Goal: Task Accomplishment & Management: Manage account settings

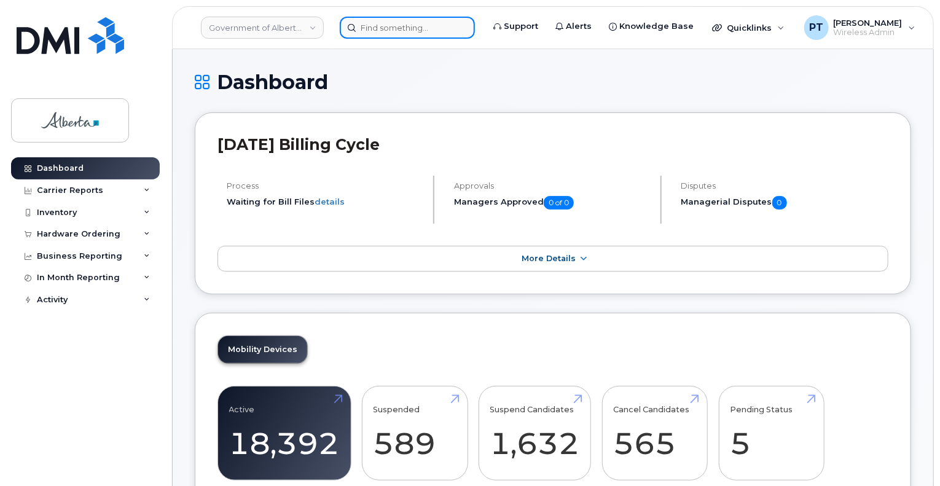
click at [413, 30] on input at bounding box center [407, 28] width 135 height 22
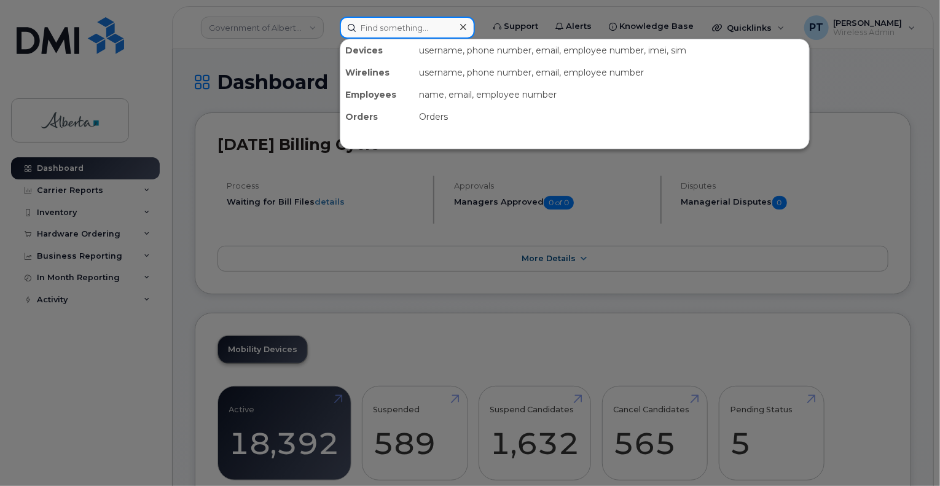
paste input "5873419740"
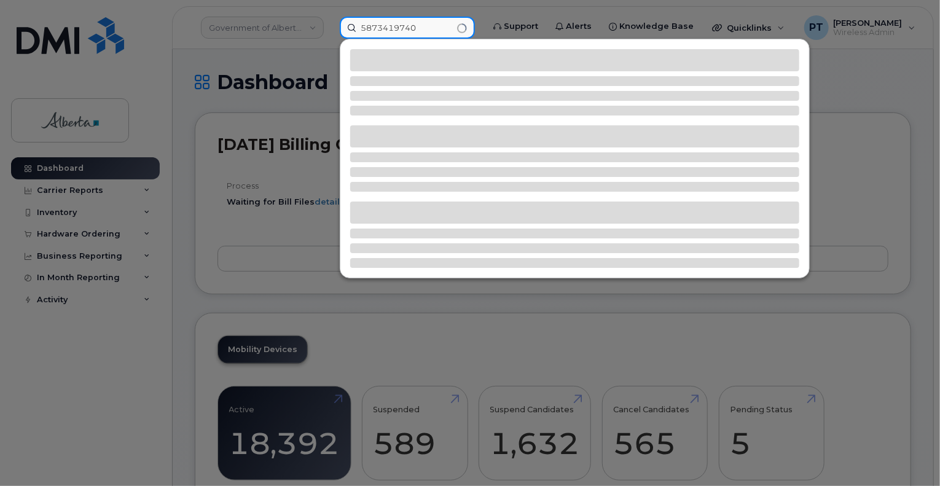
type input "5873419740"
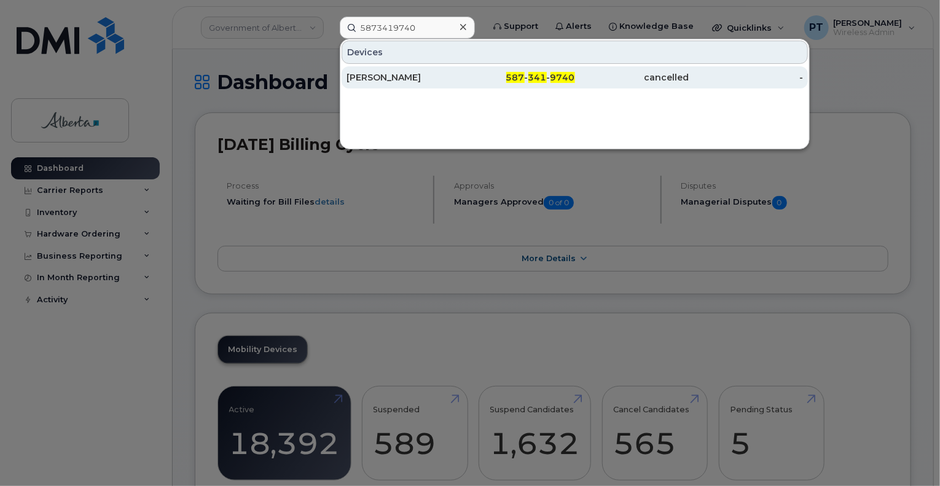
click at [413, 77] on div "Michelle Derbich" at bounding box center [403, 77] width 114 height 12
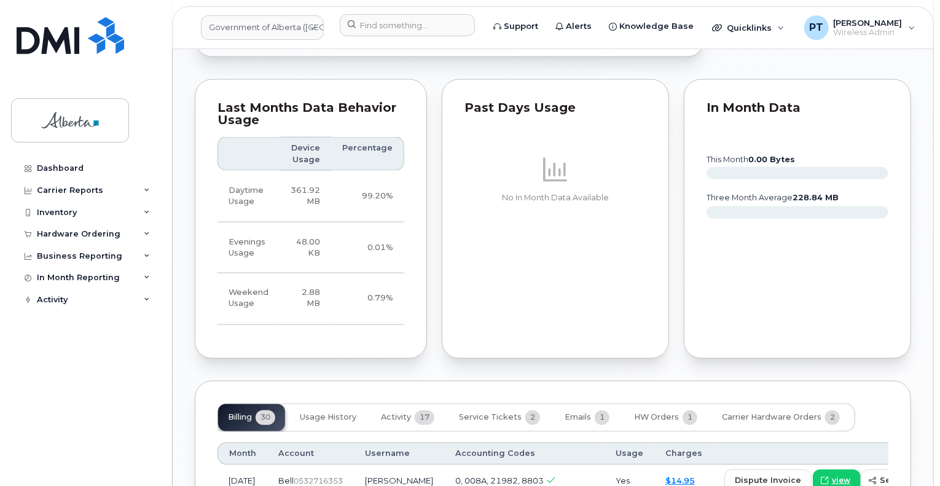
scroll to position [983, 0]
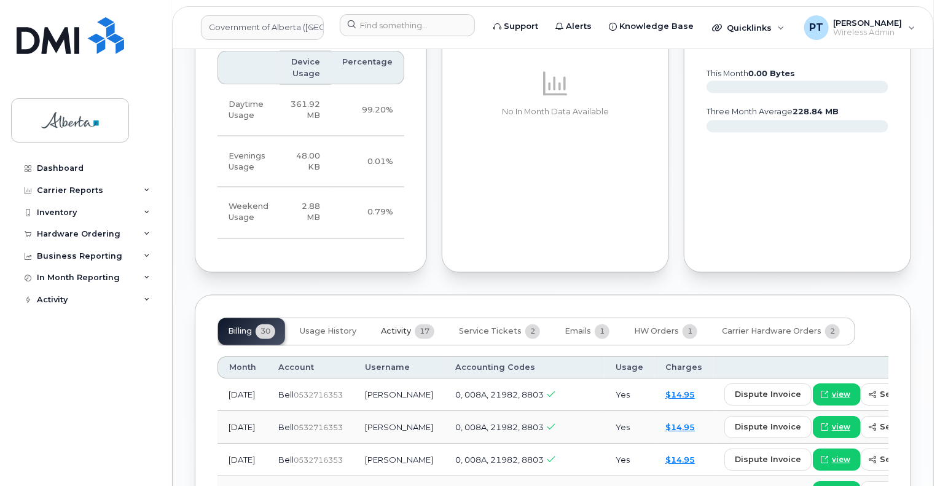
drag, startPoint x: 385, startPoint y: 329, endPoint x: 372, endPoint y: 333, distance: 14.2
click at [385, 329] on span "Activity" at bounding box center [396, 332] width 30 height 10
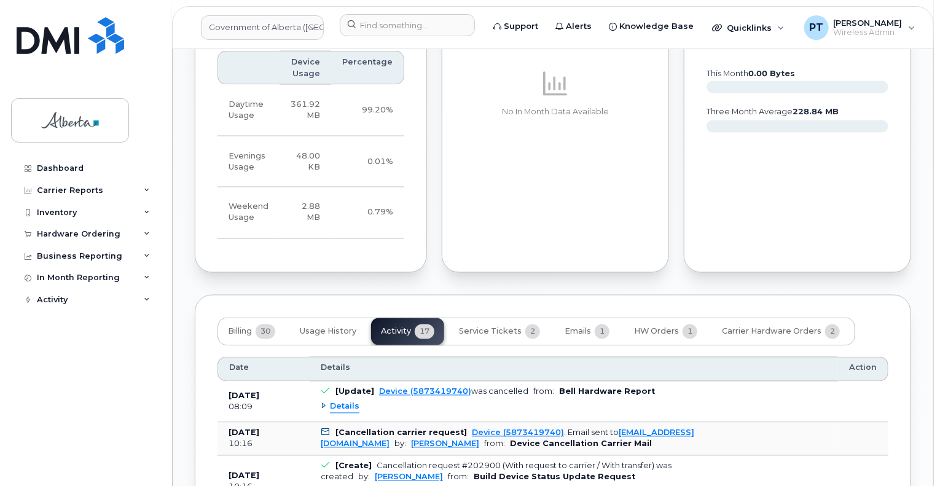
click at [346, 410] on span "Details" at bounding box center [344, 407] width 29 height 12
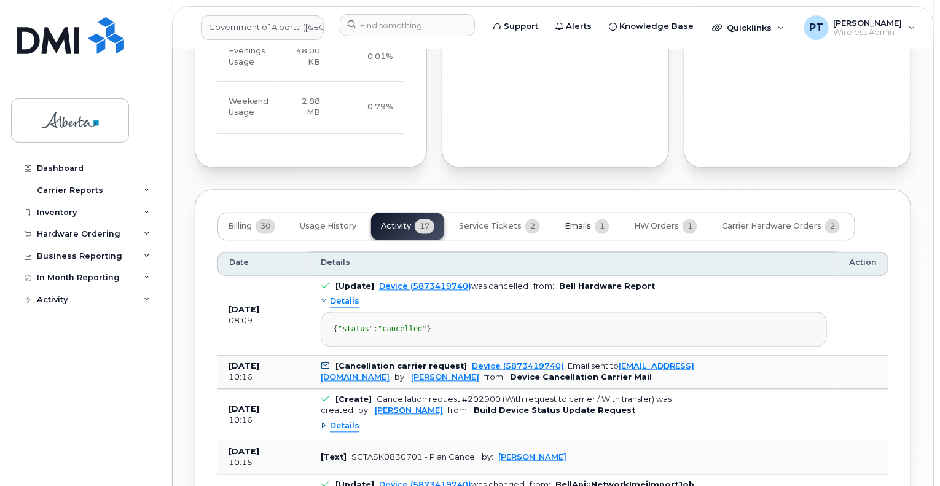
scroll to position [1106, 0]
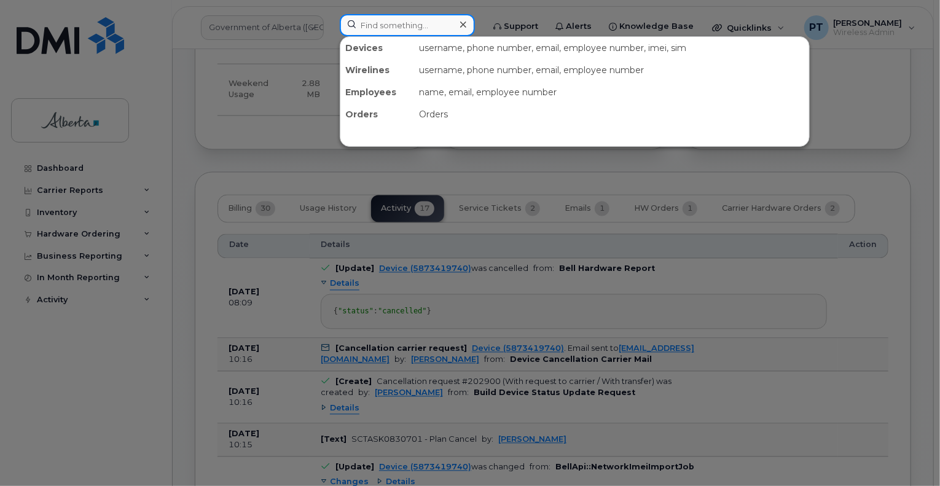
click at [417, 24] on input at bounding box center [407, 25] width 135 height 22
paste input "5873410383"
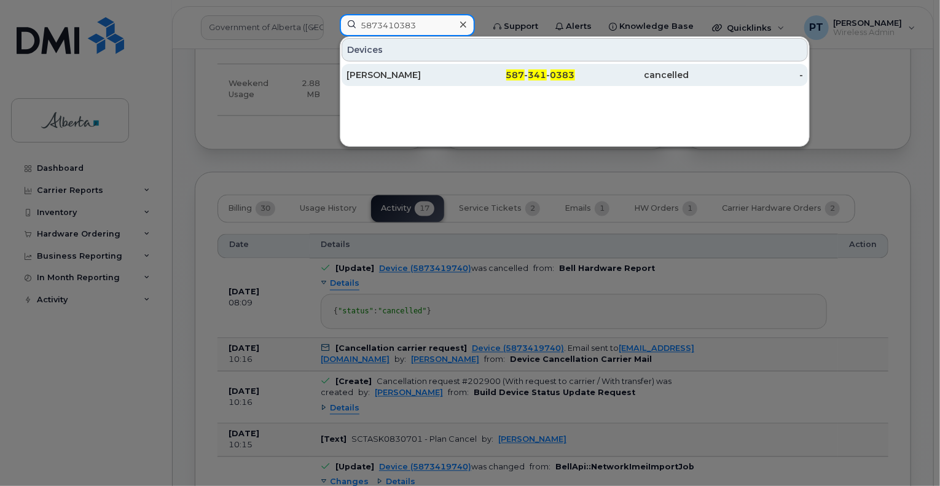
type input "5873410383"
click at [377, 75] on div "Rachel Johnson" at bounding box center [403, 75] width 114 height 12
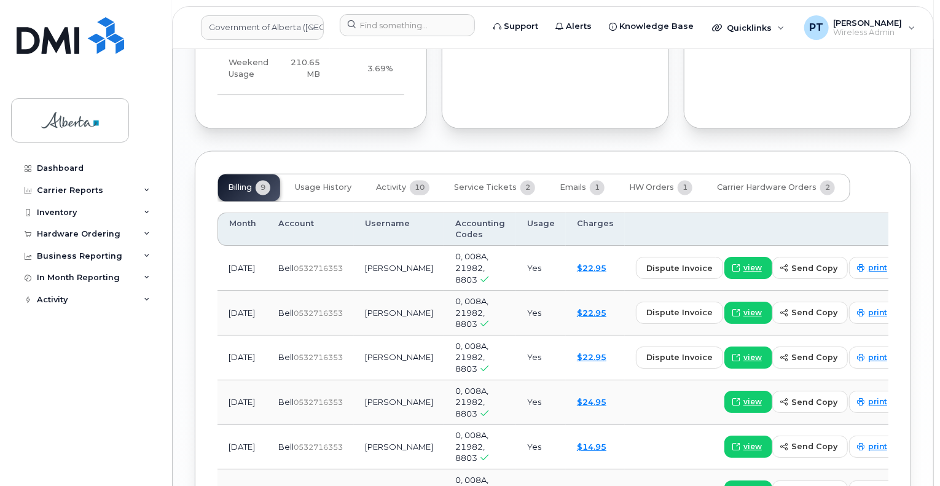
scroll to position [1229, 0]
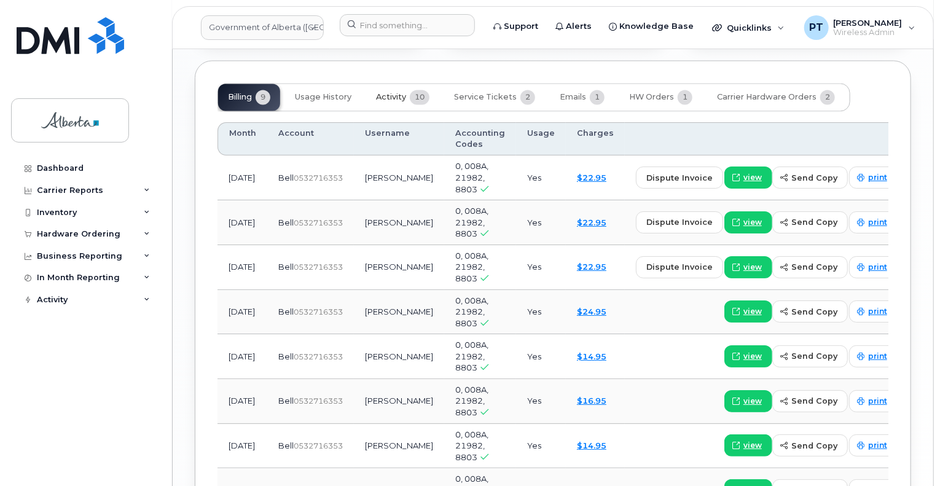
click at [394, 92] on span "Activity" at bounding box center [391, 97] width 30 height 10
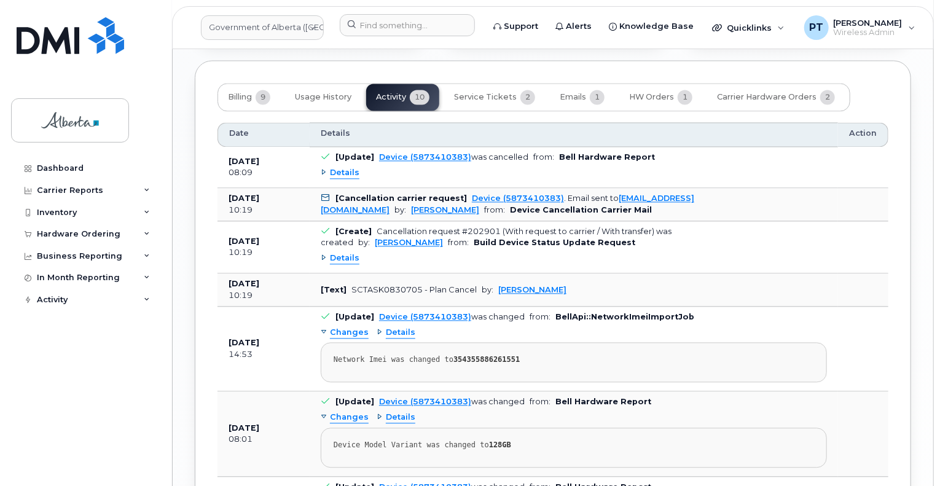
click at [339, 167] on span "Details" at bounding box center [344, 173] width 29 height 12
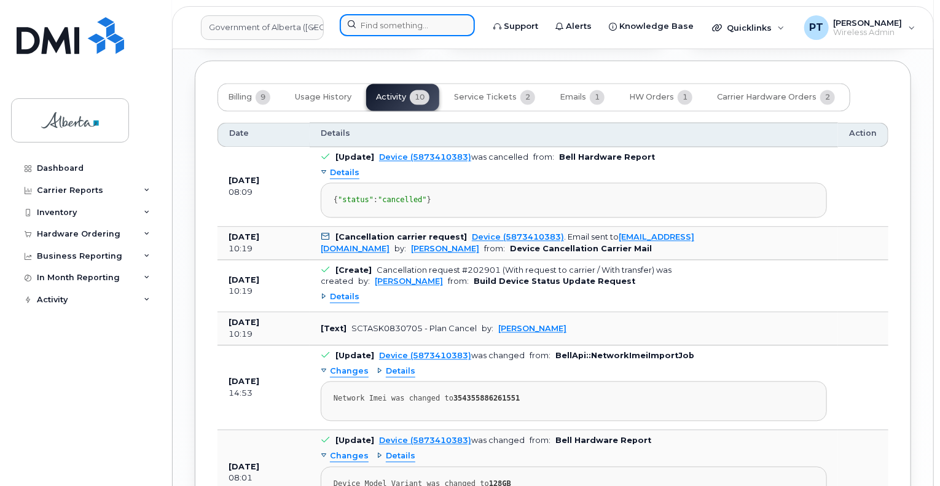
click at [448, 24] on input at bounding box center [407, 25] width 135 height 22
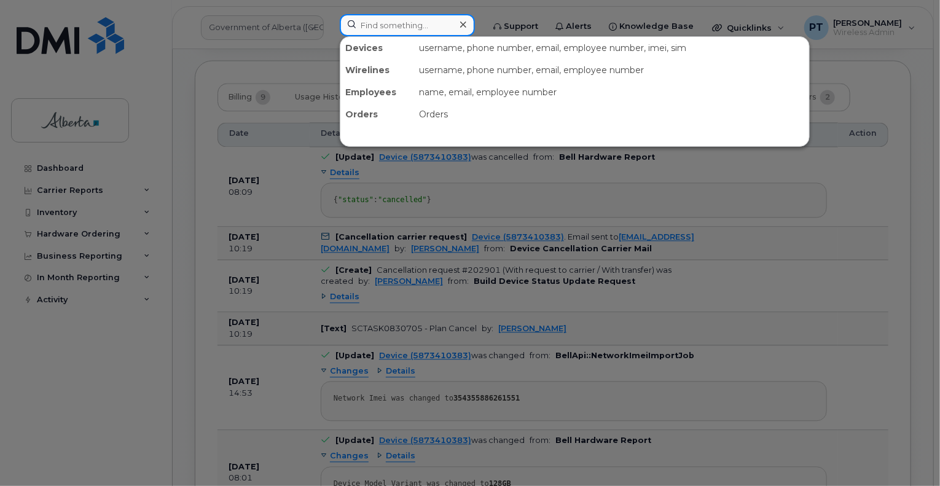
paste input "5879877046"
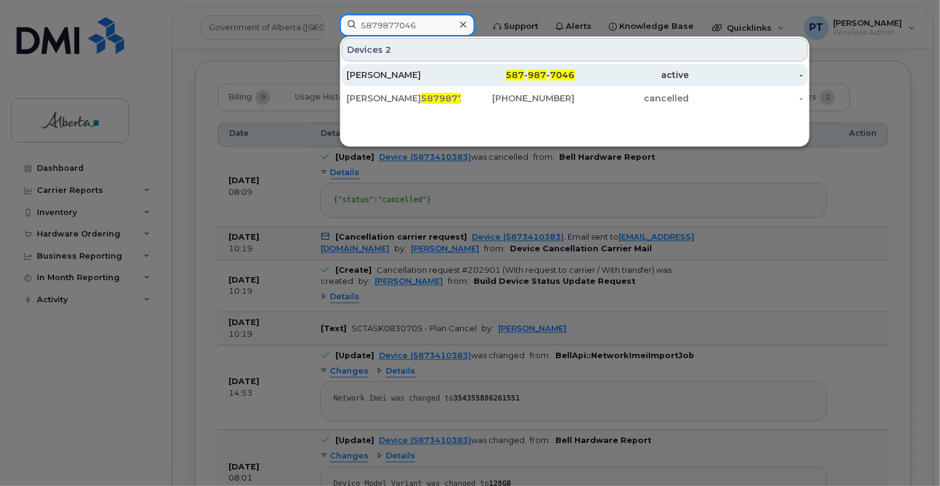
type input "5879877046"
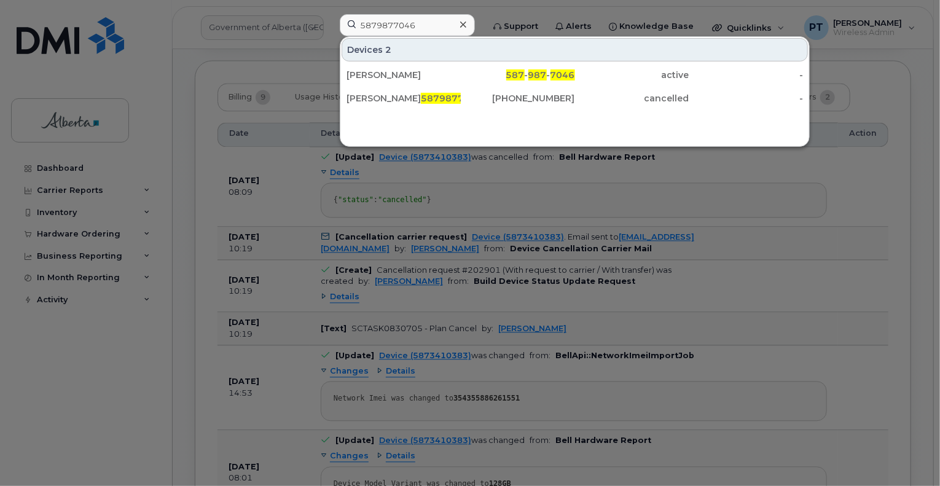
drag, startPoint x: 375, startPoint y: 76, endPoint x: 784, endPoint y: 204, distance: 428.2
click at [375, 76] on div "Aimee Galick" at bounding box center [403, 75] width 114 height 12
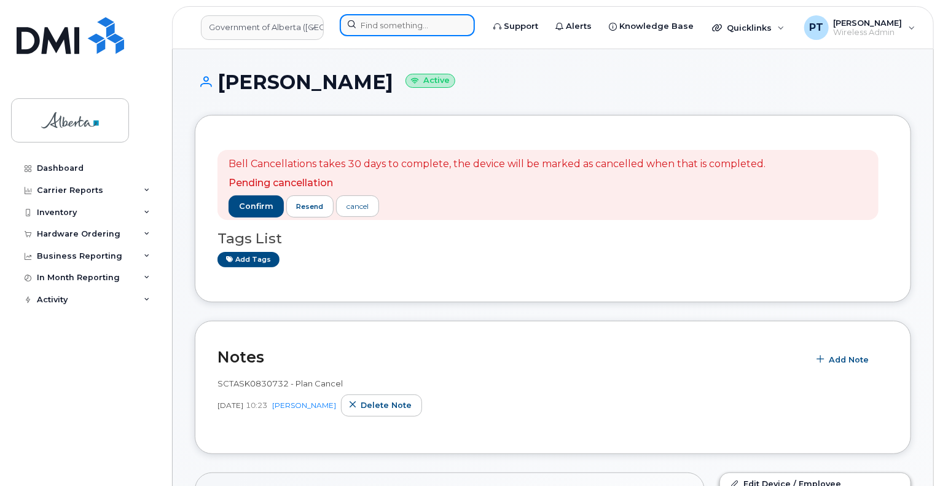
click at [396, 26] on input at bounding box center [407, 25] width 135 height 22
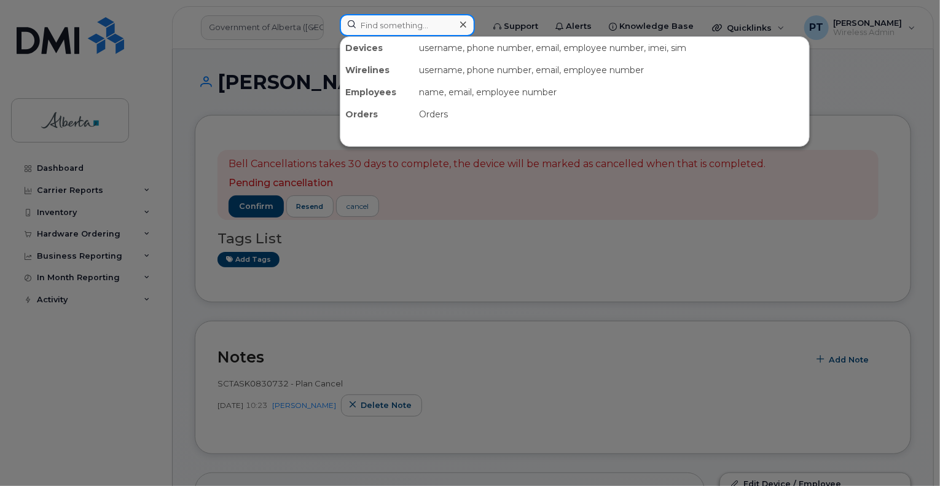
paste input "7806459574"
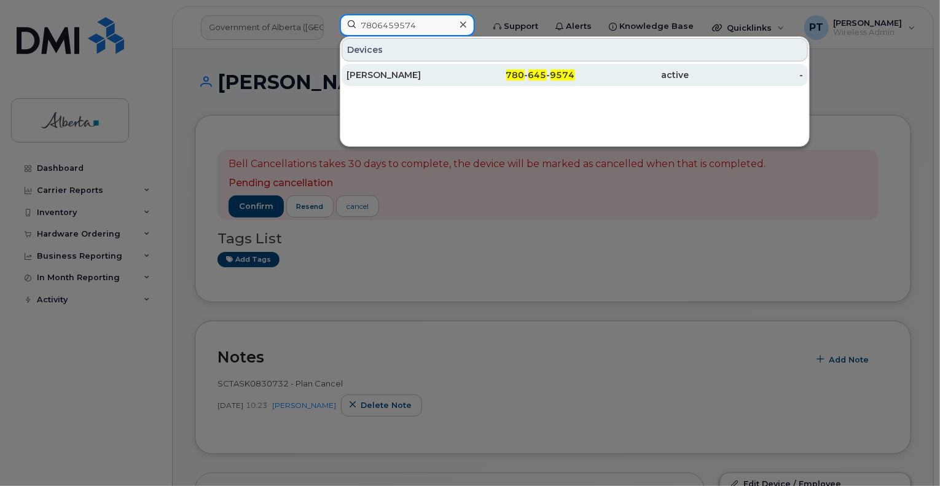
type input "7806459574"
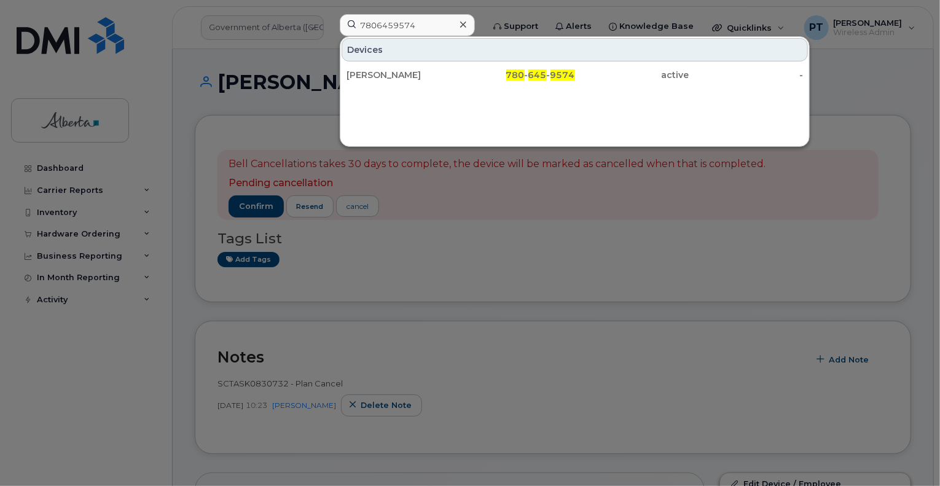
drag, startPoint x: 378, startPoint y: 74, endPoint x: 388, endPoint y: 278, distance: 204.2
click at [378, 74] on div "Madie Rehm" at bounding box center [403, 75] width 114 height 12
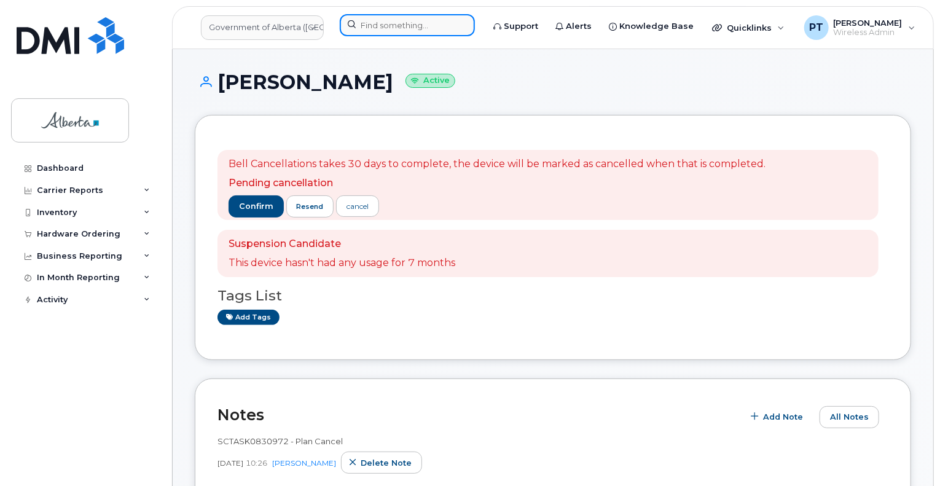
click at [396, 25] on input at bounding box center [407, 25] width 135 height 22
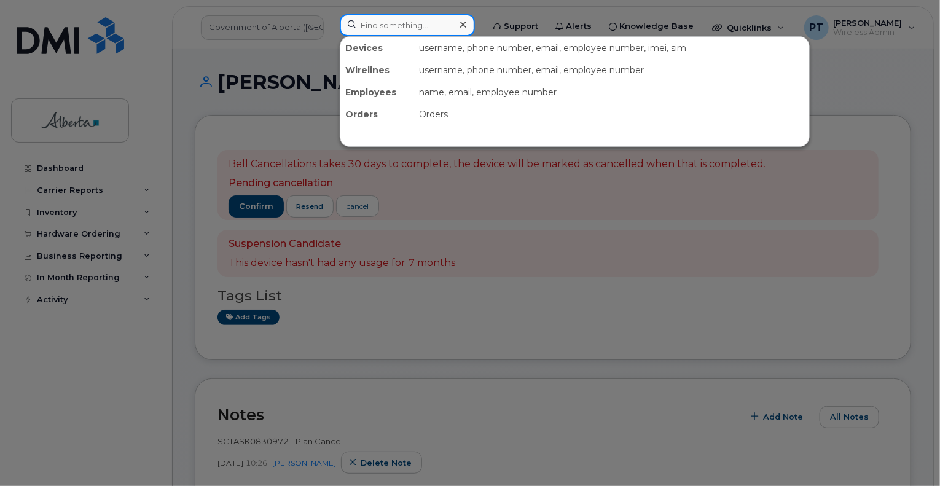
paste input "7802429173"
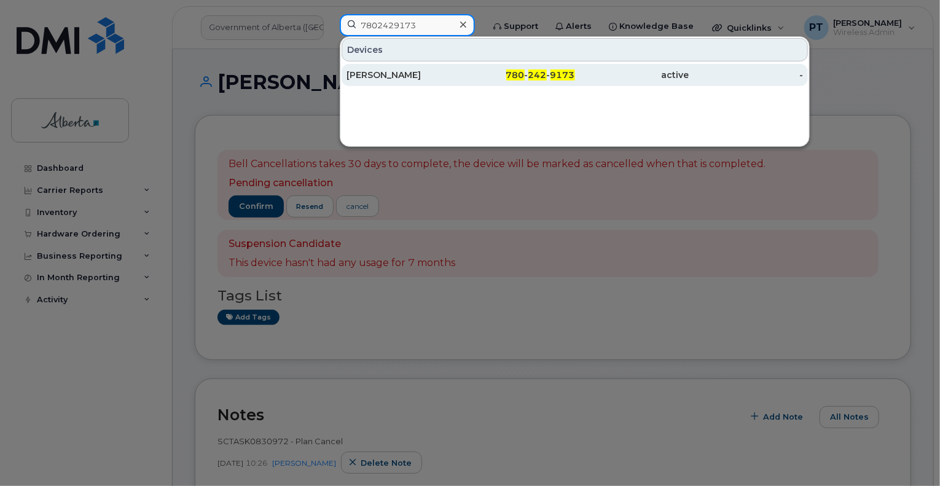
type input "7802429173"
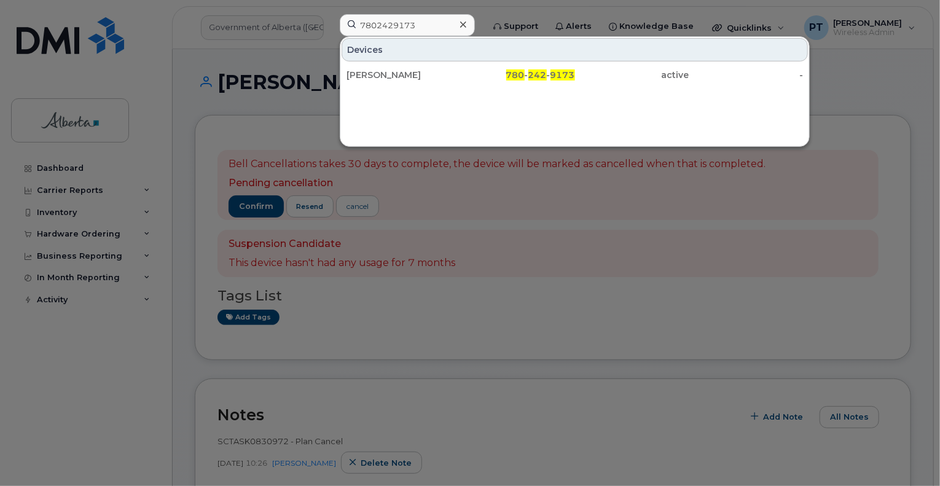
drag, startPoint x: 394, startPoint y: 72, endPoint x: 798, endPoint y: 130, distance: 407.7
click at [394, 72] on div "[PERSON_NAME]" at bounding box center [403, 75] width 114 height 12
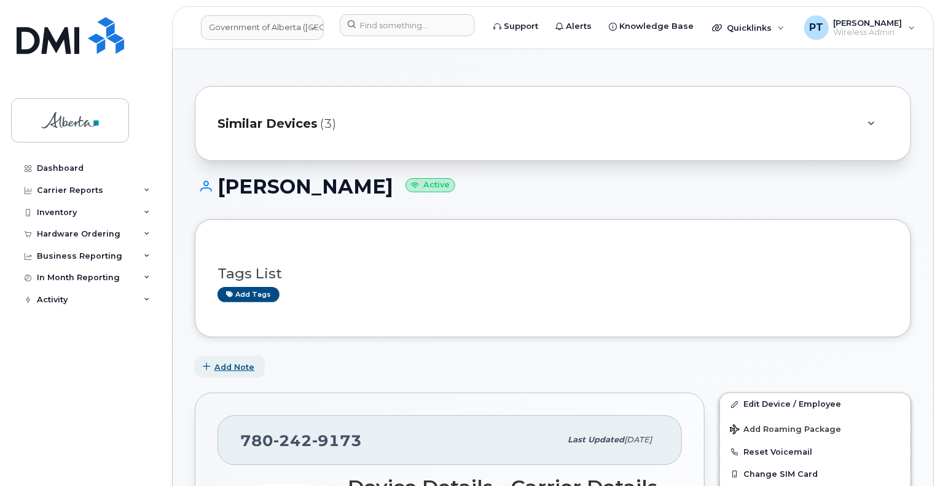
click at [213, 370] on button "Add Note" at bounding box center [230, 367] width 70 height 22
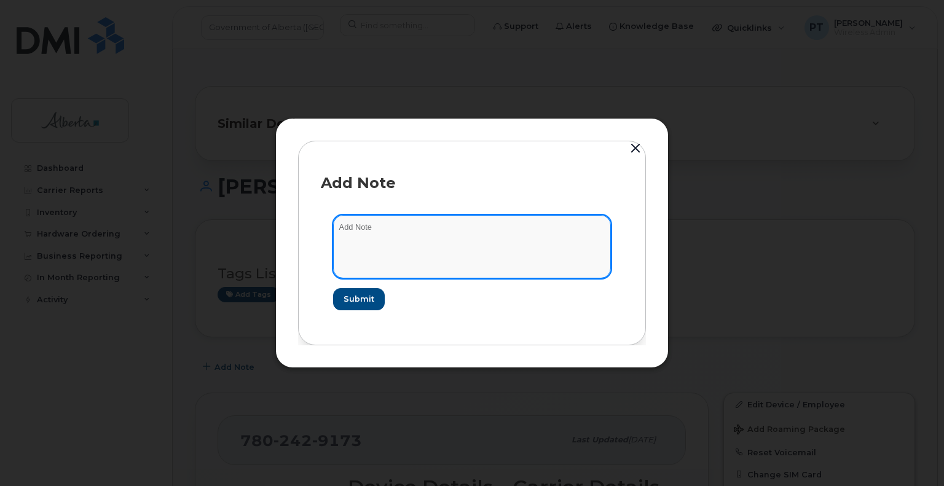
click at [395, 220] on textarea at bounding box center [472, 246] width 278 height 63
paste textarea "SCTASK0831775"
type textarea "SCTASK0831775 - Plan Cancel"
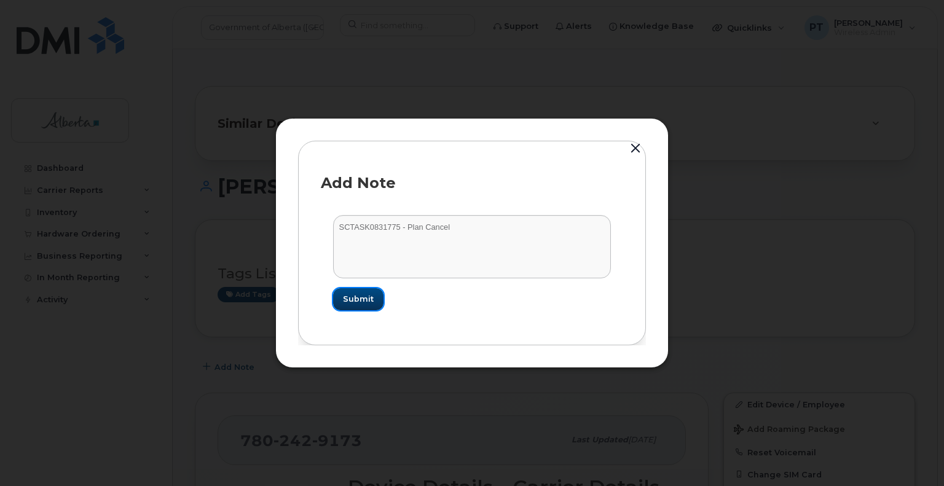
click at [341, 307] on button "Submit" at bounding box center [358, 299] width 50 height 22
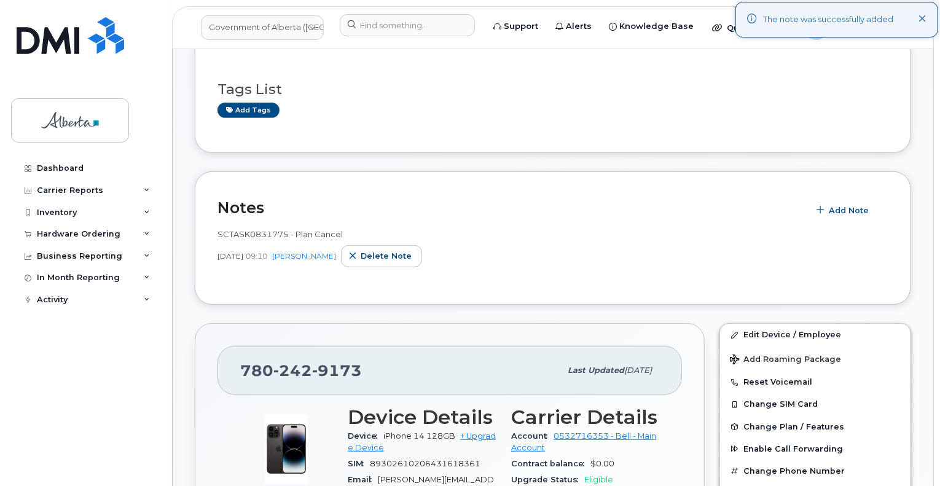
scroll to position [369, 0]
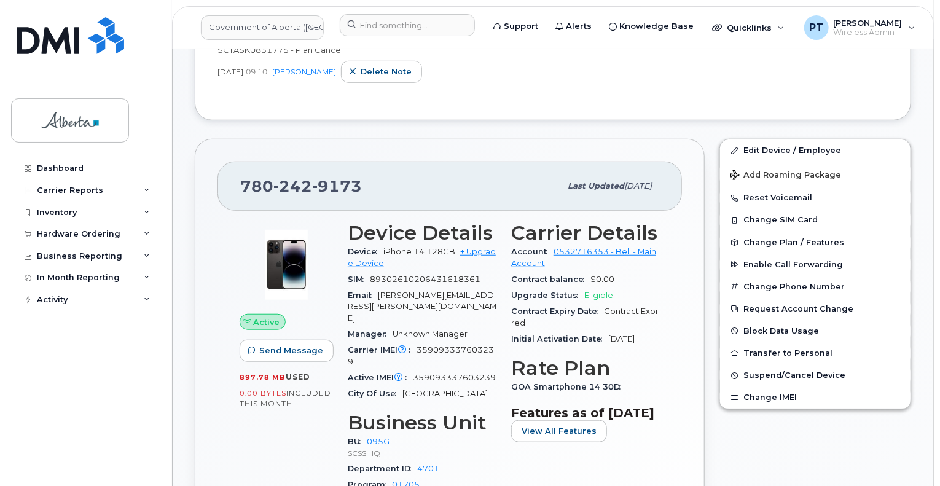
click at [468, 373] on span "359093337603239" at bounding box center [454, 377] width 83 height 9
copy span "359093337603239"
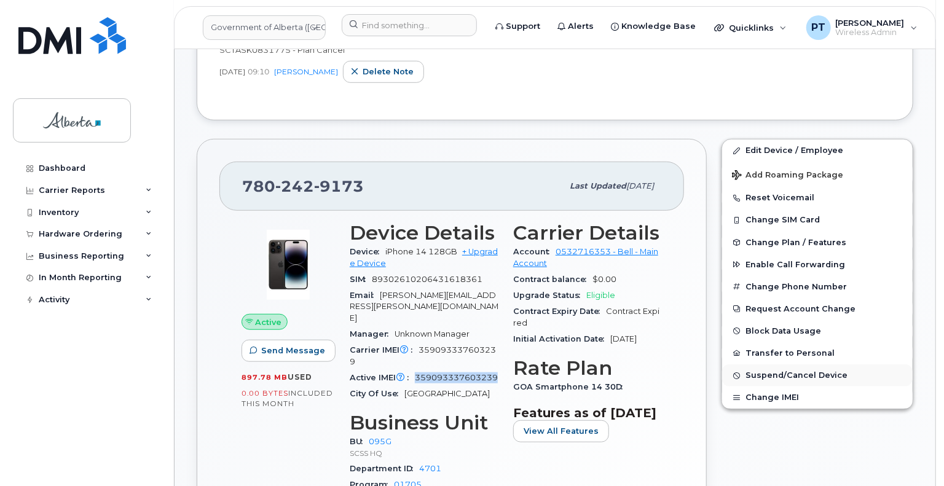
scroll to position [491, 0]
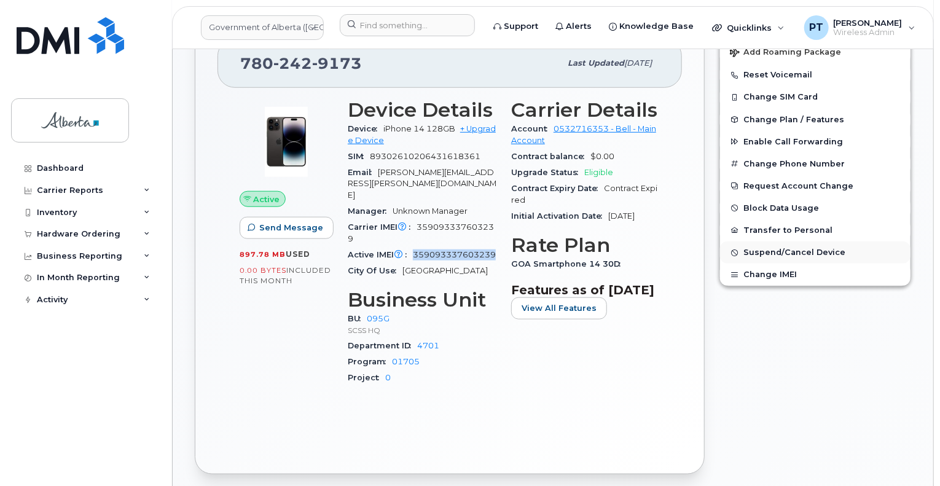
click at [763, 253] on span "Suspend/Cancel Device" at bounding box center [794, 252] width 102 height 9
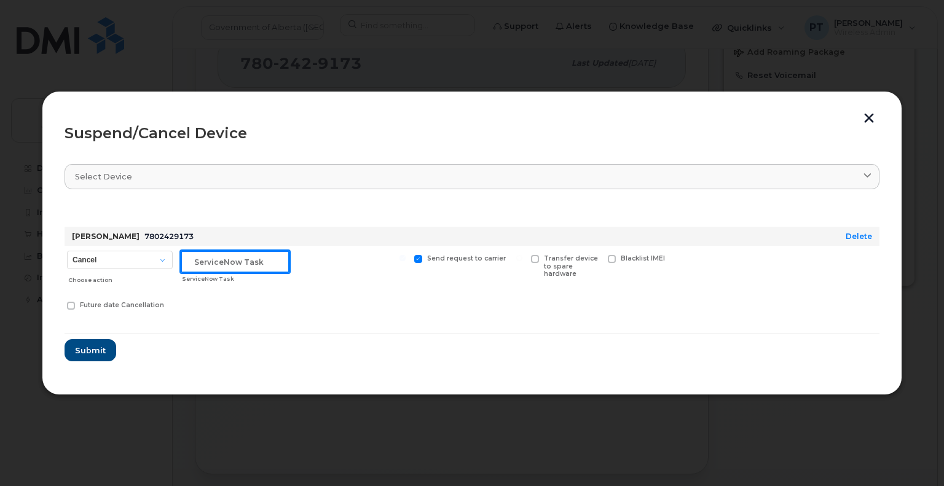
click at [248, 264] on input "text" at bounding box center [235, 262] width 109 height 22
paste input "SCTASK0831775"
type input "SCTASK0831775 Cancel"
click at [531, 257] on span at bounding box center [535, 259] width 8 height 8
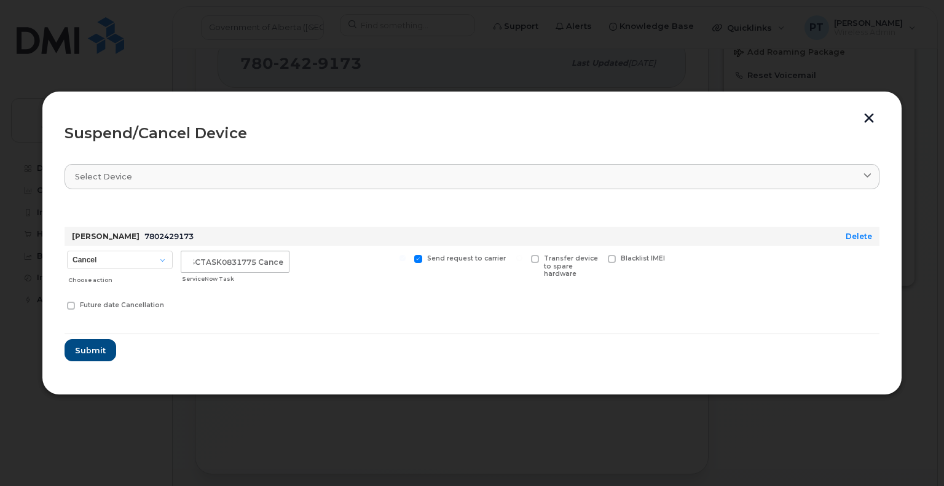
click at [522, 257] on input "Transfer device to spare hardware" at bounding box center [519, 258] width 6 height 6
checkbox input "true"
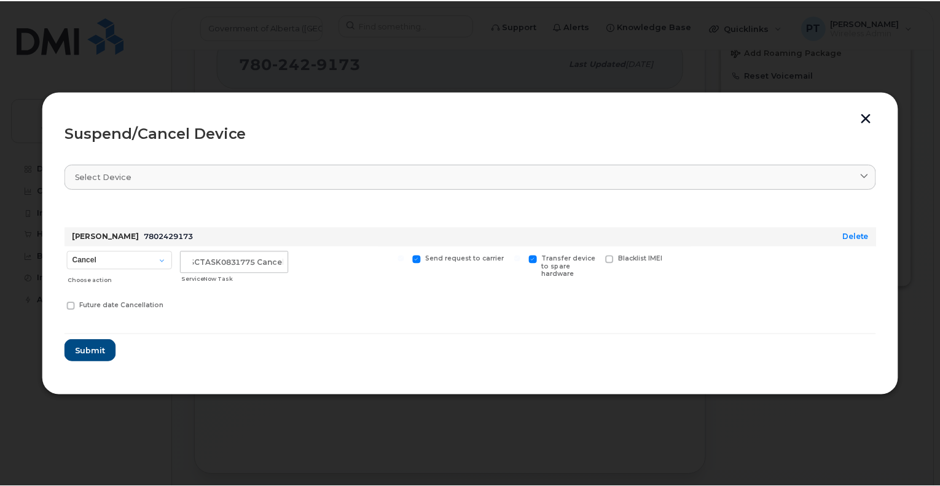
scroll to position [0, 0]
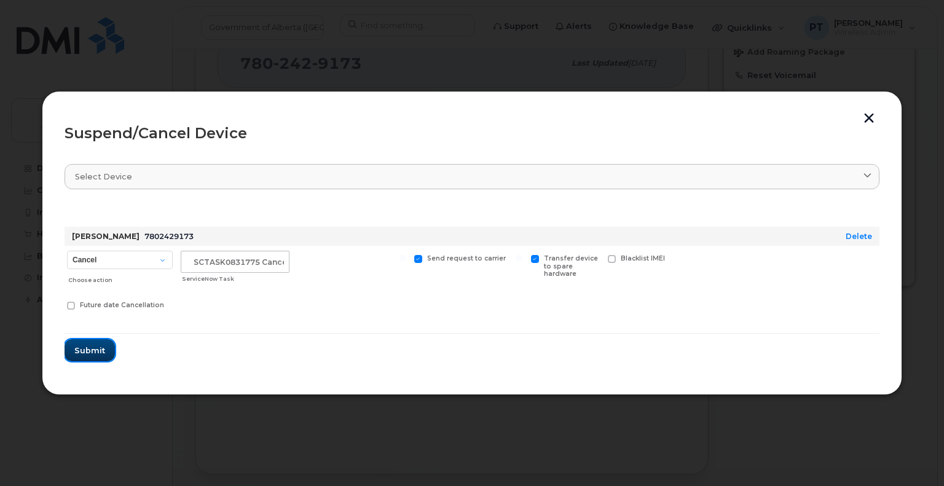
click at [83, 354] on span "Submit" at bounding box center [89, 351] width 31 height 12
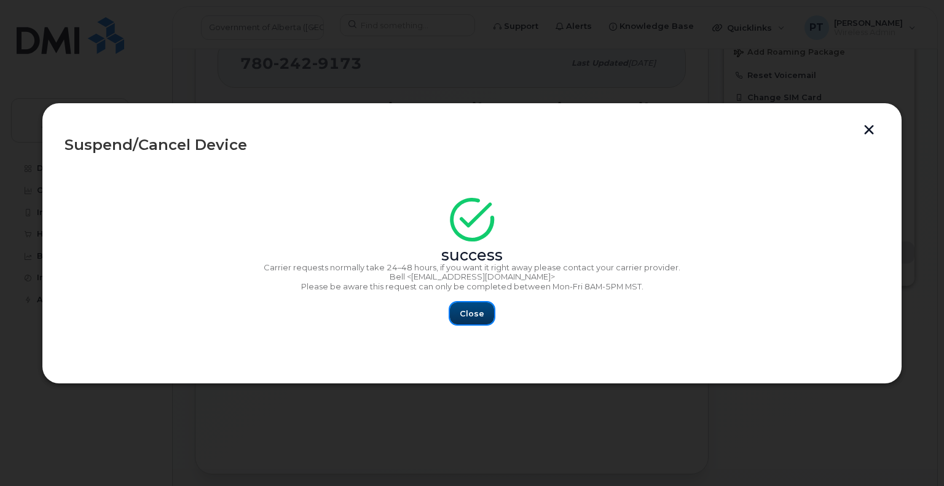
click at [463, 318] on span "Close" at bounding box center [472, 314] width 25 height 12
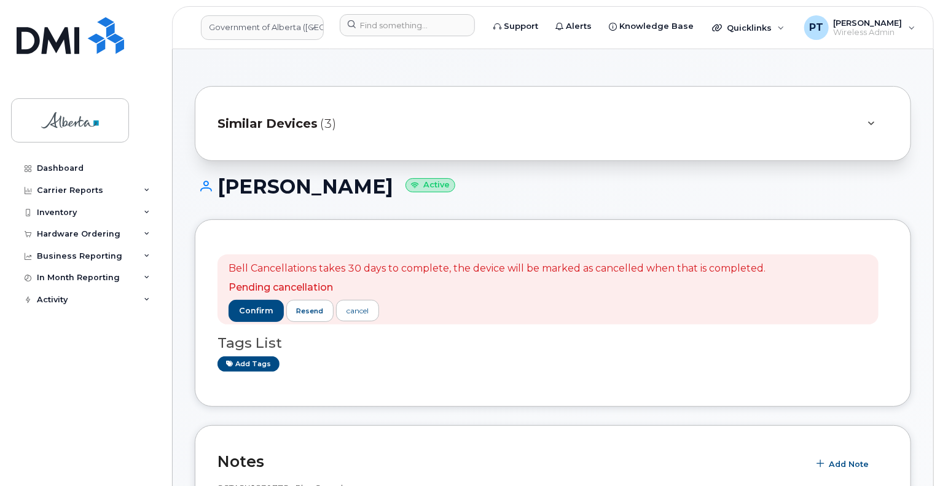
scroll to position [307, 0]
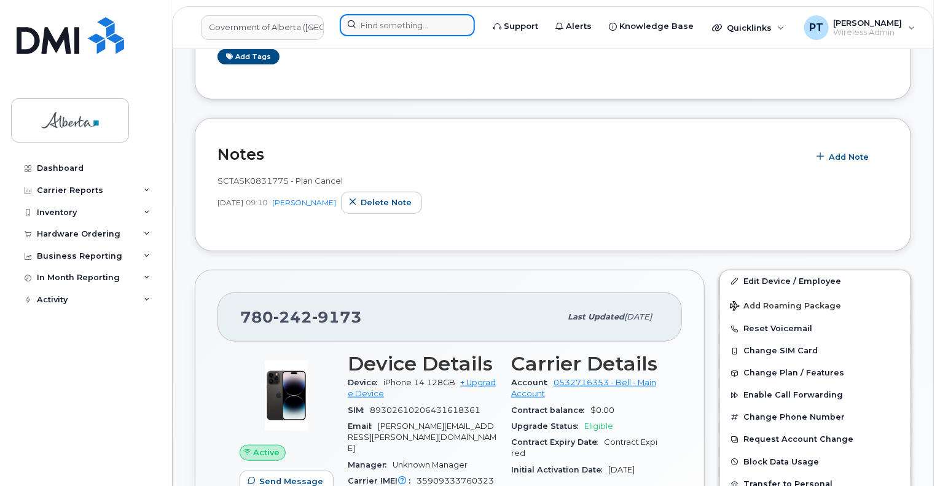
click at [376, 26] on input at bounding box center [407, 25] width 135 height 22
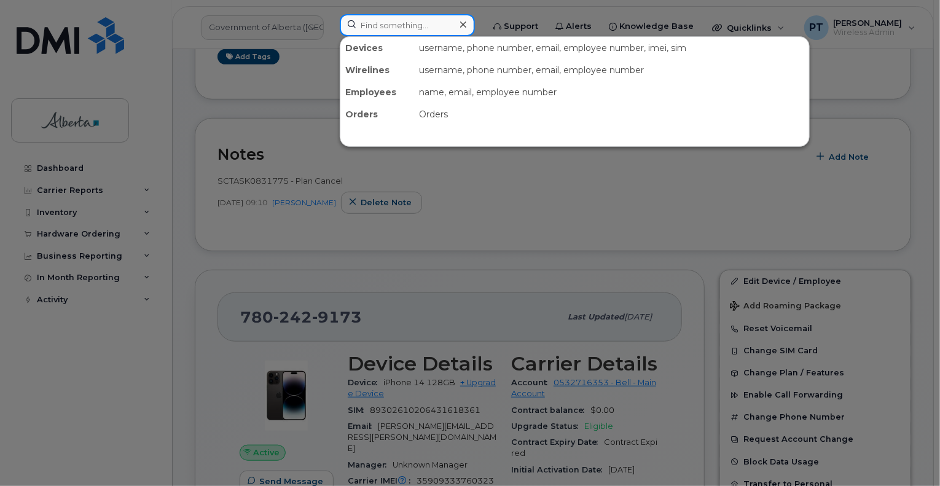
paste input "7807214021"
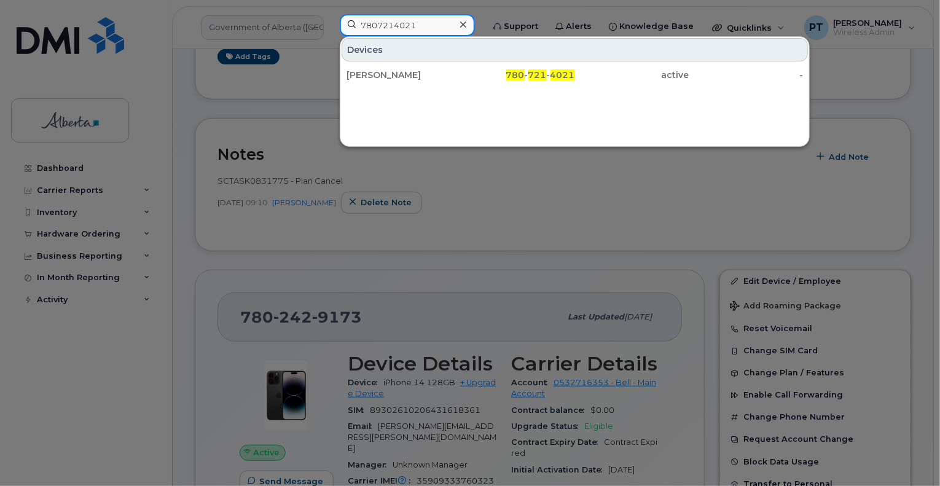
type input "7807214021"
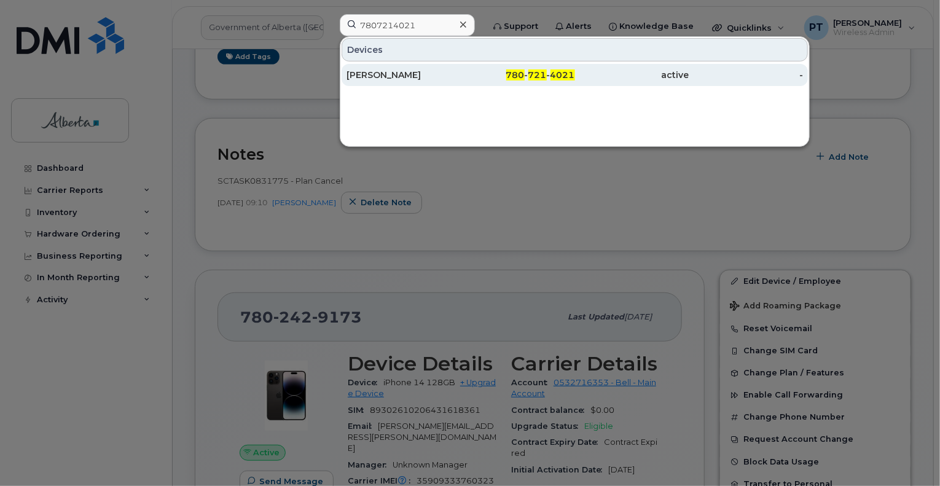
click at [395, 76] on div "[PERSON_NAME]" at bounding box center [403, 75] width 114 height 12
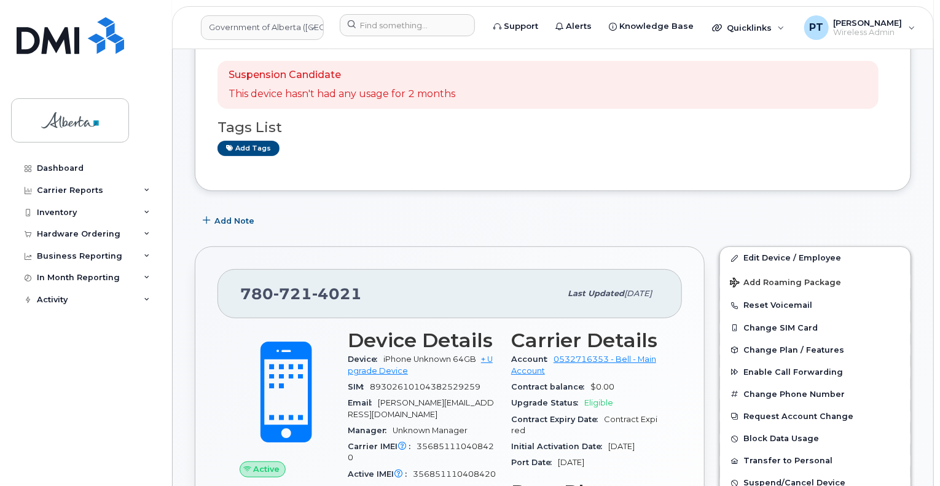
scroll to position [246, 0]
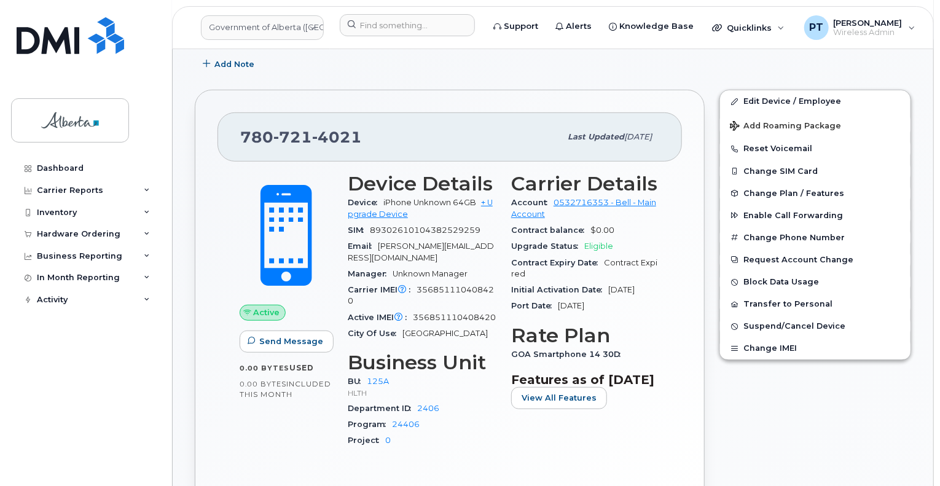
click at [440, 321] on span "356851110408420" at bounding box center [454, 317] width 83 height 9
copy span "356851110408420"
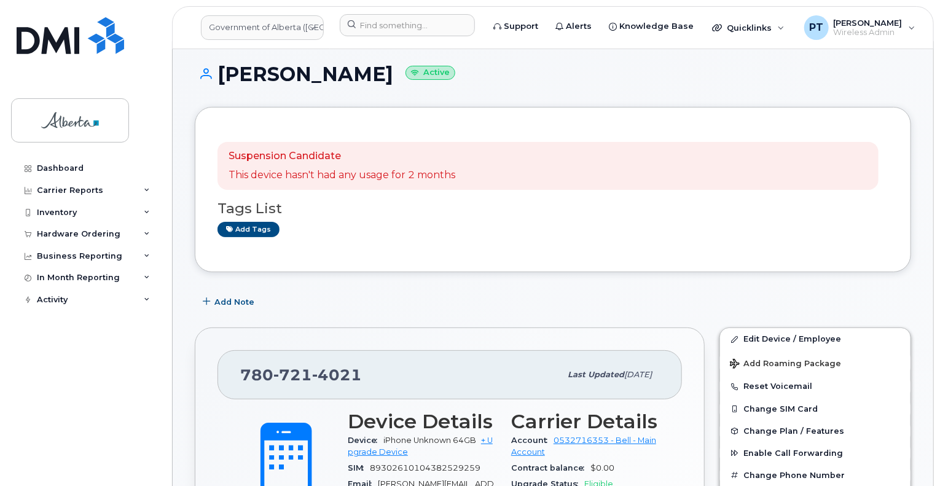
scroll to position [0, 0]
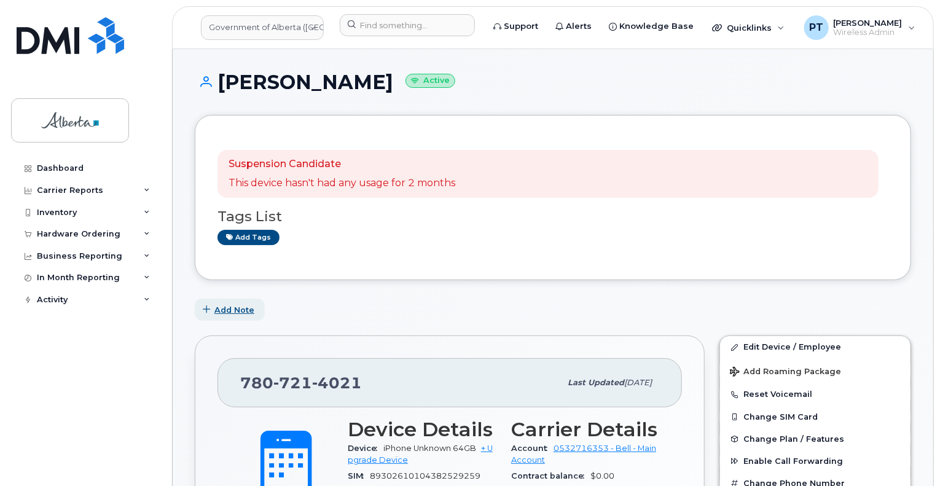
click at [252, 314] on span "Add Note" at bounding box center [234, 310] width 40 height 12
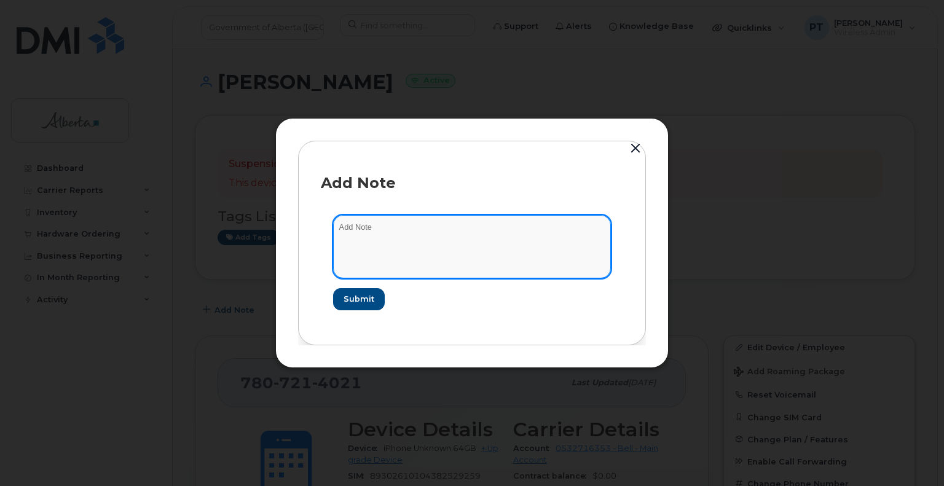
click at [373, 233] on textarea at bounding box center [472, 246] width 278 height 63
paste textarea "SCTASK0831784"
type textarea "SCTASK0831784 - Plan Cancel"
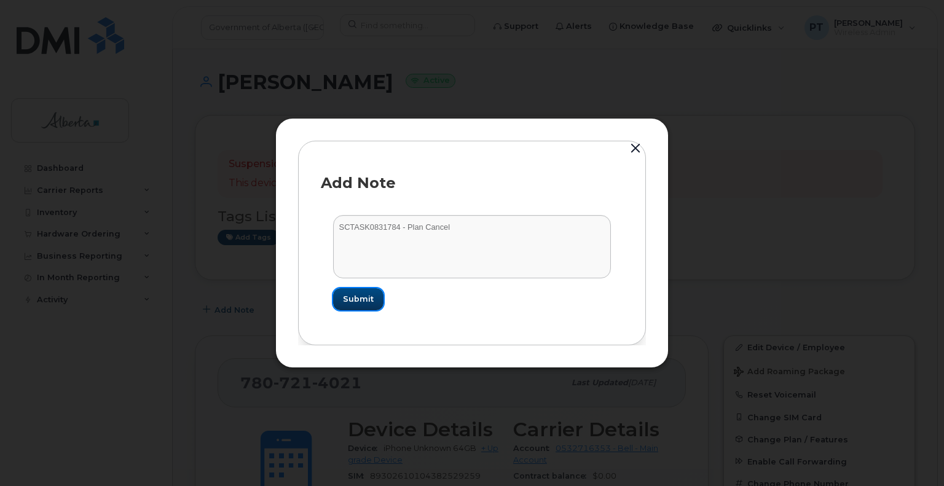
click at [346, 305] on button "Submit" at bounding box center [358, 299] width 50 height 22
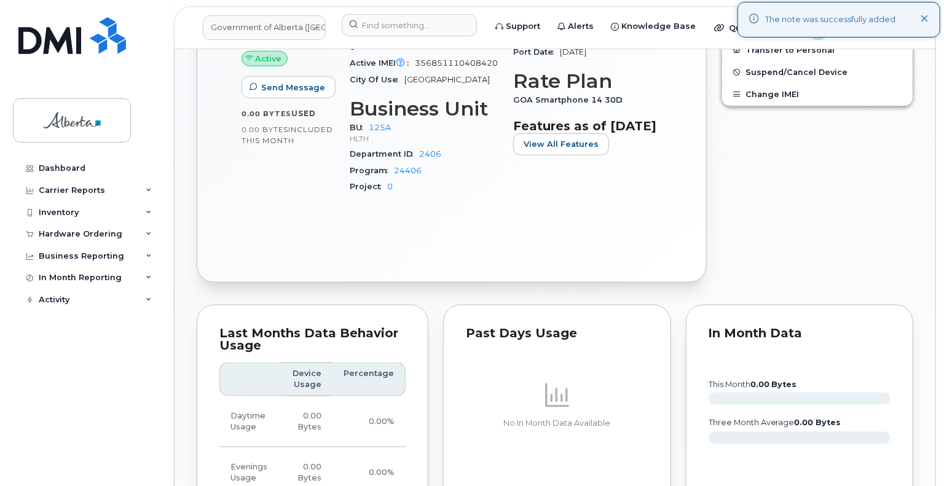
scroll to position [430, 0]
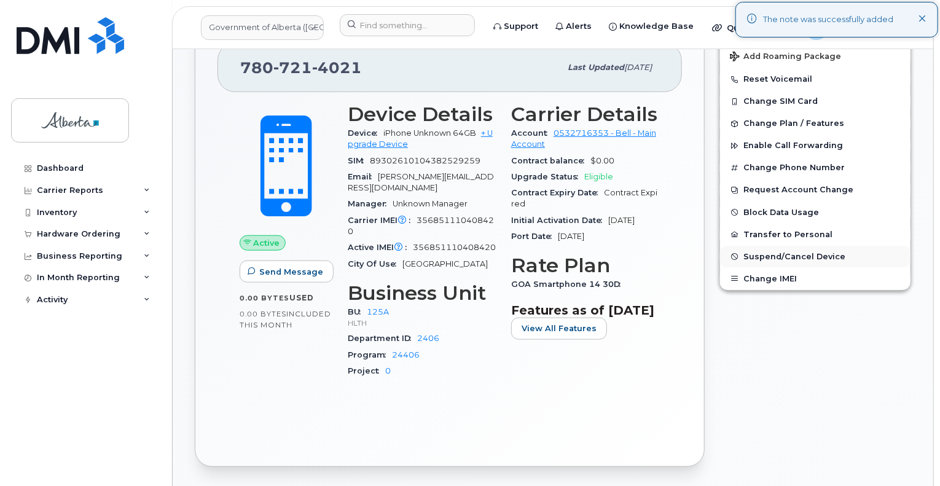
click at [782, 252] on span "Suspend/Cancel Device" at bounding box center [794, 256] width 102 height 9
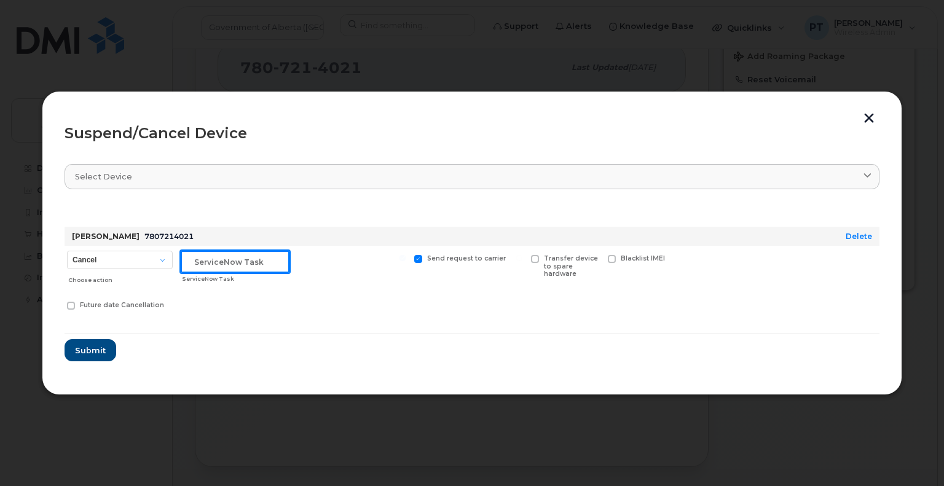
click at [228, 260] on input "text" at bounding box center [235, 262] width 109 height 22
paste input "SCTASK0831784"
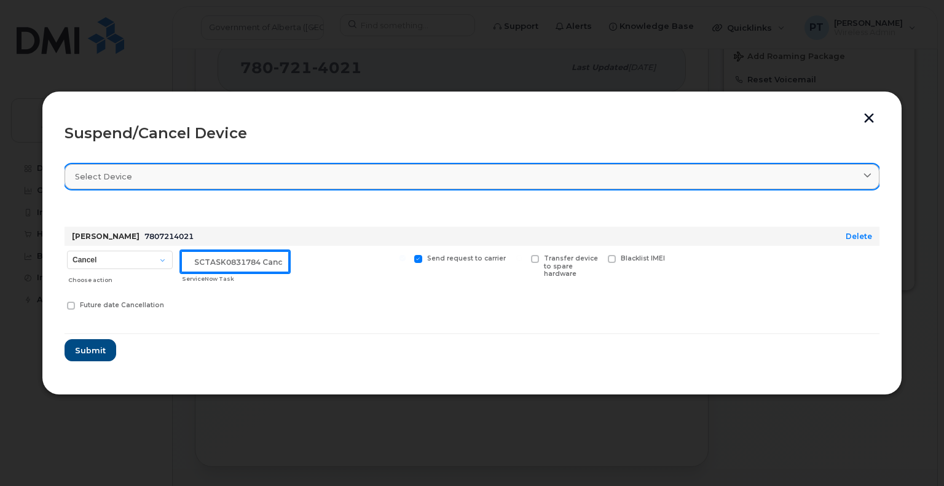
scroll to position [0, 4]
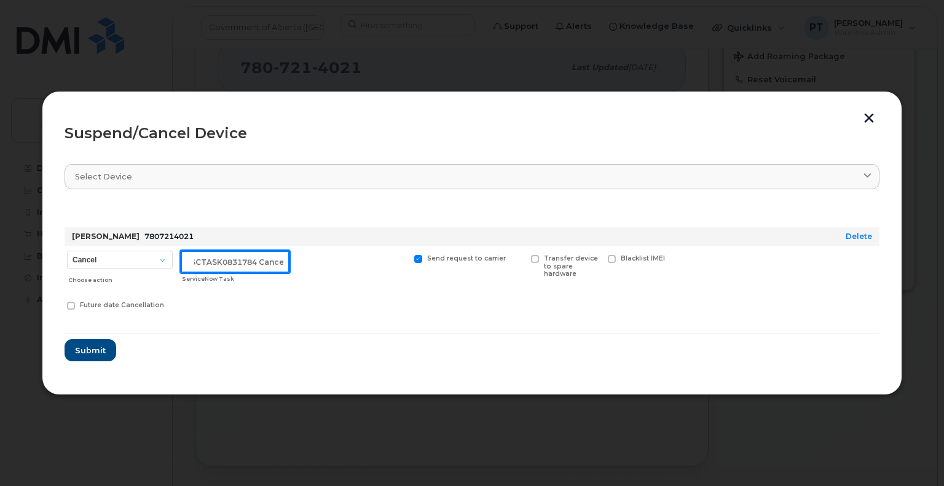
type input "SCTASK0831784 Cancel"
click at [535, 261] on span at bounding box center [535, 259] width 8 height 8
click at [522, 261] on input "Transfer device to spare hardware" at bounding box center [519, 258] width 6 height 6
checkbox input "true"
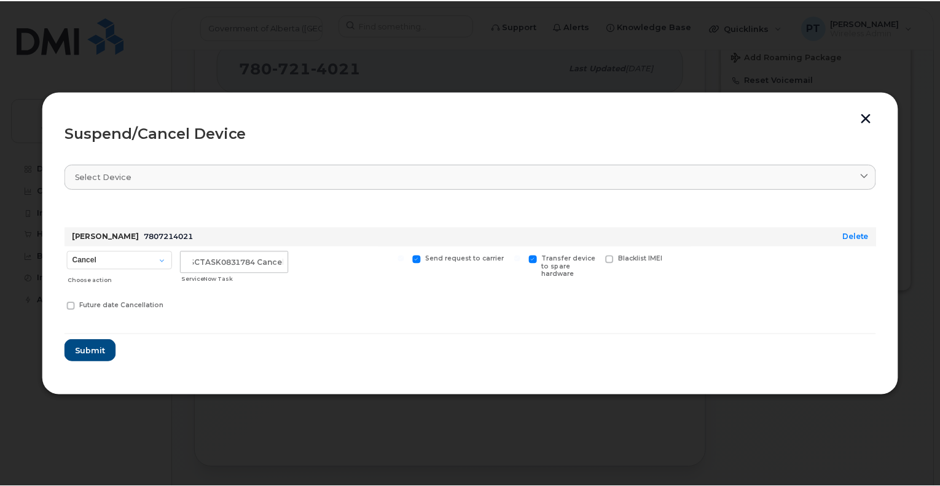
scroll to position [0, 0]
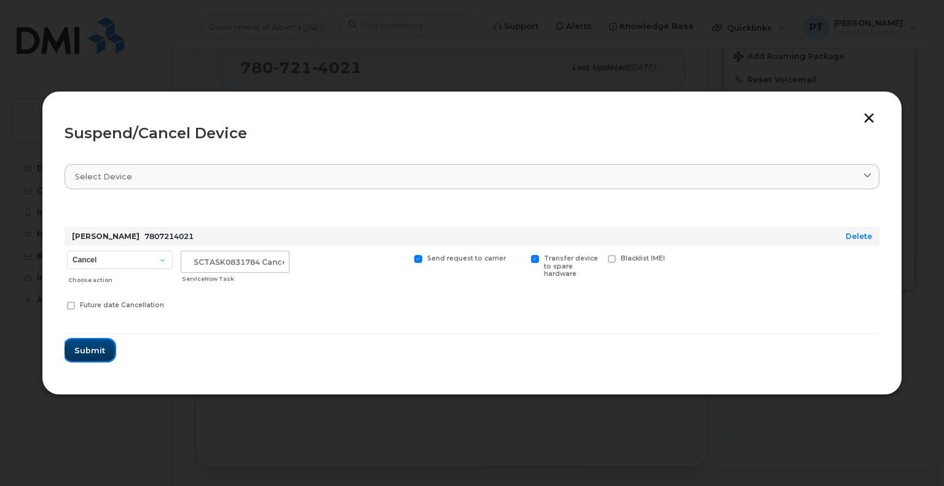
click at [88, 354] on span "Submit" at bounding box center [89, 351] width 31 height 12
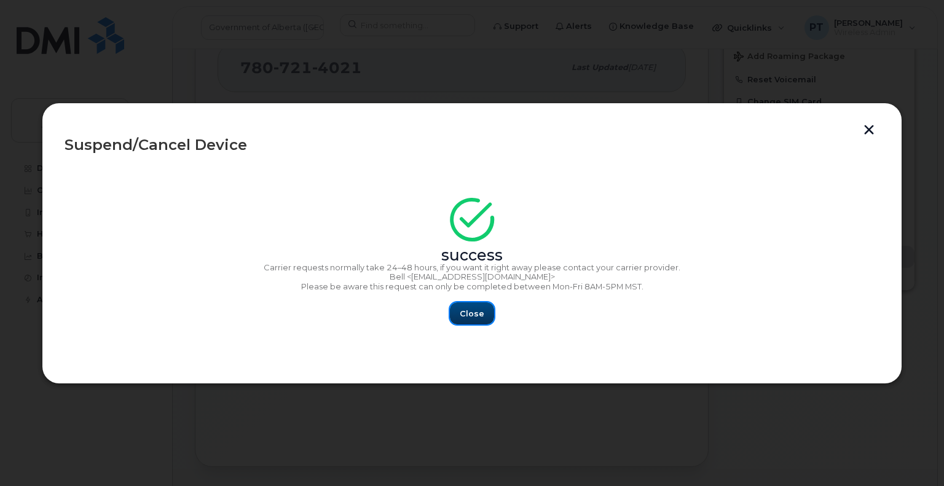
click at [475, 315] on span "Close" at bounding box center [472, 314] width 25 height 12
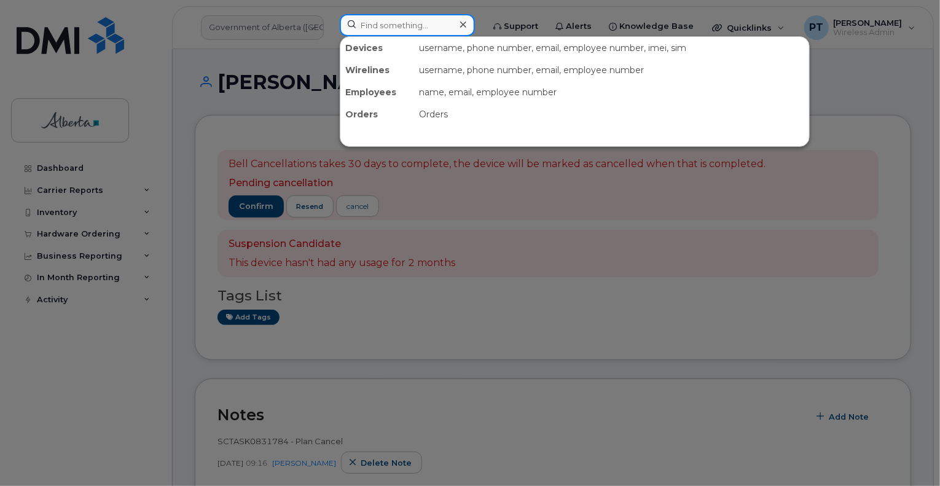
click at [364, 30] on input at bounding box center [407, 25] width 135 height 22
paste input "7802888738"
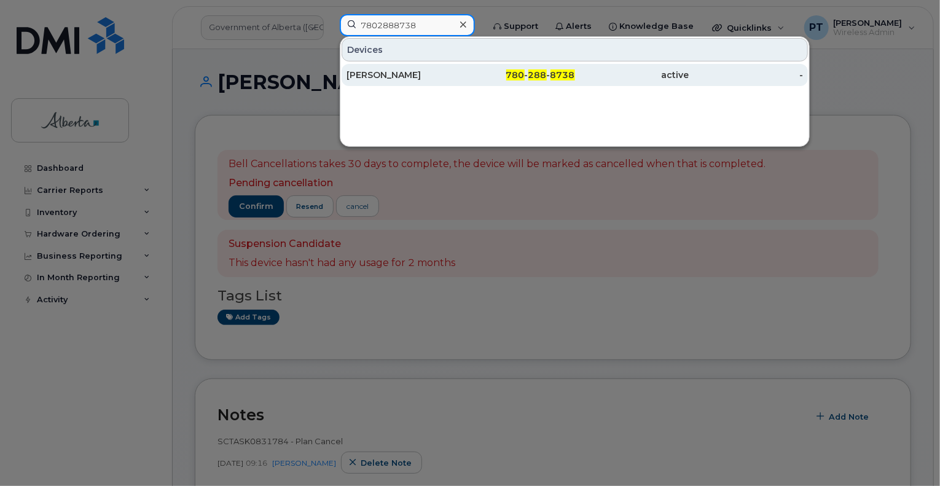
type input "7802888738"
click at [388, 76] on div "[PERSON_NAME]" at bounding box center [403, 75] width 114 height 12
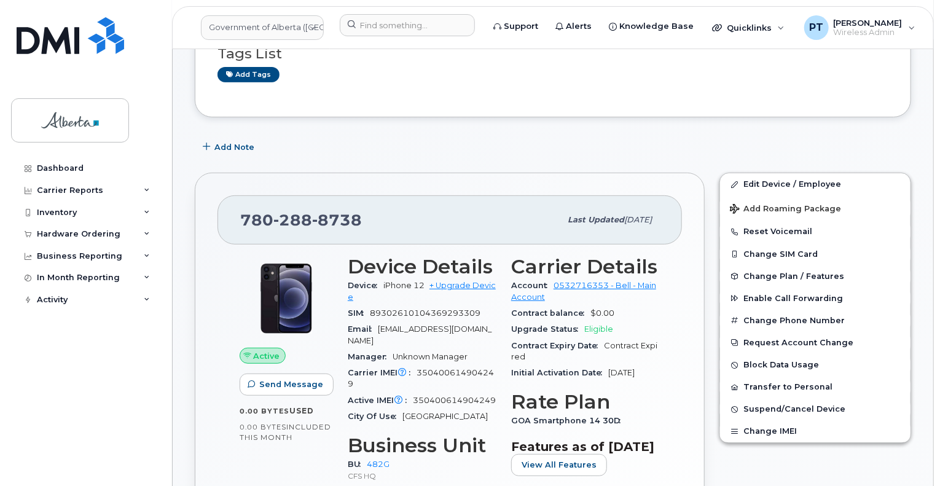
scroll to position [184, 0]
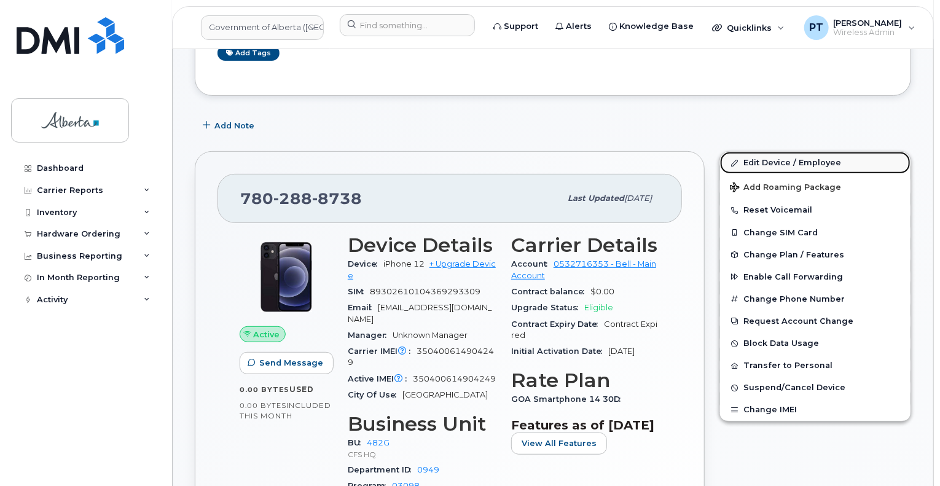
click at [752, 162] on link "Edit Device / Employee" at bounding box center [815, 163] width 190 height 22
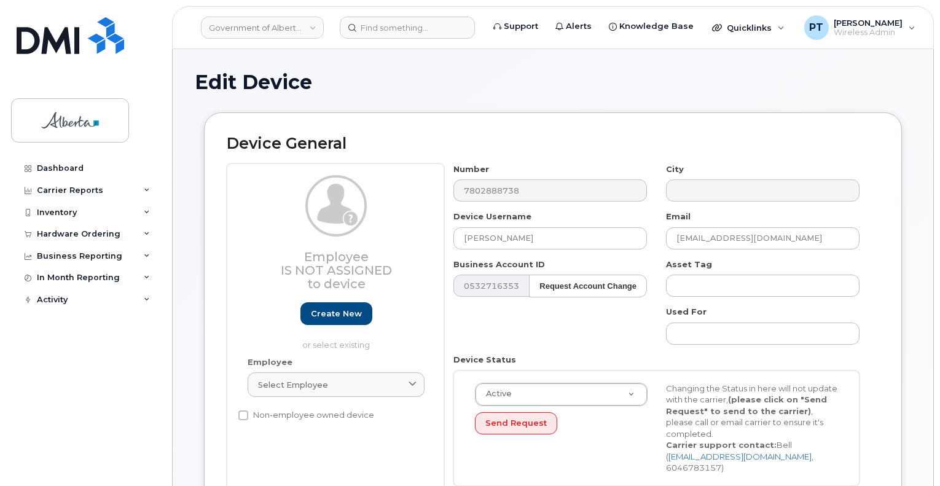
select select "4120337"
drag, startPoint x: 528, startPoint y: 235, endPoint x: 408, endPoint y: 238, distance: 120.4
click at [409, 238] on div "Employee Is not assigned to device Create new or select existing Employee Selec…" at bounding box center [553, 329] width 652 height 332
paste input "[PERSON_NAME]"
type input "[PERSON_NAME]"
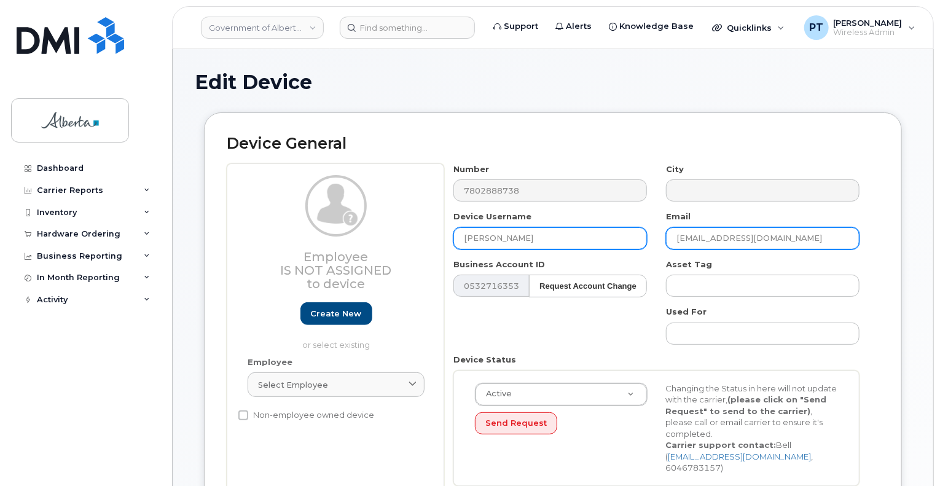
drag, startPoint x: 794, startPoint y: 235, endPoint x: 612, endPoint y: 234, distance: 181.8
click at [616, 235] on div "Number 7802888738 City Device Username [PERSON_NAME] Email [EMAIL_ADDRESS][DOMA…" at bounding box center [656, 329] width 425 height 332
paste input "[PERSON_NAME].[PERSON_NAME]"
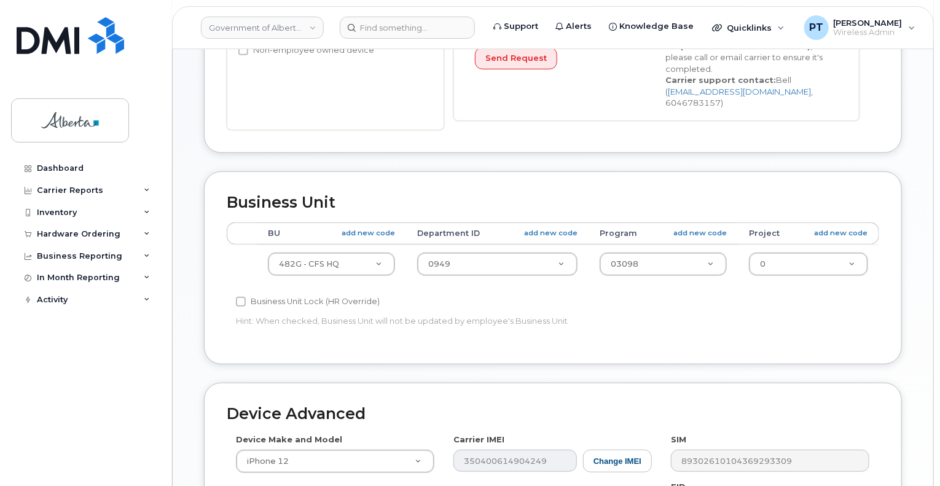
scroll to position [430, 0]
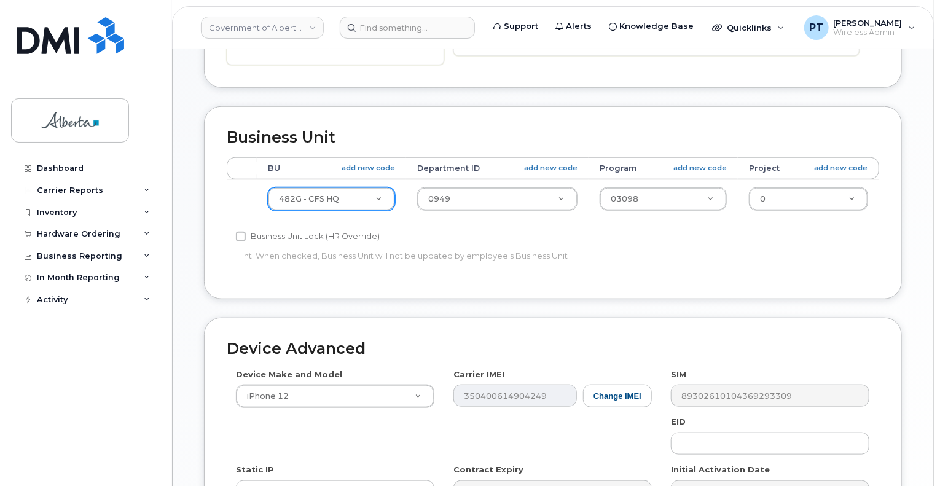
type input "[PERSON_NAME][EMAIL_ADDRESS][PERSON_NAME][DOMAIN_NAME]"
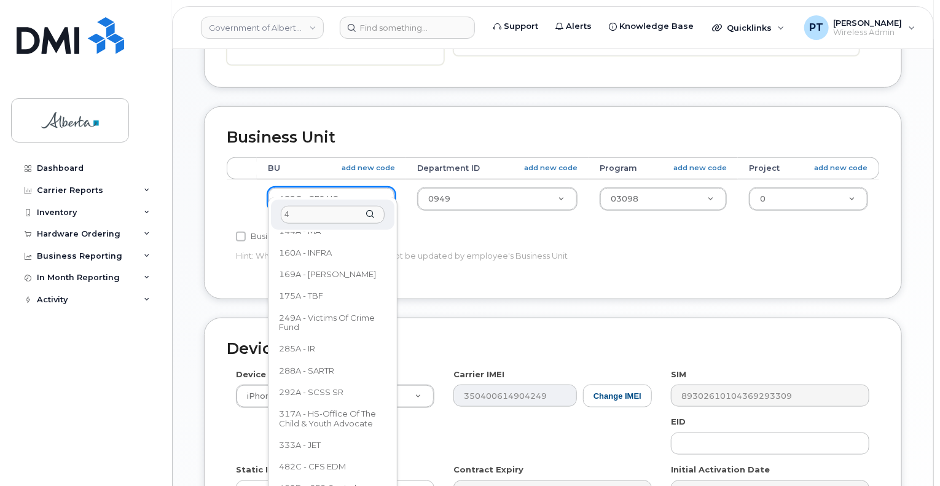
scroll to position [0, 0]
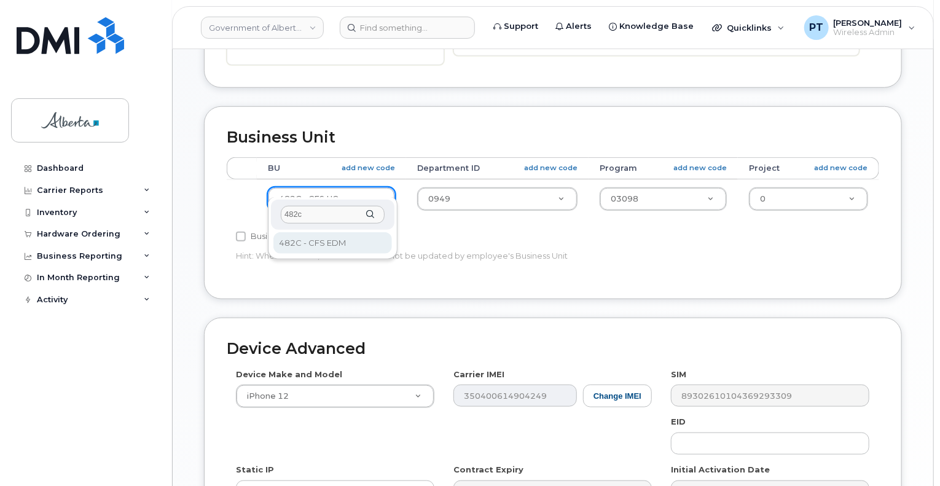
type input "482c"
select select "4749733"
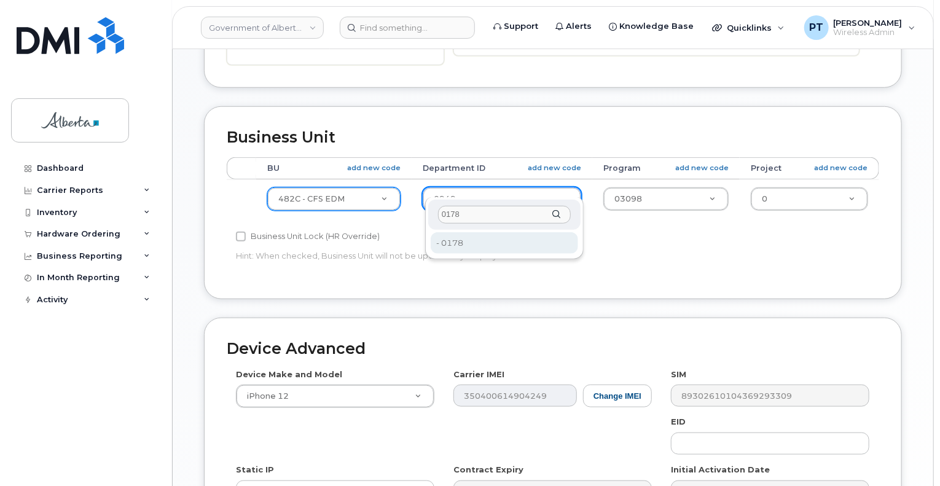
type input "0178"
type input "4752086"
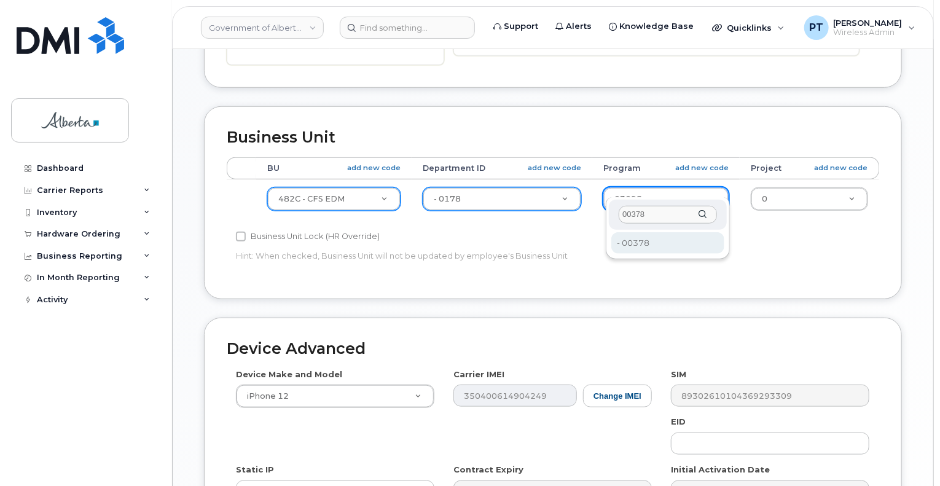
type input "00378"
type input "4124524"
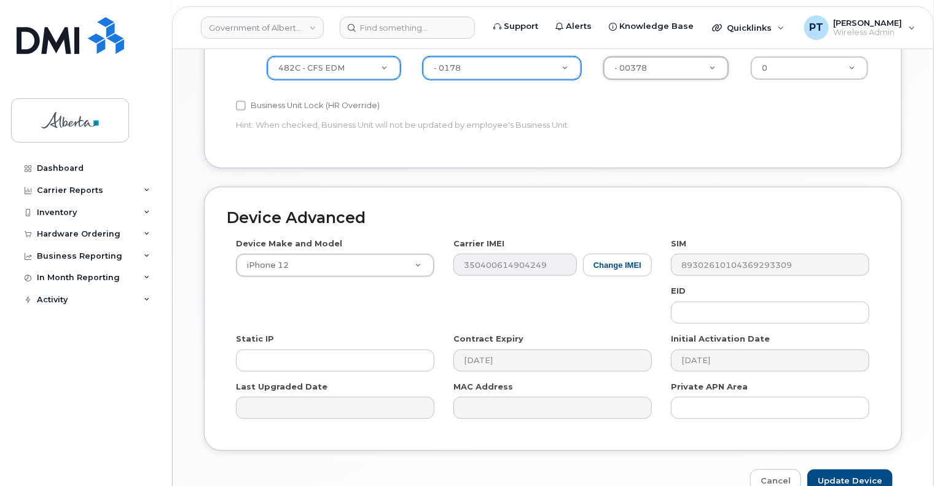
scroll to position [614, 0]
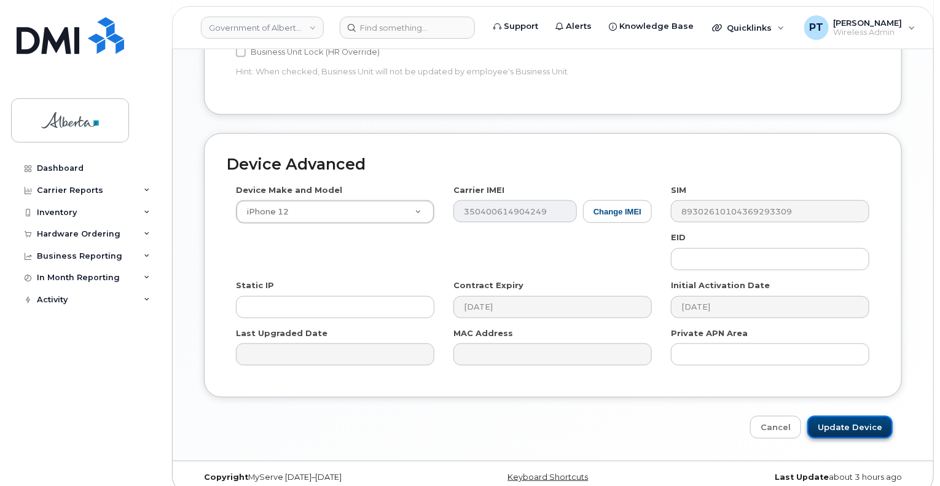
click at [840, 420] on input "Update Device" at bounding box center [849, 427] width 85 height 23
type input "Saving..."
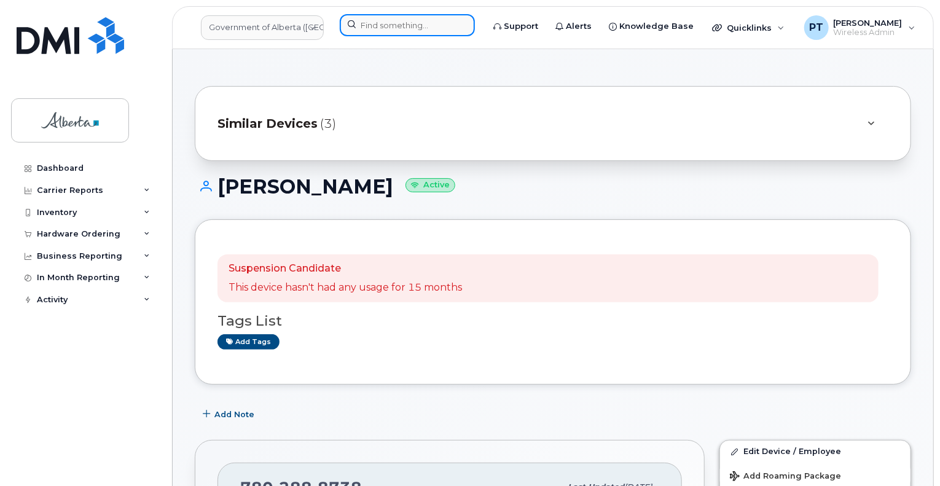
click at [405, 29] on input at bounding box center [407, 25] width 135 height 22
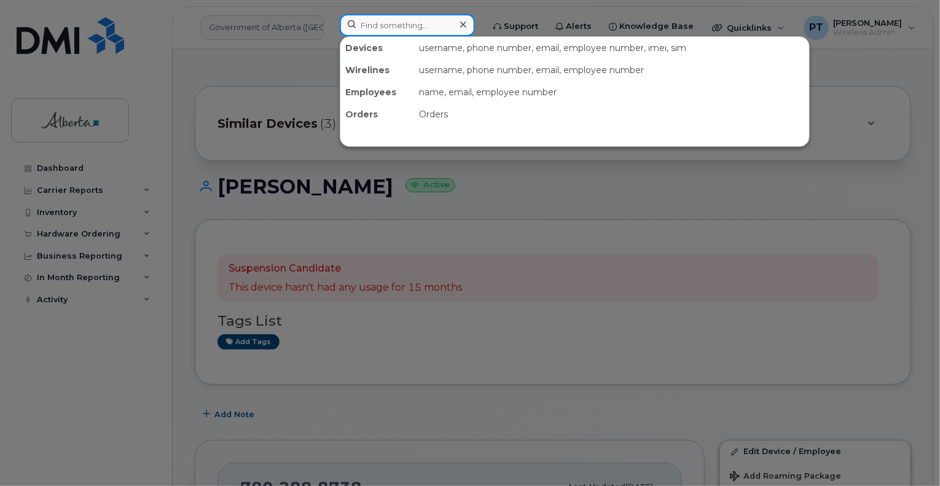
paste input "7804056217"
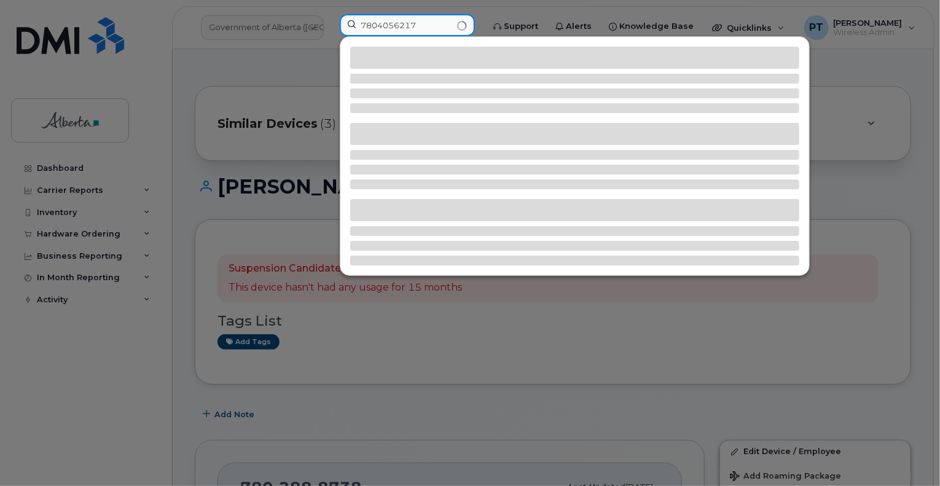
type input "7804056217"
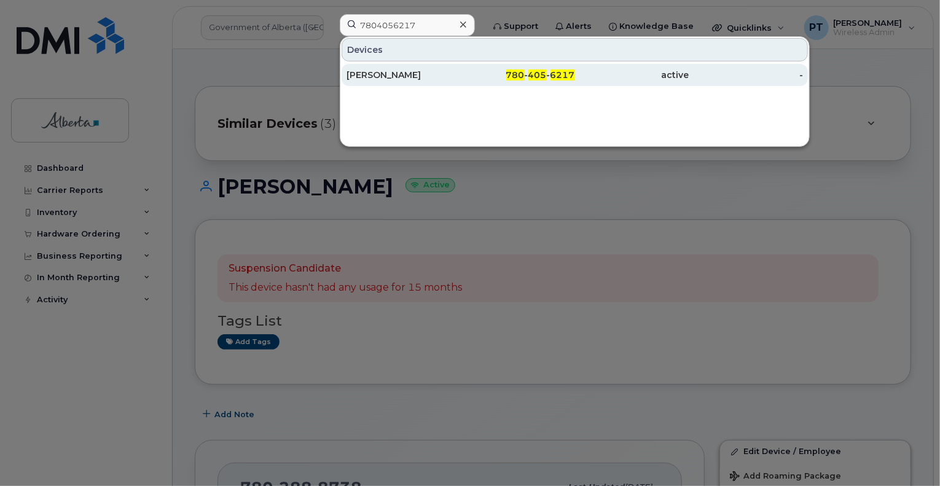
click at [378, 73] on div "[PERSON_NAME]" at bounding box center [403, 75] width 114 height 12
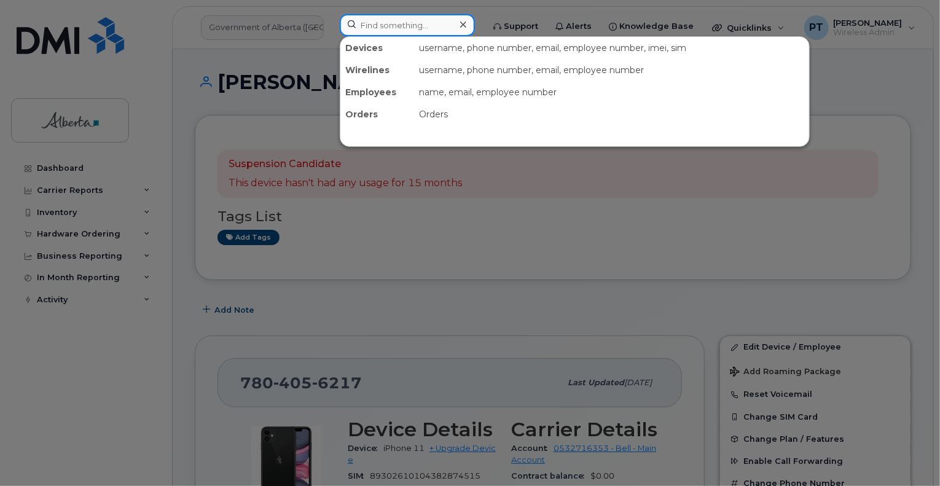
click at [416, 31] on input at bounding box center [407, 25] width 135 height 22
paste input "[PERSON_NAME]"
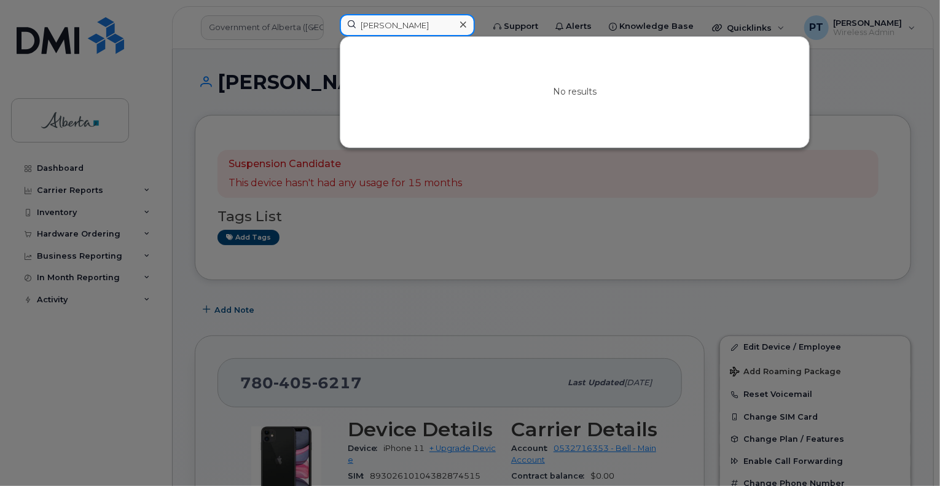
type input "[PERSON_NAME]"
click at [423, 290] on div at bounding box center [470, 243] width 940 height 486
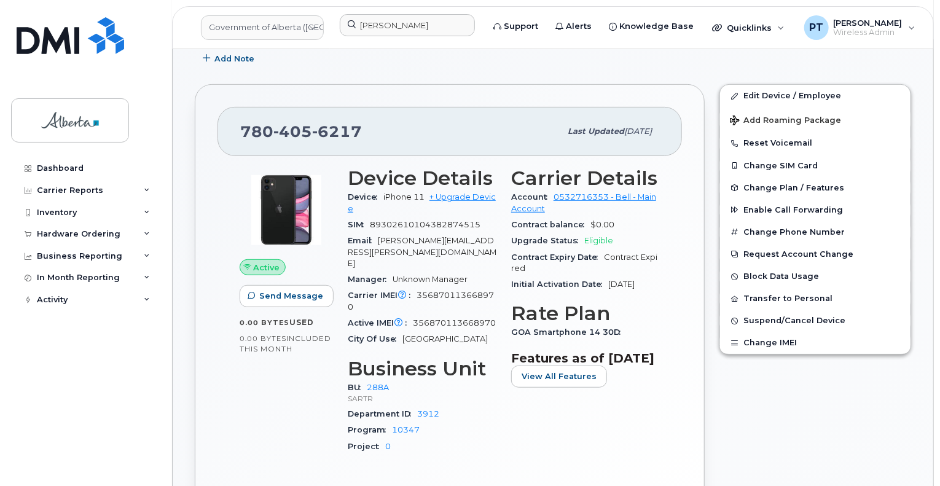
scroll to position [307, 0]
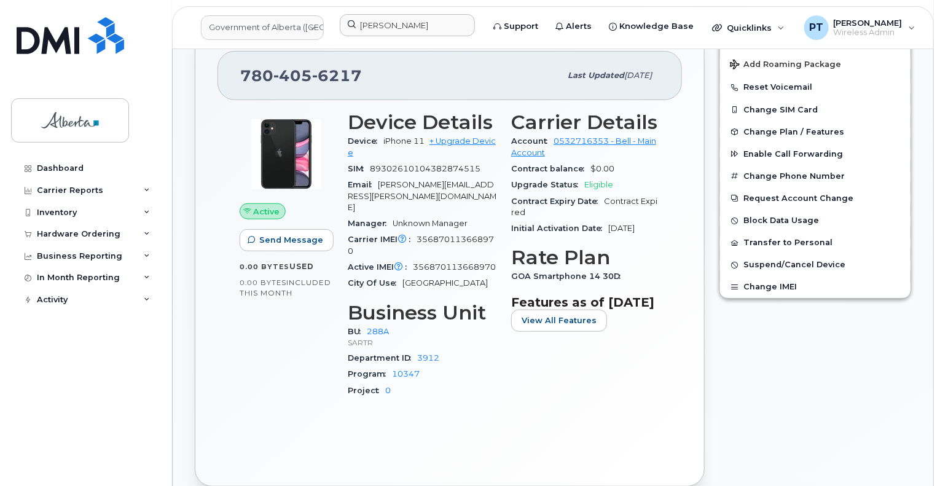
click at [461, 262] on span "356870113668970" at bounding box center [454, 266] width 83 height 9
copy span "356870113668970"
click at [437, 262] on span "356870113668970" at bounding box center [454, 266] width 83 height 9
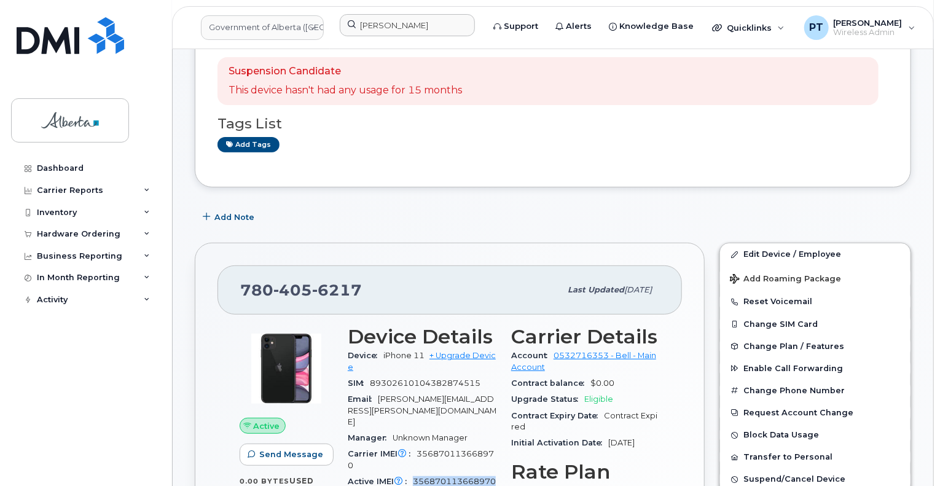
scroll to position [184, 0]
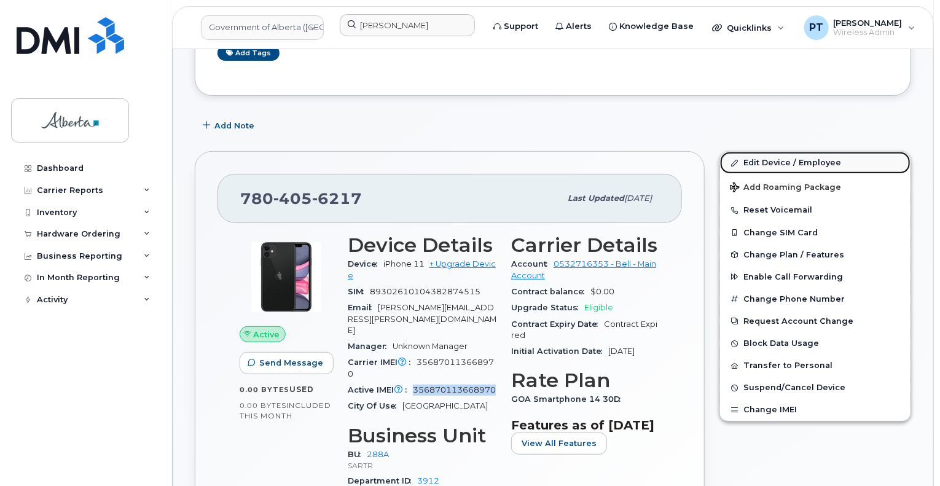
click at [764, 159] on link "Edit Device / Employee" at bounding box center [815, 163] width 190 height 22
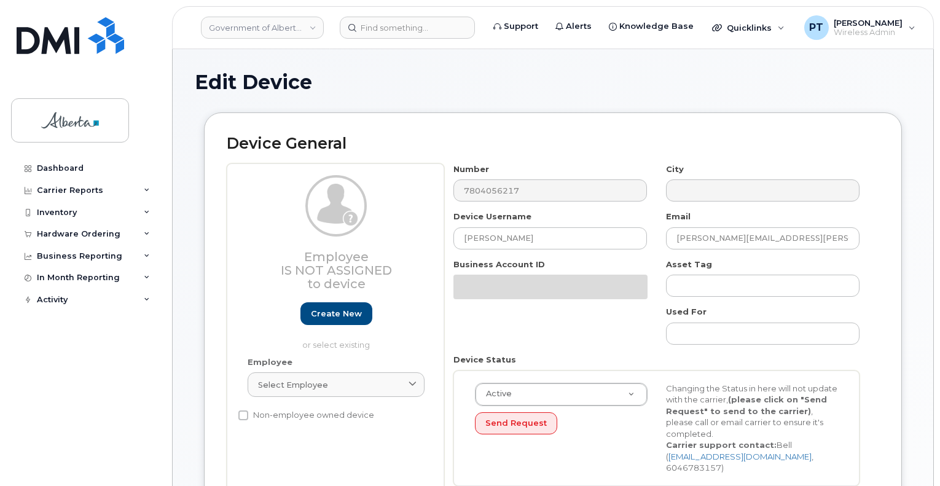
select select "4120332"
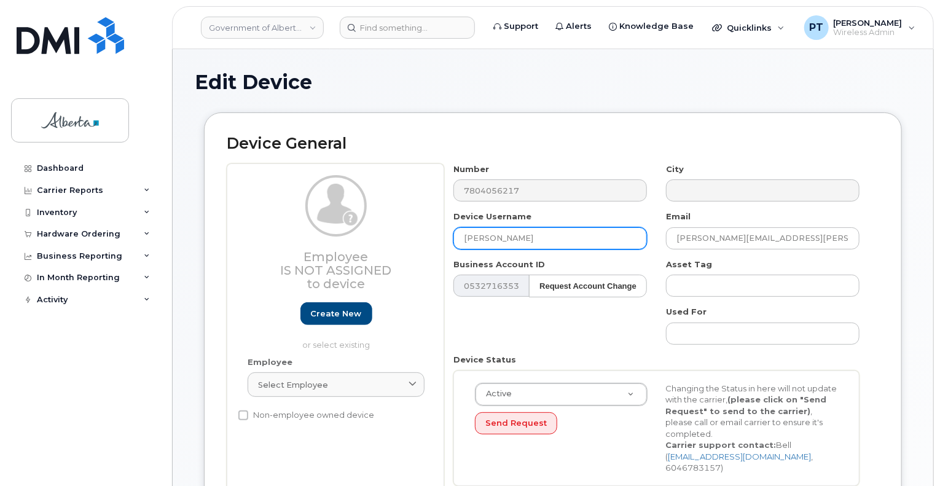
drag, startPoint x: 515, startPoint y: 240, endPoint x: 413, endPoint y: 225, distance: 103.6
click at [413, 225] on div "Employee Is not assigned to device Create new or select existing Employee Selec…" at bounding box center [553, 329] width 652 height 332
paste input "[PERSON_NAME]"
type input "[PERSON_NAME]"
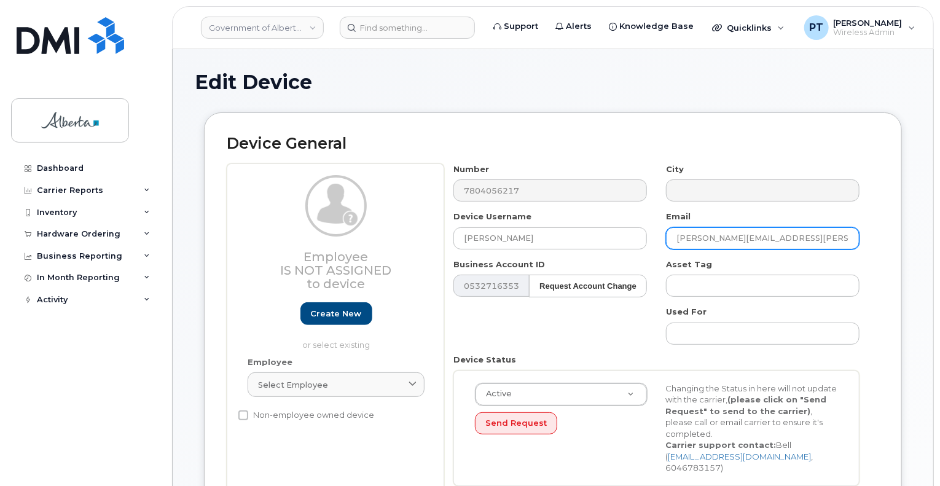
drag, startPoint x: 773, startPoint y: 241, endPoint x: 653, endPoint y: 227, distance: 120.6
click at [661, 230] on div "Email Megan.Carr@gov.ab.ca" at bounding box center [763, 230] width 213 height 39
paste input "Asif.Bawany"
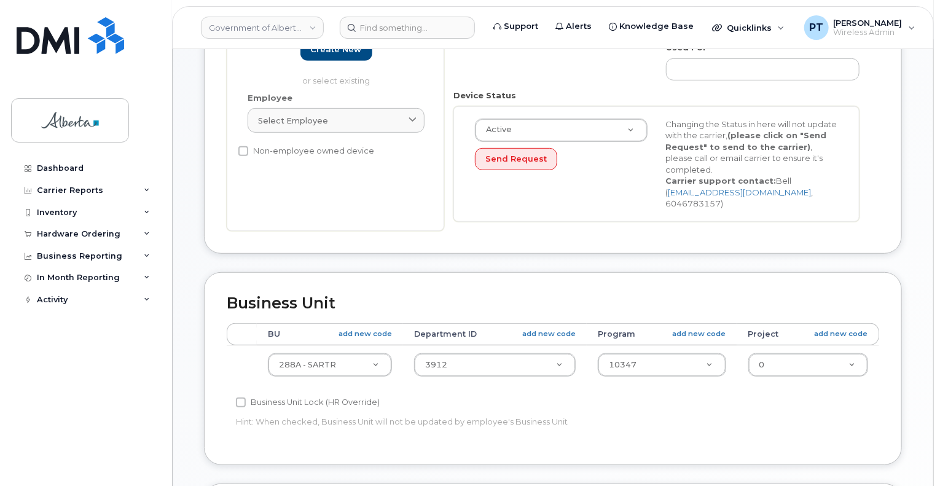
scroll to position [307, 0]
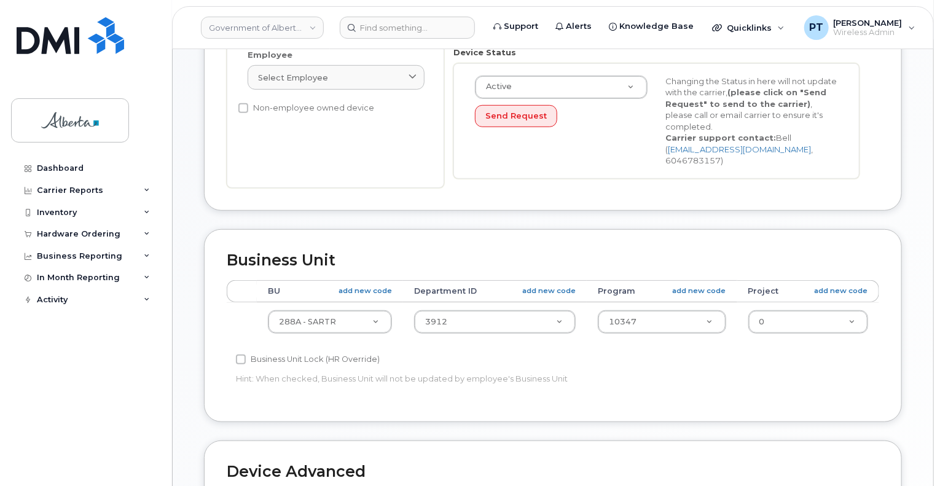
type input "Asif.Bawany@gov.ab.ca"
click at [612, 154] on div "Active Active Suspended Cancelled Send Request Changing the Status in here will…" at bounding box center [656, 122] width 381 height 92
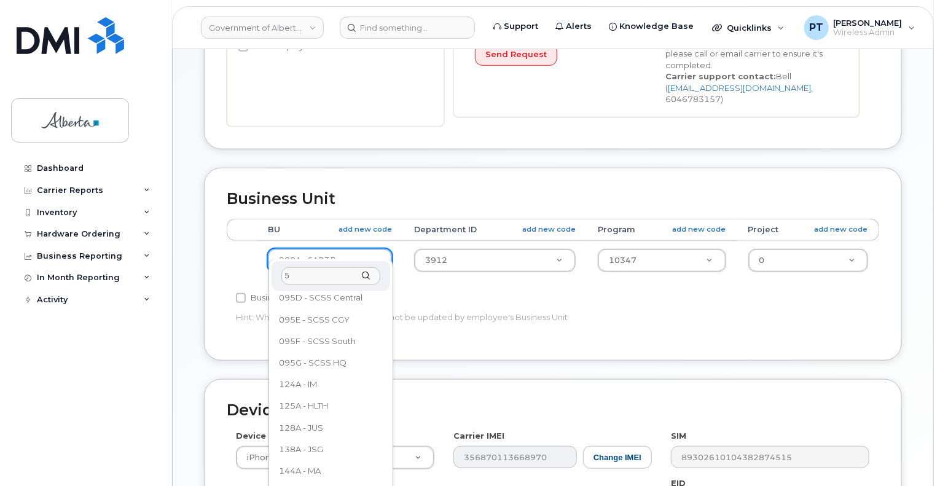
scroll to position [0, 0]
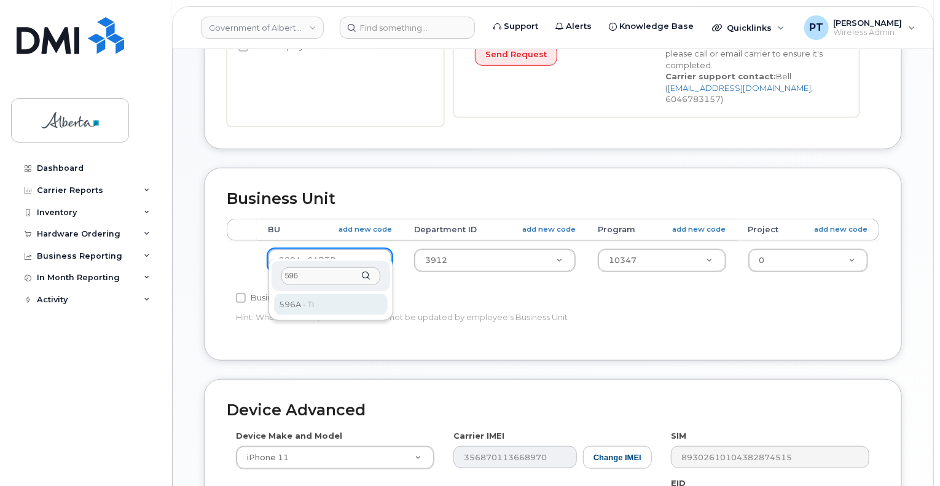
type input "596"
select select "4797729"
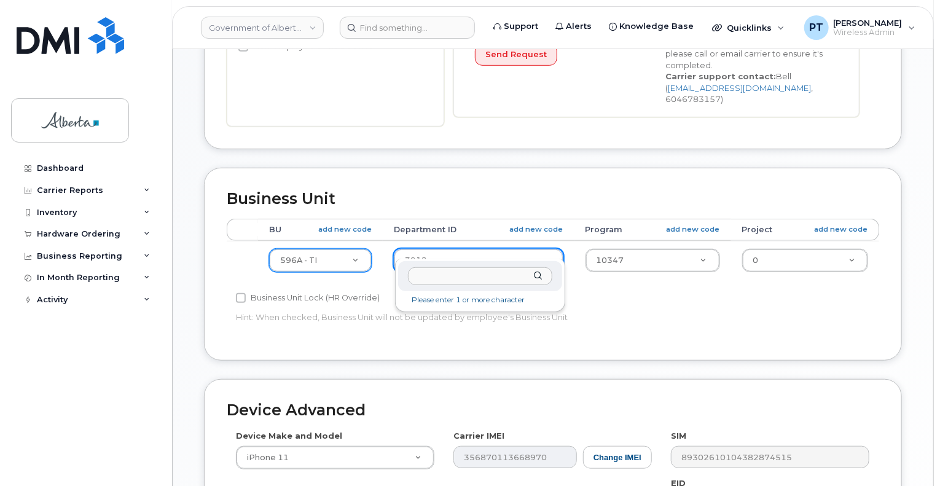
drag, startPoint x: 404, startPoint y: 252, endPoint x: 390, endPoint y: 254, distance: 14.2
type input "5207"
type input "4802981"
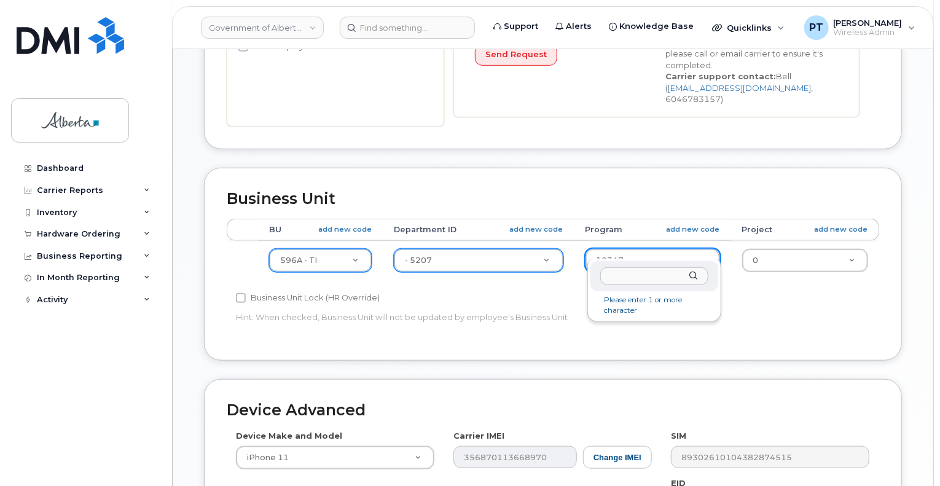
drag, startPoint x: 609, startPoint y: 243, endPoint x: 598, endPoint y: 243, distance: 11.1
type input "72007"
type input "4803002"
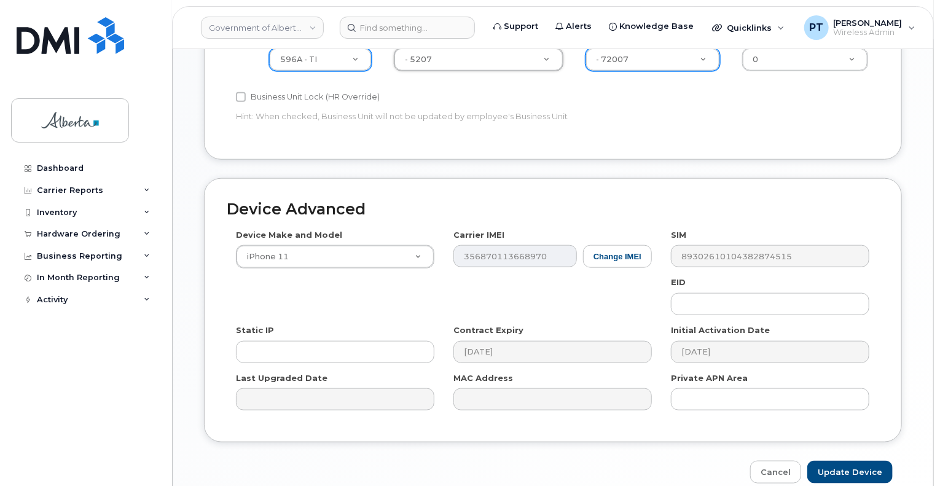
scroll to position [614, 0]
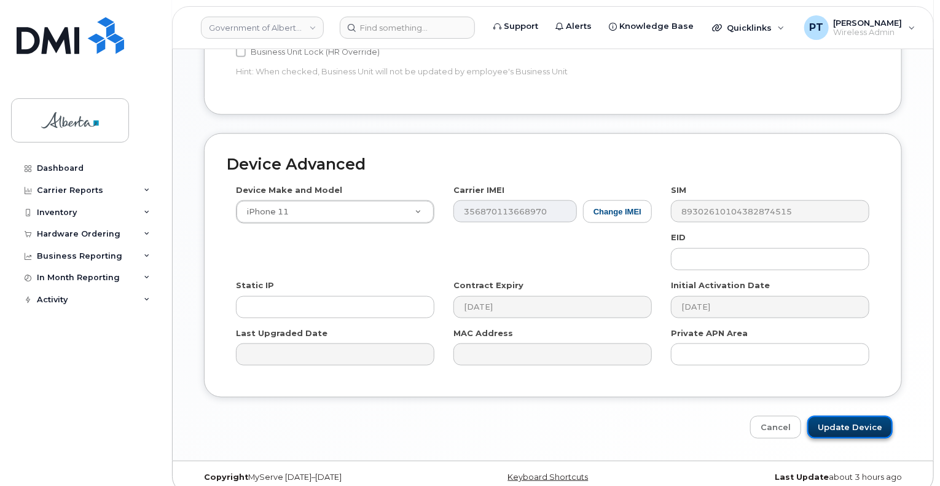
click at [845, 419] on input "Update Device" at bounding box center [849, 427] width 85 height 23
type input "Saving..."
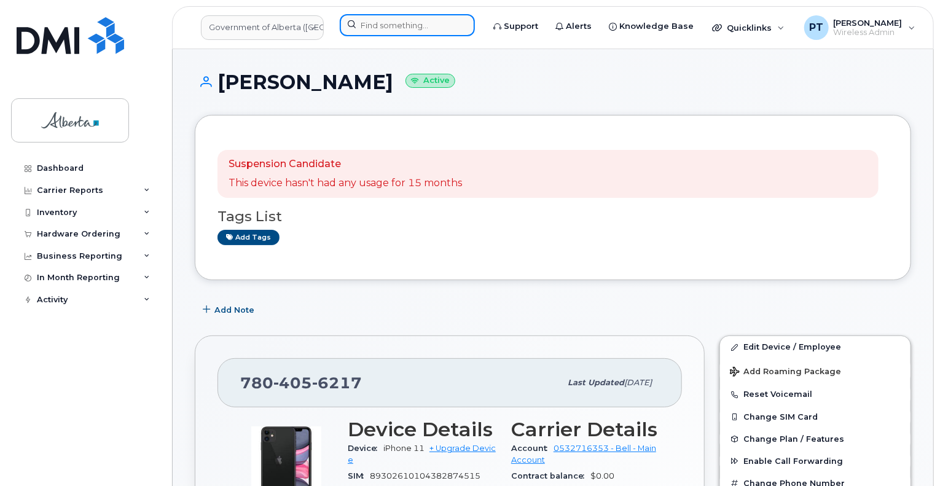
click at [386, 23] on input at bounding box center [407, 25] width 135 height 22
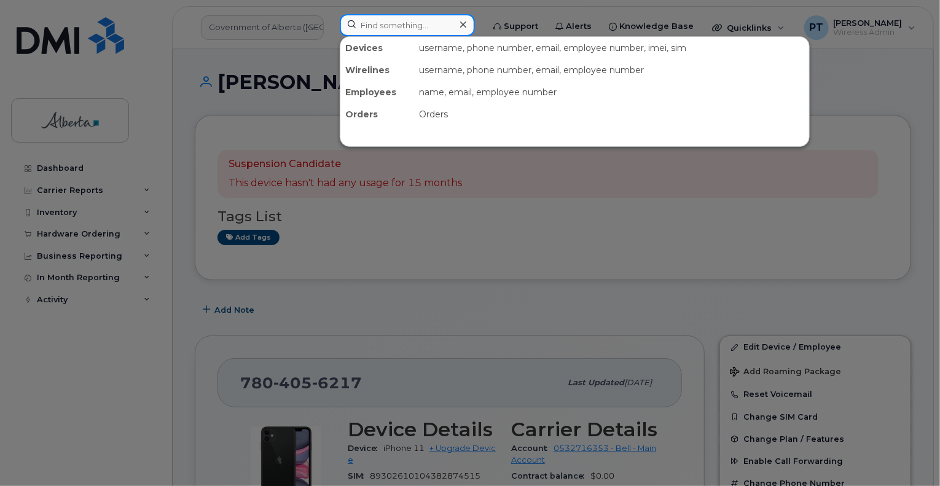
paste input "7802888738"
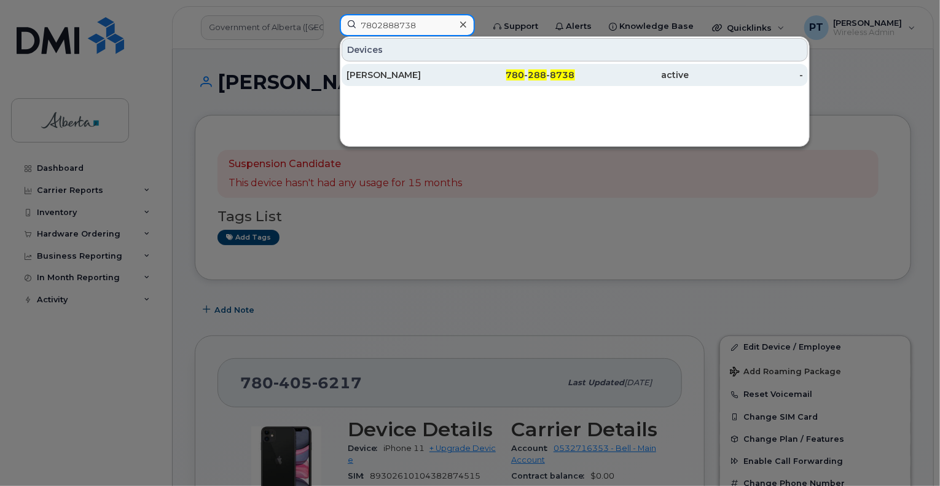
type input "7802888738"
drag, startPoint x: 359, startPoint y: 74, endPoint x: 346, endPoint y: 71, distance: 13.3
click at [359, 74] on div "[PERSON_NAME]" at bounding box center [403, 75] width 114 height 12
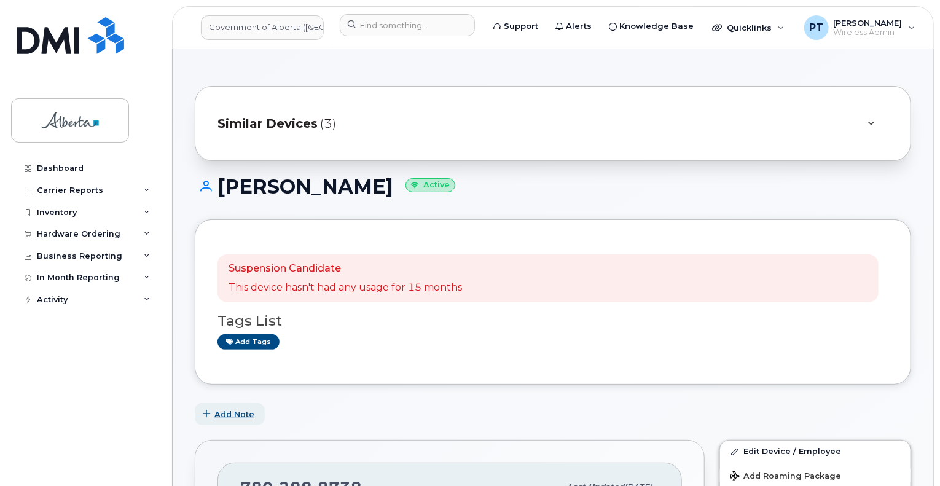
click at [233, 410] on span "Add Note" at bounding box center [234, 415] width 40 height 12
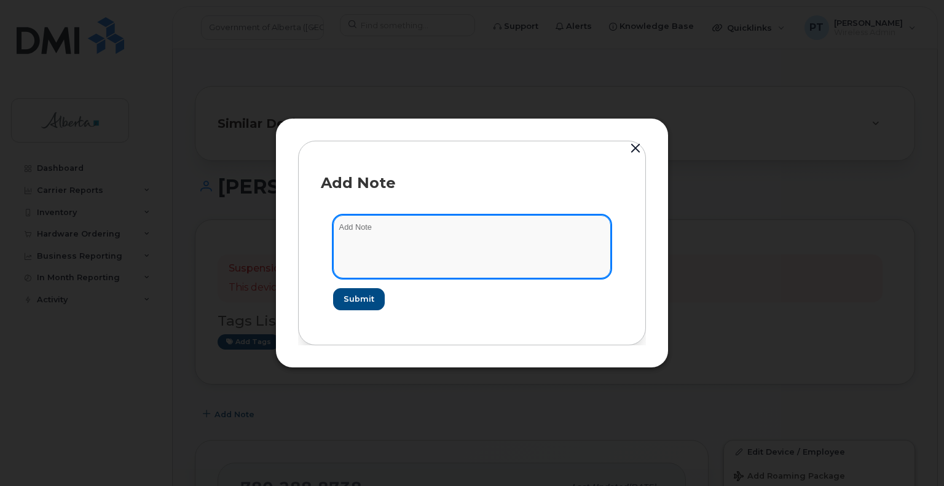
click at [383, 226] on textarea at bounding box center [472, 246] width 278 height 63
paste textarea "SCTASK0829216"
drag, startPoint x: 496, startPoint y: 235, endPoint x: 502, endPoint y: 230, distance: 7.5
click at [496, 235] on textarea "SCTASK0829216 Device Plan New -" at bounding box center [472, 246] width 278 height 63
paste textarea "SCTASK0829216 - 7802888738 DO NOT DELETE THIS NUMBER - BEING REASSIGNED to Mill…"
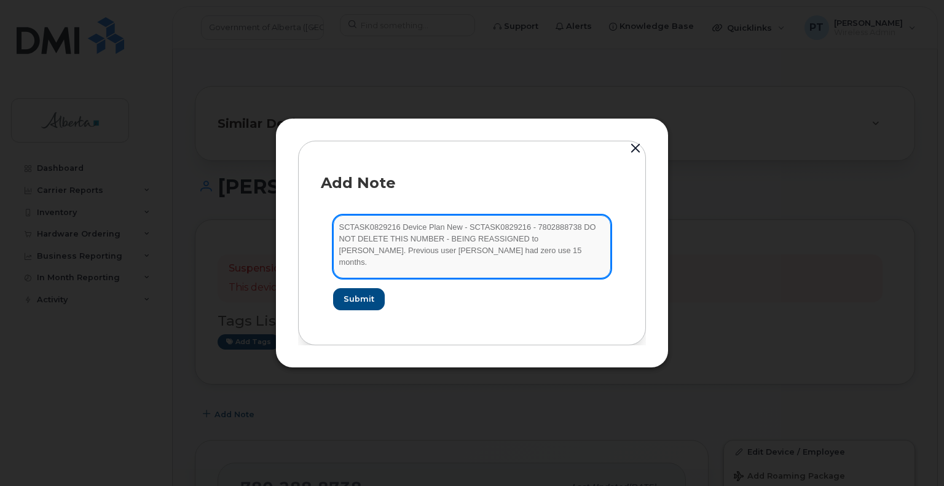
click at [505, 224] on textarea "SCTASK0829216 Device Plan New - SCTASK0829216 - 7802888738 DO NOT DELETE THIS N…" at bounding box center [472, 246] width 278 height 63
click at [504, 224] on textarea "SCTASK0829216 Device Plan New - SCTASK0829216 - 7802888738 DO NOT DELETE THIS N…" at bounding box center [472, 246] width 278 height 63
click at [477, 252] on textarea "SCTASK0829216 Device Plan New - 7802888738 DO NOT DELETE THIS NUMBER - BEING RE…" at bounding box center [472, 246] width 278 height 63
click at [479, 256] on textarea "SCTASK0829216 Device Plan New - 7802888738 DO NOT DELETE THIS NUMBER - BEING RE…" at bounding box center [472, 246] width 278 height 63
paste textarea "Order 298216 Bell 3005584"
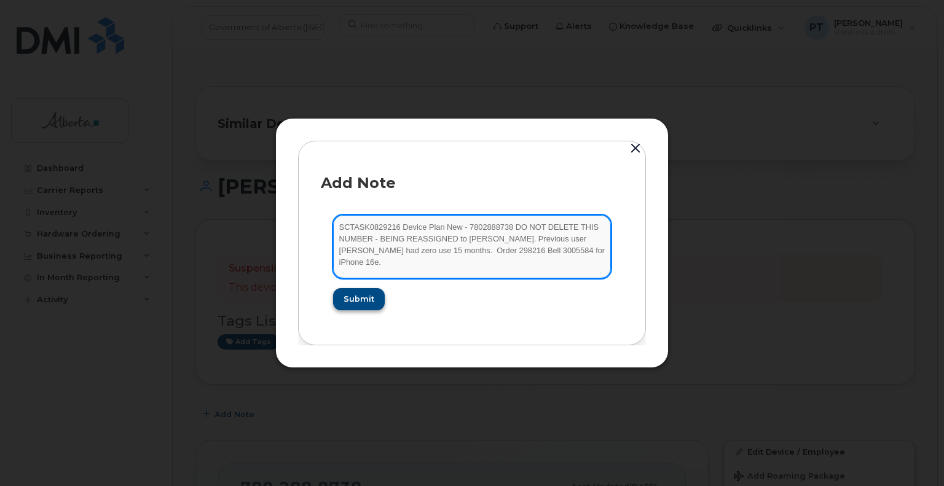
type textarea "SCTASK0829216 Device Plan New - 7802888738 DO NOT DELETE THIS NUMBER - BEING RE…"
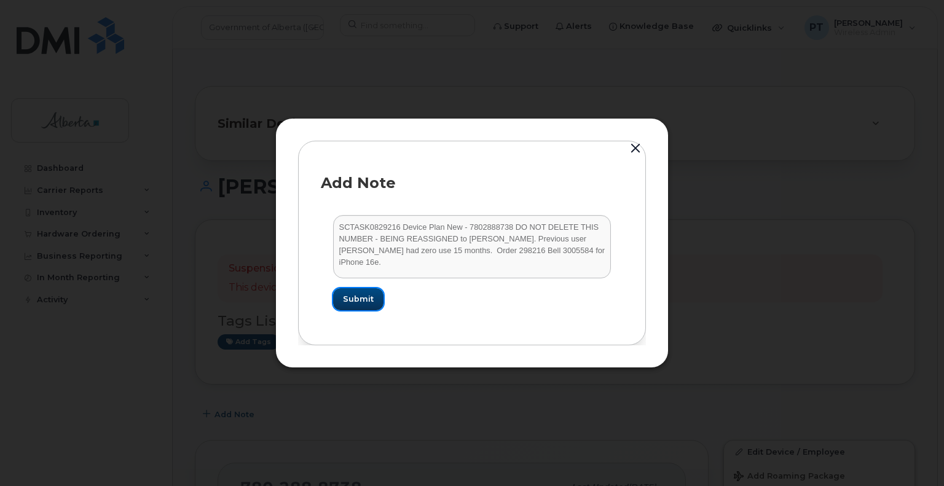
click at [358, 299] on span "Submit" at bounding box center [358, 299] width 31 height 12
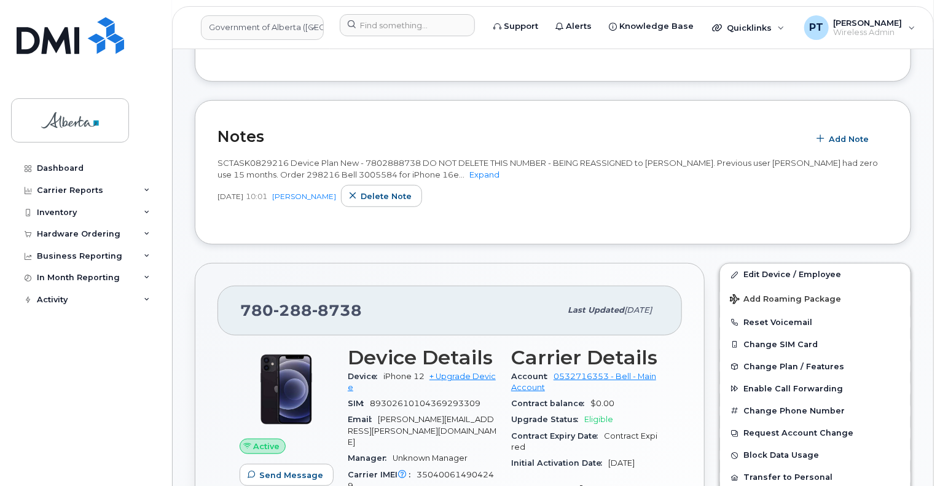
scroll to position [307, 0]
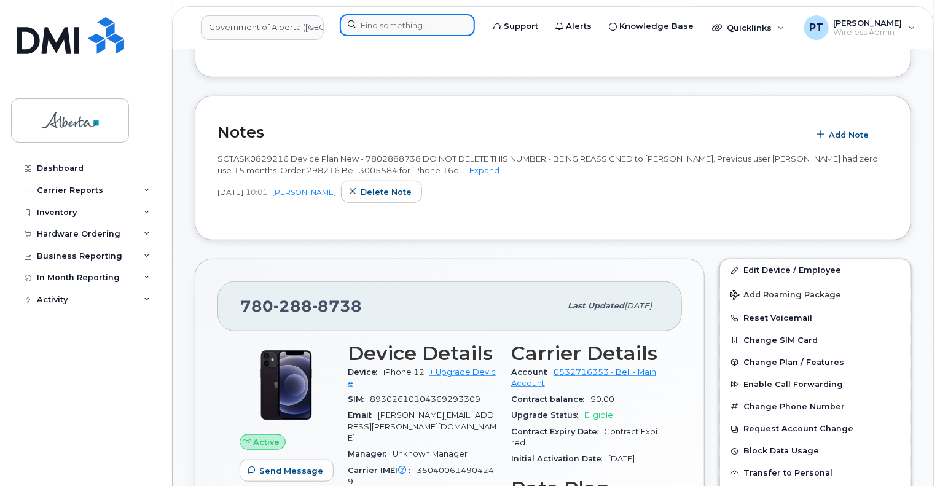
click at [397, 29] on input at bounding box center [407, 25] width 135 height 22
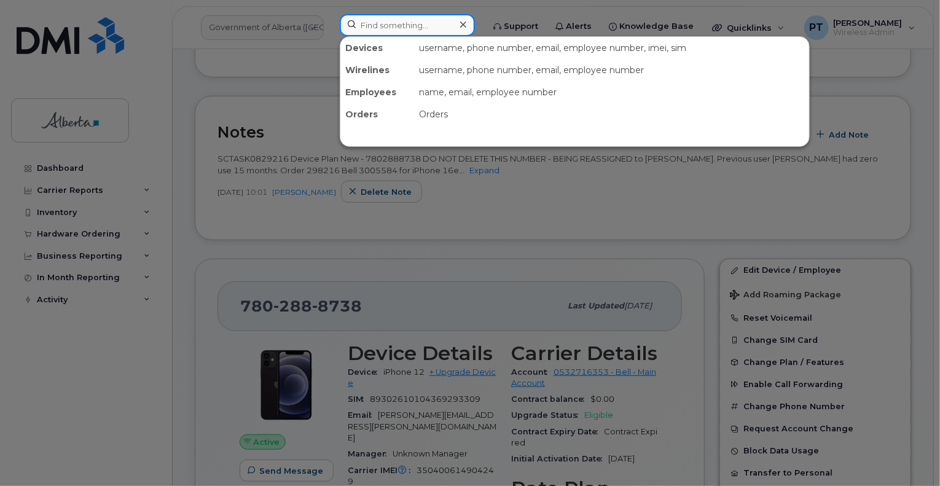
paste input "7804056217"
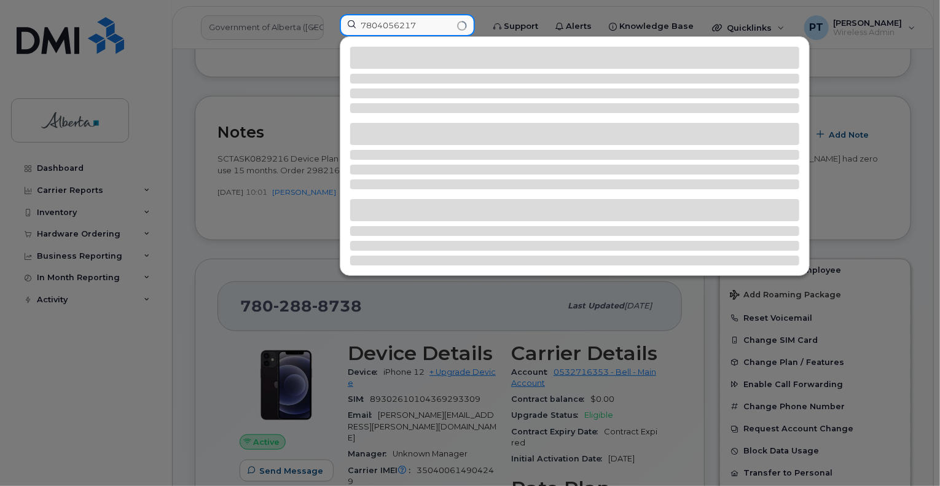
type input "7804056217"
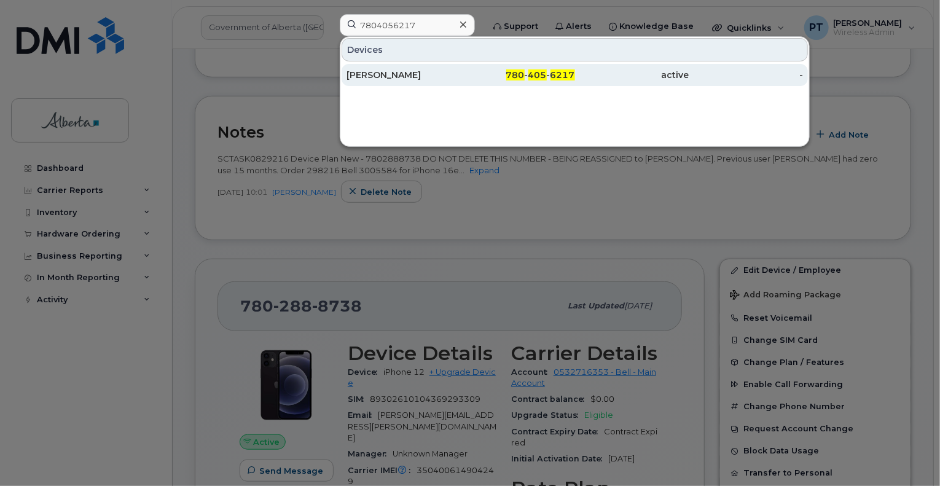
click at [368, 74] on div "Asif Bawany" at bounding box center [403, 75] width 114 height 12
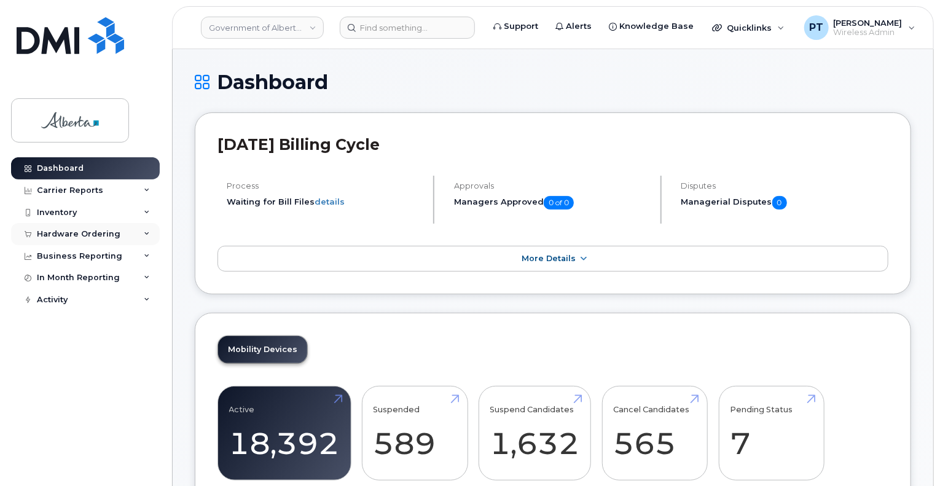
click at [57, 236] on div "Hardware Ordering" at bounding box center [79, 234] width 84 height 10
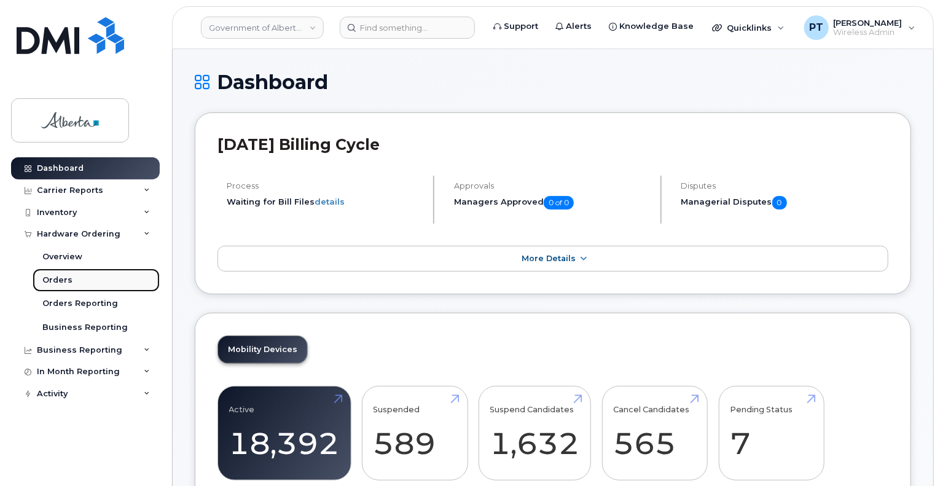
click at [54, 276] on div "Orders" at bounding box center [57, 280] width 30 height 11
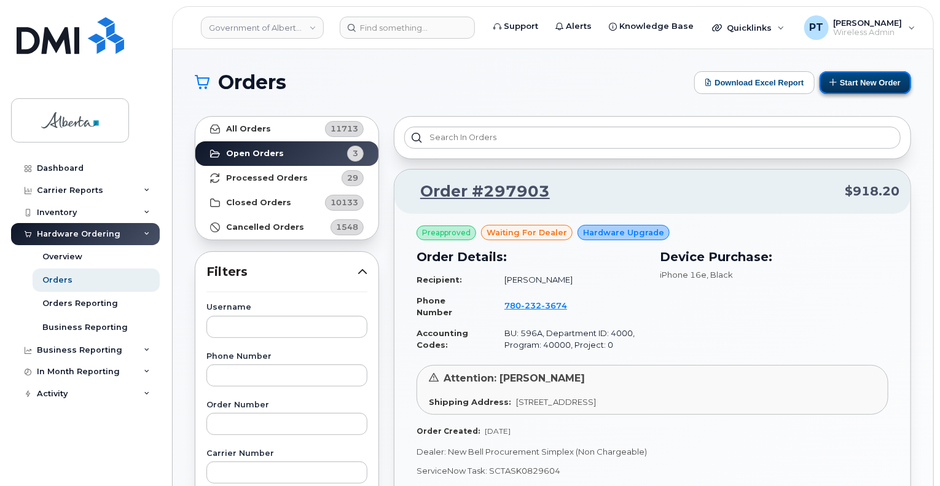
click at [862, 82] on button "Start New Order" at bounding box center [866, 82] width 92 height 23
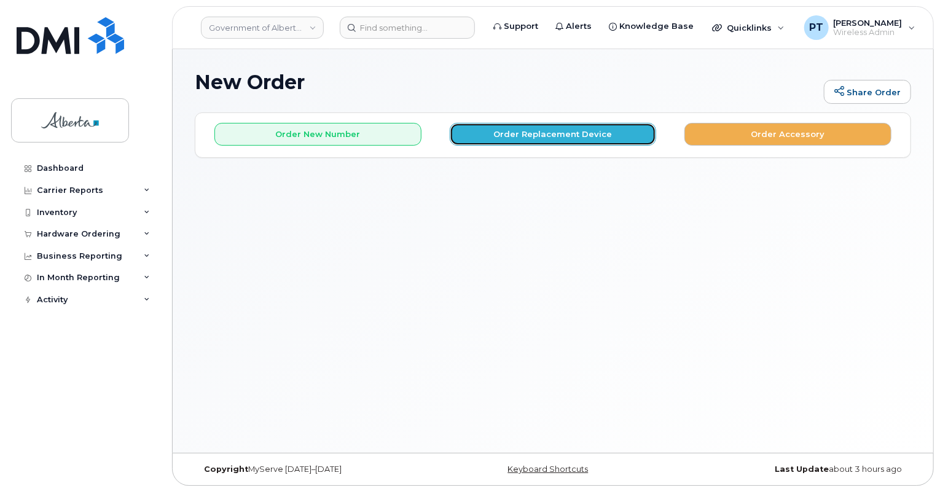
click at [549, 136] on button "Order Replacement Device" at bounding box center [553, 134] width 207 height 23
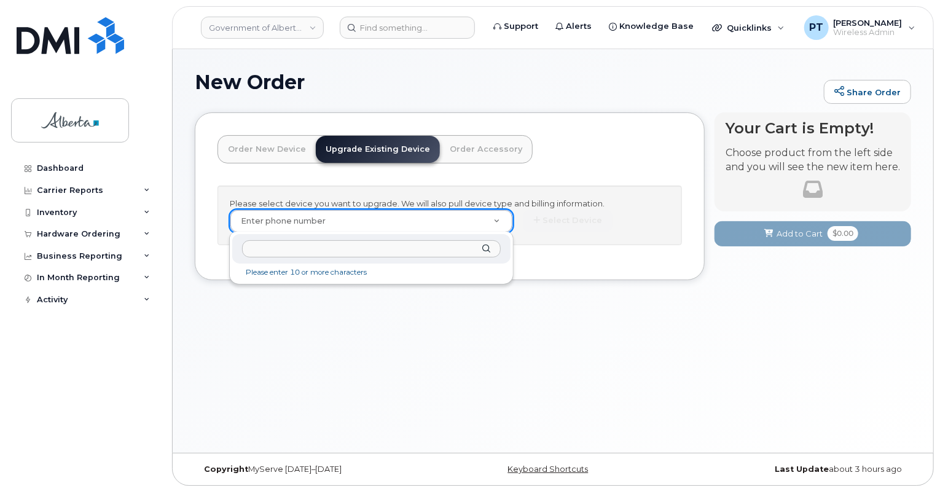
drag, startPoint x: 339, startPoint y: 222, endPoint x: 303, endPoint y: 218, distance: 35.8
drag, startPoint x: 303, startPoint y: 218, endPoint x: 290, endPoint y: 250, distance: 34.7
paste input "[PERSON_NAME]"
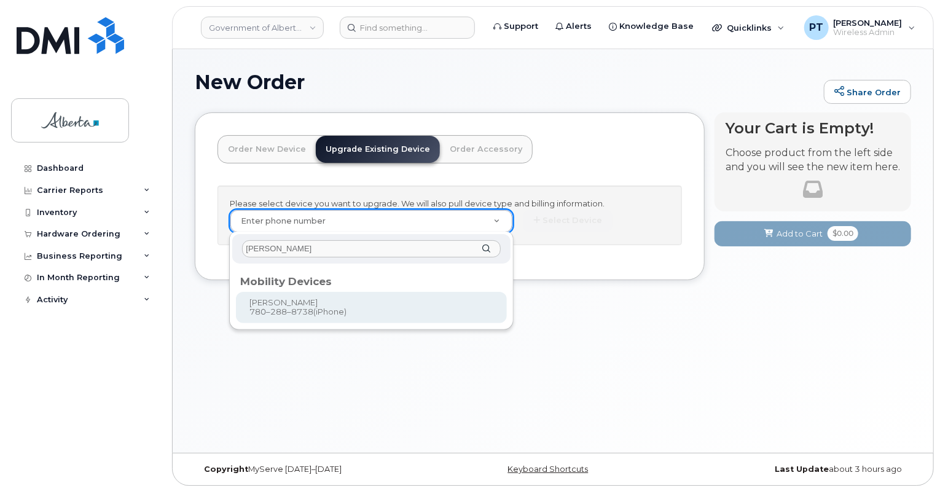
type input "[PERSON_NAME]"
type input "798868"
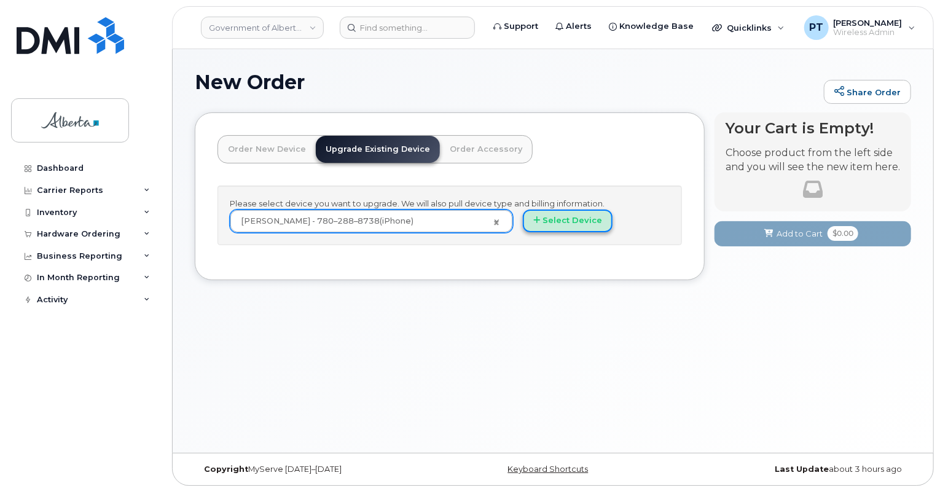
click at [566, 223] on button "Select Device" at bounding box center [568, 220] width 90 height 23
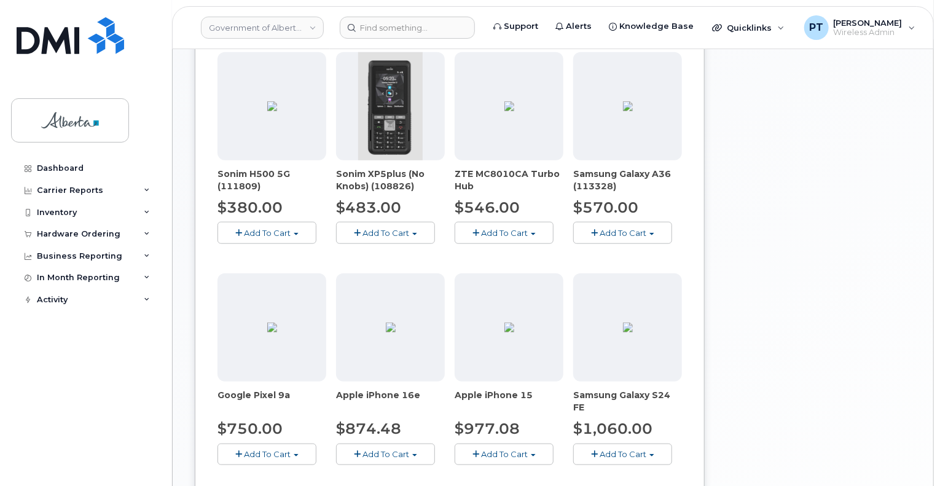
scroll to position [491, 0]
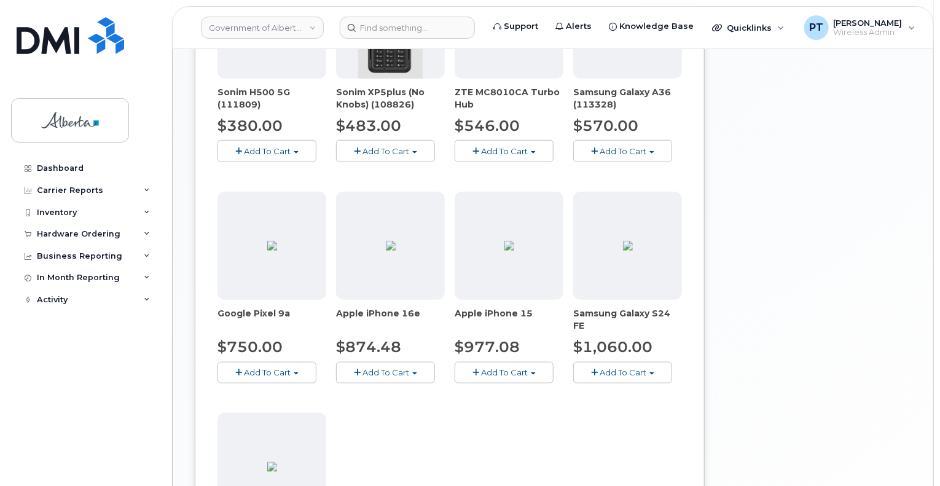
click at [397, 369] on span "Add To Cart" at bounding box center [385, 372] width 47 height 10
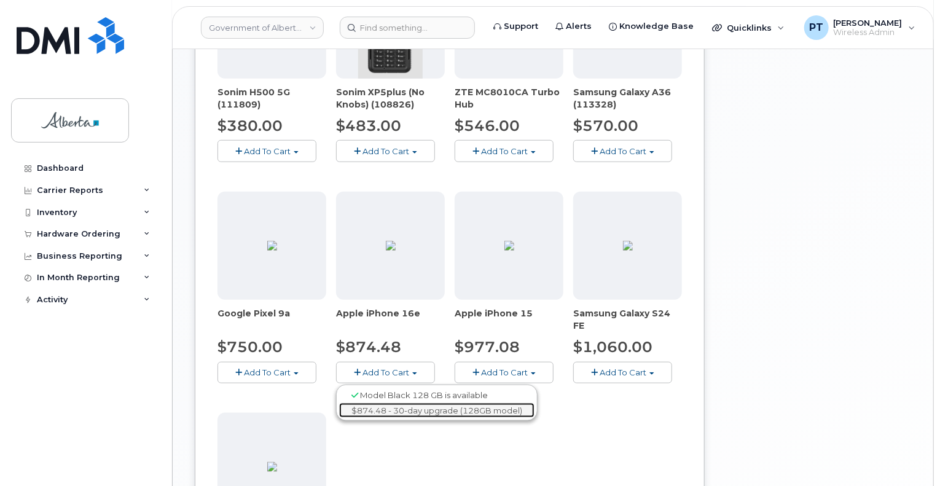
click at [390, 407] on link "$874.48 - 30-day upgrade (128GB model)" at bounding box center [436, 410] width 195 height 15
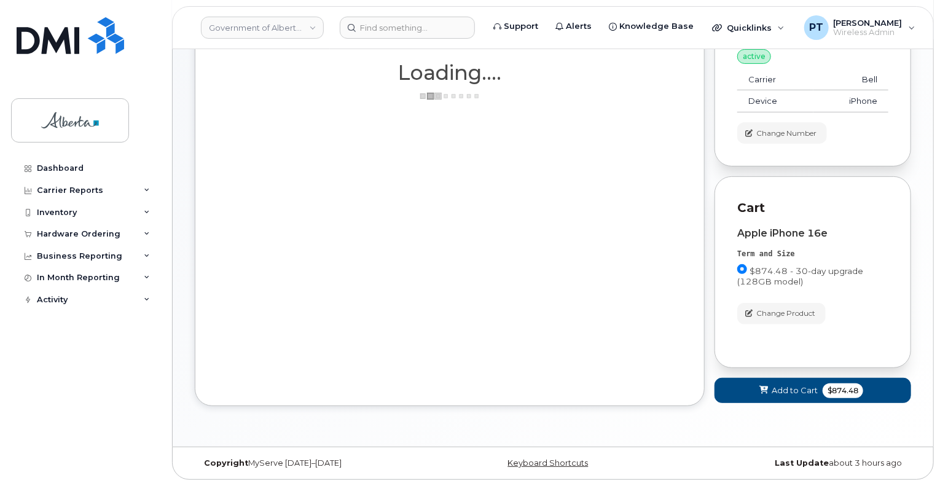
scroll to position [133, 0]
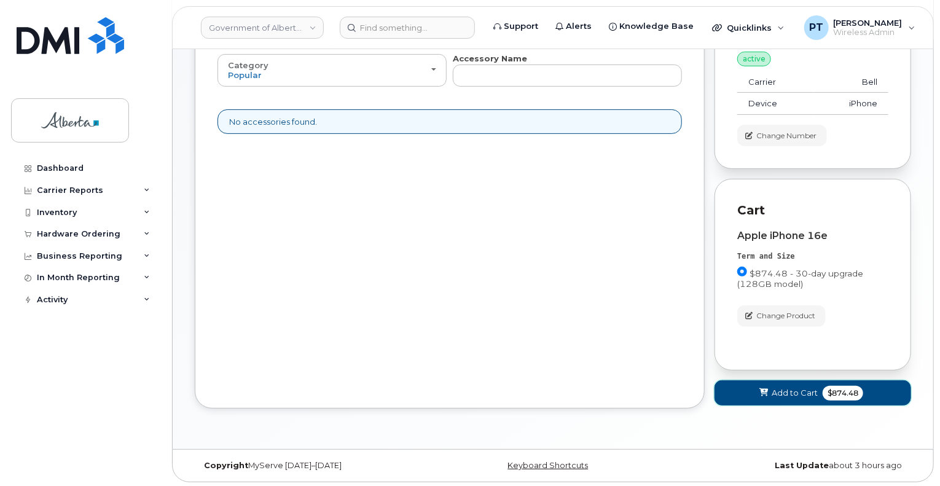
click at [786, 388] on span "Add to Cart" at bounding box center [795, 393] width 46 height 12
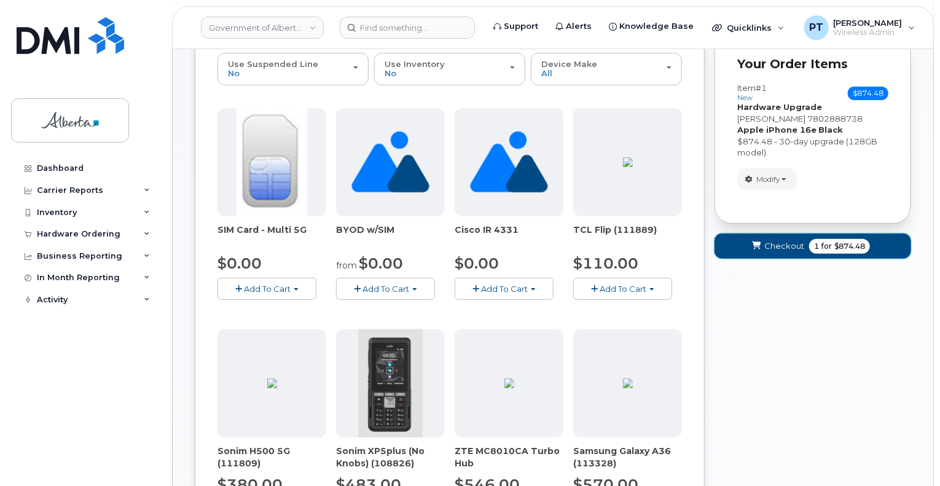
click at [785, 245] on span "Checkout" at bounding box center [784, 246] width 40 height 12
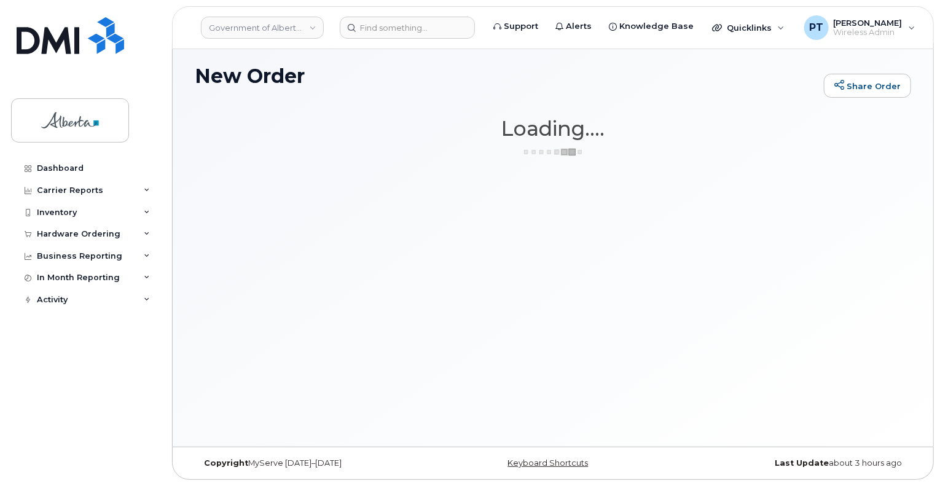
scroll to position [6, 0]
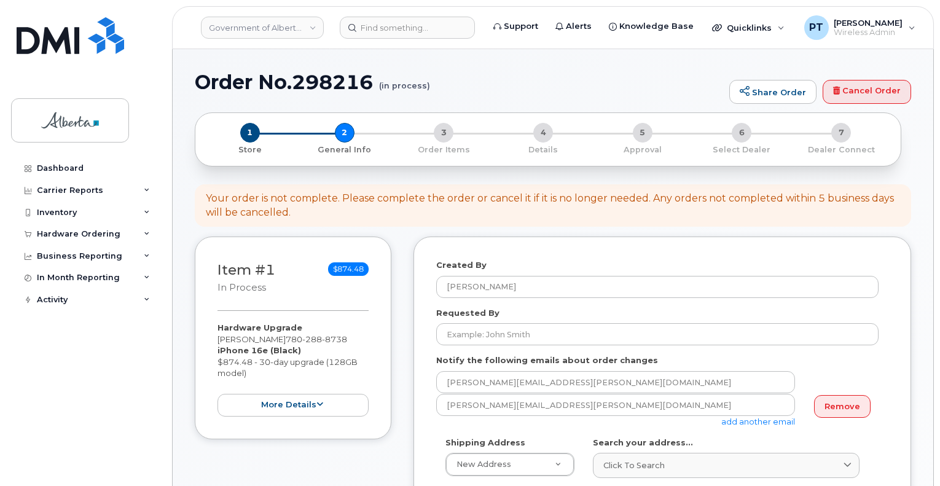
select select
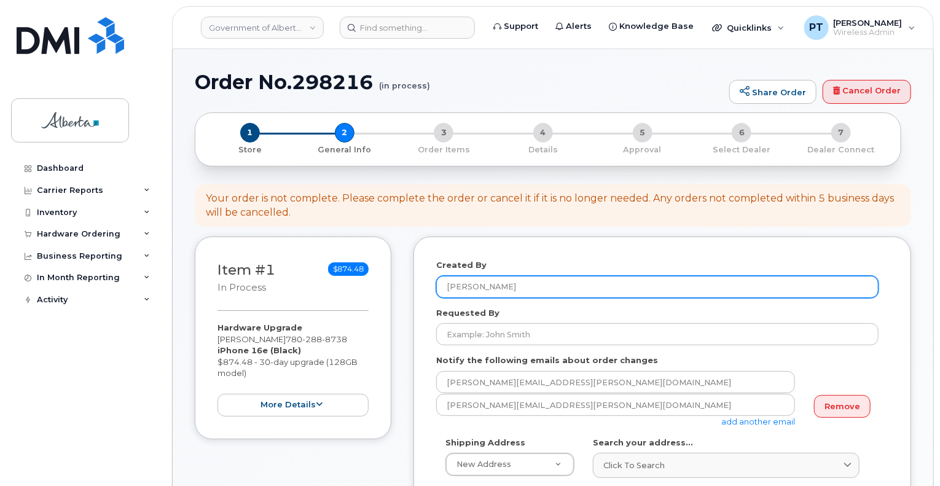
scroll to position [61, 0]
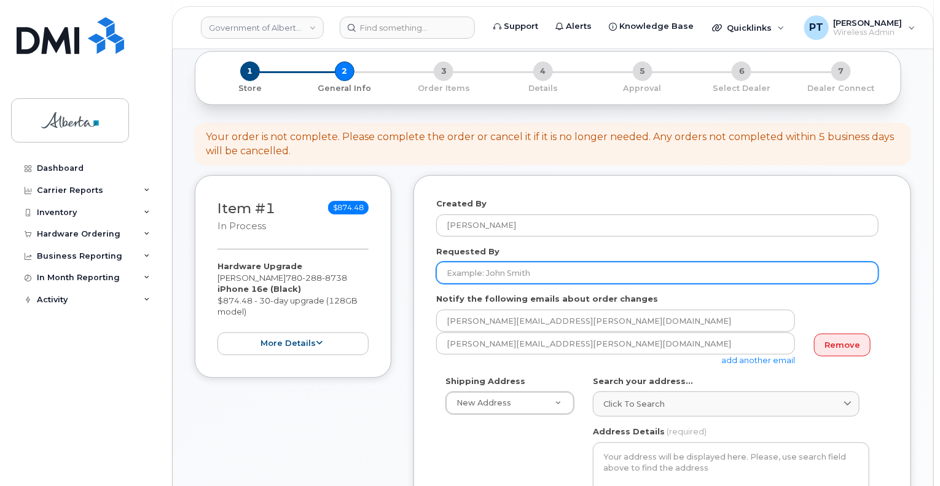
click at [538, 280] on input "Requested By" at bounding box center [657, 273] width 442 height 22
paste input "[PERSON_NAME]"
type input "[PERSON_NAME]"
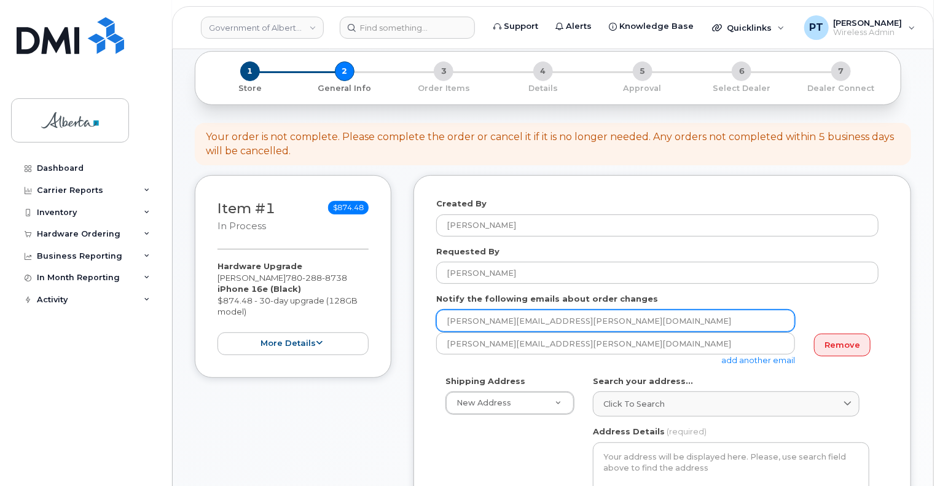
drag, startPoint x: 569, startPoint y: 322, endPoint x: 403, endPoint y: 318, distance: 166.5
paste input "Shelly.Dittmer"
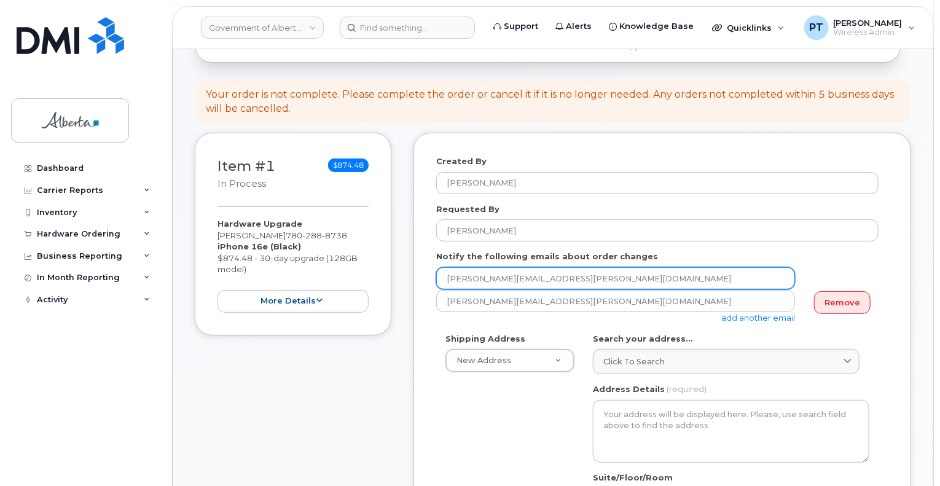
scroll to position [123, 0]
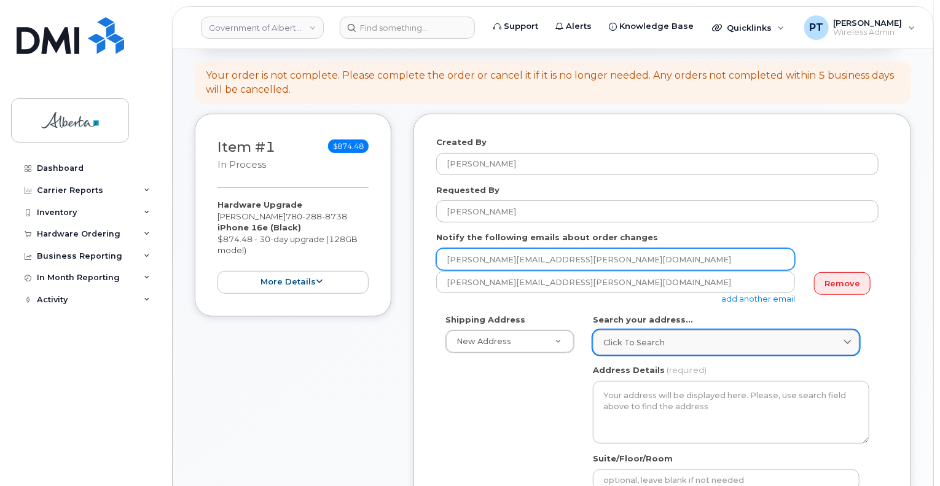
type input "Shelly.Dittmer@gov.ab.ca"
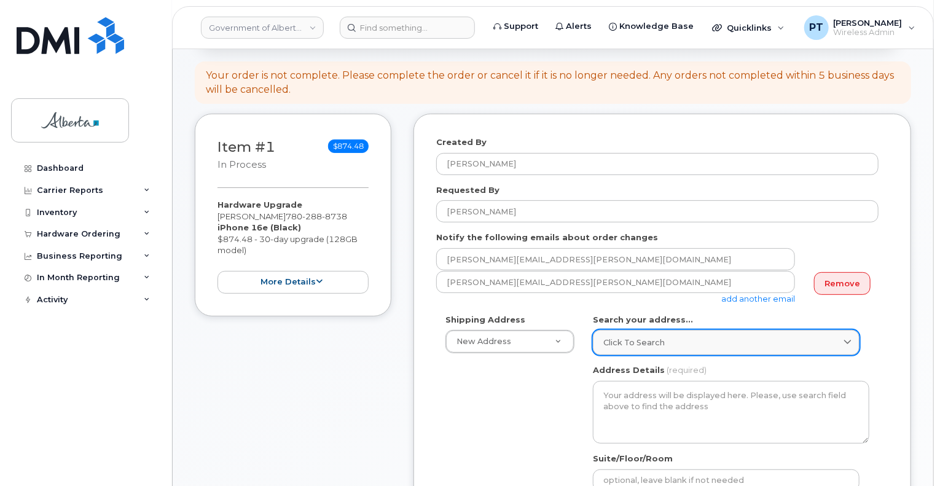
click at [657, 346] on span "Click to search" at bounding box center [633, 343] width 61 height 12
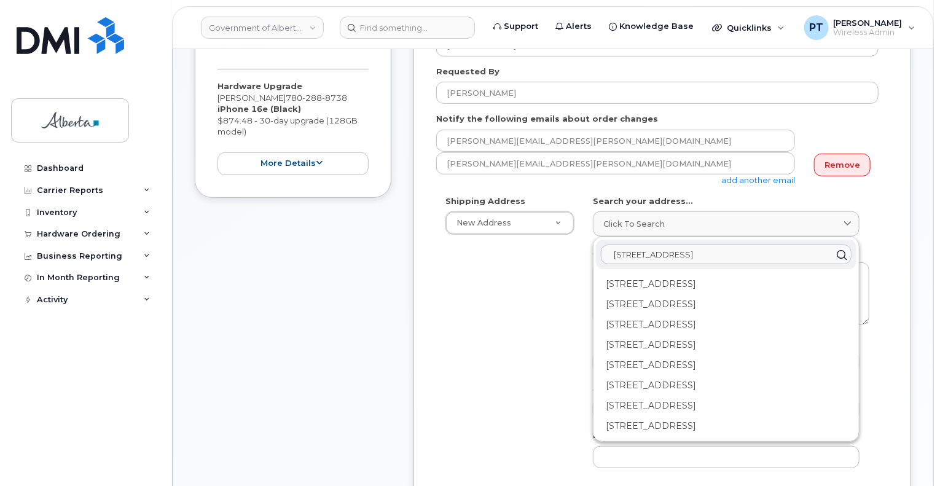
scroll to position [307, 0]
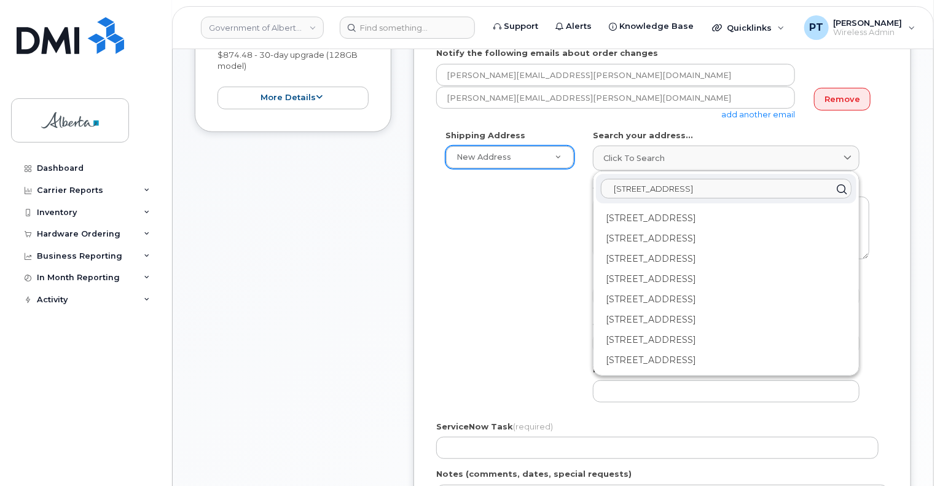
type input "4813 47 ave"
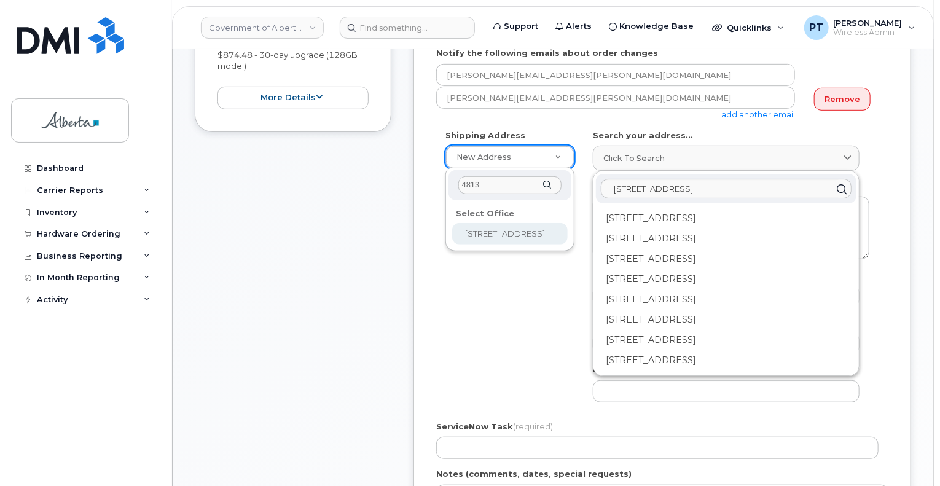
type input "4813"
select select
type textarea "4813 - 47 Avenue Stony Plain Alberta T7Z1S2"
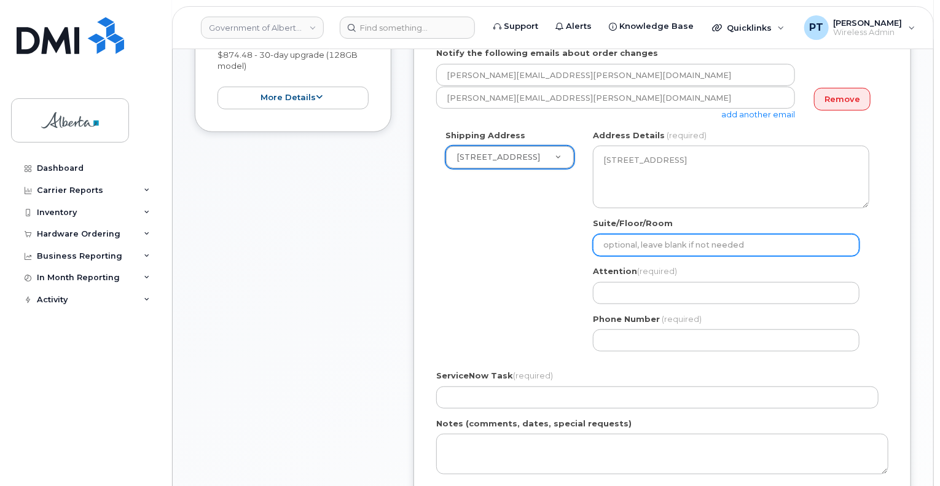
click at [681, 248] on input "Suite/Floor/Room" at bounding box center [726, 245] width 267 height 22
type input "Main Floor"
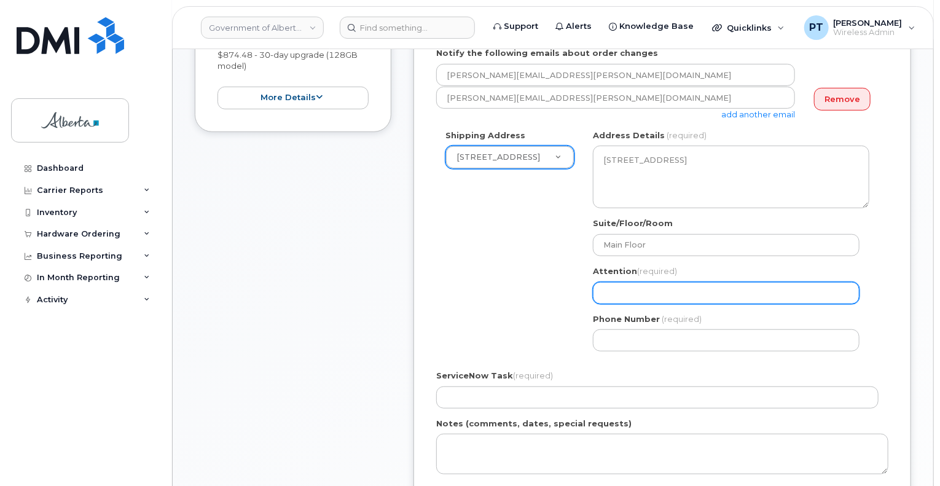
click at [646, 296] on input "Attention (required)" at bounding box center [726, 293] width 267 height 22
paste input "[PERSON_NAME]"
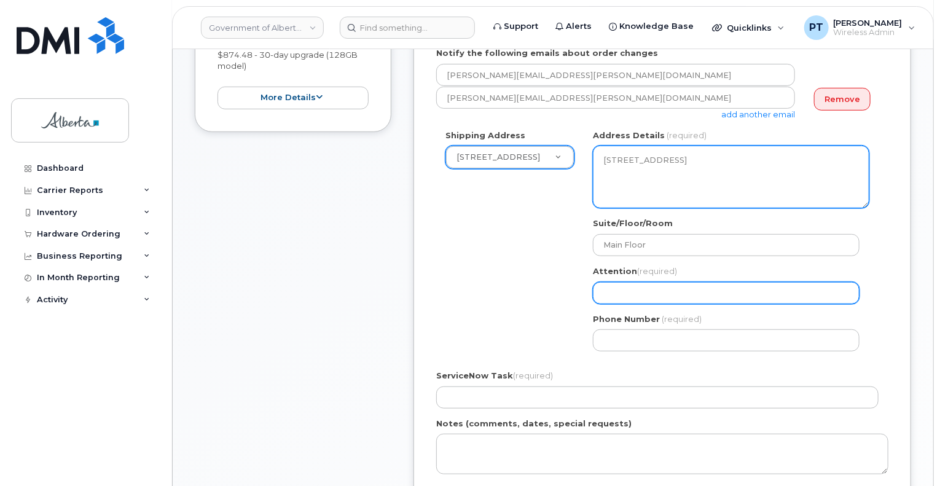
select select
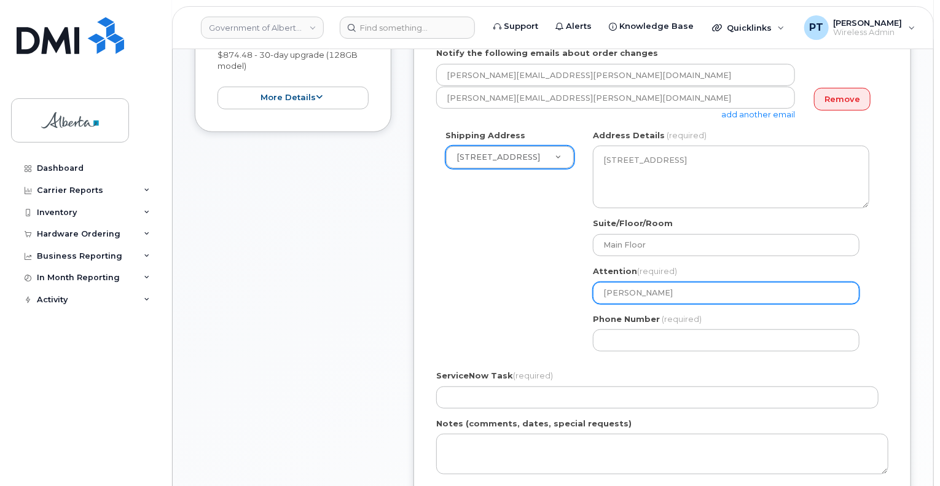
type input "[PERSON_NAME]"
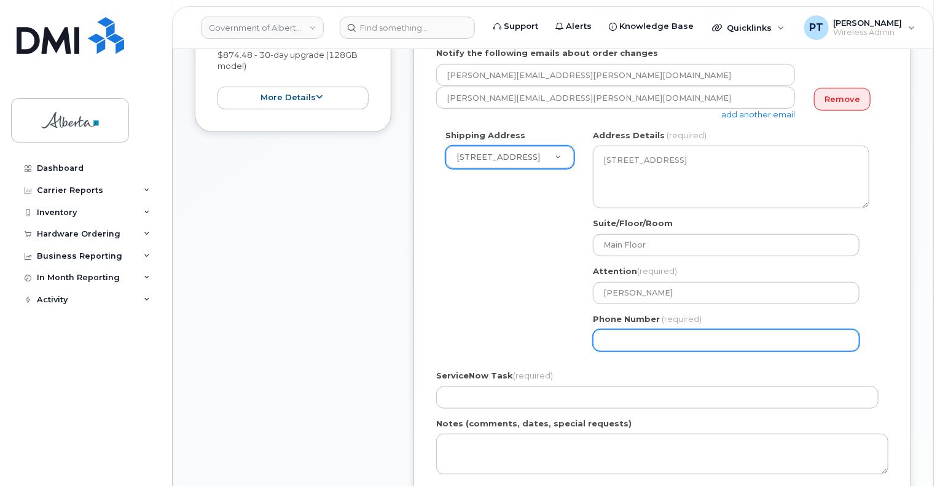
click at [657, 340] on input "Phone Number" at bounding box center [726, 340] width 267 height 22
paste input "7809683459"
select select
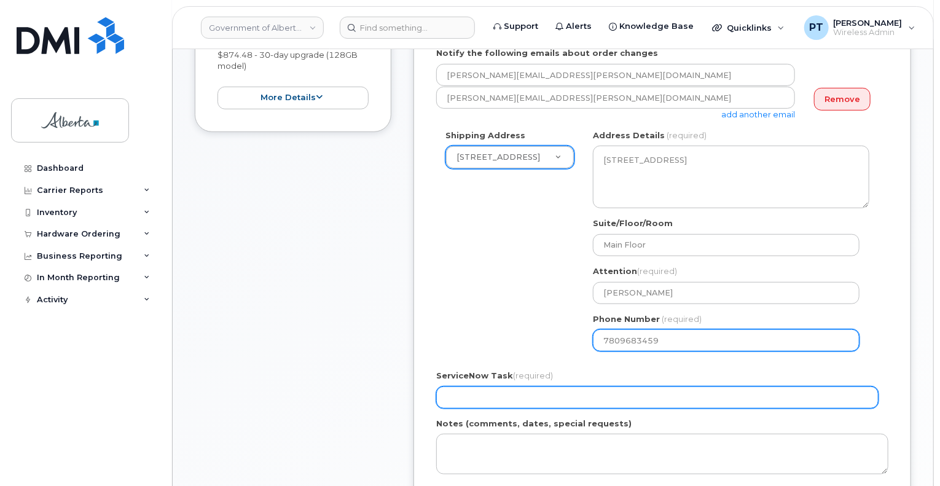
type input "7809683459"
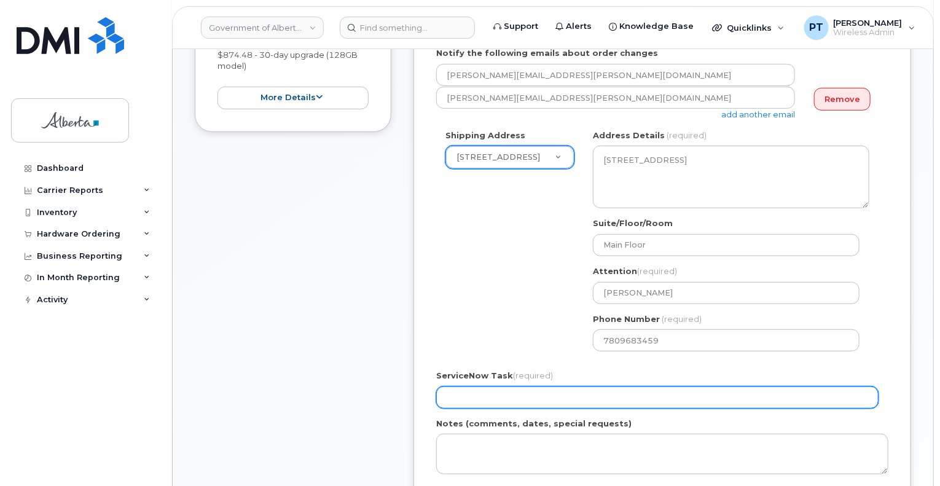
drag, startPoint x: 547, startPoint y: 401, endPoint x: 659, endPoint y: 386, distance: 112.8
click at [547, 400] on input "ServiceNow Task (required)" at bounding box center [657, 397] width 442 height 22
click at [583, 403] on input "ServiceNow Task (required)" at bounding box center [657, 397] width 442 height 22
paste input "SCTASK0829216"
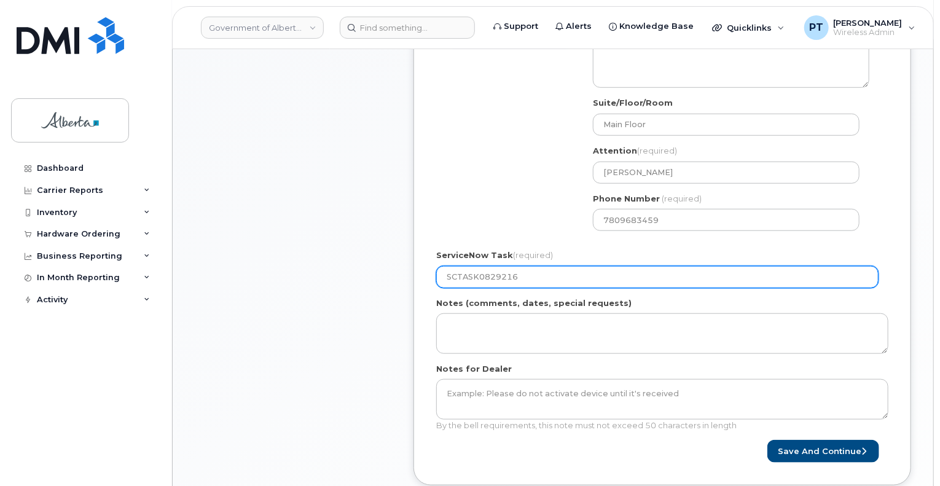
scroll to position [430, 0]
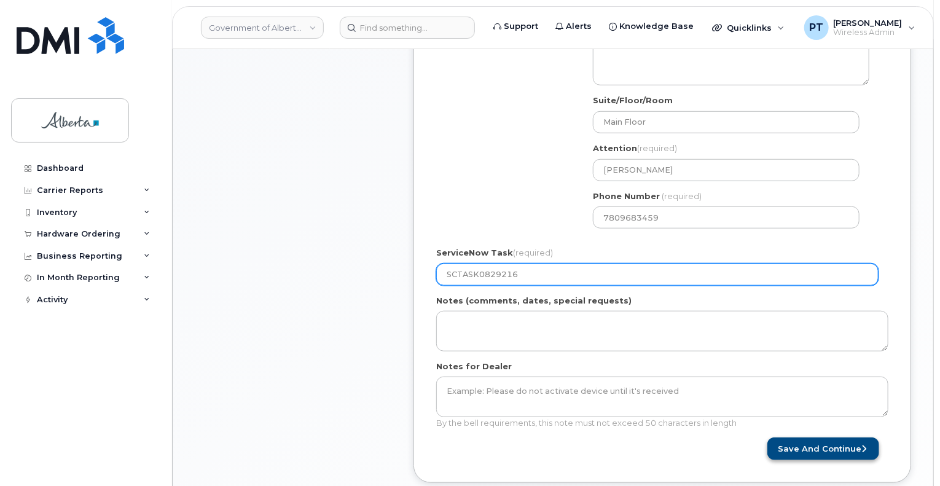
type input "SCTASK0829216"
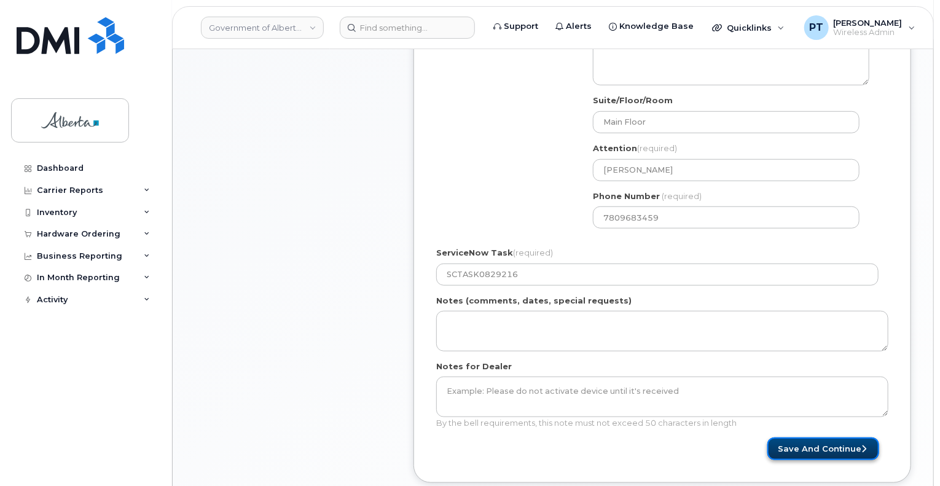
click at [800, 444] on button "Save and Continue" at bounding box center [823, 448] width 112 height 23
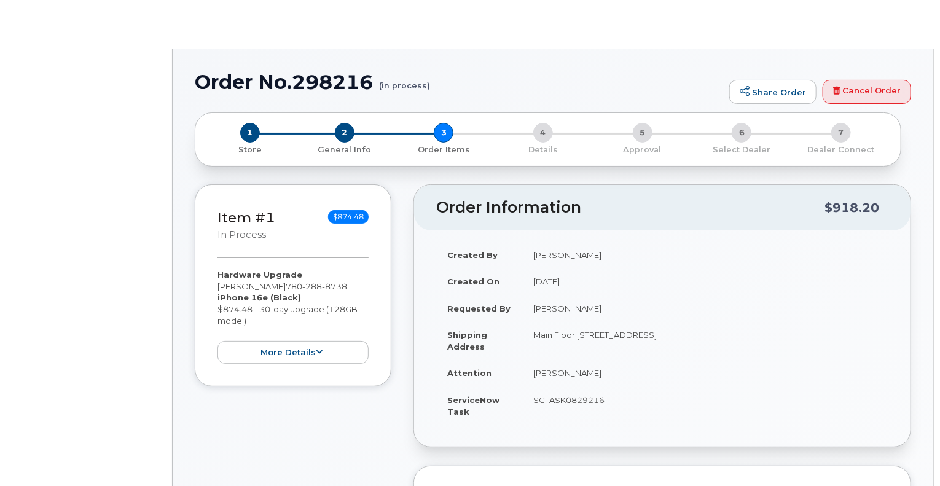
type input "[PERSON_NAME]"
type input "[PERSON_NAME][EMAIL_ADDRESS][PERSON_NAME][DOMAIN_NAME]"
radio input "true"
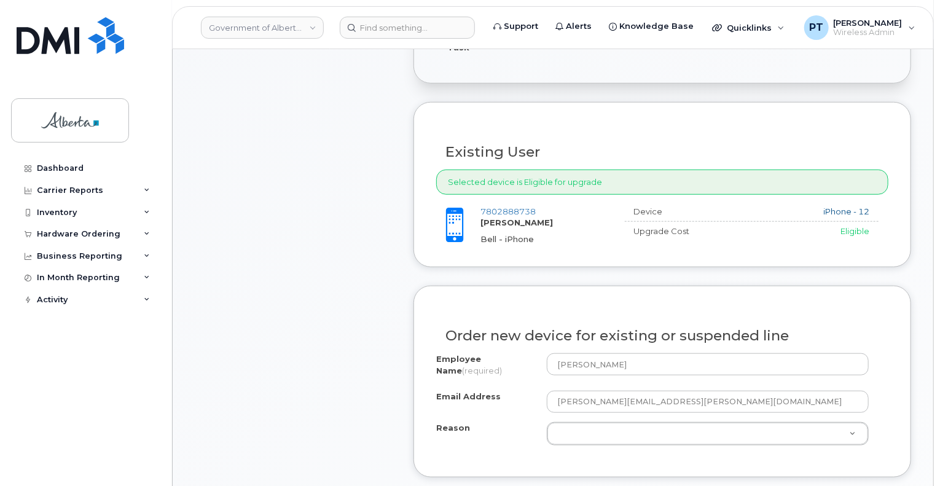
scroll to position [491, 0]
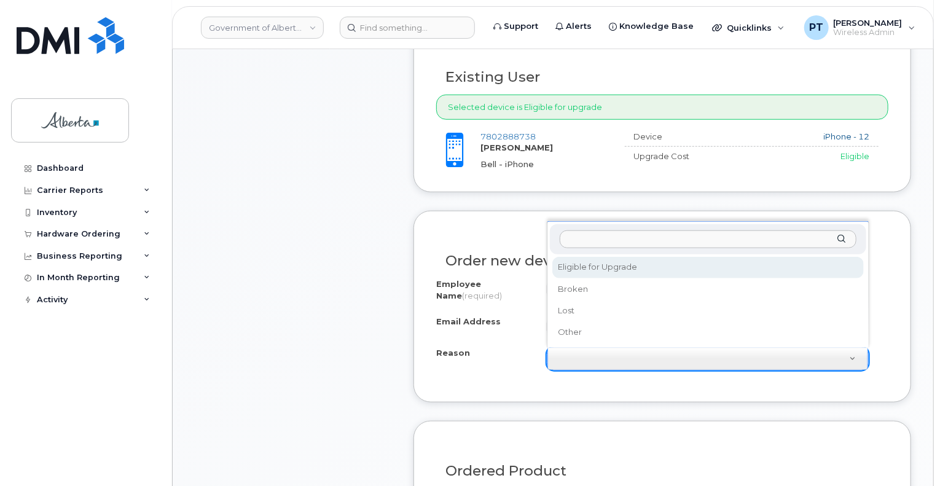
select select "eligible_for_upgrade"
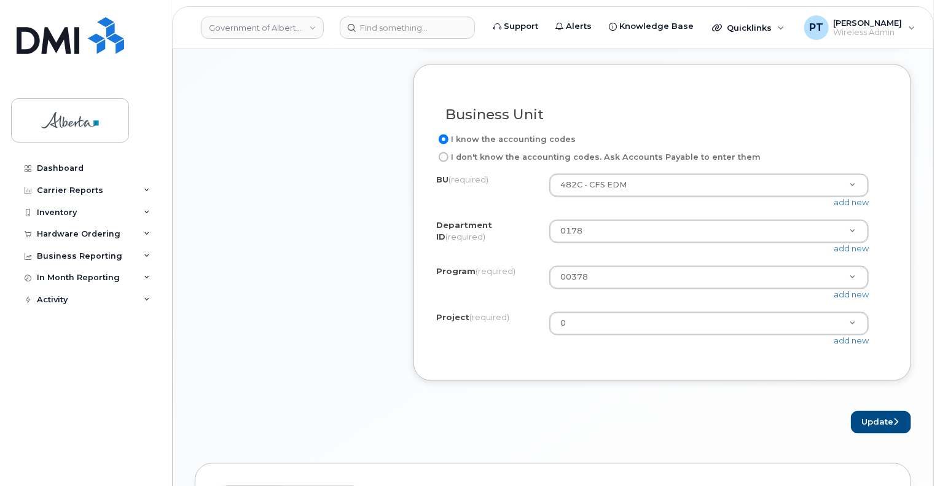
scroll to position [1044, 0]
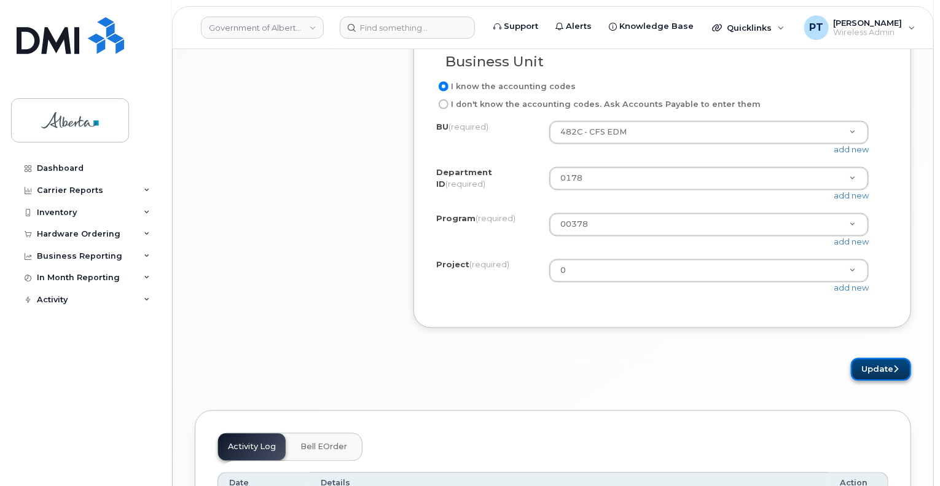
click at [891, 381] on button "Update" at bounding box center [881, 369] width 60 height 23
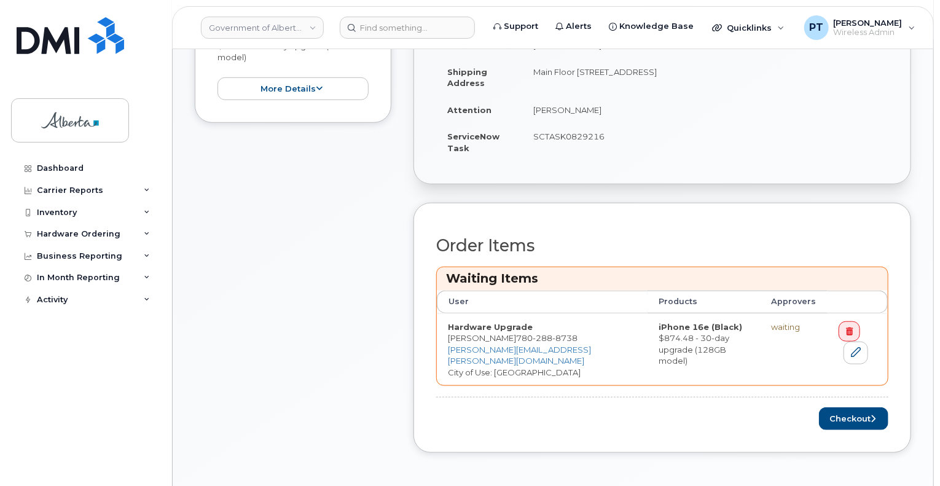
scroll to position [491, 0]
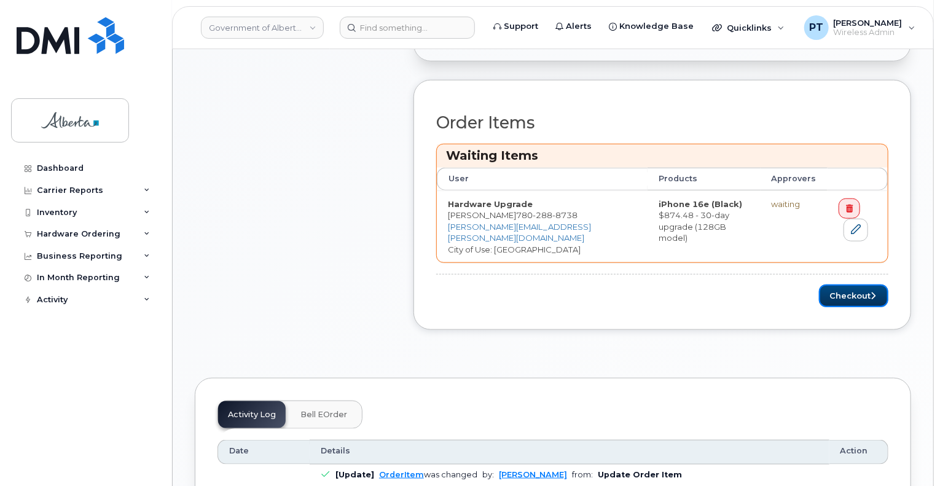
drag, startPoint x: 872, startPoint y: 300, endPoint x: 63, endPoint y: 315, distance: 809.8
click at [872, 299] on button "Checkout" at bounding box center [853, 295] width 69 height 23
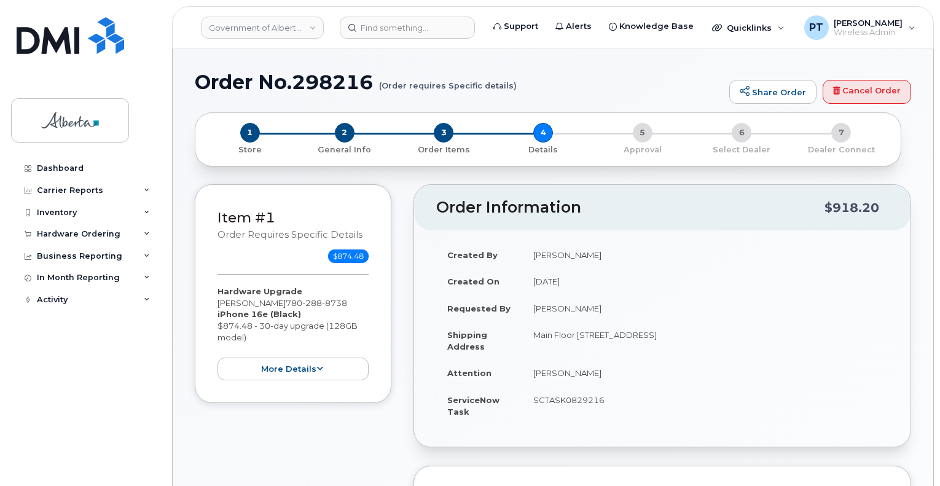
select select
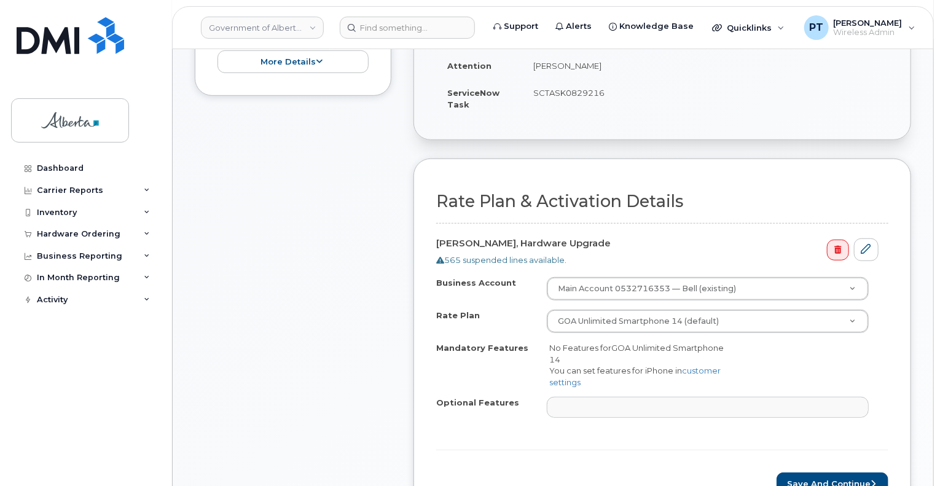
scroll to position [553, 0]
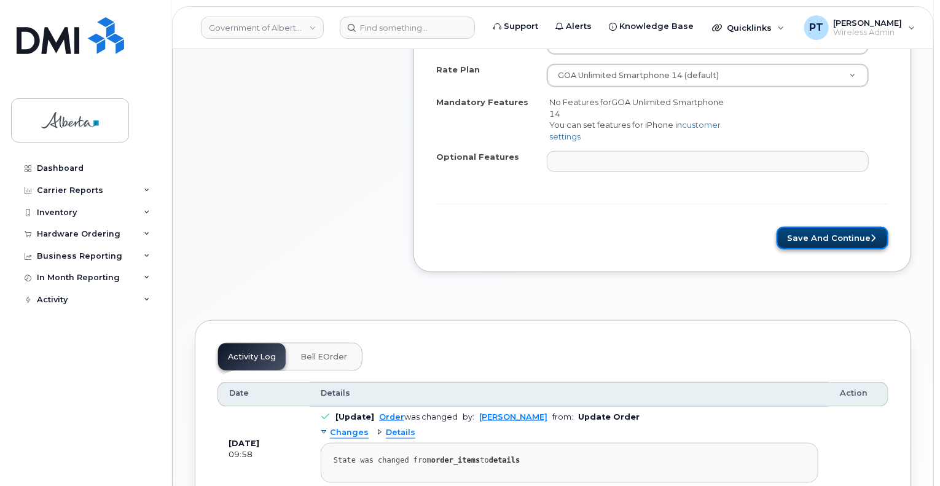
click at [802, 232] on button "Save and Continue" at bounding box center [833, 238] width 112 height 23
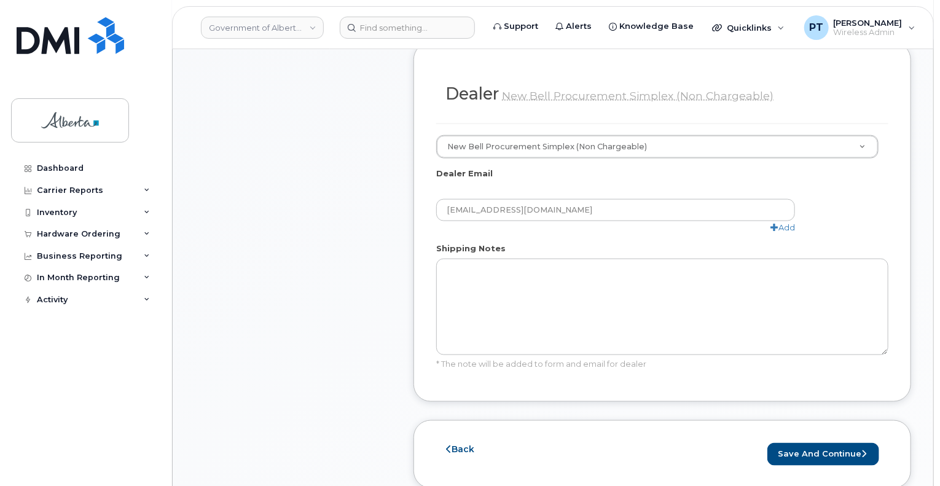
scroll to position [737, 0]
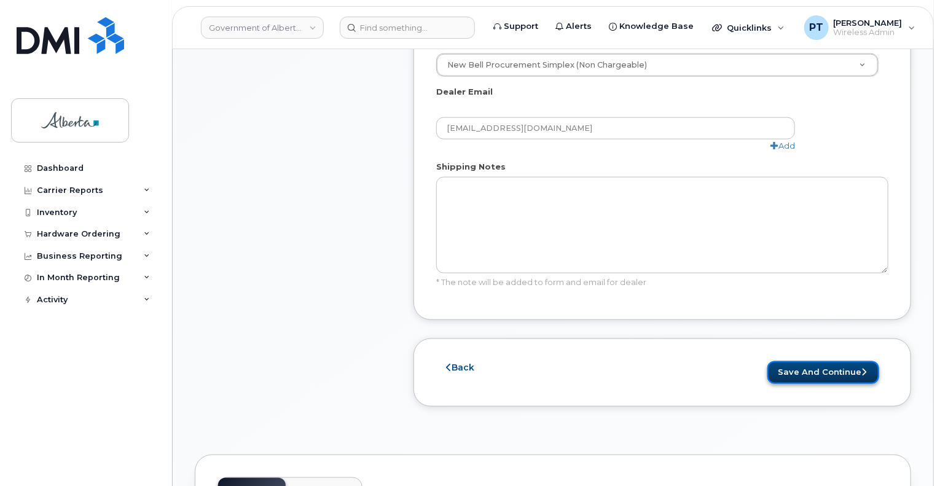
click at [825, 361] on button "Save and Continue" at bounding box center [823, 372] width 112 height 23
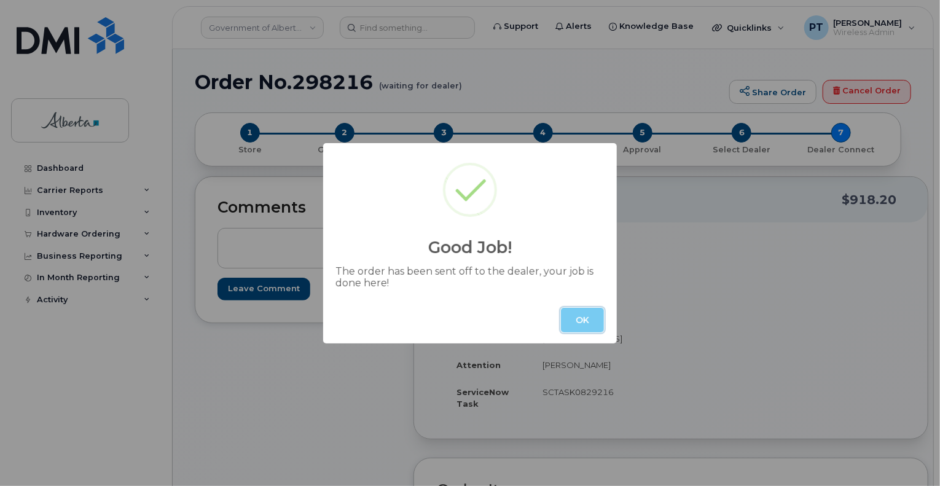
click at [569, 328] on button "OK" at bounding box center [582, 320] width 43 height 25
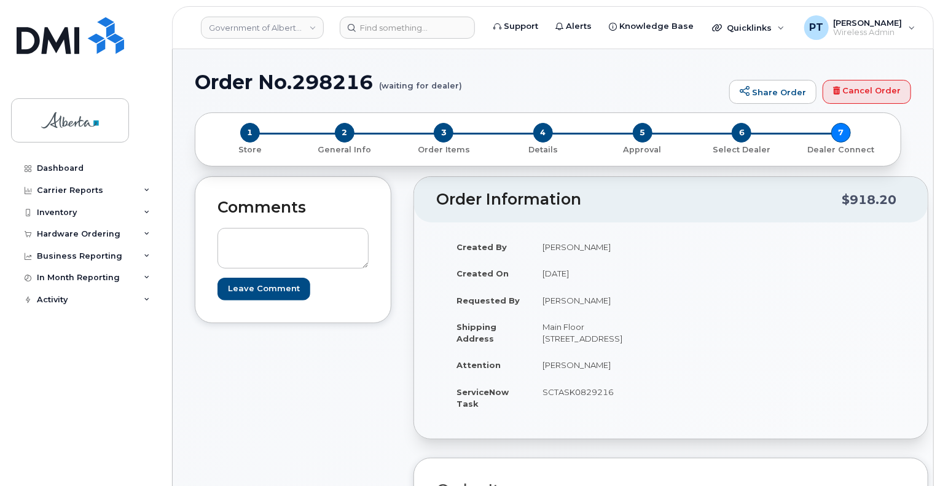
click at [340, 84] on h1 "Order No.298216 (waiting for dealer)" at bounding box center [459, 82] width 528 height 22
copy h1 "298216"
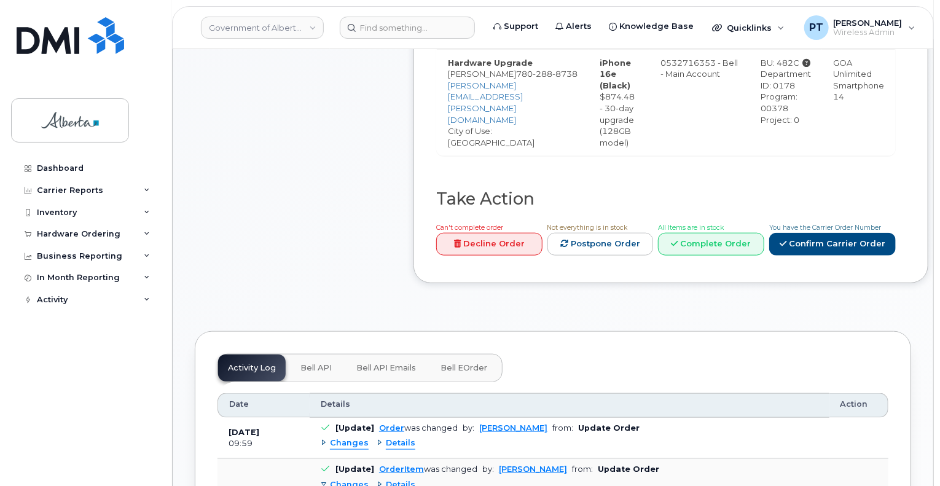
scroll to position [553, 0]
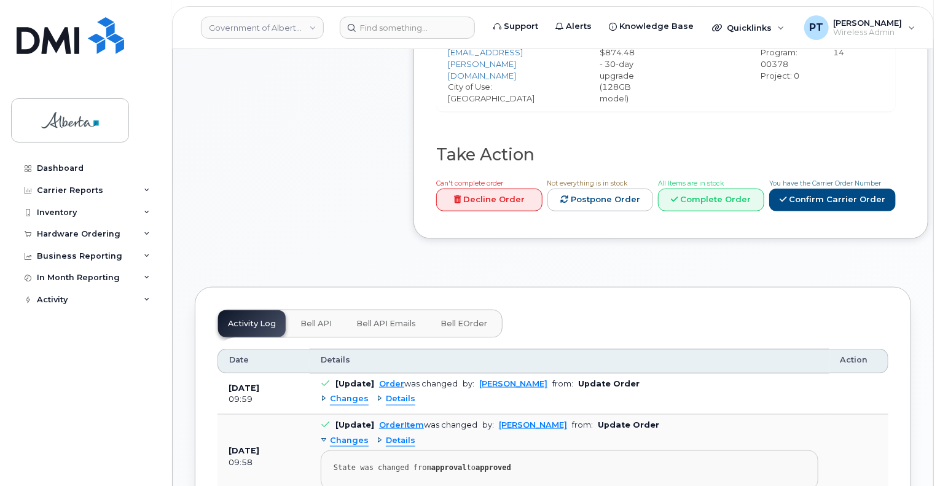
drag, startPoint x: 307, startPoint y: 321, endPoint x: 313, endPoint y: 300, distance: 21.0
click at [307, 321] on span "Bell API" at bounding box center [315, 324] width 31 height 10
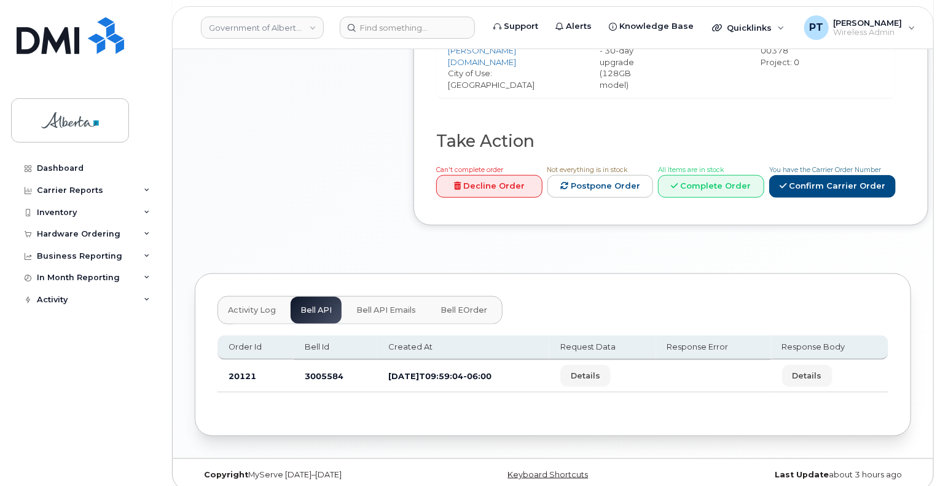
scroll to position [574, 0]
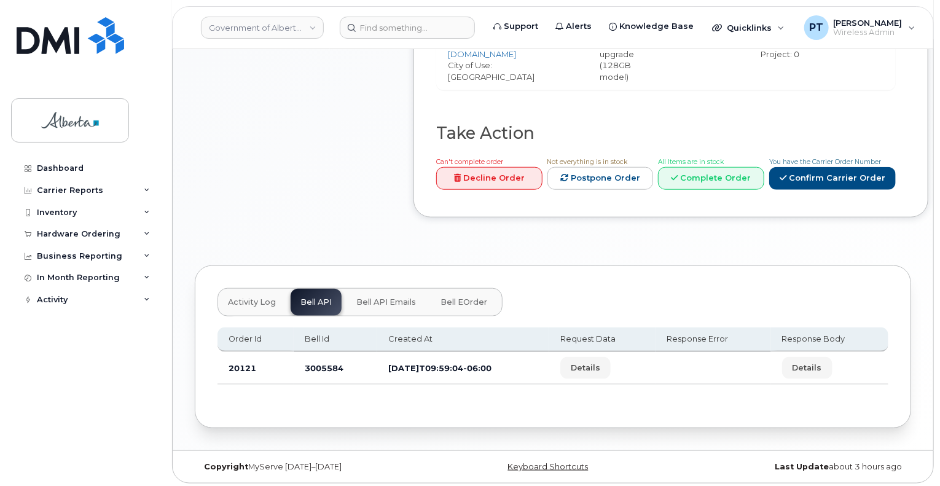
click at [322, 367] on td "3005584" at bounding box center [336, 368] width 84 height 33
copy td "3005584"
click at [64, 230] on div "Hardware Ordering" at bounding box center [79, 234] width 84 height 10
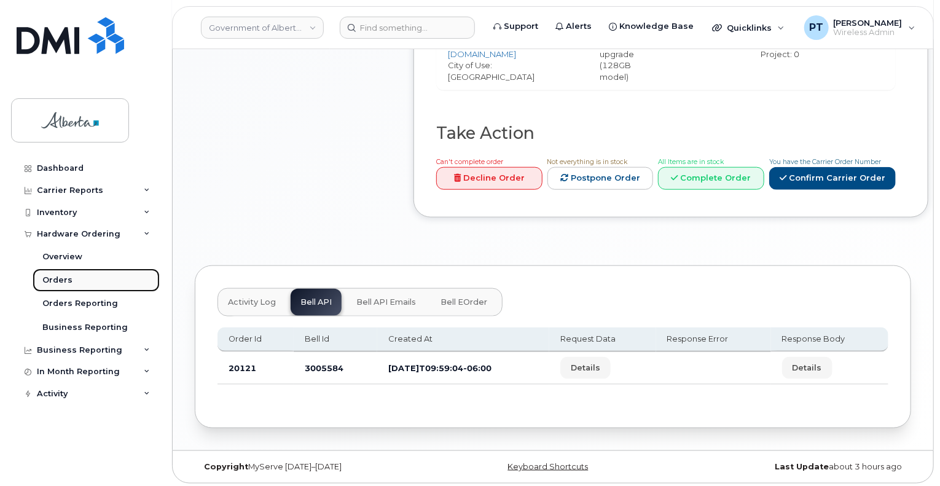
click at [61, 283] on div "Orders" at bounding box center [57, 280] width 30 height 11
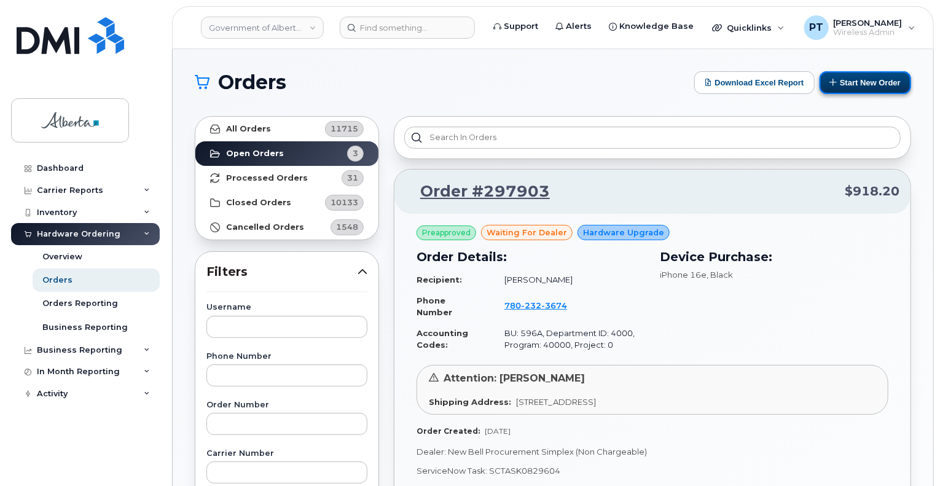
click at [892, 86] on button "Start New Order" at bounding box center [866, 82] width 92 height 23
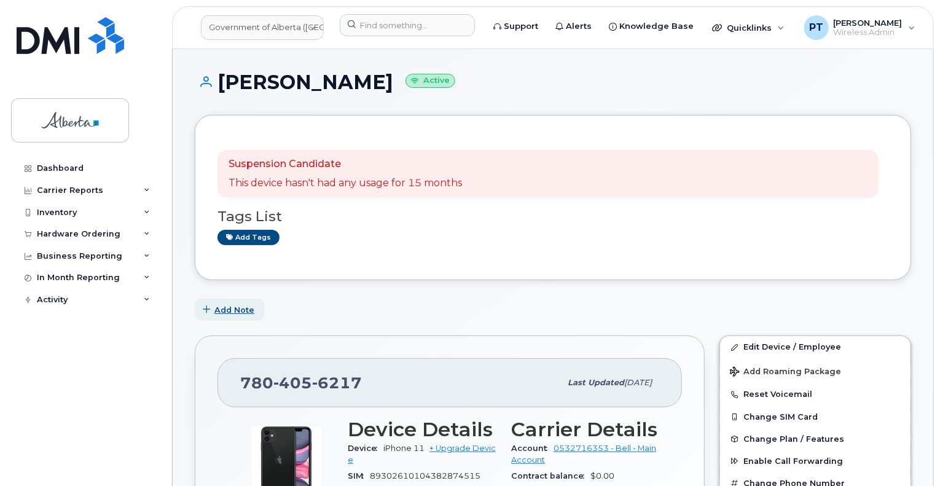
click at [241, 313] on span "Add Note" at bounding box center [234, 310] width 40 height 12
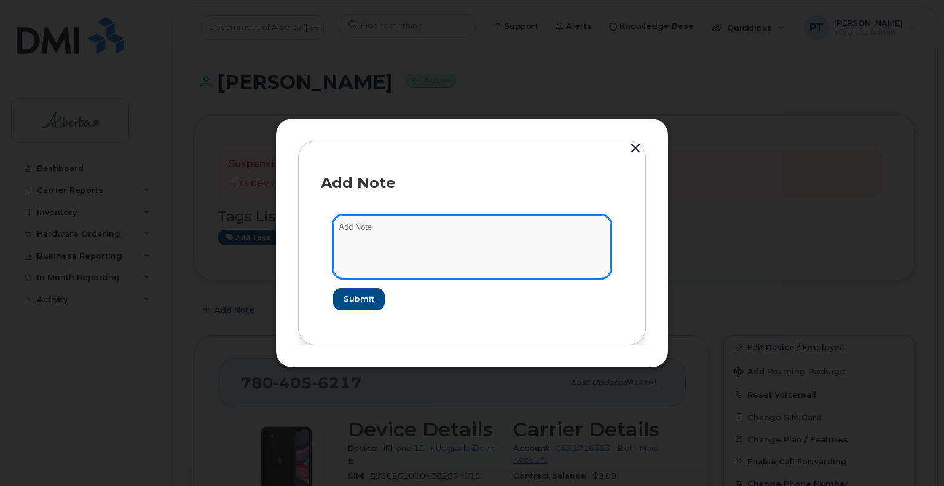
click at [358, 223] on textarea at bounding box center [472, 246] width 278 height 63
paste textarea "SCTASK0829809"
click at [493, 233] on textarea "SCTASK0829809 Device Plan New -" at bounding box center [472, 246] width 278 height 63
paste textarea "7804056217 DO NOT DELETE THIS NUMBER - BEING REASSIGNED to [PERSON_NAME]. Previ…"
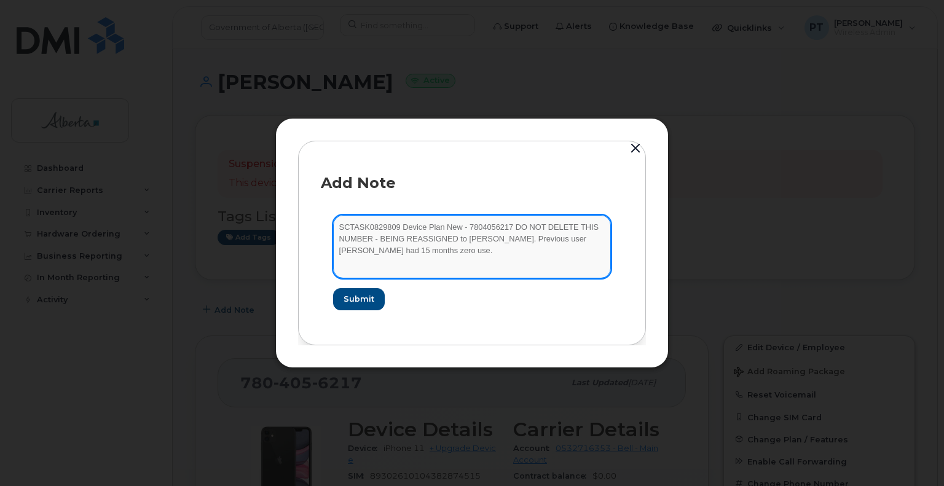
click at [466, 227] on textarea "SCTASK0829809 Device Plan New - 7804056217 DO NOT DELETE THIS NUMBER - BEING RE…" at bounding box center [472, 246] width 278 height 63
click at [479, 251] on textarea "SCTASK0829809 Device Plan New - Edmonton 7804056217 DO NOT DELETE THIS NUMBER -…" at bounding box center [472, 246] width 278 height 63
click at [546, 248] on textarea "SCTASK0829809 Device Plan New - Edmonton 7804056217 DO NOT DELETE THIS NUMBER -…" at bounding box center [472, 246] width 278 height 63
paste textarea "Order 298222 Bell 3005611"
type textarea "SCTASK0829809 Device Plan New - Edmonton 7804056217 DO NOT DELETE THIS NUMBER -…"
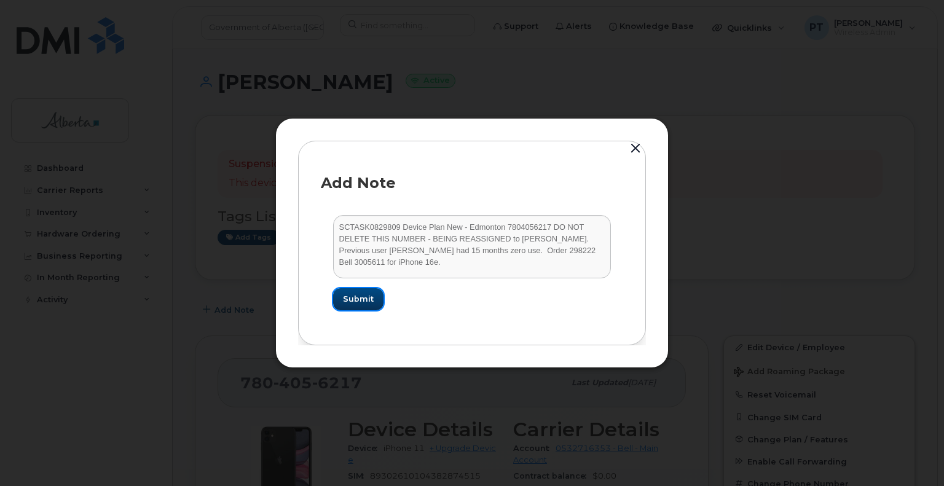
drag, startPoint x: 366, startPoint y: 295, endPoint x: 560, endPoint y: 392, distance: 217.6
click at [366, 294] on span "Submit" at bounding box center [358, 299] width 31 height 12
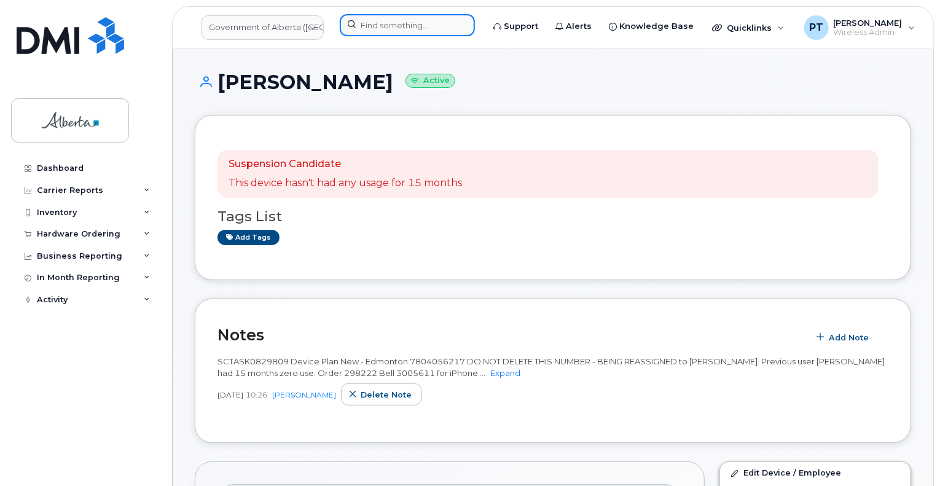
click at [395, 23] on input at bounding box center [407, 25] width 135 height 22
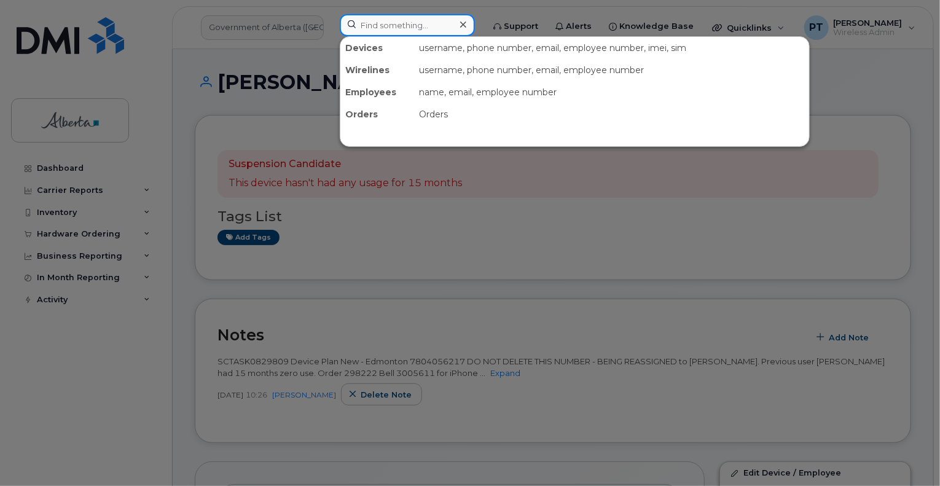
click at [418, 27] on input at bounding box center [407, 25] width 135 height 22
paste input "7802337248"
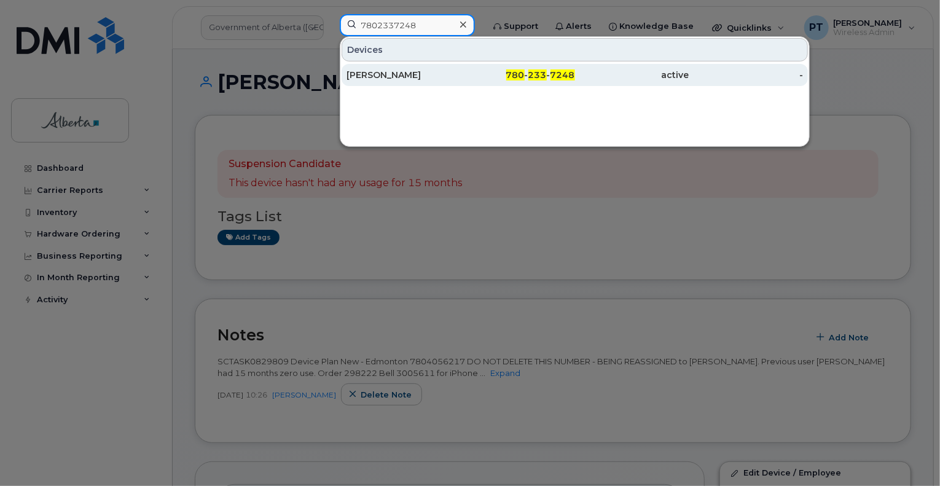
type input "7802337248"
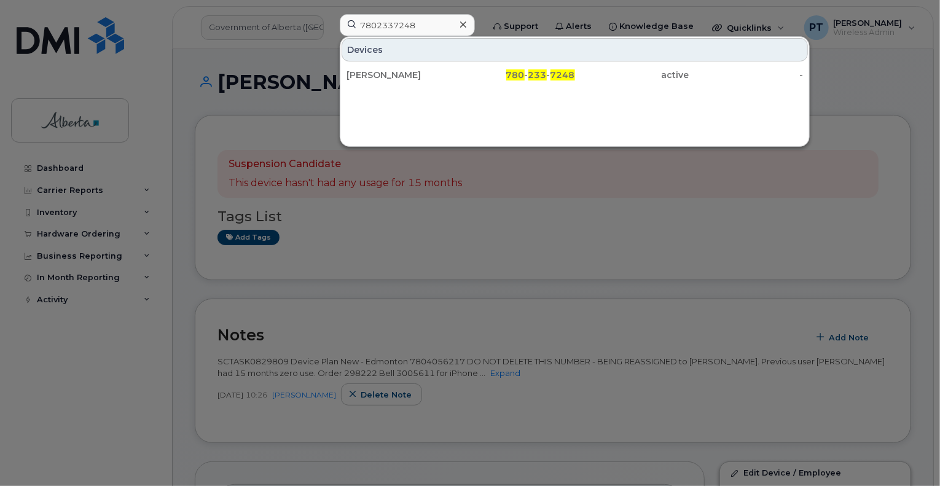
drag, startPoint x: 362, startPoint y: 77, endPoint x: 175, endPoint y: 181, distance: 214.2
click at [362, 77] on div "Christopher Hodge" at bounding box center [403, 75] width 114 height 12
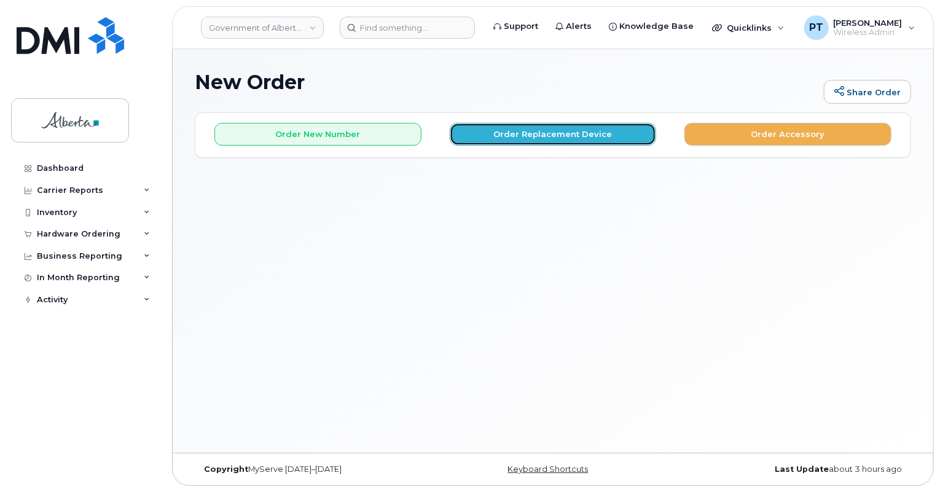
click at [525, 138] on button "Order Replacement Device" at bounding box center [553, 134] width 207 height 23
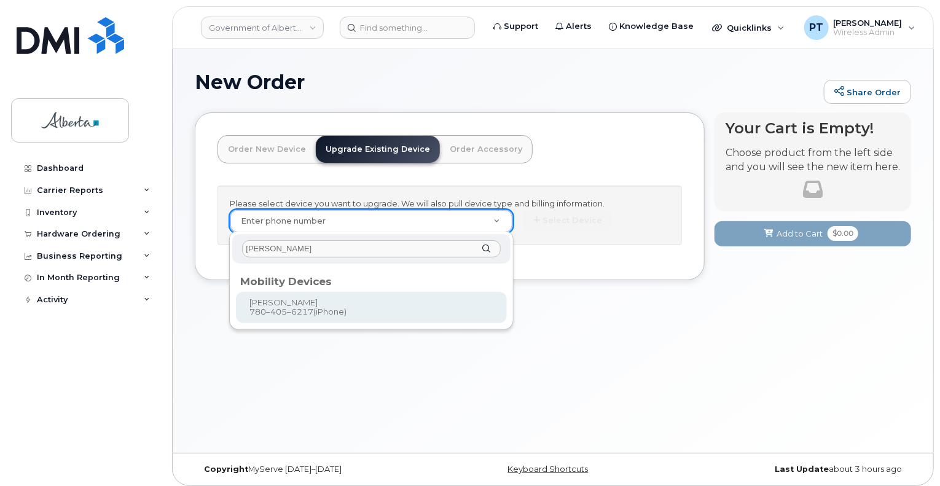
type input "[PERSON_NAME]"
type input "799775"
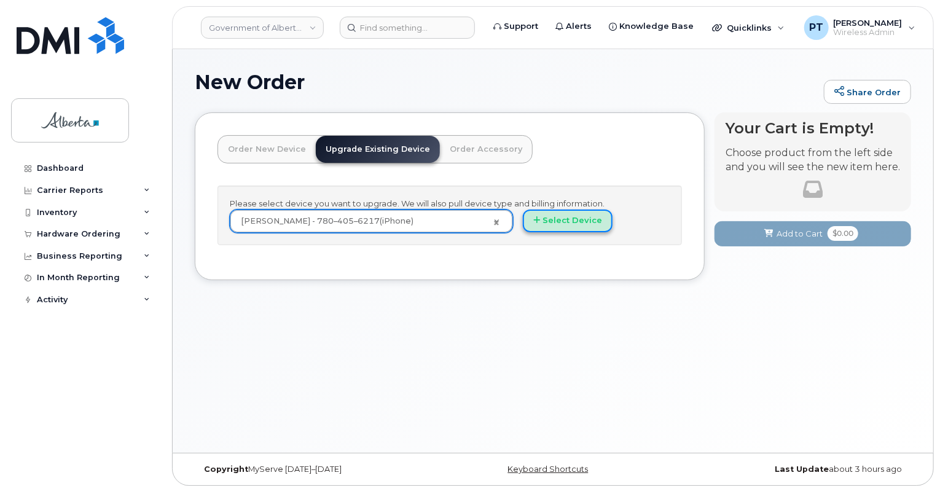
click at [563, 216] on button "Select Device" at bounding box center [568, 220] width 90 height 23
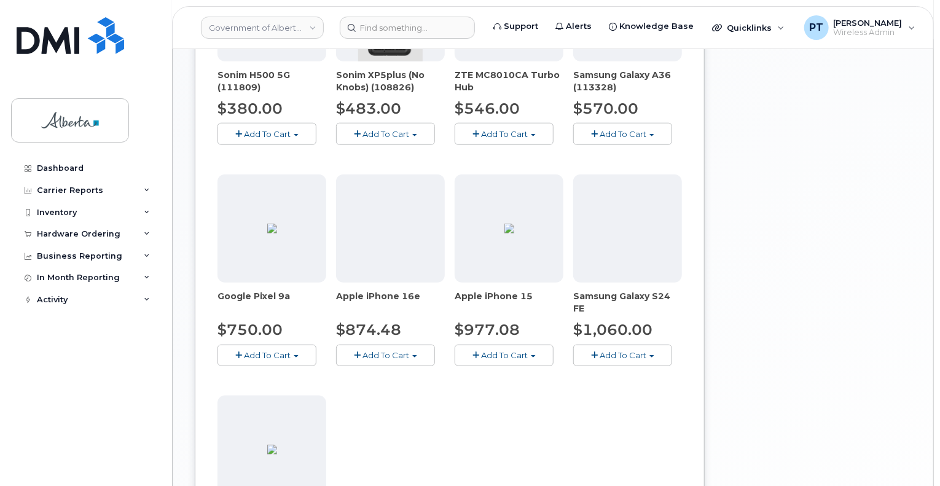
scroll to position [614, 0]
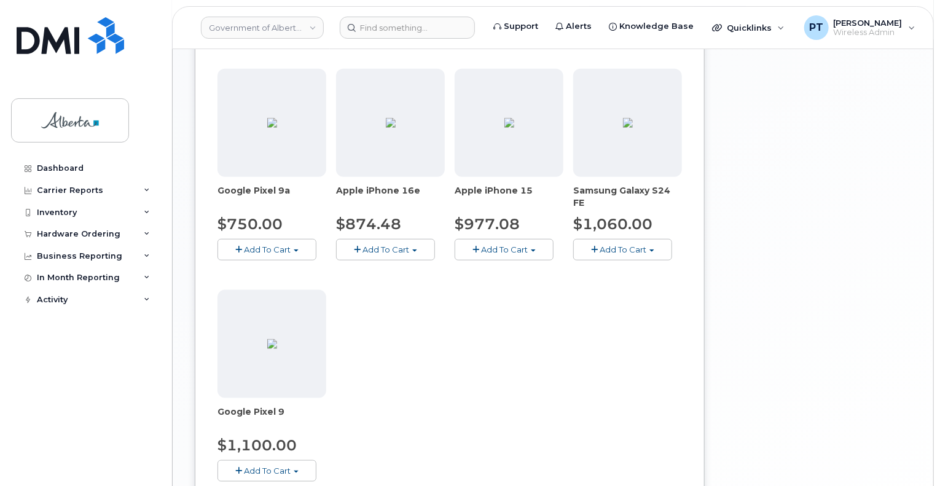
click at [399, 251] on span "Add To Cart" at bounding box center [385, 250] width 47 height 10
click at [396, 275] on span "Model Black 128 GB is available" at bounding box center [424, 272] width 128 height 10
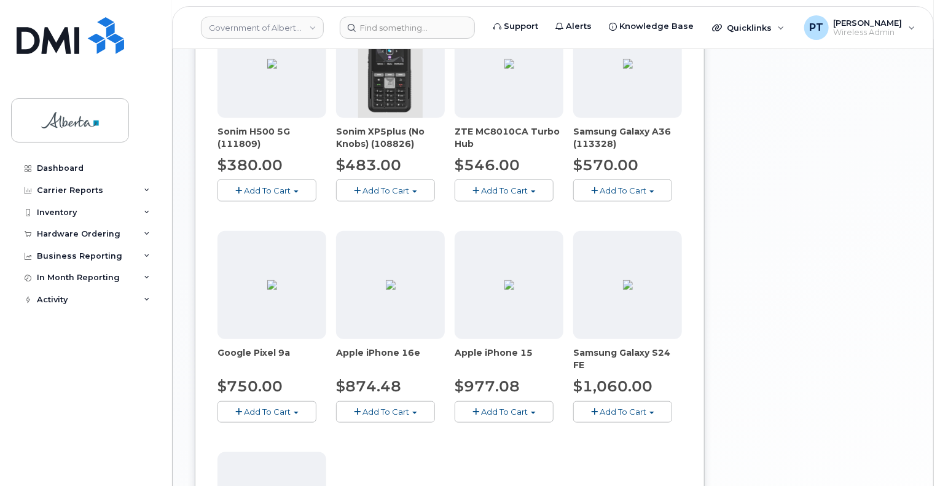
scroll to position [553, 0]
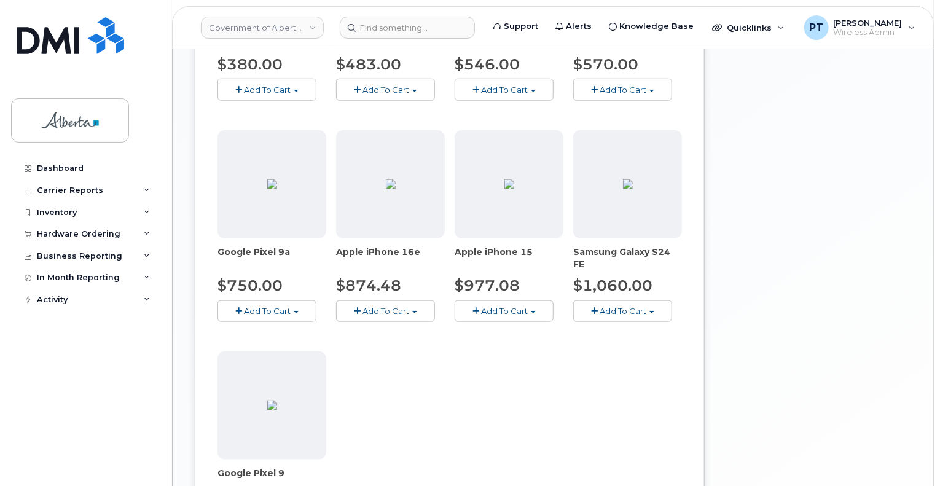
click at [355, 309] on span "button" at bounding box center [357, 311] width 7 height 8
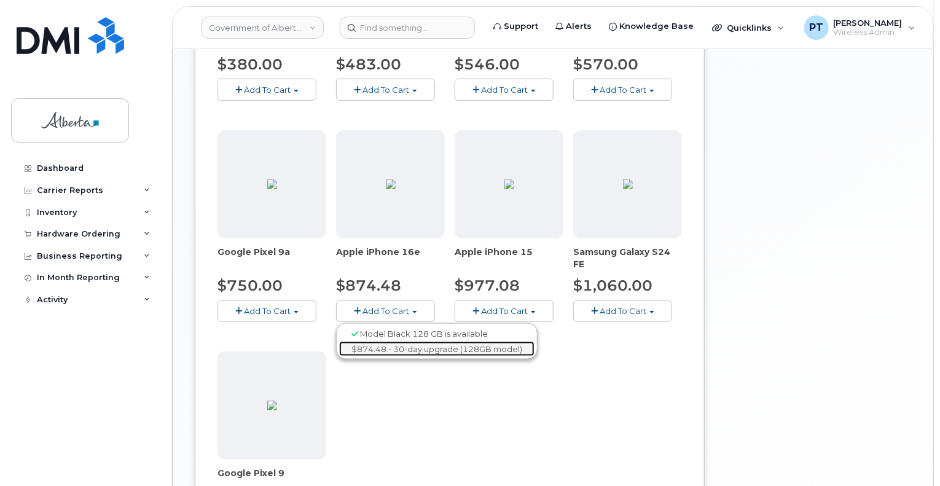
click at [377, 343] on link "$874.48 - 30-day upgrade (128GB model)" at bounding box center [436, 349] width 195 height 15
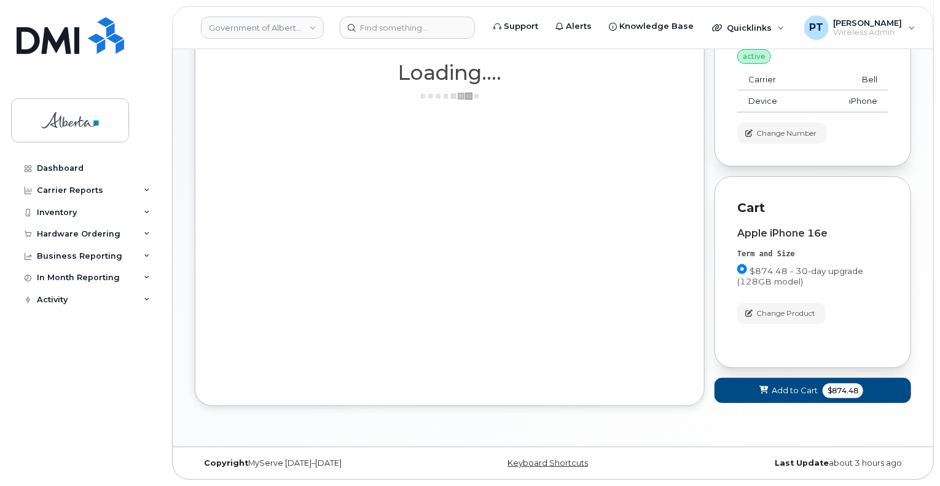
scroll to position [133, 0]
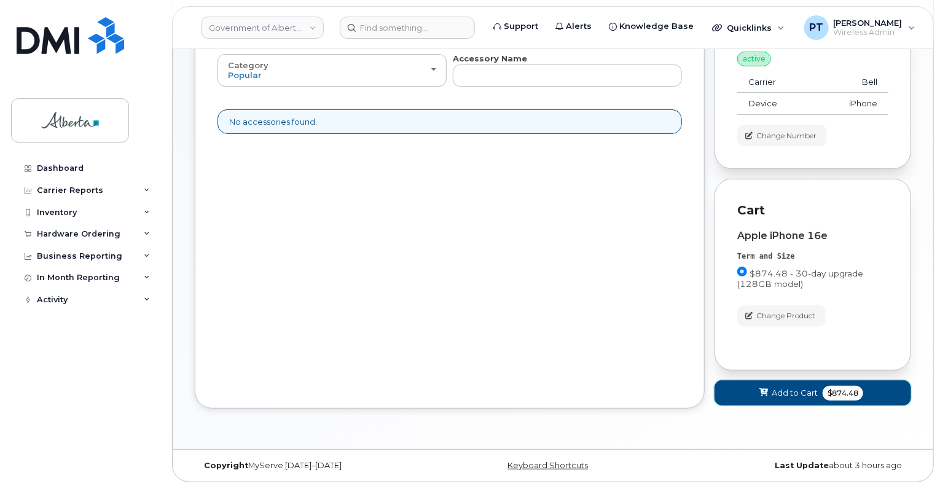
click at [788, 396] on span "Add to Cart" at bounding box center [795, 393] width 46 height 12
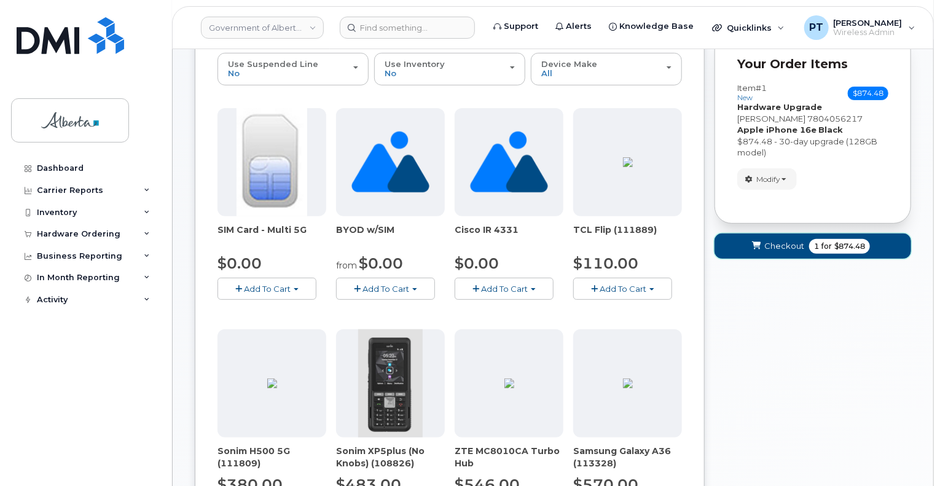
click at [775, 245] on span "Checkout" at bounding box center [784, 246] width 40 height 12
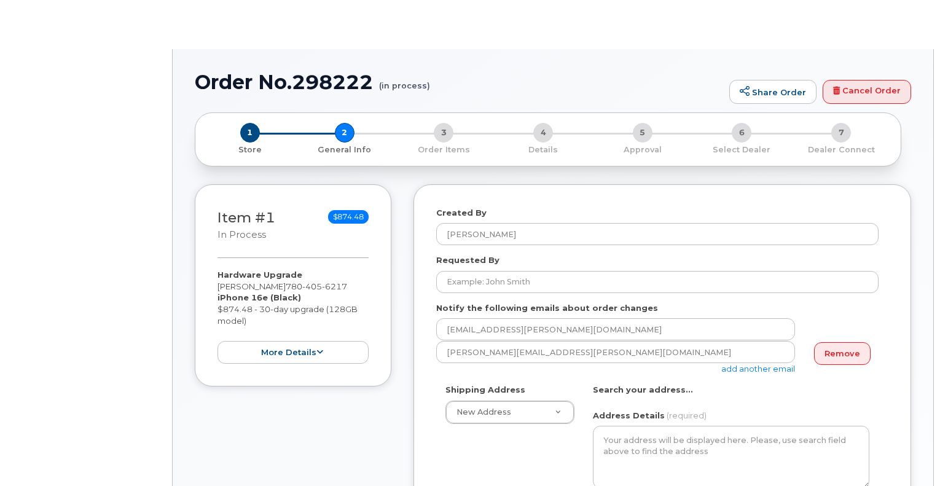
select select
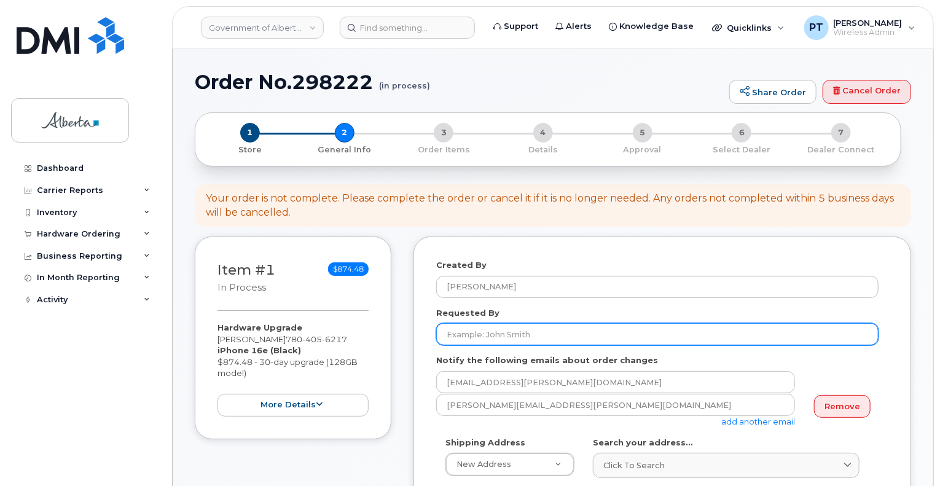
drag, startPoint x: 523, startPoint y: 332, endPoint x: 506, endPoint y: 324, distance: 19.5
click at [523, 332] on input "Requested By" at bounding box center [657, 334] width 442 height 22
type input "[PERSON_NAME]"
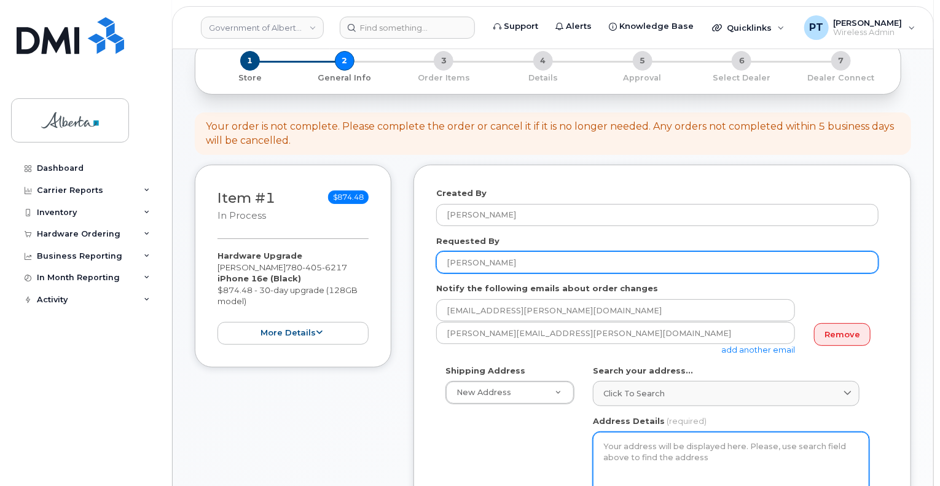
scroll to position [123, 0]
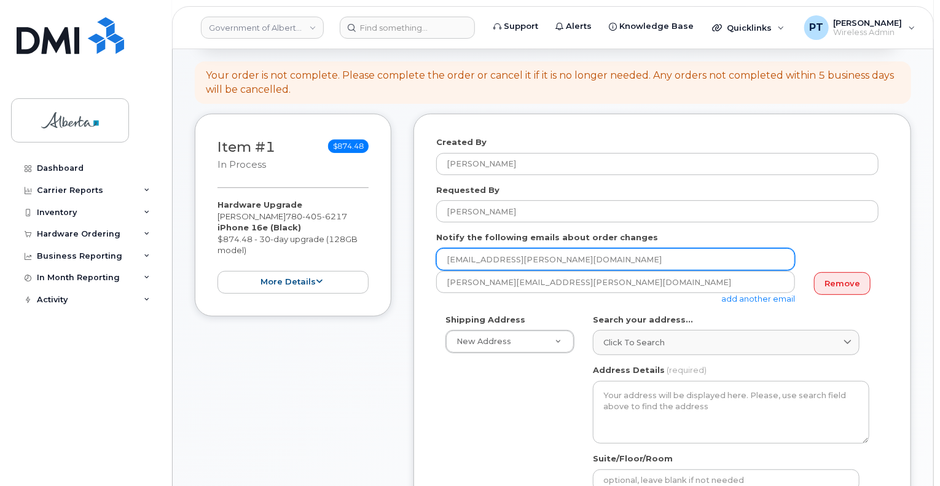
drag, startPoint x: 565, startPoint y: 255, endPoint x: 407, endPoint y: 256, distance: 157.9
click at [407, 256] on div "Item #1 in process $874.48 Hardware Upgrade [PERSON_NAME] [PHONE_NUMBER] iPhone…" at bounding box center [553, 487] width 716 height 746
paste input "[PERSON_NAME].[PERSON_NAME]"
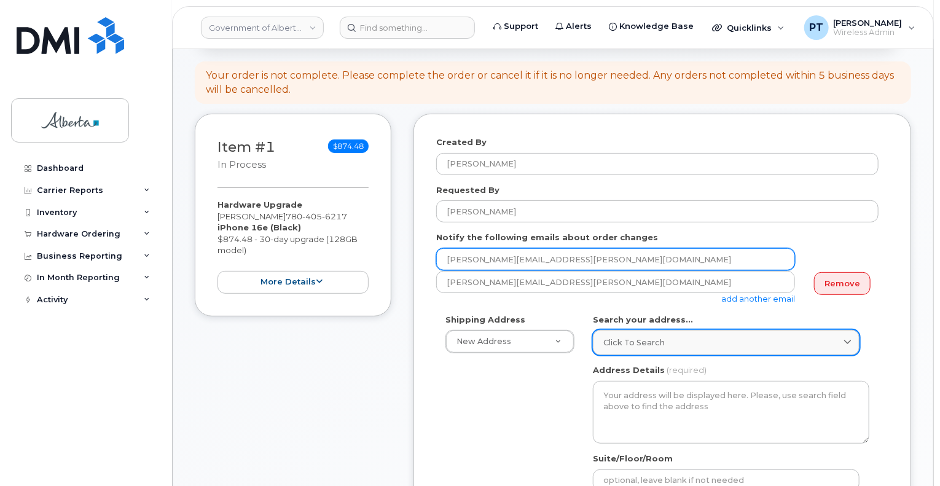
type input "[PERSON_NAME][EMAIL_ADDRESS][PERSON_NAME][DOMAIN_NAME]"
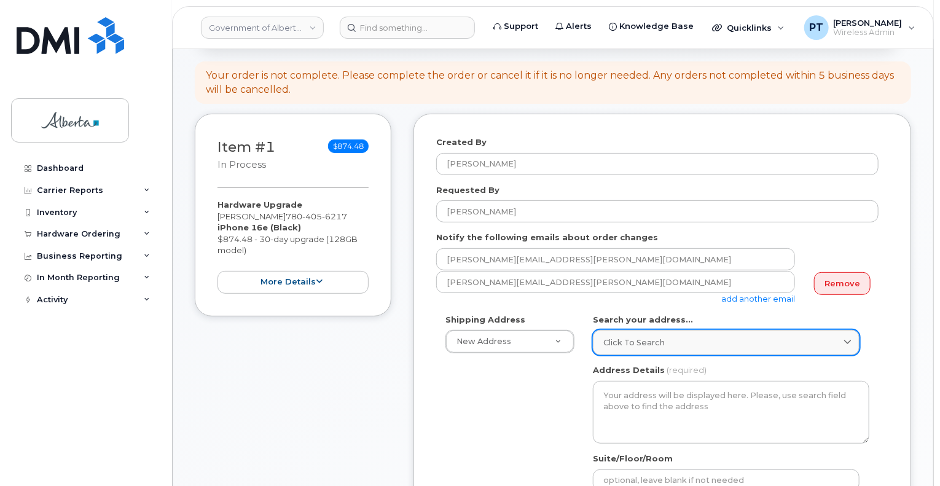
click at [674, 344] on div "Click to search" at bounding box center [726, 343] width 246 height 12
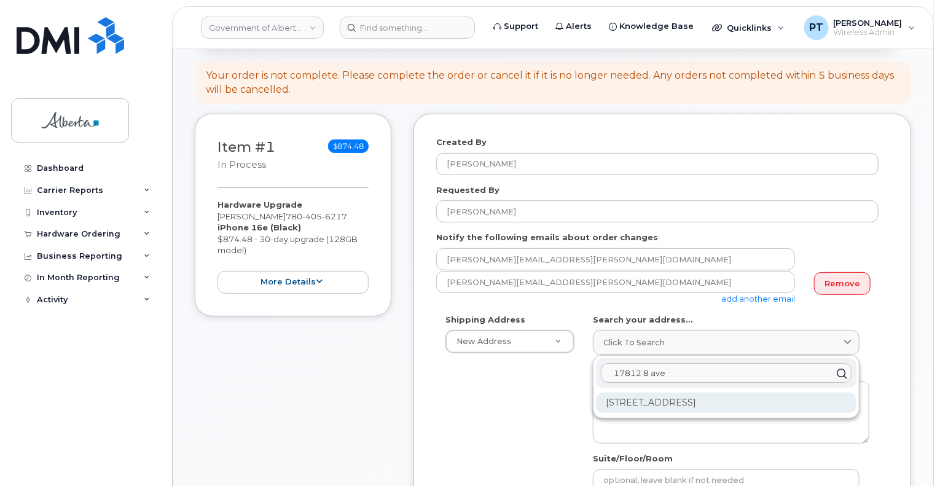
type input "17812 8 ave"
click at [673, 400] on div "[STREET_ADDRESS]" at bounding box center [726, 403] width 260 height 20
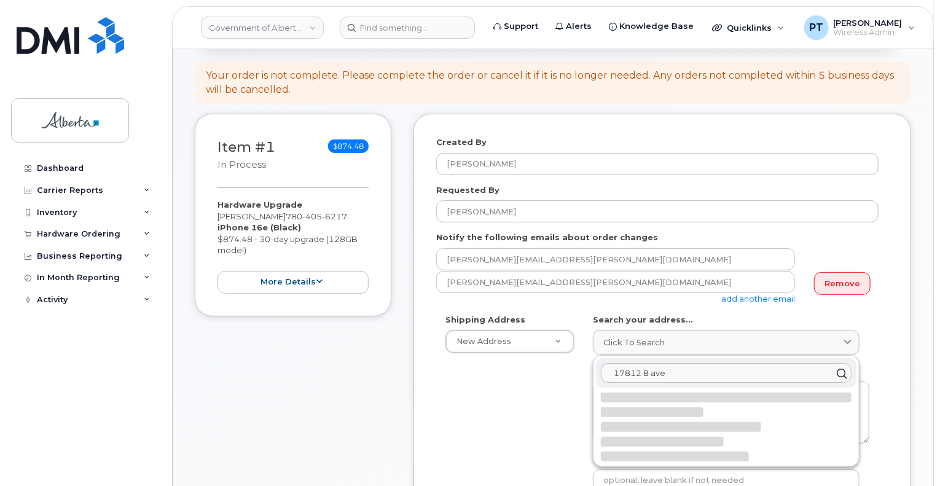
select select
type textarea "[STREET_ADDRESS]"
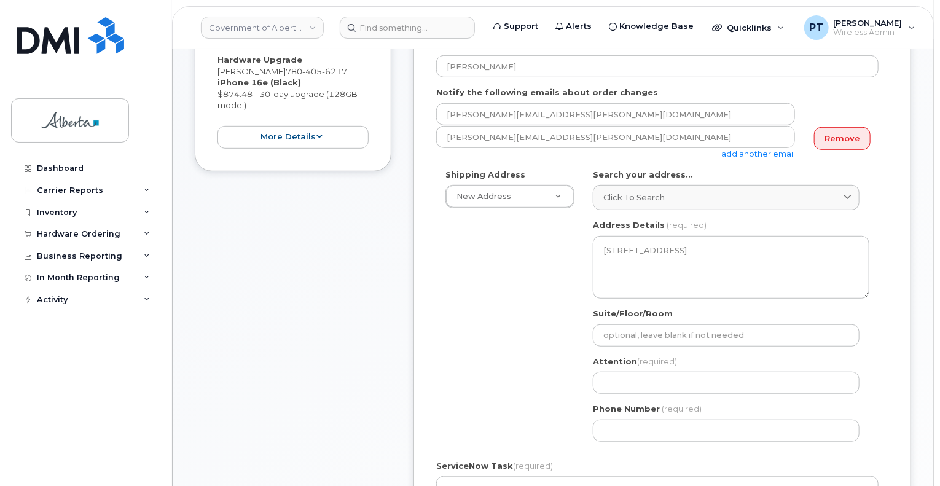
scroll to position [369, 0]
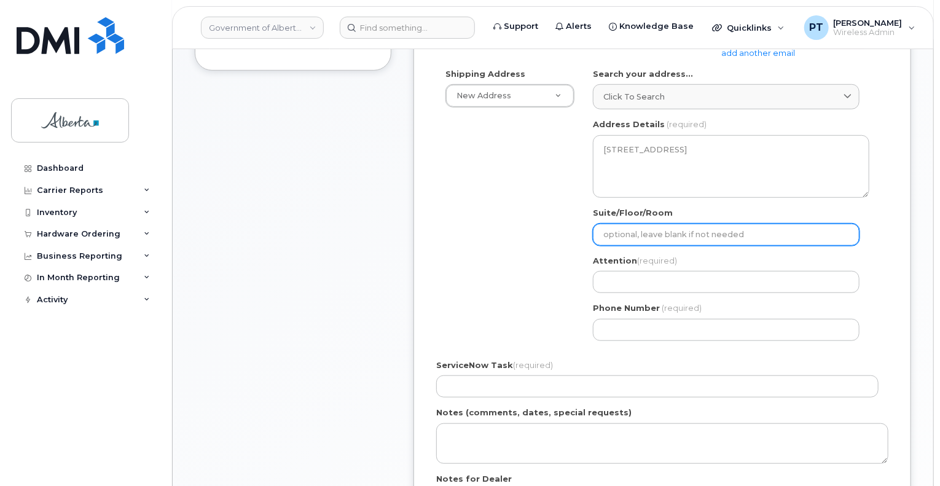
click at [715, 237] on input "Suite/Floor/Room" at bounding box center [726, 235] width 267 height 22
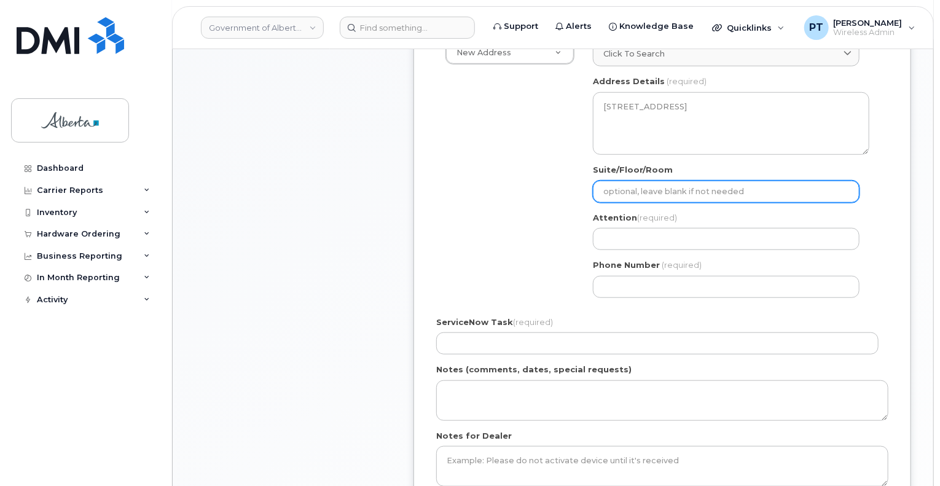
scroll to position [430, 0]
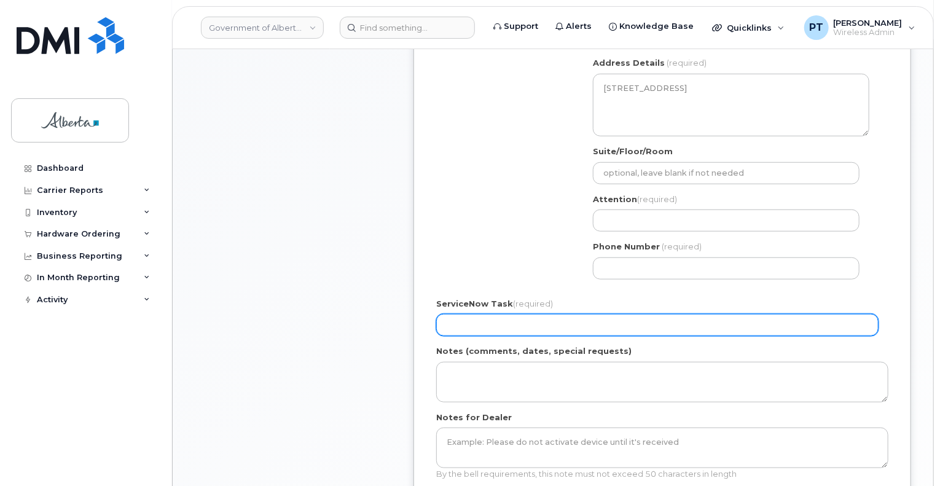
click at [567, 321] on input "ServiceNow Task (required)" at bounding box center [657, 325] width 442 height 22
paste input "SCTASK0829809"
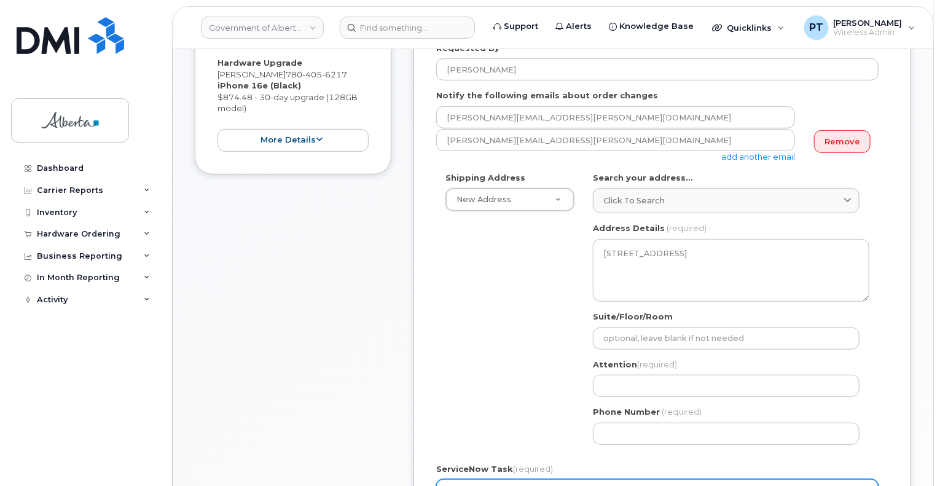
scroll to position [184, 0]
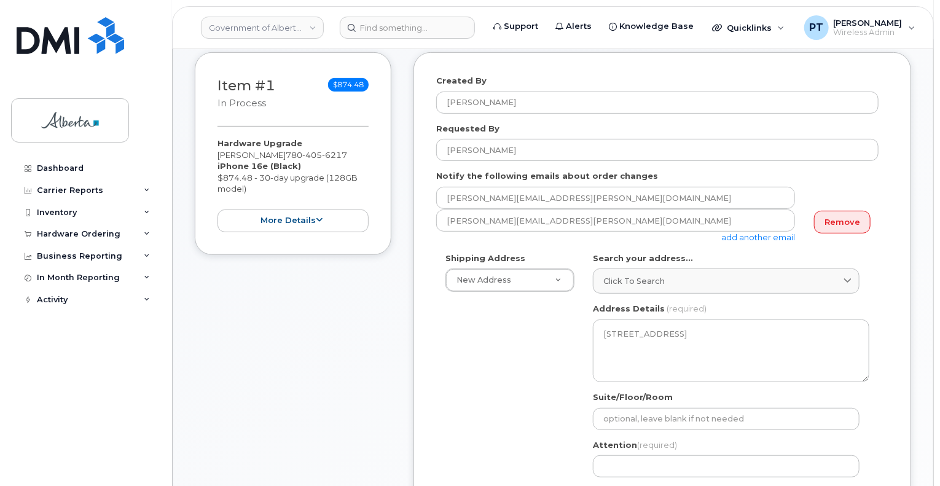
type input "SCTASK0829809"
click at [870, 259] on div "AB [GEOGRAPHIC_DATA] Search your address... Click to search [STREET_ADDRESS] av…" at bounding box center [731, 393] width 295 height 282
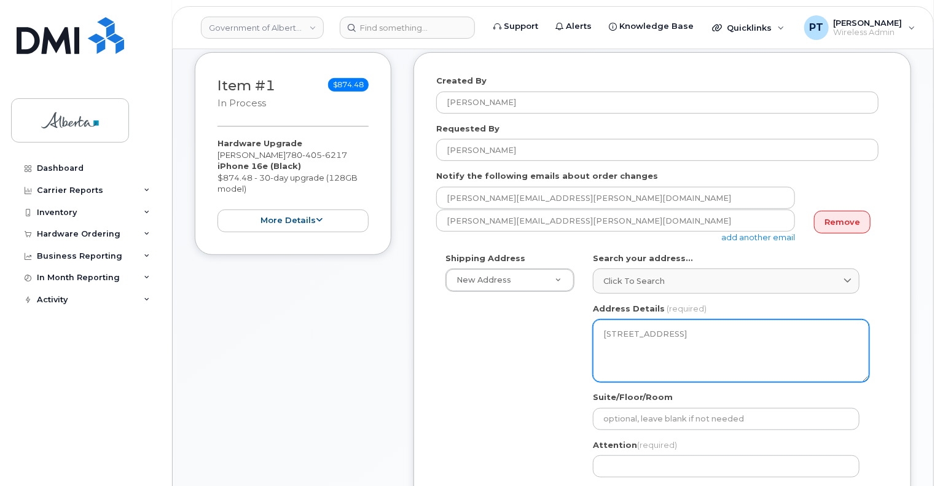
scroll to position [369, 0]
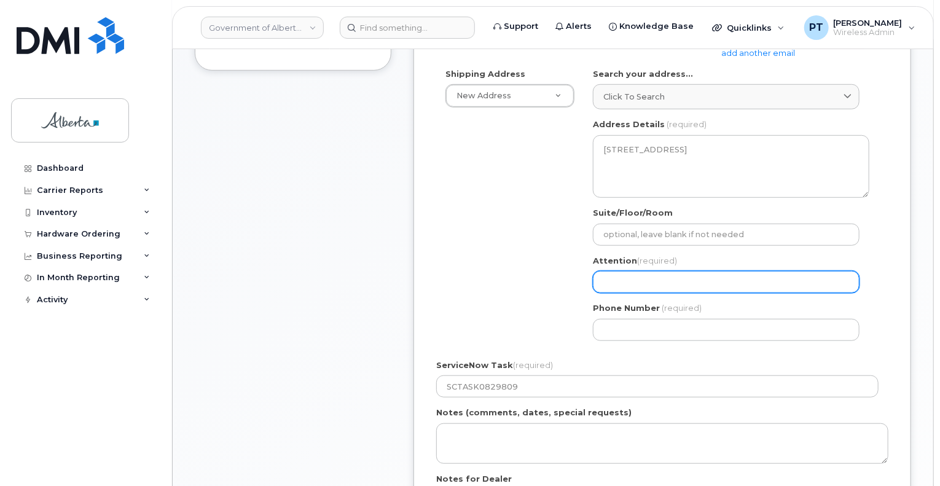
click at [632, 284] on input "Attention (required)" at bounding box center [726, 282] width 267 height 22
paste input "[PERSON_NAME]"
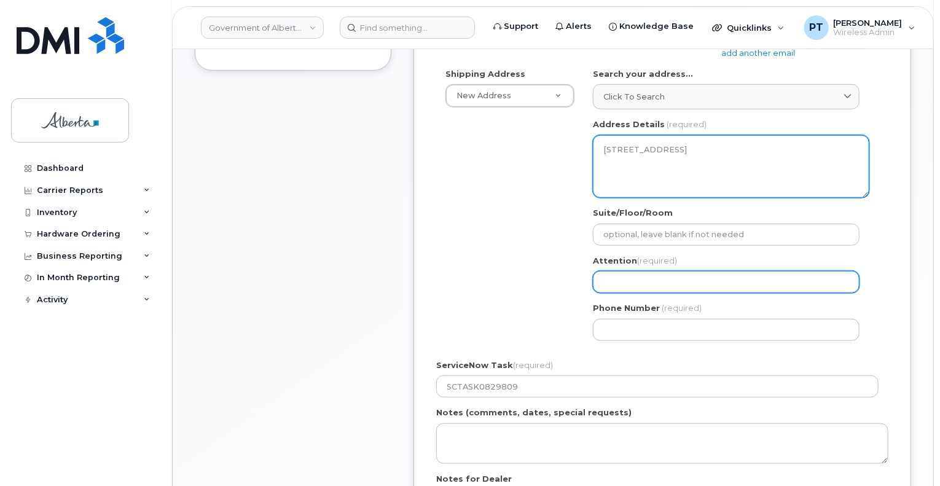
select select
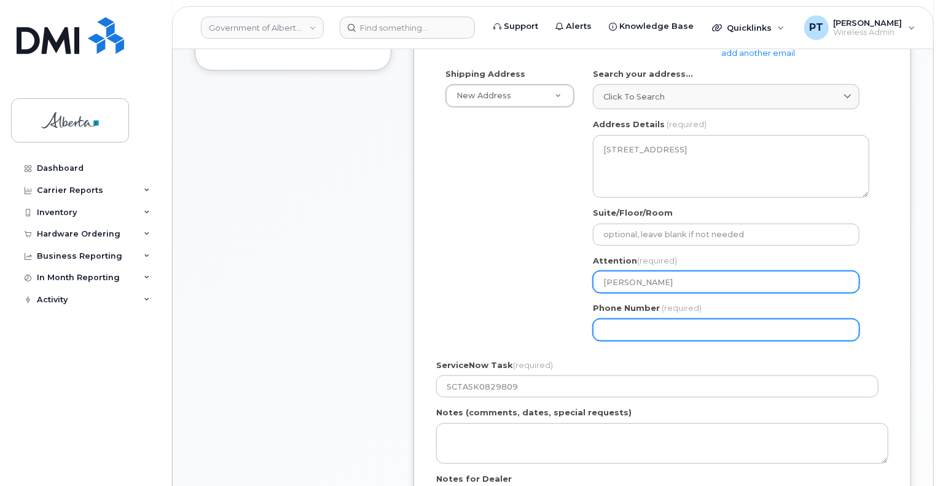
type input "[PERSON_NAME]"
click at [640, 331] on input "Phone Number" at bounding box center [726, 330] width 267 height 22
click at [636, 332] on input "Phone Number" at bounding box center [726, 330] width 267 height 22
paste input "5879839873"
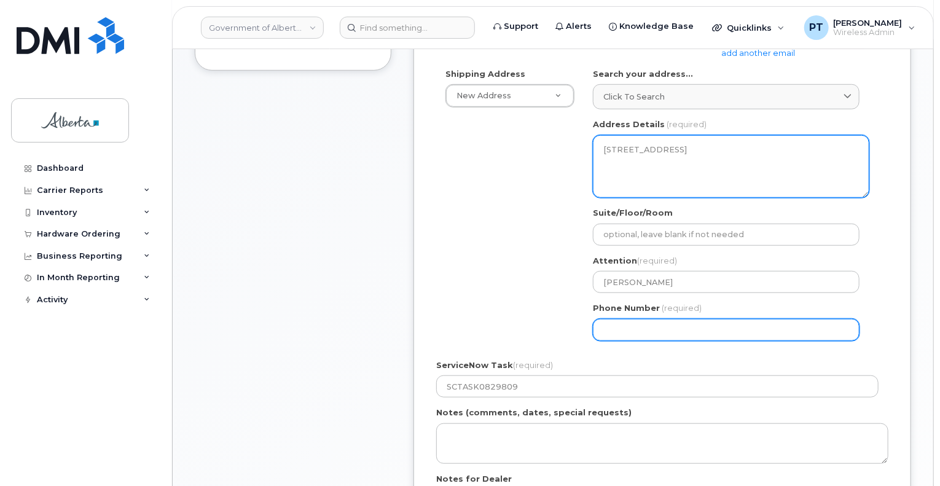
select select
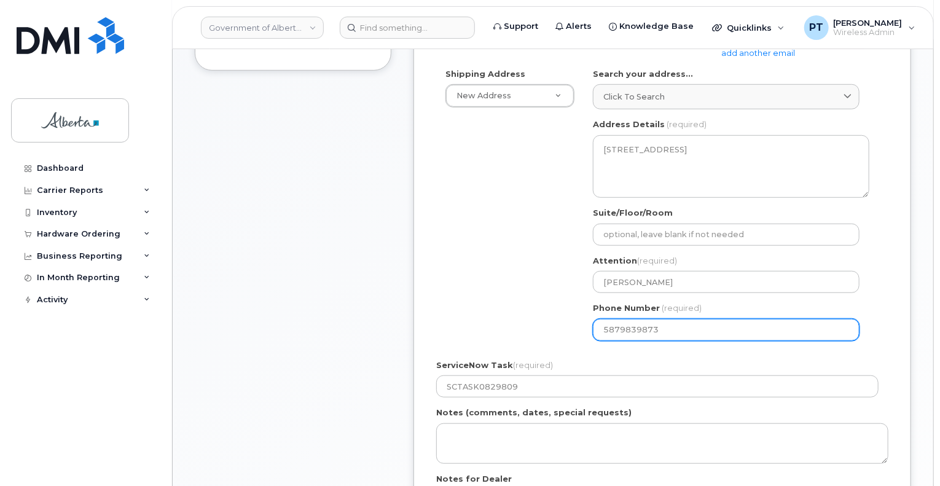
type input "5879839873"
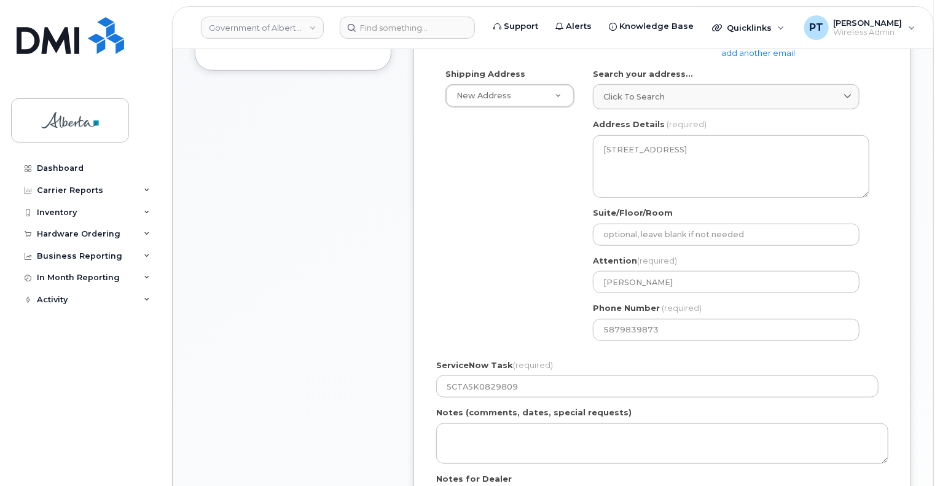
click at [547, 221] on div "Shipping Address New Address New Address 700-4909 49 St 10020 100 St NW 2331 66…" at bounding box center [657, 209] width 442 height 282
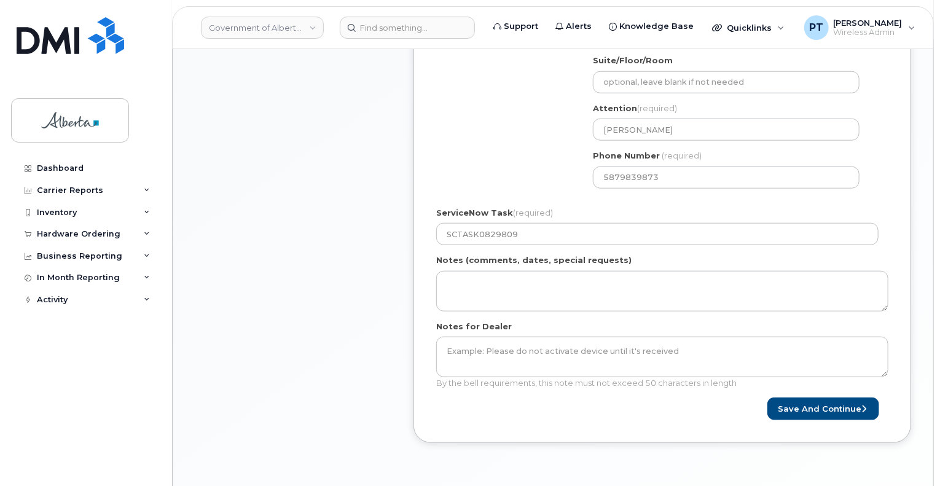
scroll to position [614, 0]
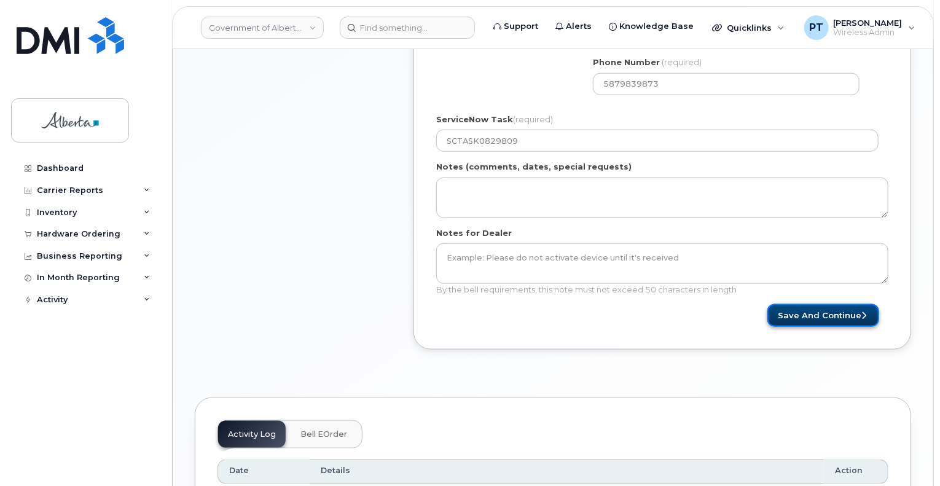
click at [791, 317] on button "Save and Continue" at bounding box center [823, 315] width 112 height 23
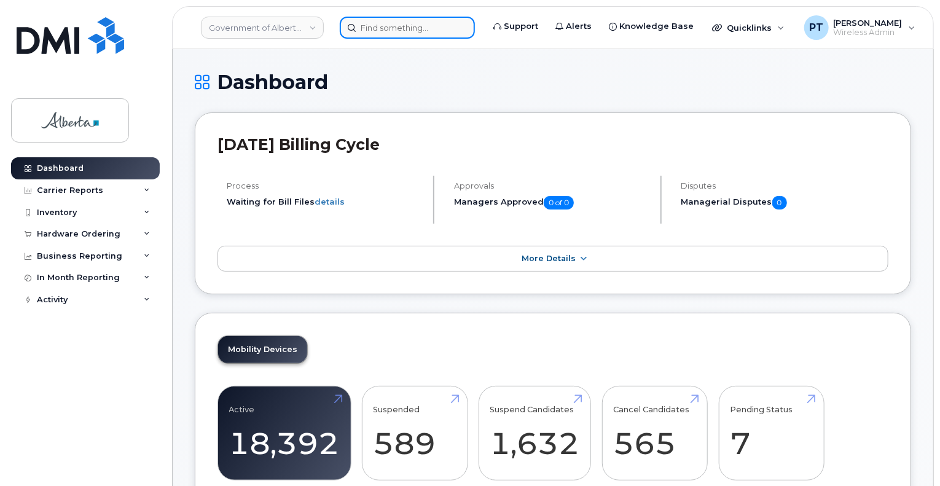
click at [450, 27] on input at bounding box center [407, 28] width 135 height 22
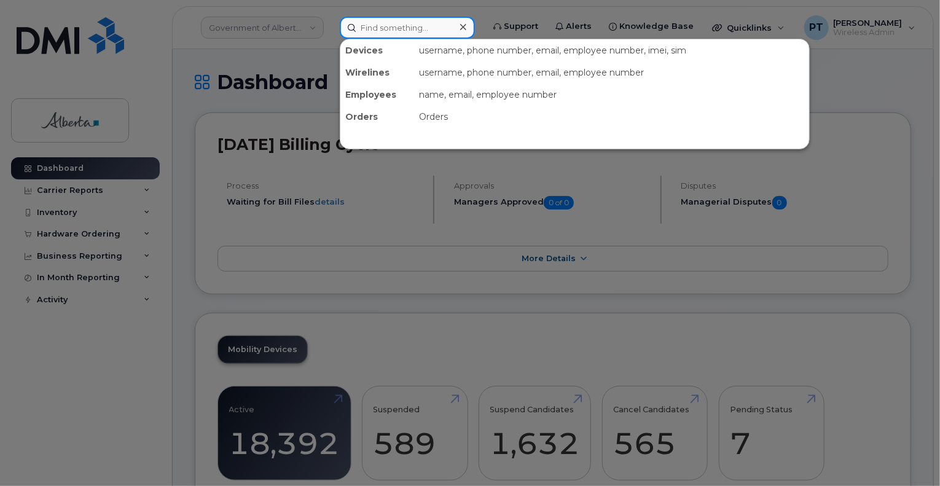
paste input "[PERSON_NAME]"
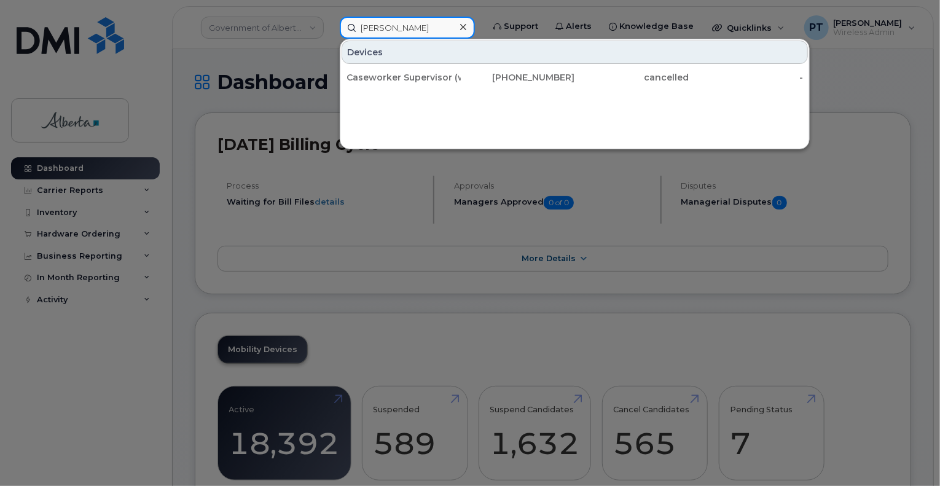
type input "[PERSON_NAME]"
click at [845, 221] on div at bounding box center [470, 243] width 940 height 486
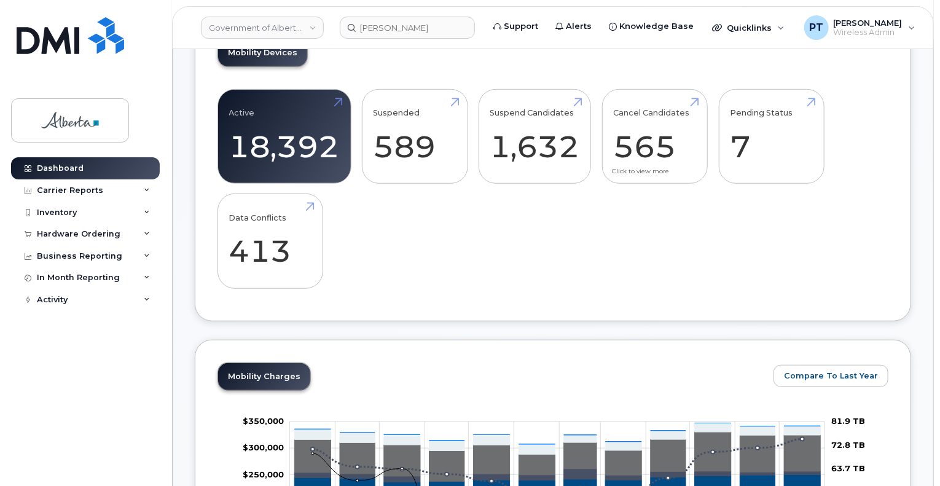
scroll to position [61, 0]
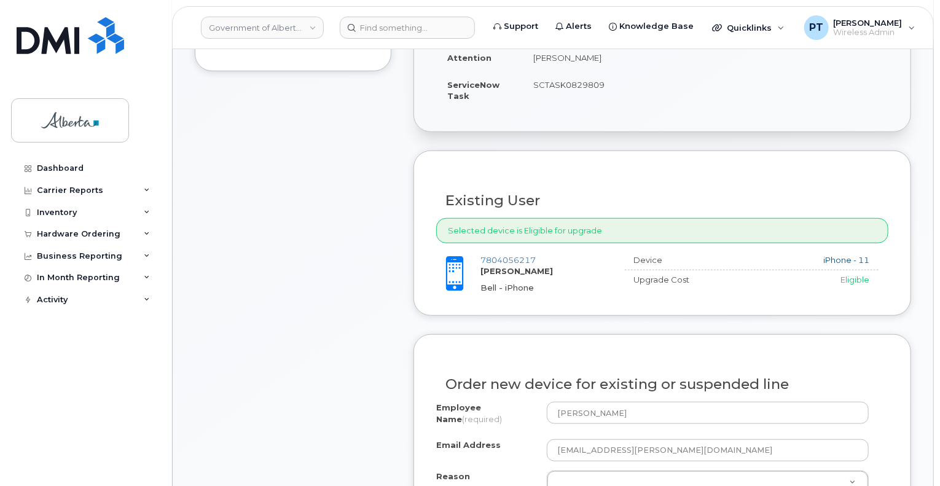
scroll to position [430, 0]
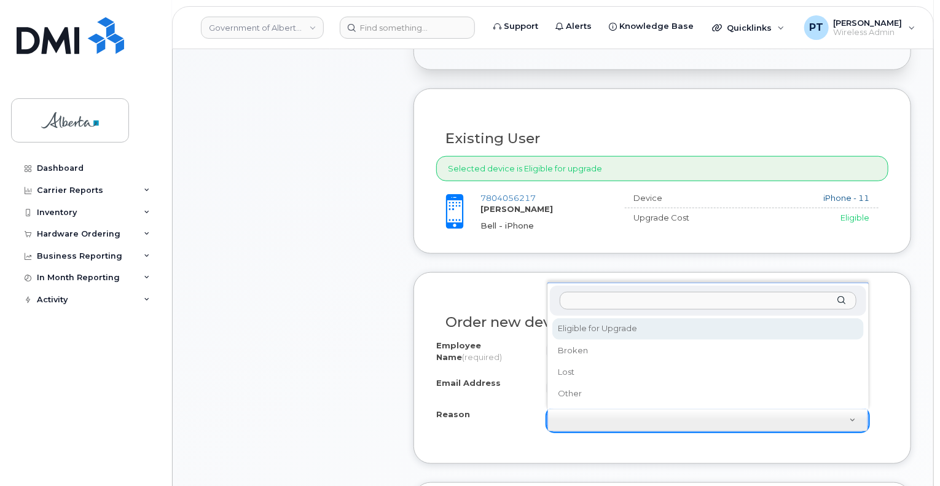
select select "eligible_for_upgrade"
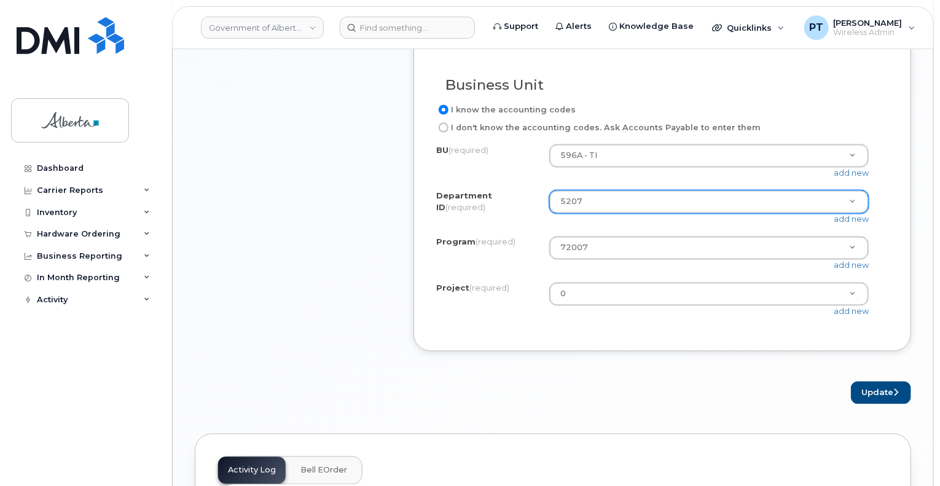
scroll to position [1044, 0]
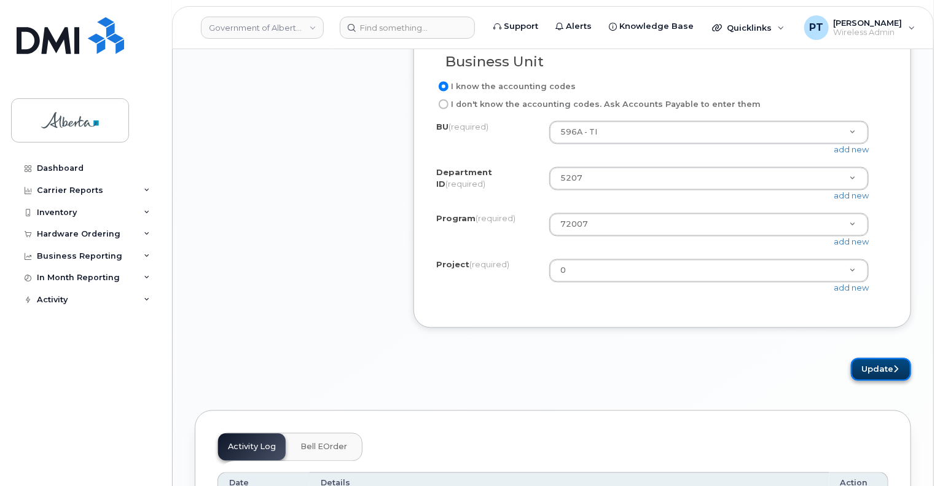
click at [885, 380] on button "Update" at bounding box center [881, 369] width 60 height 23
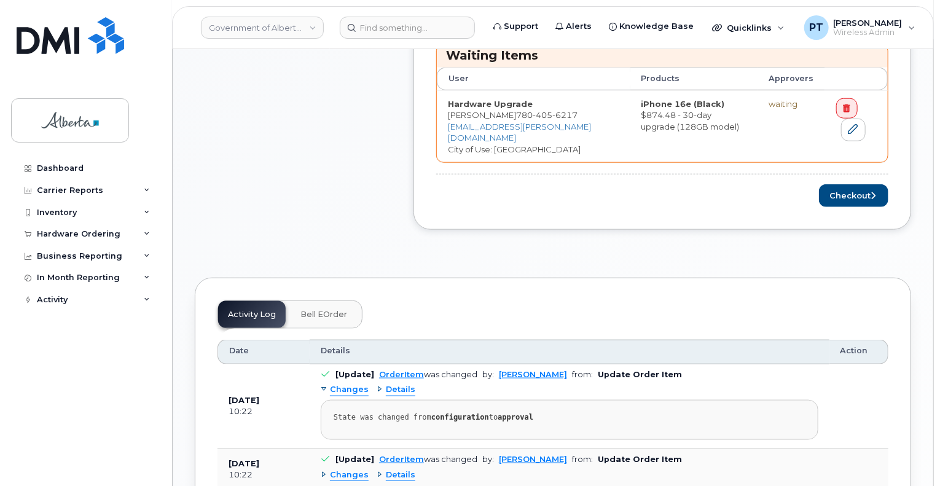
scroll to position [614, 0]
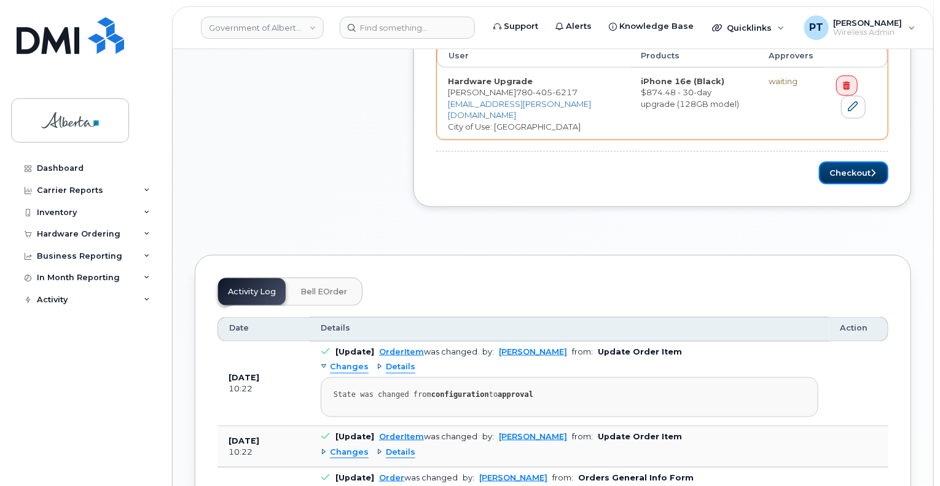
drag, startPoint x: 850, startPoint y: 164, endPoint x: 844, endPoint y: 189, distance: 25.9
click at [850, 164] on button "Checkout" at bounding box center [853, 173] width 69 height 23
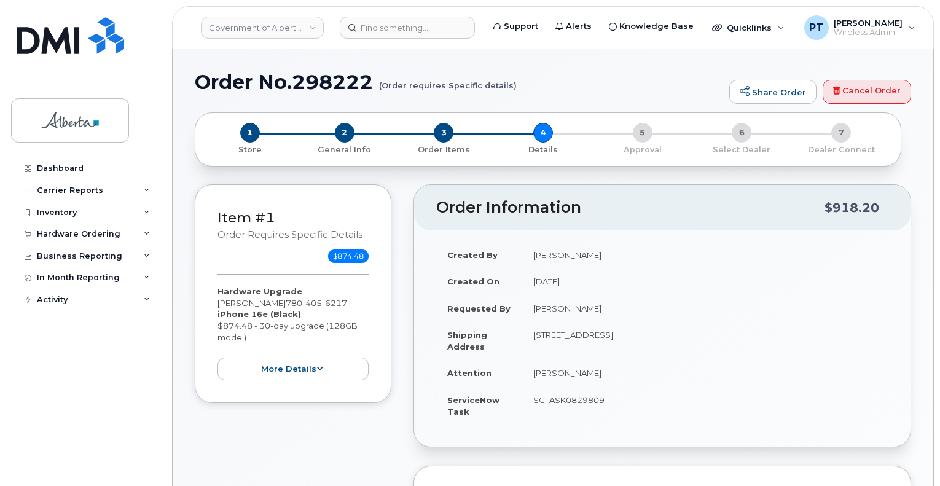
select select
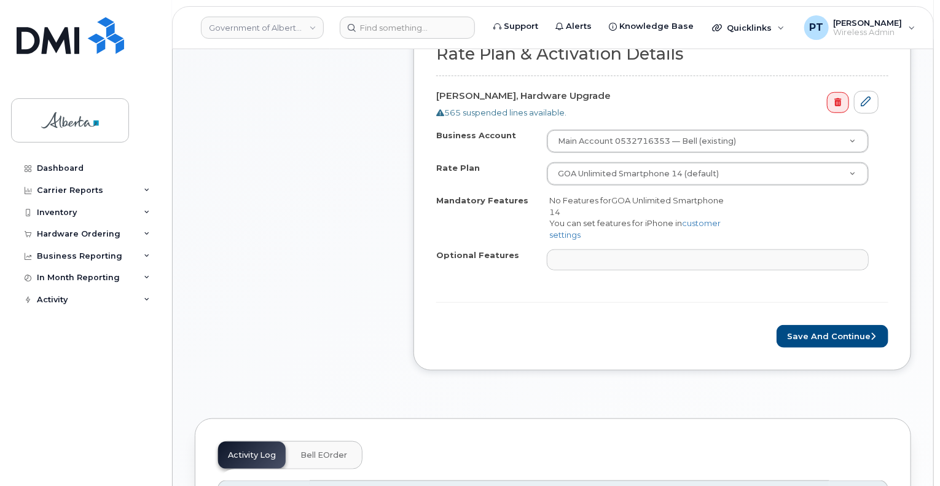
scroll to position [491, 0]
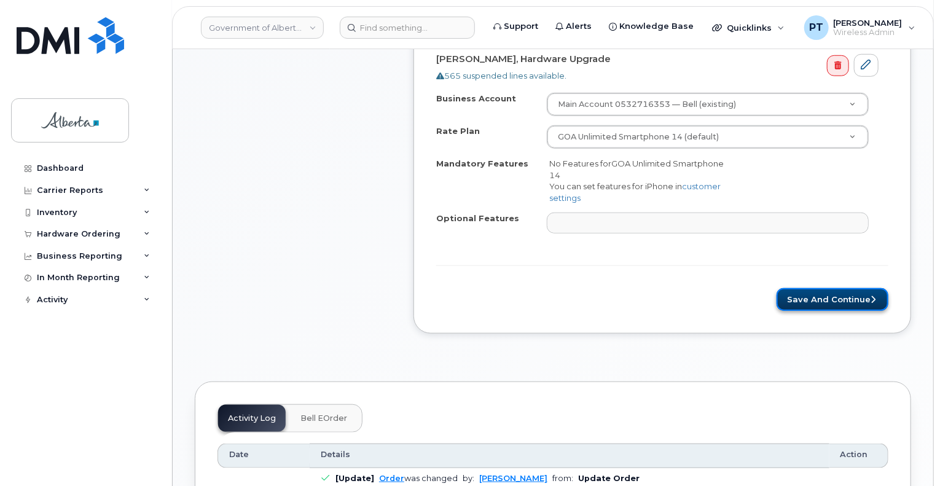
click at [828, 294] on button "Save and Continue" at bounding box center [833, 299] width 112 height 23
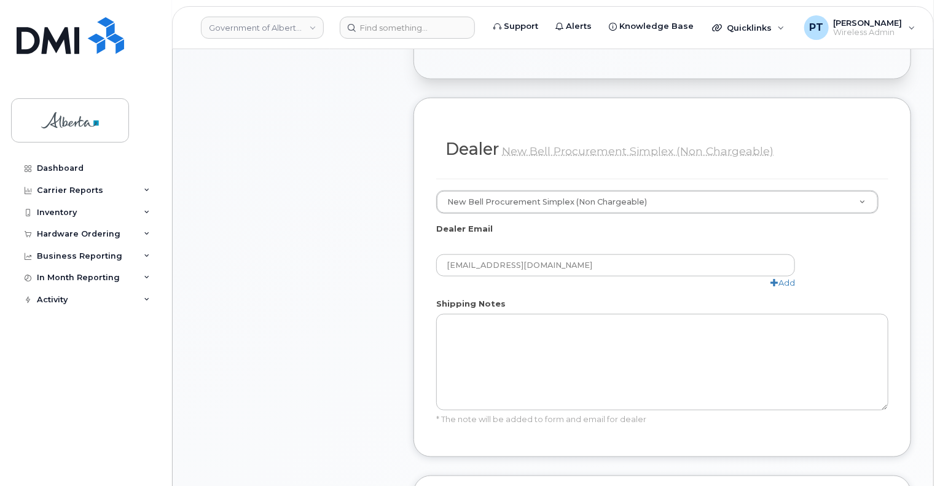
scroll to position [676, 0]
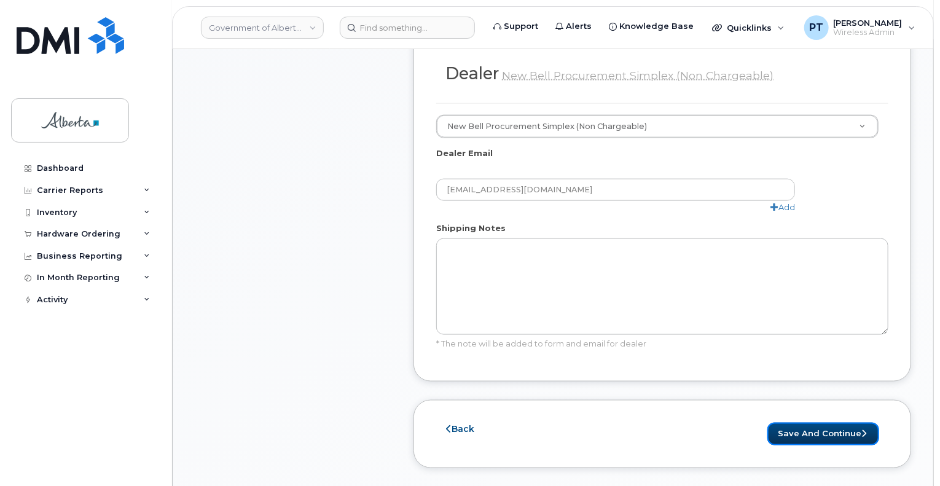
drag, startPoint x: 789, startPoint y: 405, endPoint x: 918, endPoint y: 380, distance: 131.4
click at [789, 423] on button "Save and Continue" at bounding box center [823, 434] width 112 height 23
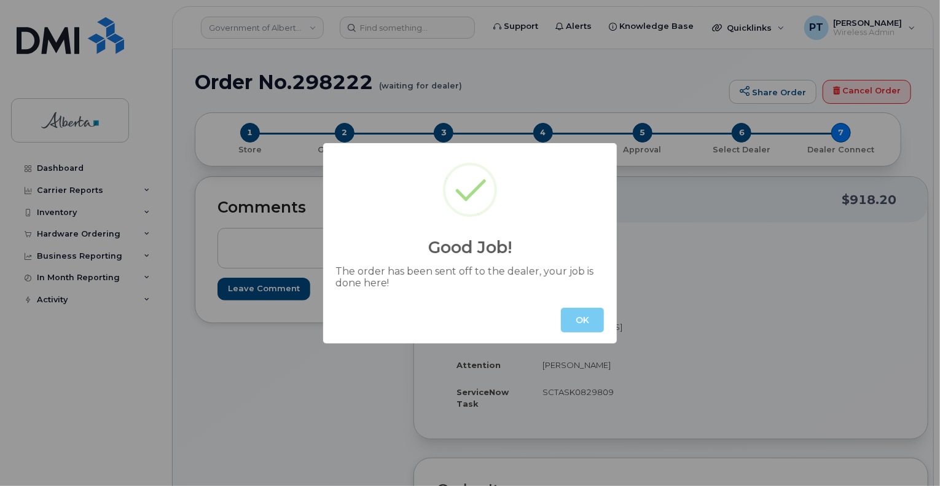
click at [585, 327] on button "OK" at bounding box center [582, 320] width 43 height 25
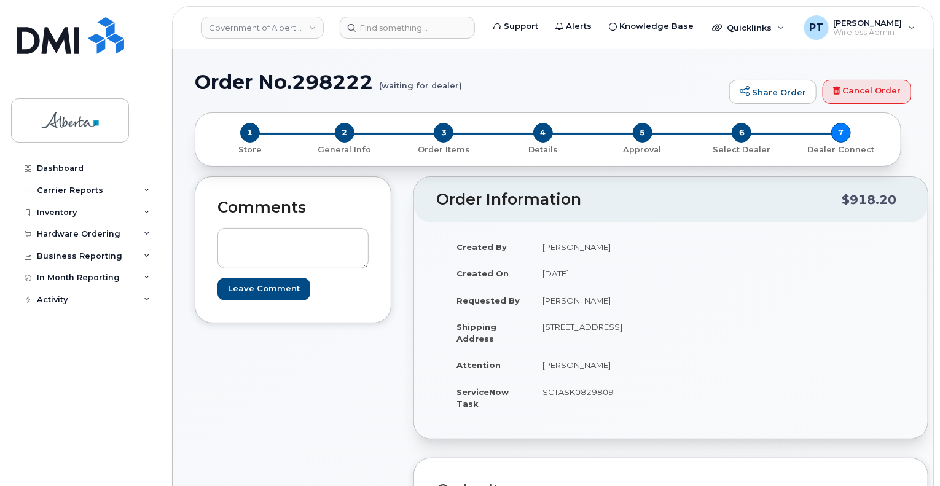
click at [334, 84] on h1 "Order No.298222 (waiting for dealer)" at bounding box center [459, 82] width 528 height 22
copy h1 "298222"
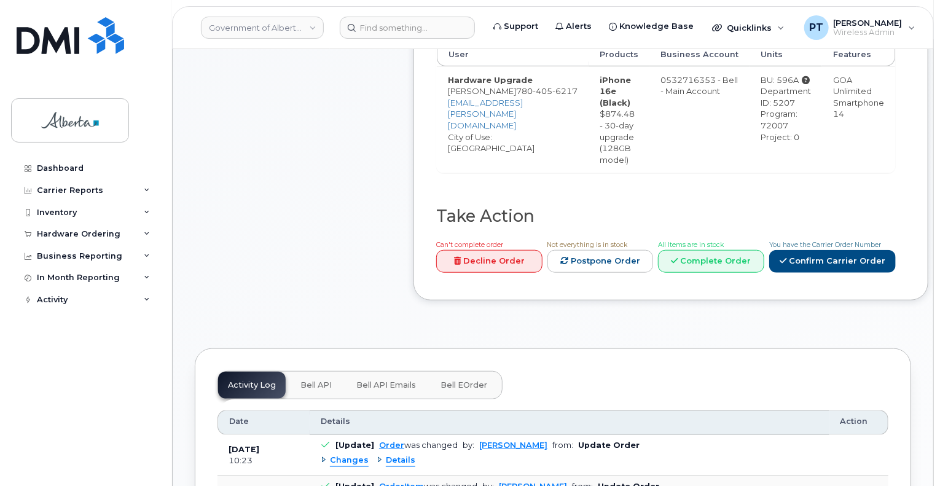
scroll to position [676, 0]
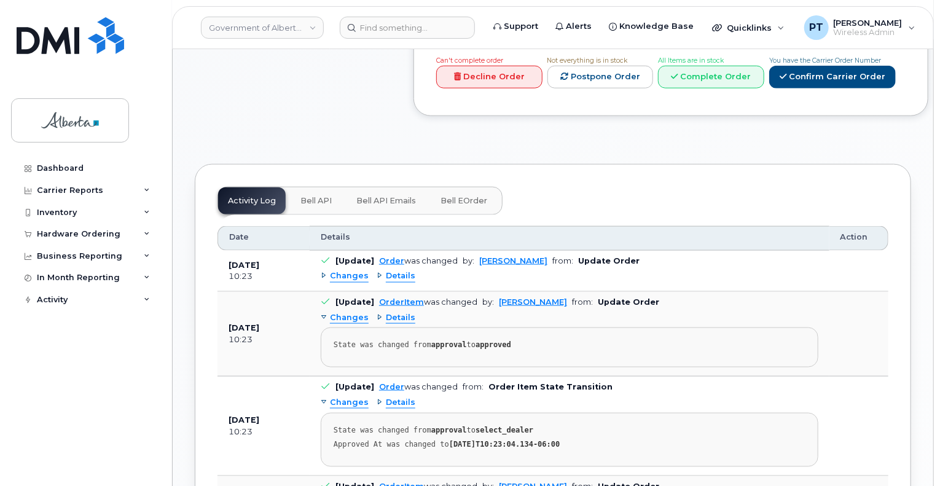
drag, startPoint x: 319, startPoint y: 187, endPoint x: 318, endPoint y: 193, distance: 6.2
click at [319, 196] on span "Bell API" at bounding box center [315, 201] width 31 height 10
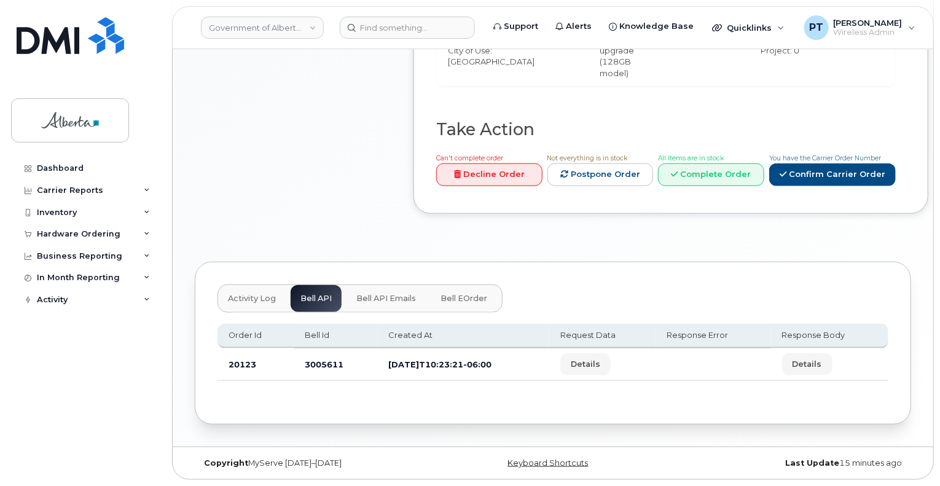
scroll to position [563, 0]
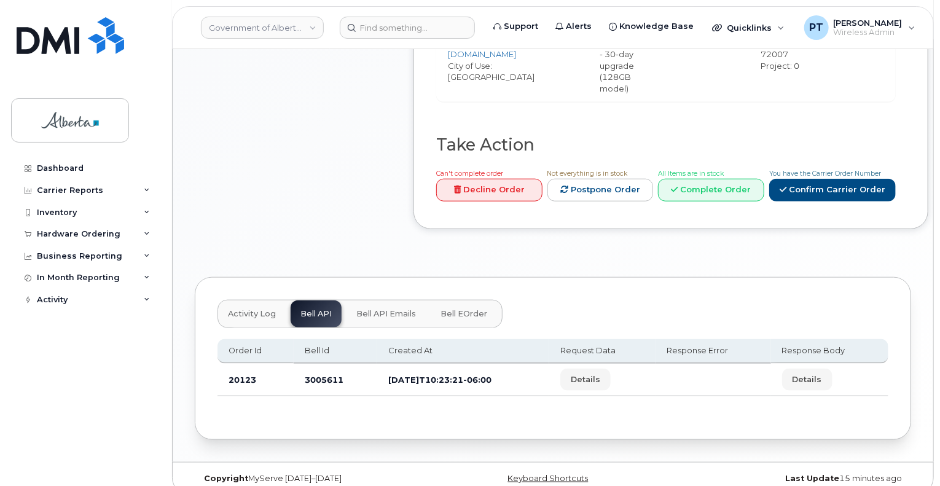
click at [324, 364] on td "3005611" at bounding box center [336, 380] width 84 height 33
copy td "3005611"
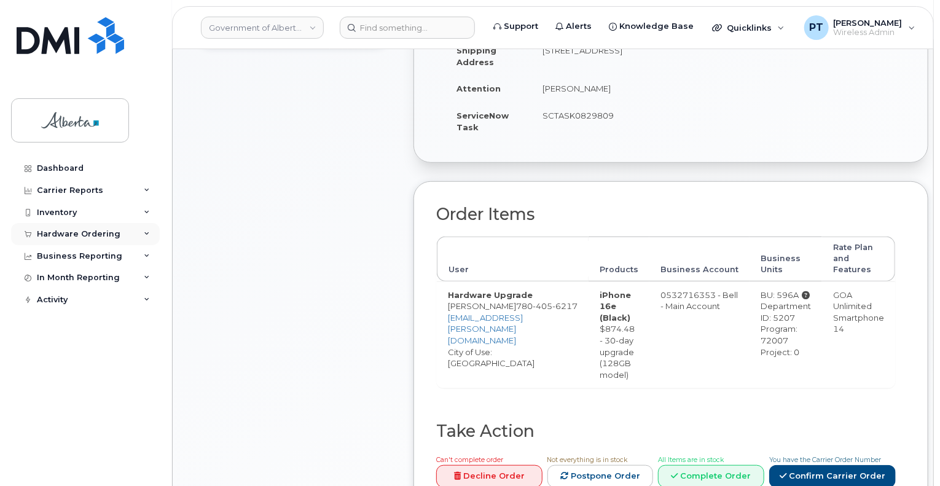
scroll to position [256, 0]
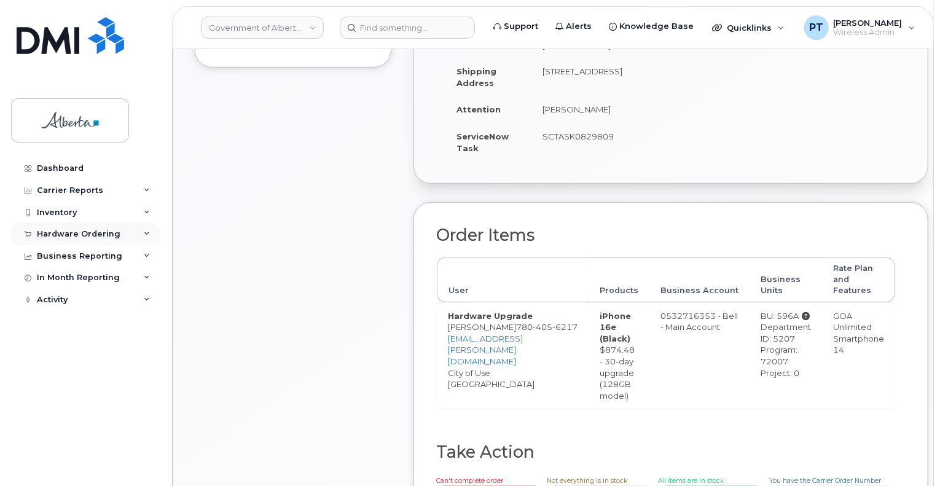
drag, startPoint x: 85, startPoint y: 232, endPoint x: 76, endPoint y: 244, distance: 15.4
click at [86, 232] on div "Hardware Ordering" at bounding box center [79, 234] width 84 height 10
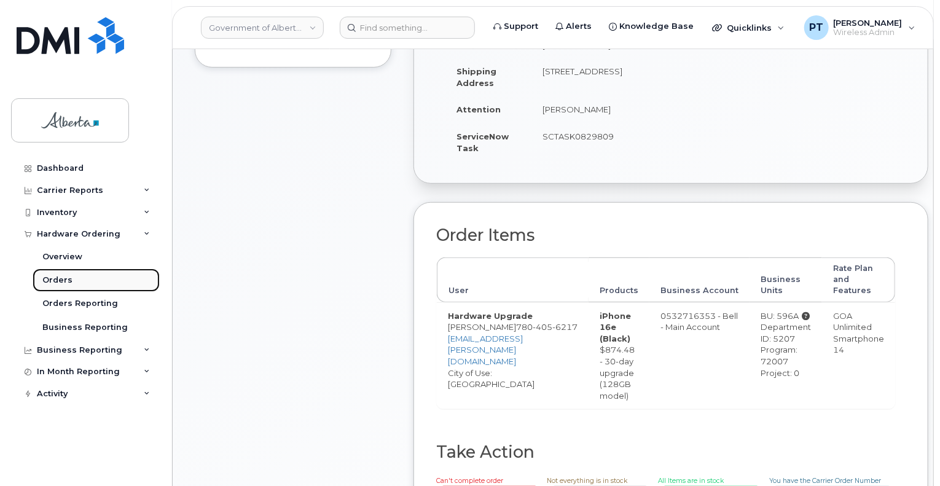
click at [63, 280] on div "Orders" at bounding box center [57, 280] width 30 height 11
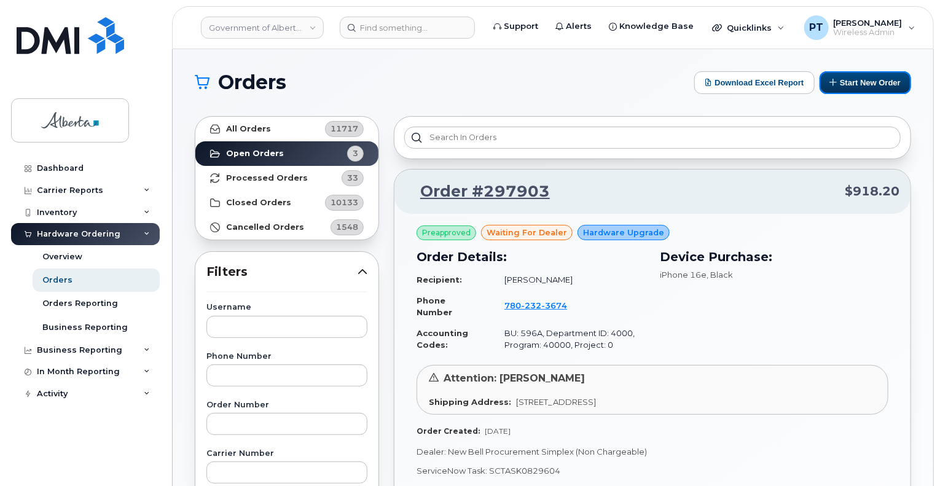
drag, startPoint x: 875, startPoint y: 84, endPoint x: 644, endPoint y: 466, distance: 447.0
click at [875, 84] on button "Start New Order" at bounding box center [866, 82] width 92 height 23
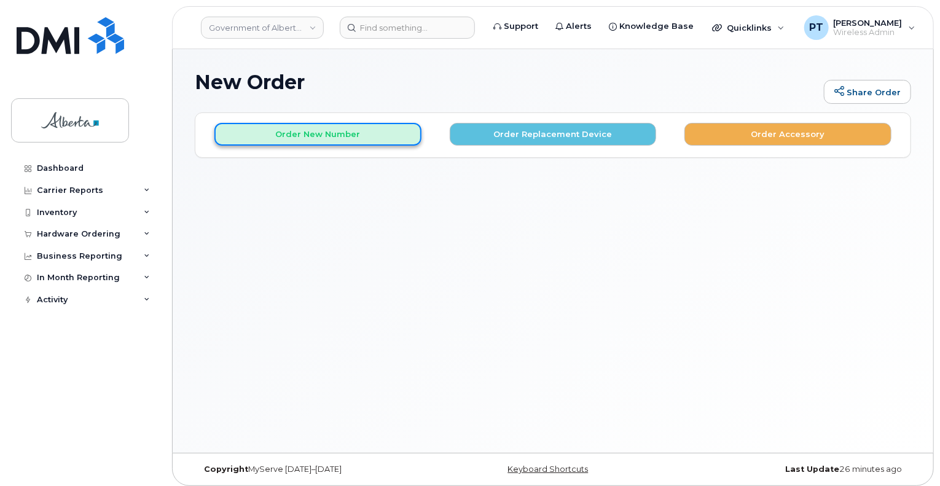
click at [355, 131] on button "Order New Number" at bounding box center [317, 134] width 207 height 23
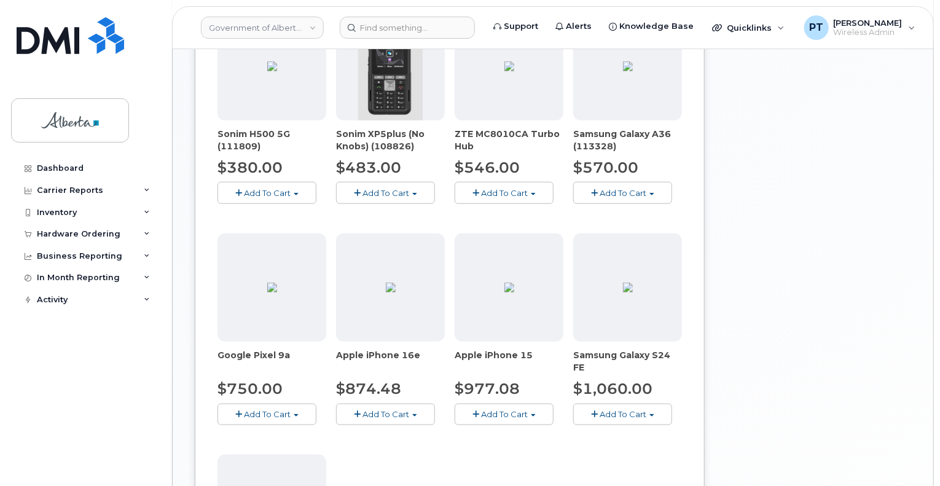
scroll to position [553, 0]
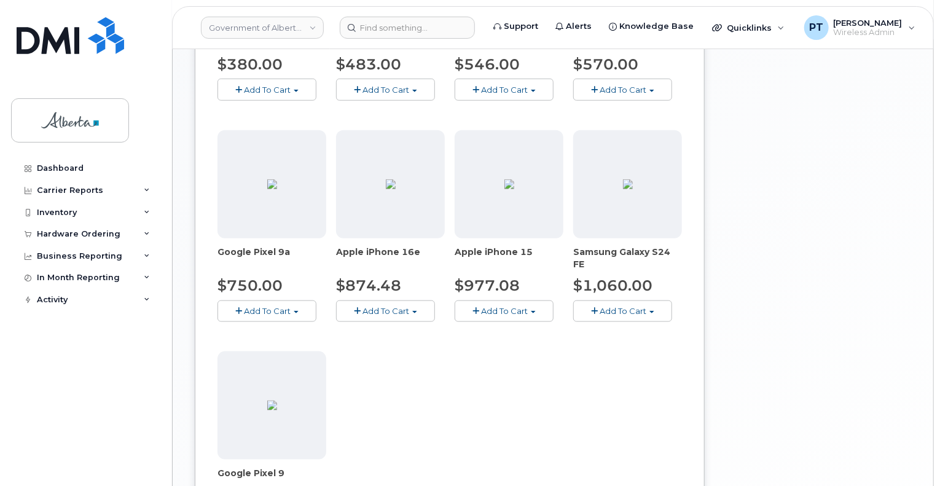
click at [488, 313] on span "Add To Cart" at bounding box center [504, 311] width 47 height 10
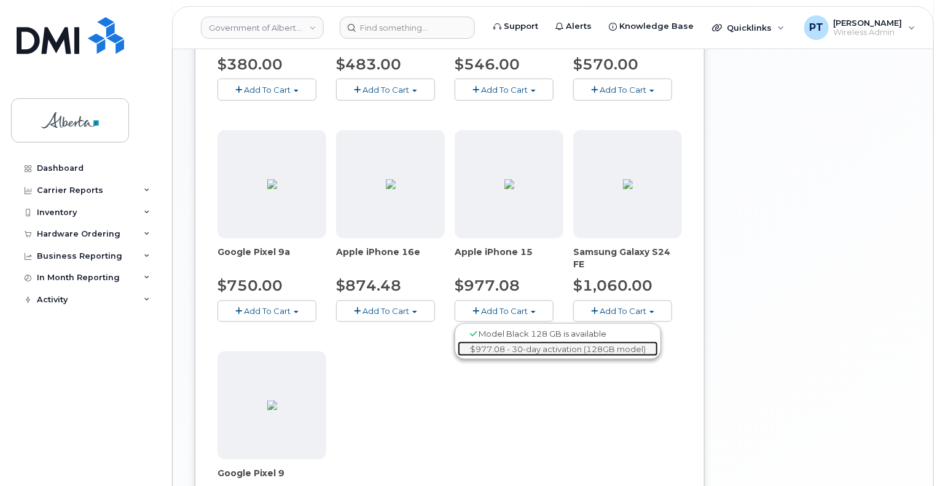
click at [491, 351] on link "$977.08 - 30-day activation (128GB model)" at bounding box center [558, 349] width 200 height 15
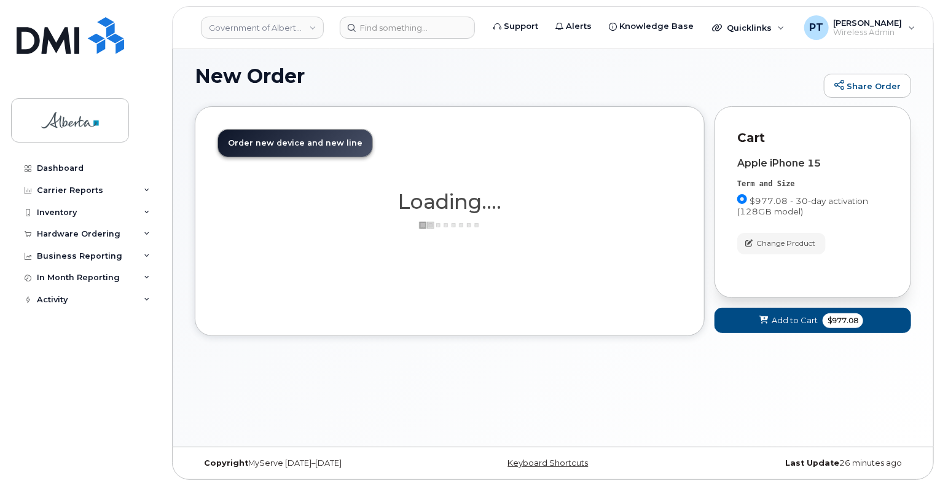
scroll to position [6, 0]
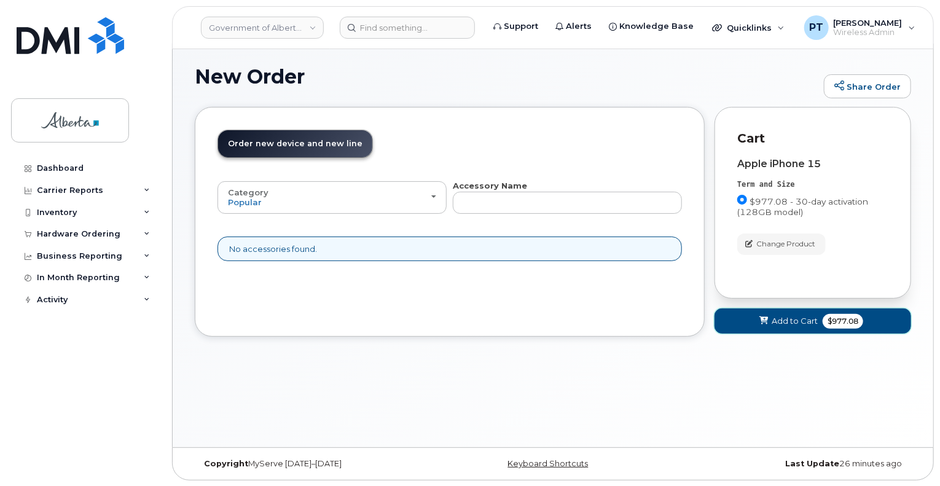
click at [794, 321] on span "Add to Cart" at bounding box center [795, 321] width 46 height 12
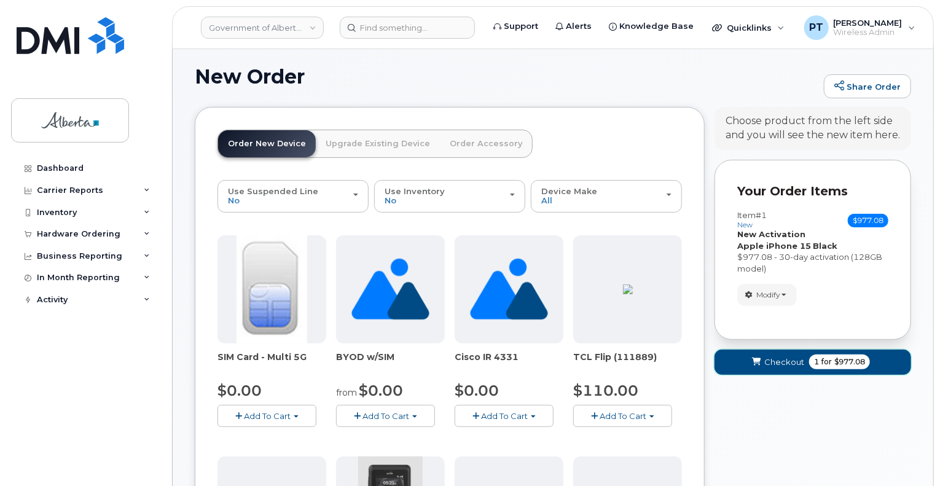
click at [782, 361] on span "Checkout" at bounding box center [784, 362] width 40 height 12
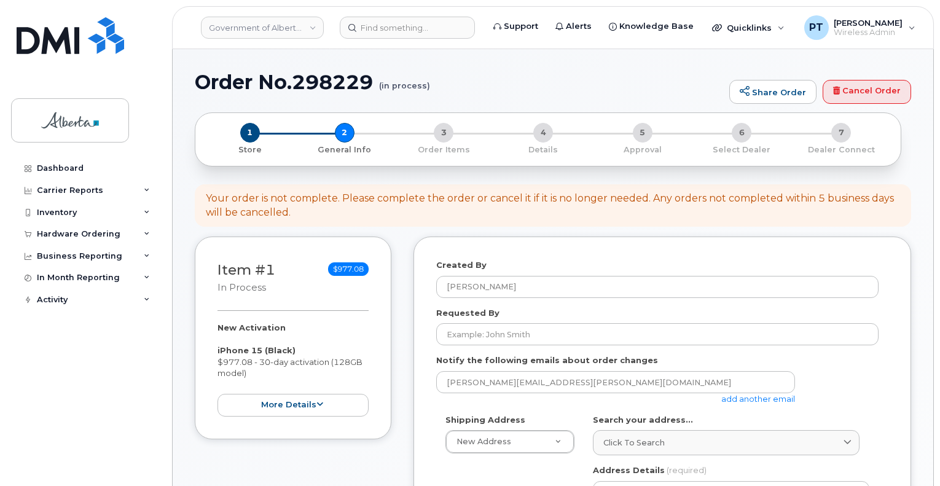
select select
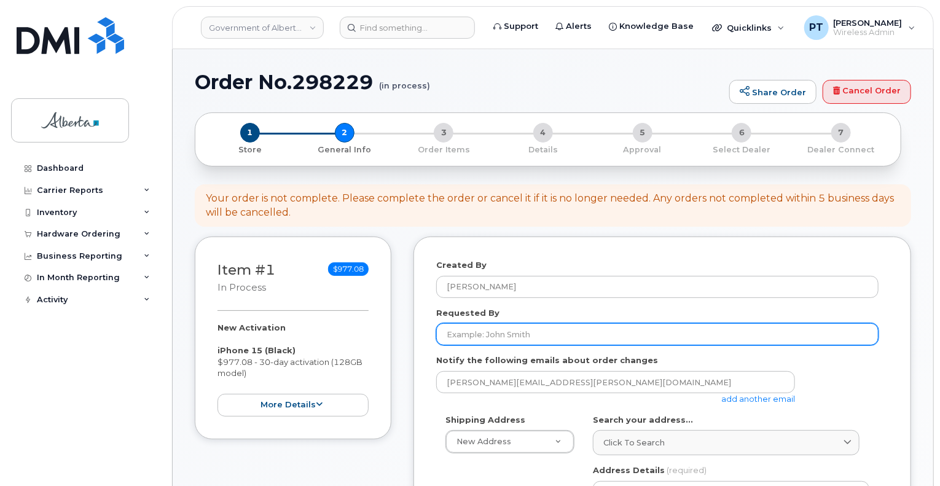
click at [457, 342] on input "Requested By" at bounding box center [657, 334] width 442 height 22
paste input "[PERSON_NAME]"
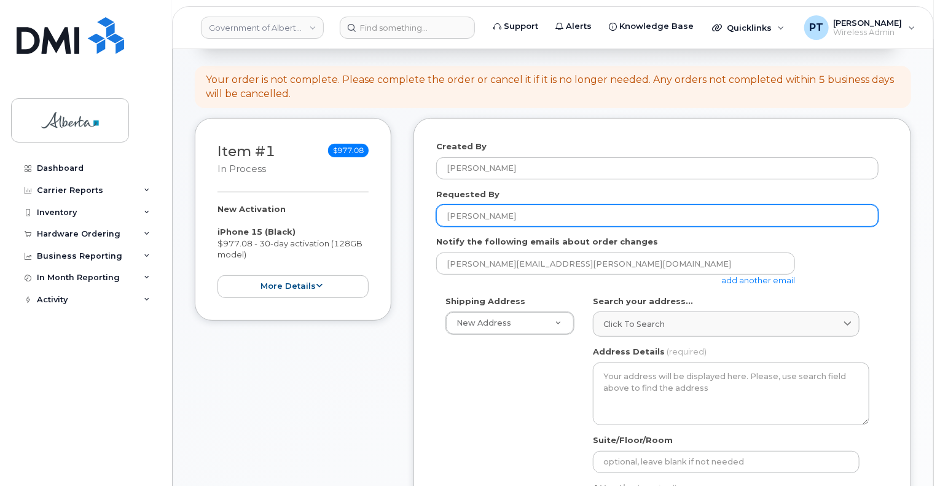
scroll to position [123, 0]
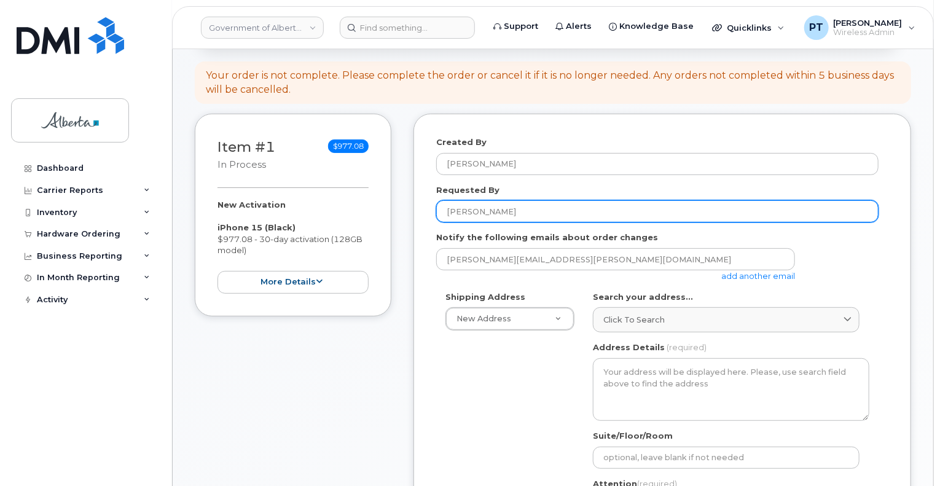
type input "Connie Dejong"
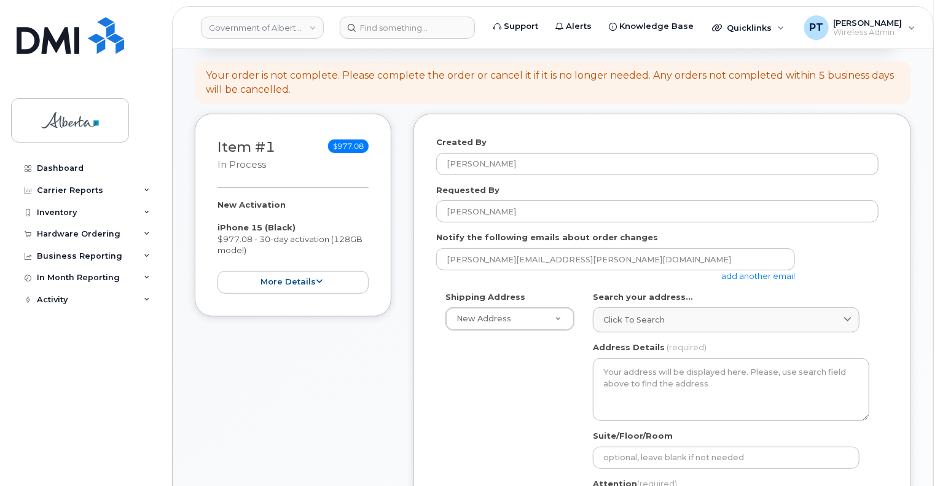
click at [770, 275] on link "add another email" at bounding box center [758, 276] width 74 height 10
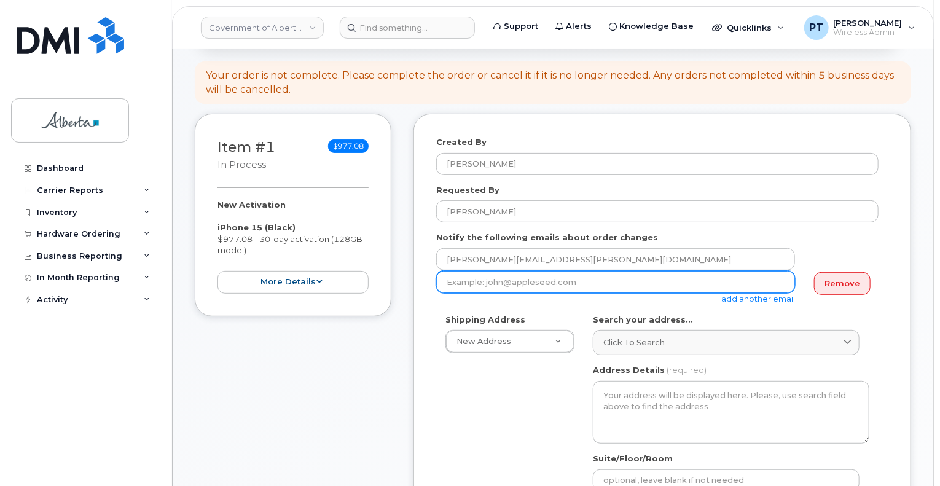
click at [587, 280] on input "email" at bounding box center [615, 282] width 359 height 22
paste input "Connie.Dejong@gov.ab.ca"
type input "Connie.Dejong@gov.ab.ca"
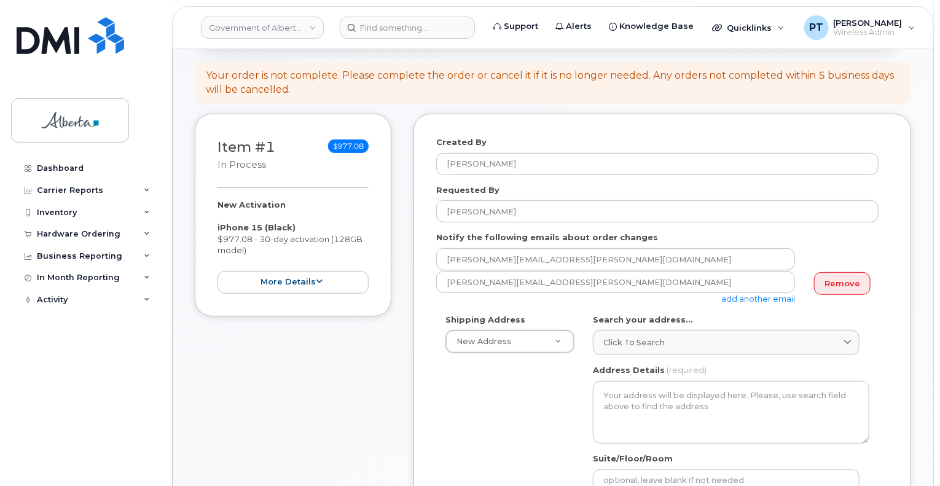
click at [752, 297] on link "add another email" at bounding box center [758, 299] width 74 height 10
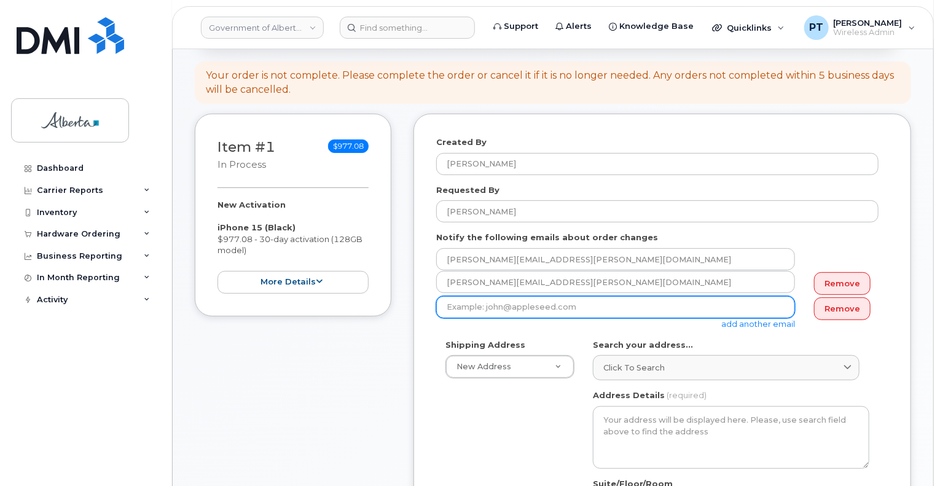
click at [513, 308] on input "email" at bounding box center [615, 307] width 359 height 22
paste input "Jennifer.Powers@gov.ab.ca"
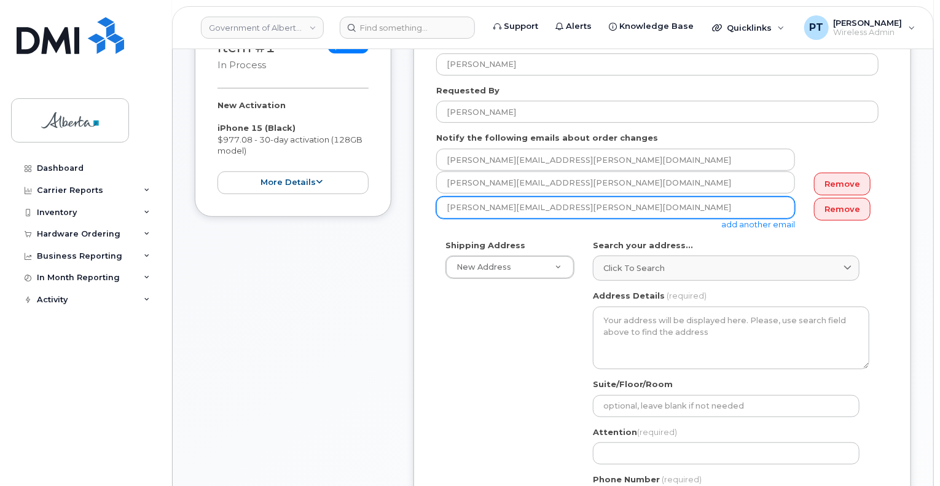
scroll to position [246, 0]
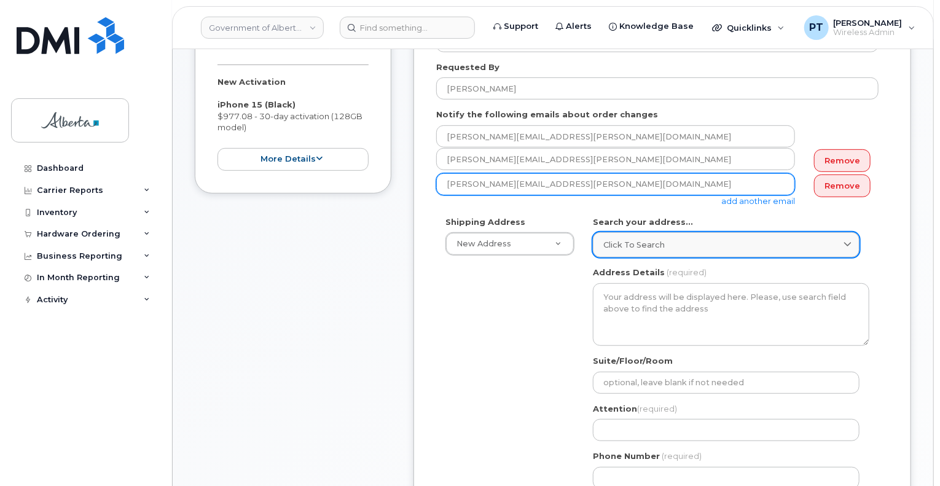
type input "Jennifer.Powers@gov.ab.ca"
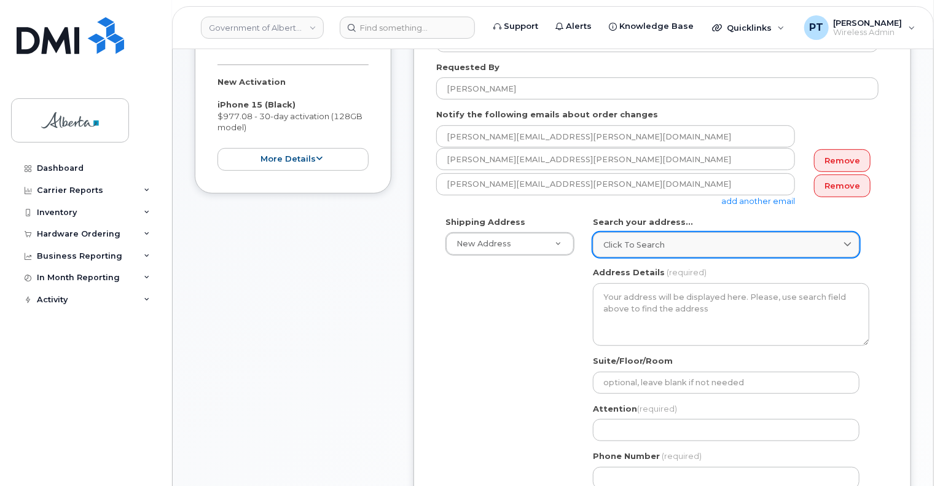
click at [634, 243] on span "Click to search" at bounding box center [633, 245] width 61 height 12
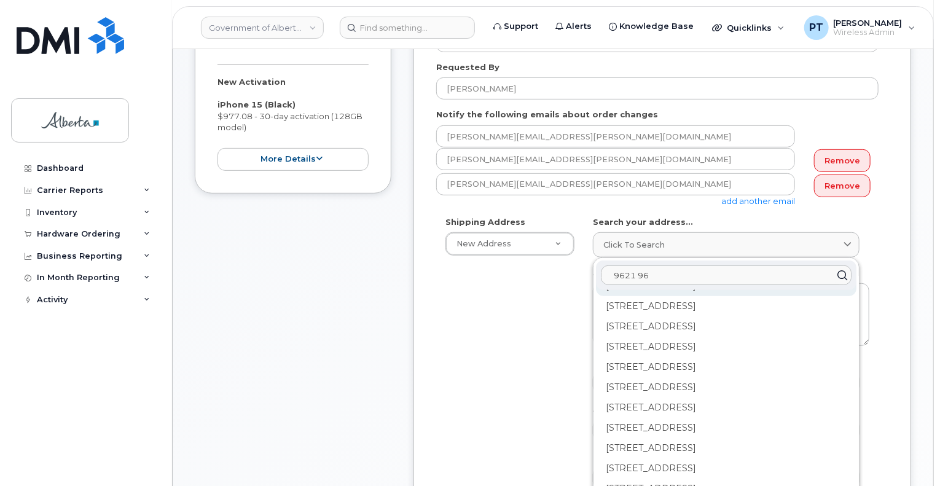
scroll to position [676, 0]
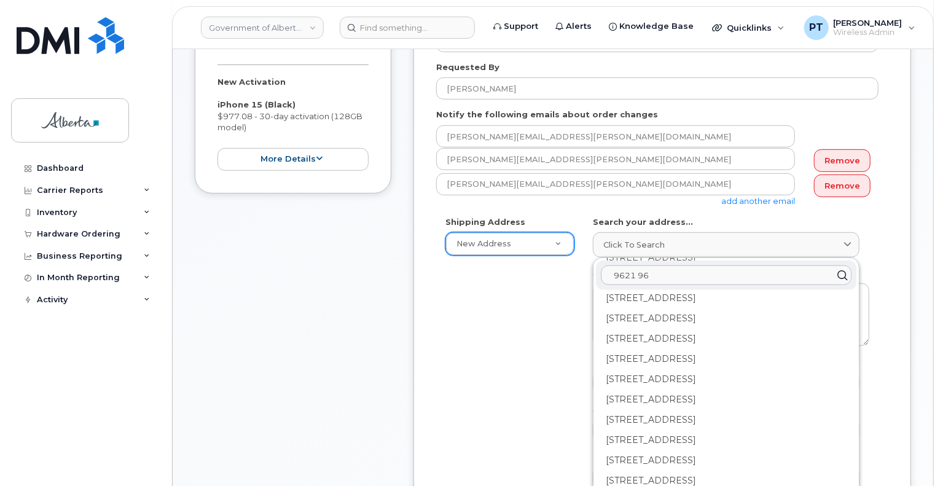
type input "9621 96"
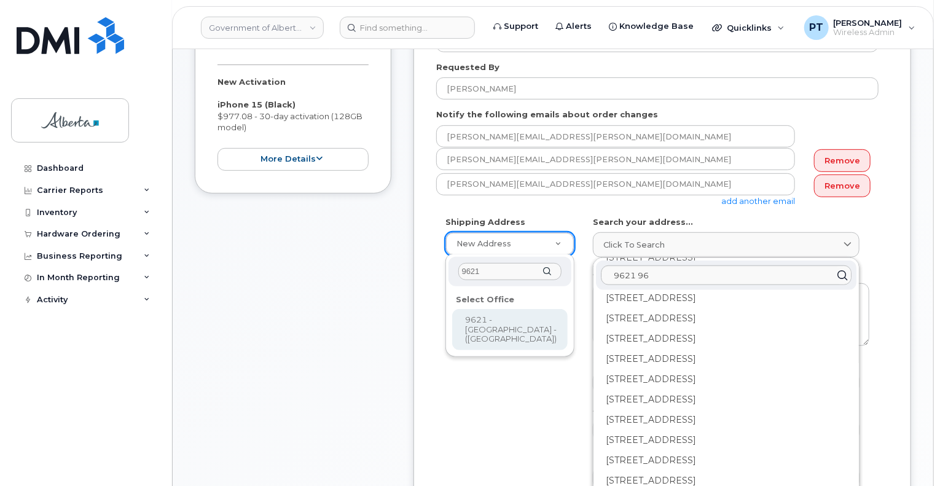
type input "9621"
select select
type textarea "9621 - 96 Avenue Peace River Alberta T8S1T4"
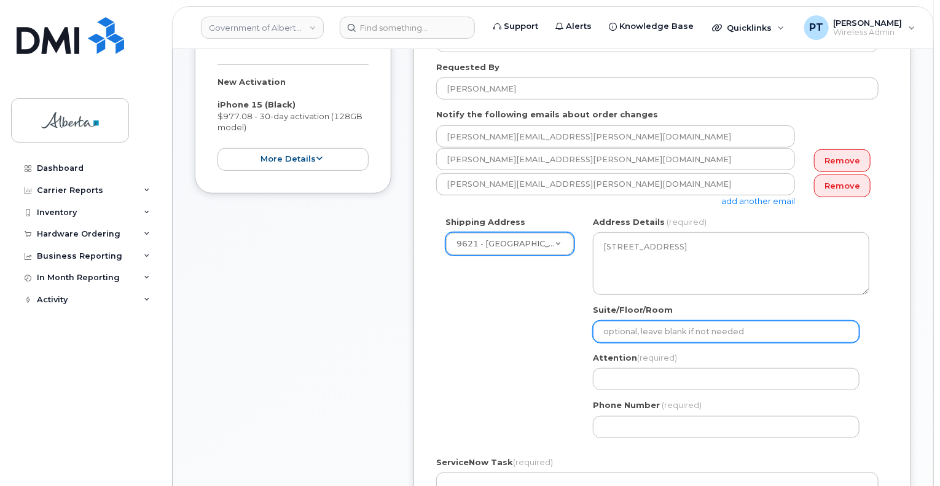
click at [684, 333] on input "Suite/Floor/Room" at bounding box center [726, 332] width 267 height 22
click at [650, 336] on input "Suite/Floor/Room" at bounding box center [726, 332] width 267 height 22
select select
type input "R"
select select
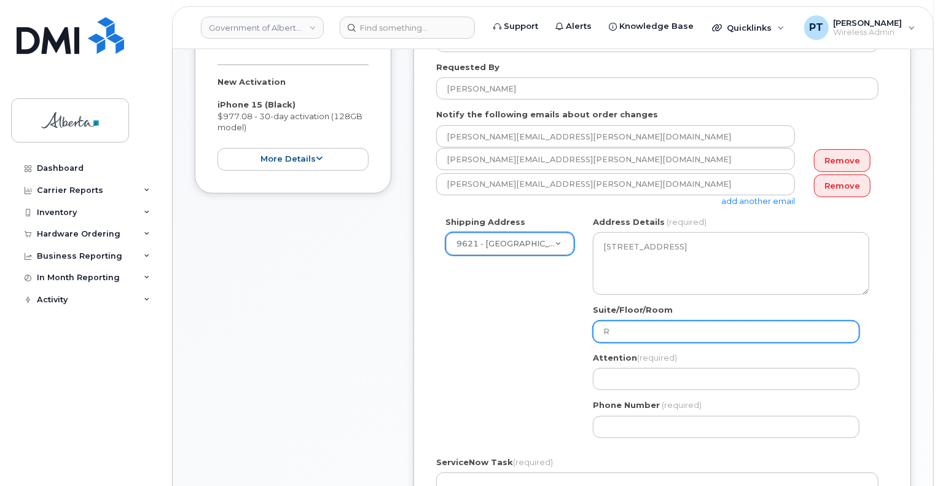
type input "Ro"
select select
type input "Roo"
select select
type input "Room"
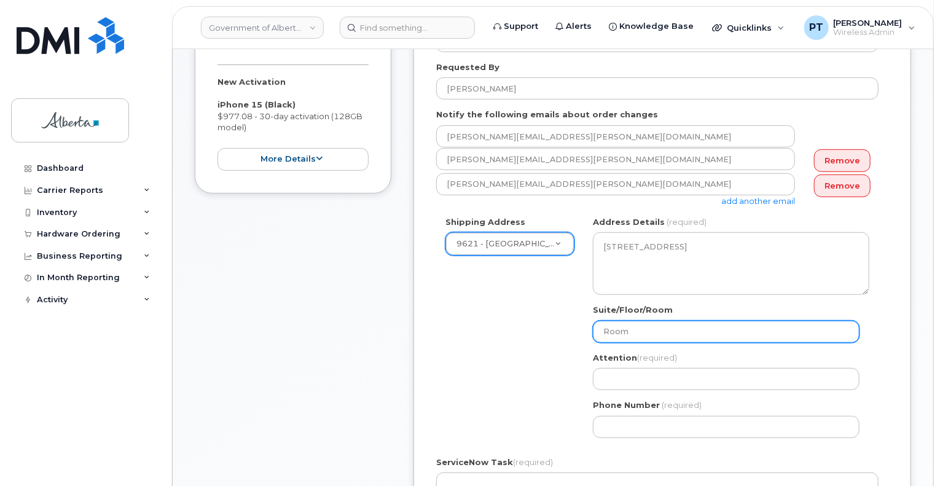
select select
type input "Room 1"
select select
type input "Room 10"
select select
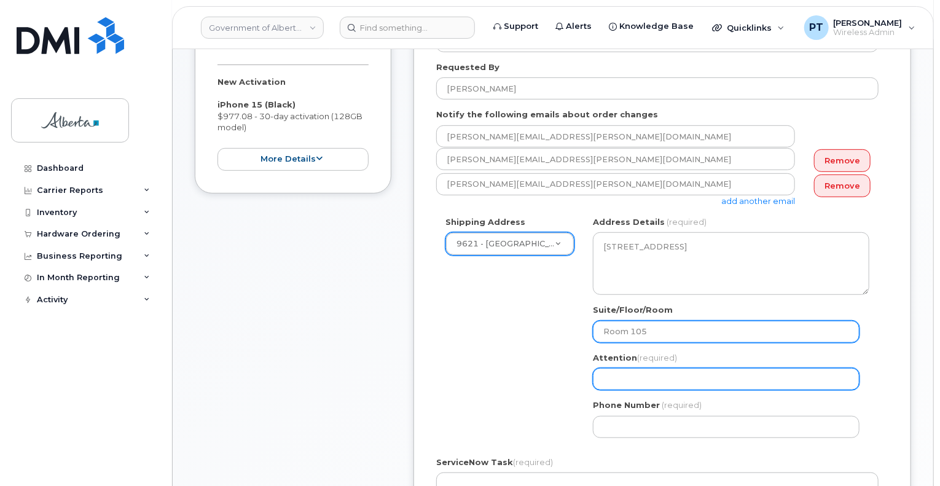
type input "Room 105"
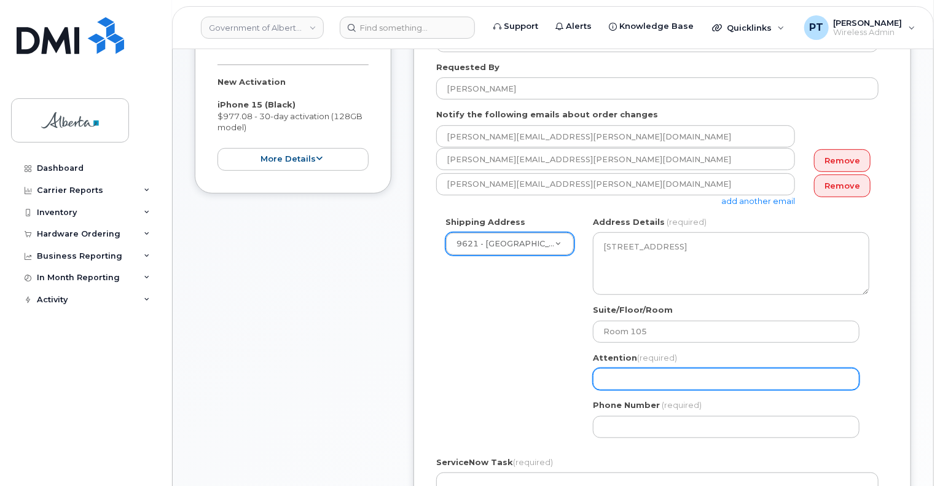
click at [628, 381] on input "Attention (required)" at bounding box center [726, 379] width 267 height 22
click at [649, 373] on input "Attention (required)" at bounding box center [726, 379] width 267 height 22
paste input "[PERSON_NAME]"
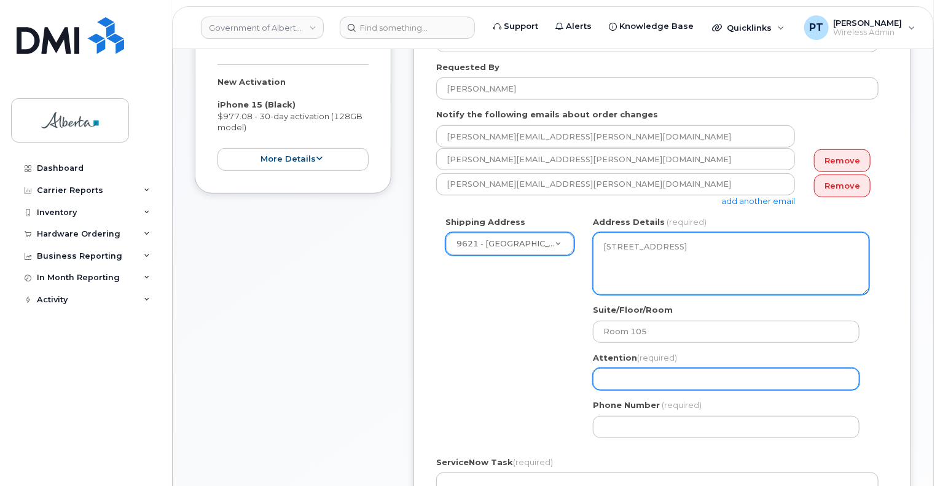
select select
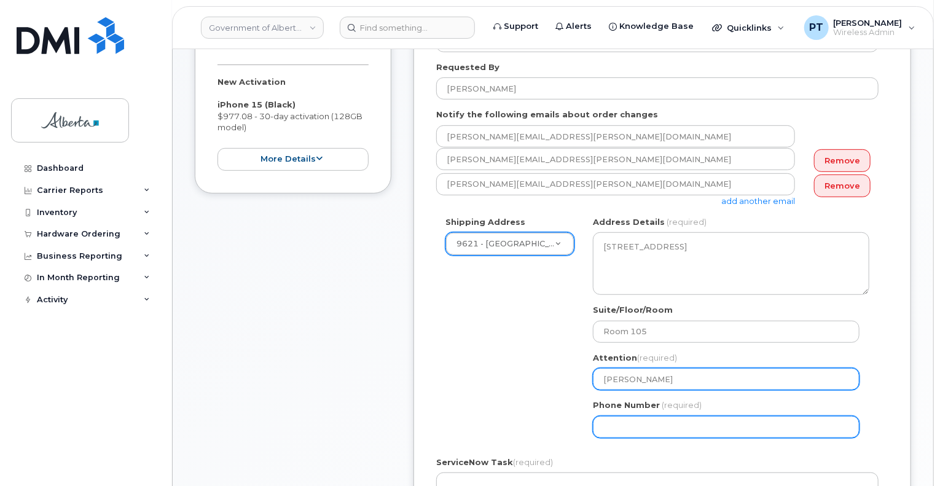
type input "[PERSON_NAME]"
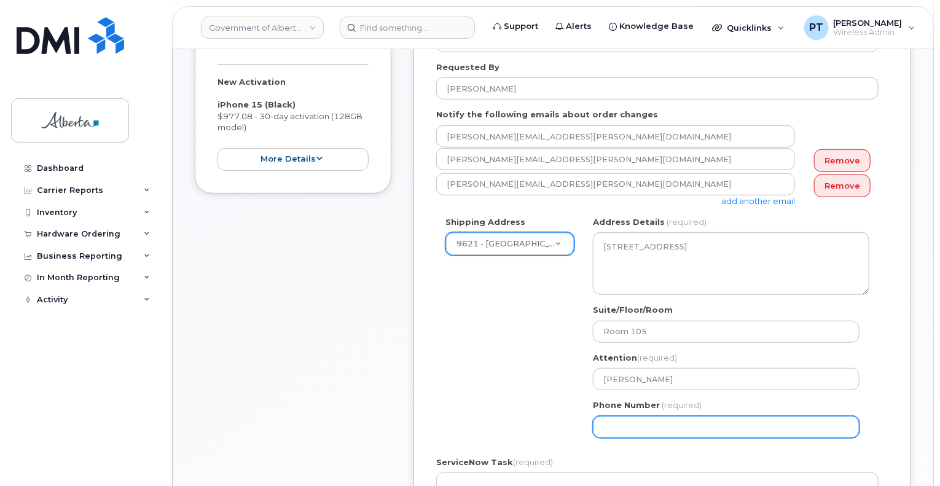
click at [626, 427] on input "Phone Number" at bounding box center [726, 427] width 267 height 22
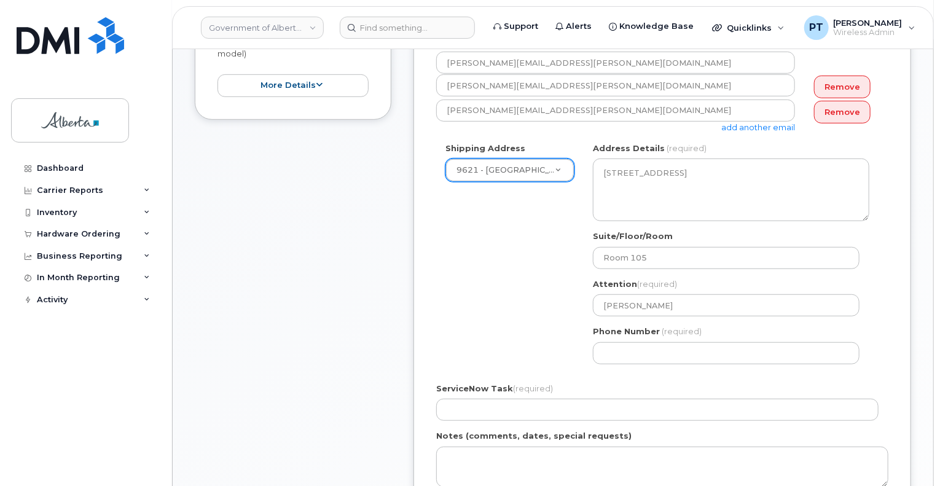
scroll to position [430, 0]
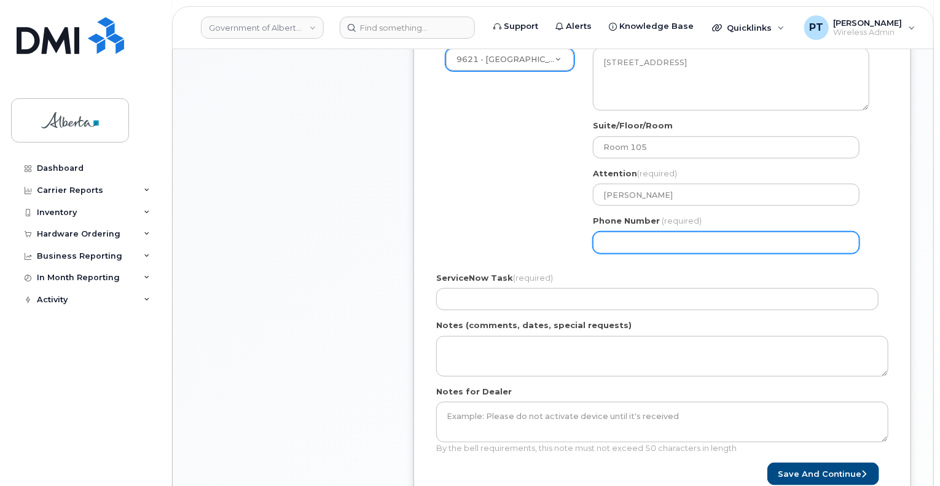
click at [649, 248] on input "Phone Number" at bounding box center [726, 243] width 267 height 22
paste input "7806246298"
select select
type input "7806246298"
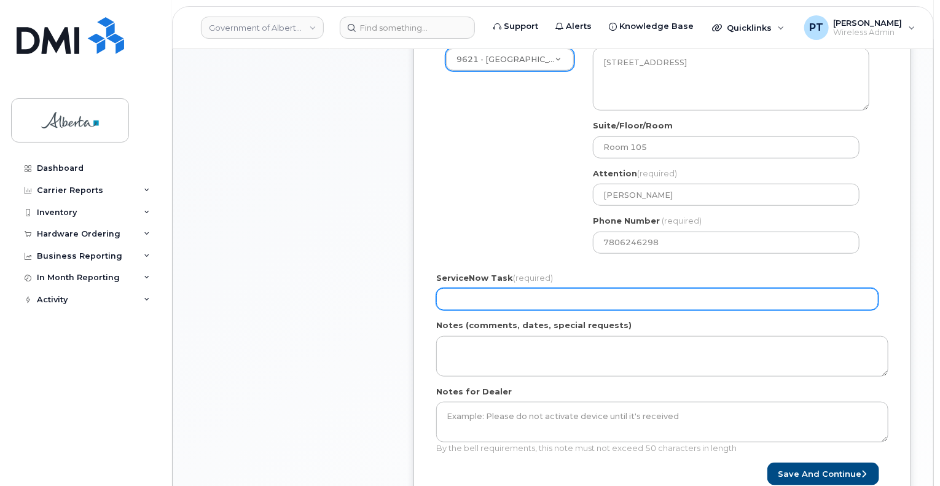
click at [481, 300] on input "ServiceNow Task (required)" at bounding box center [657, 299] width 442 height 22
paste input "SCTASK0829894"
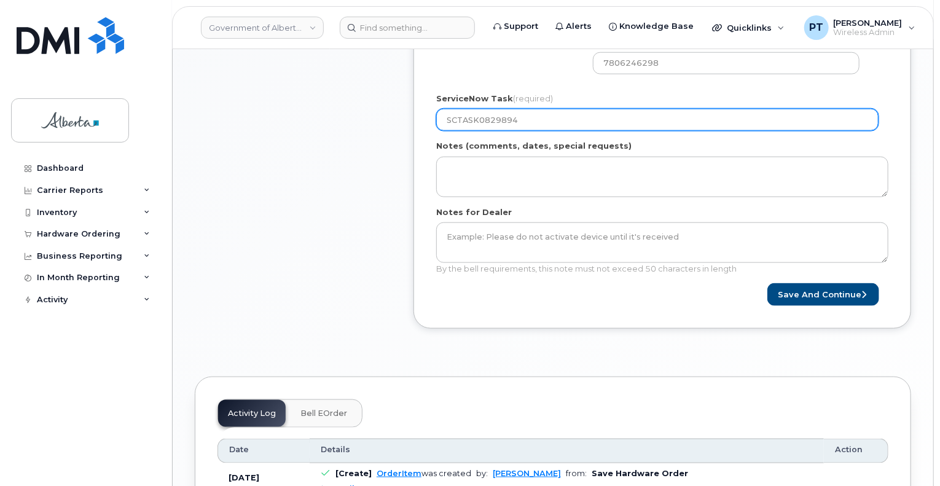
scroll to position [737, 0]
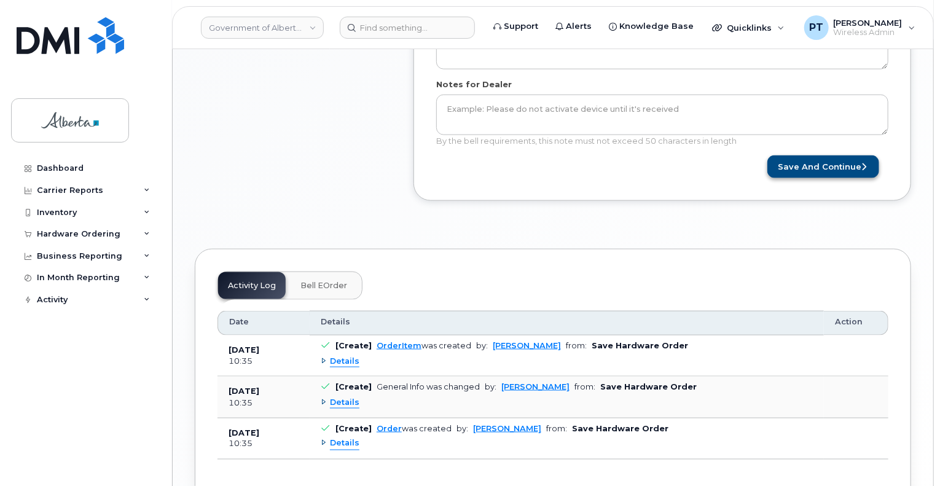
type input "SCTASK0829894"
drag, startPoint x: 818, startPoint y: 158, endPoint x: 872, endPoint y: 196, distance: 65.8
click at [818, 158] on button "Save and Continue" at bounding box center [823, 166] width 112 height 23
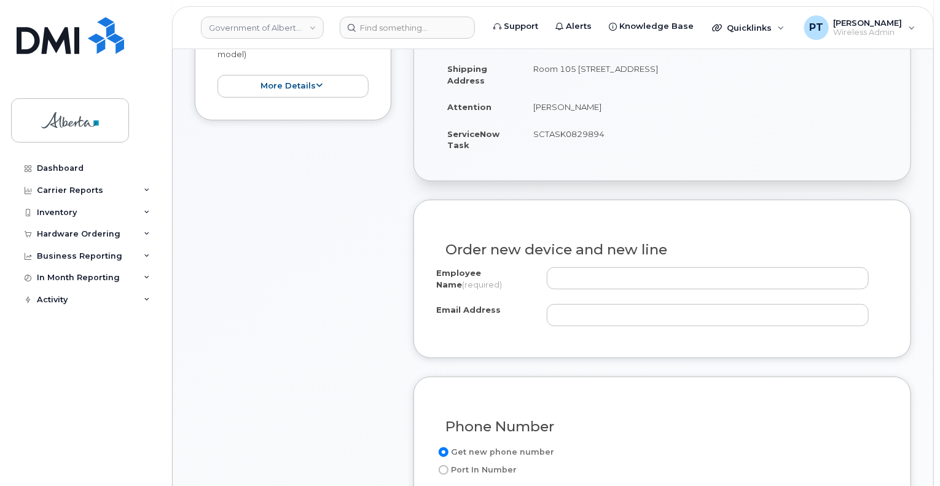
scroll to position [430, 0]
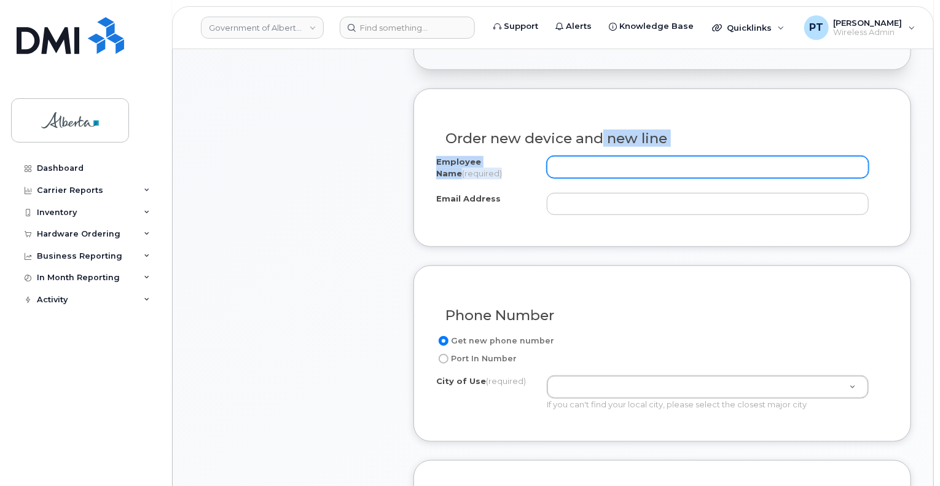
drag, startPoint x: 592, startPoint y: 154, endPoint x: 584, endPoint y: 163, distance: 12.7
click at [590, 157] on div "Order new device and new line Employee Name (required) Email Address" at bounding box center [662, 167] width 498 height 158
click at [582, 165] on input "Employee Name (required)" at bounding box center [708, 167] width 322 height 22
paste input "[PERSON_NAME]"
type input "[PERSON_NAME]"
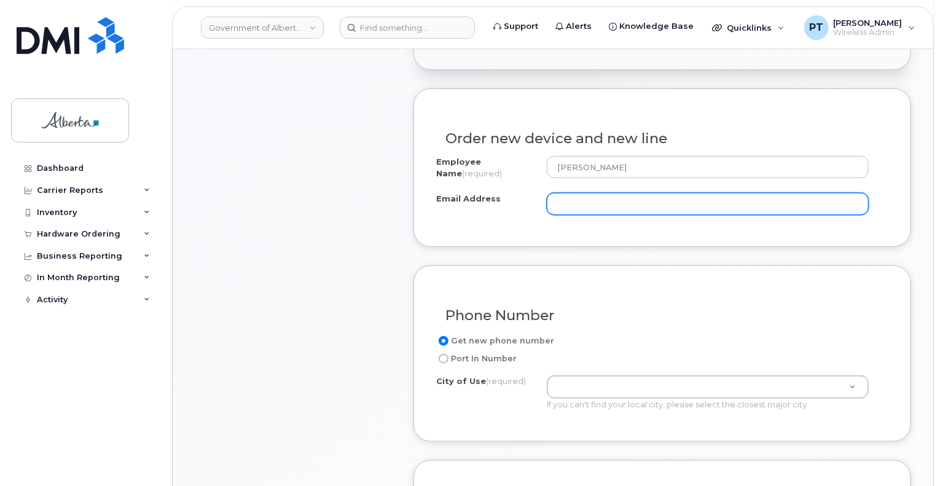
click at [589, 208] on input "Email Address" at bounding box center [708, 204] width 322 height 22
paste input "[PERSON_NAME][EMAIL_ADDRESS][PERSON_NAME][DOMAIN_NAME]"
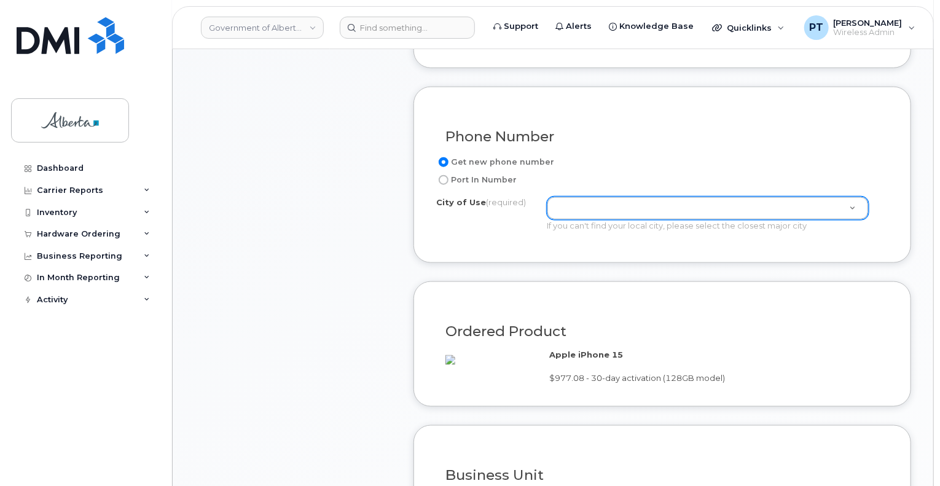
scroll to position [614, 0]
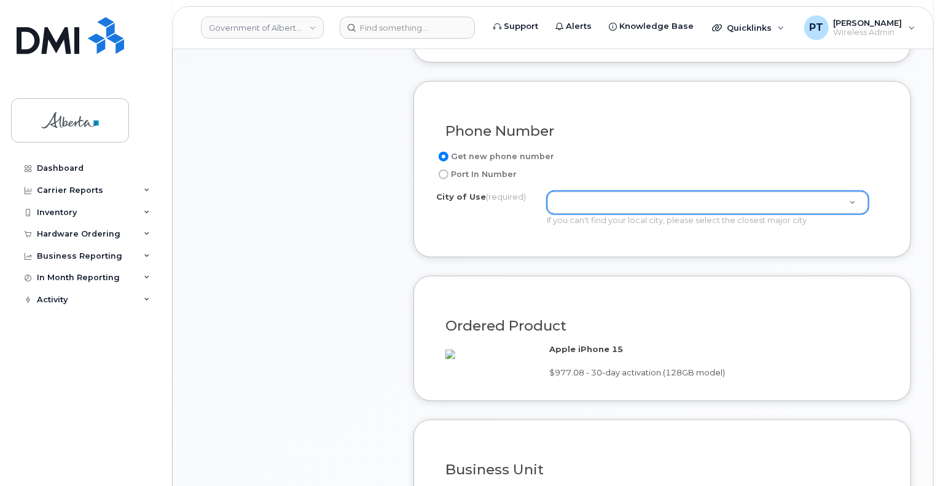
type input "[PERSON_NAME][EMAIL_ADDRESS][PERSON_NAME][DOMAIN_NAME]"
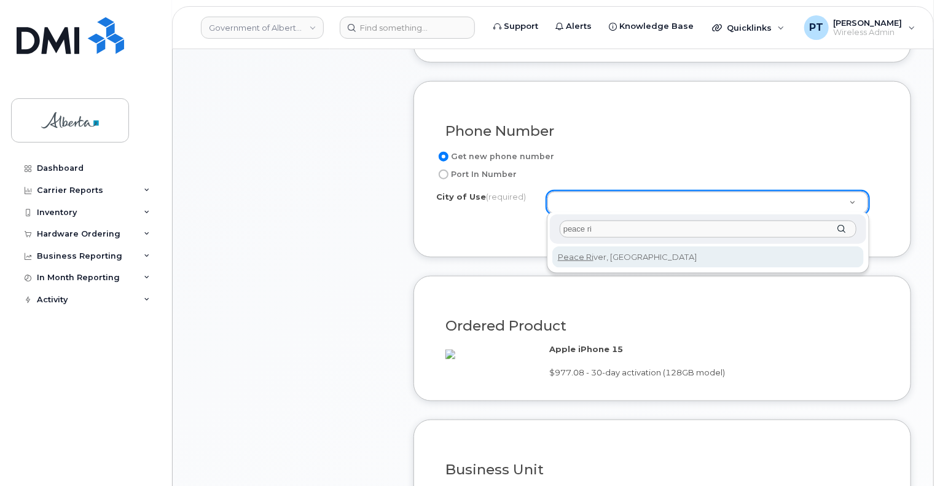
type input "peace ri"
type input "402"
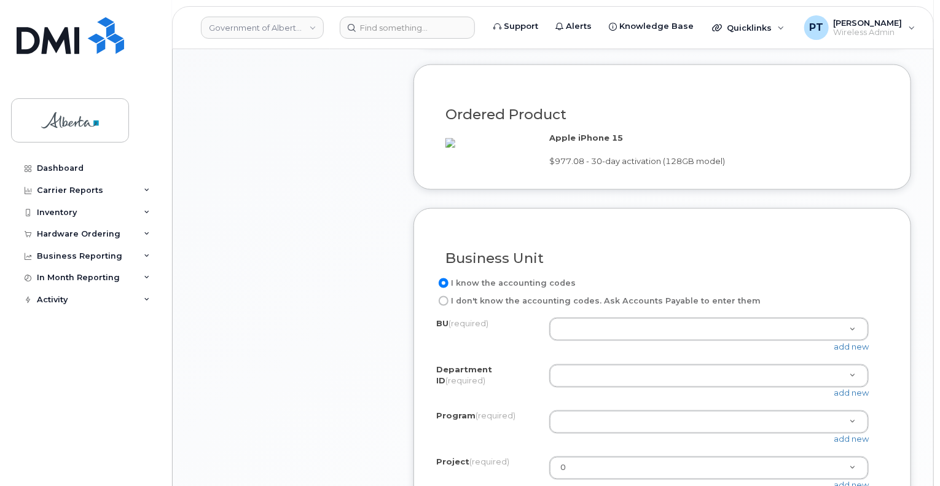
scroll to position [860, 0]
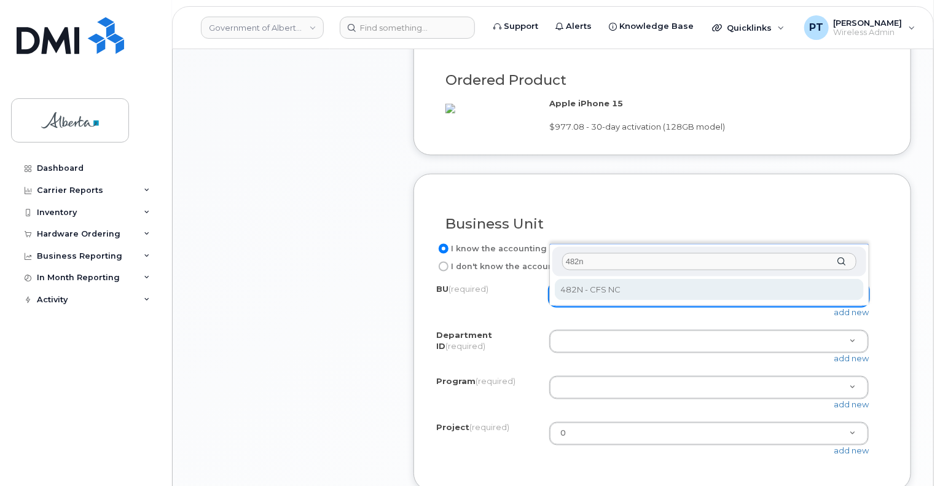
type input "482n"
select select "482N"
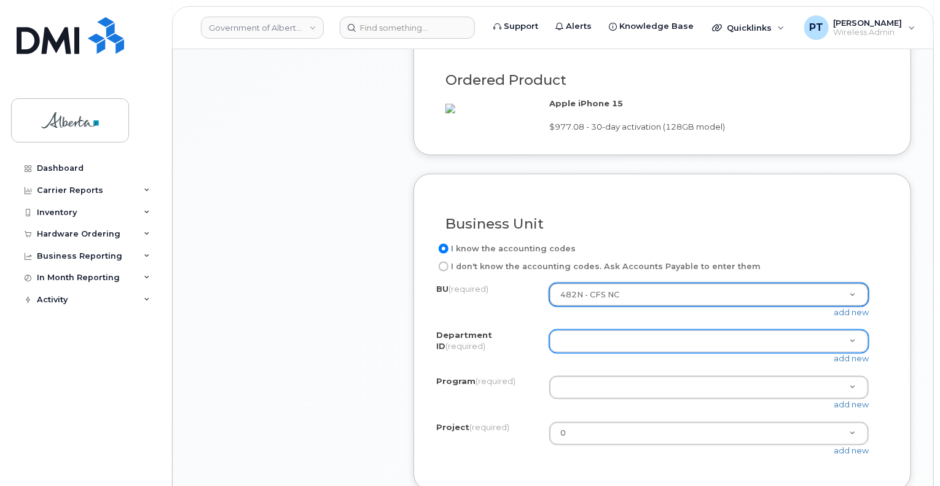
drag, startPoint x: 578, startPoint y: 370, endPoint x: 555, endPoint y: 369, distance: 22.8
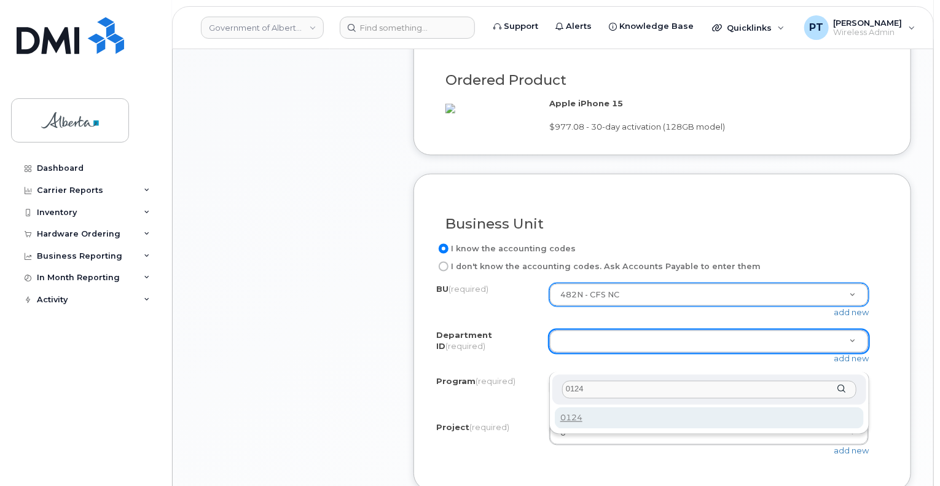
type input "0124"
drag, startPoint x: 575, startPoint y: 419, endPoint x: 560, endPoint y: 453, distance: 37.4
type input "0124"
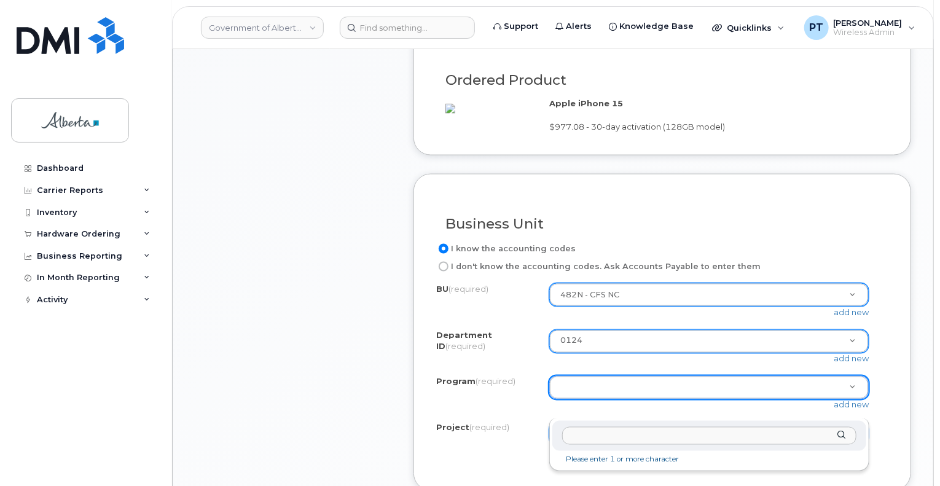
drag, startPoint x: 559, startPoint y: 405, endPoint x: 550, endPoint y: 405, distance: 9.2
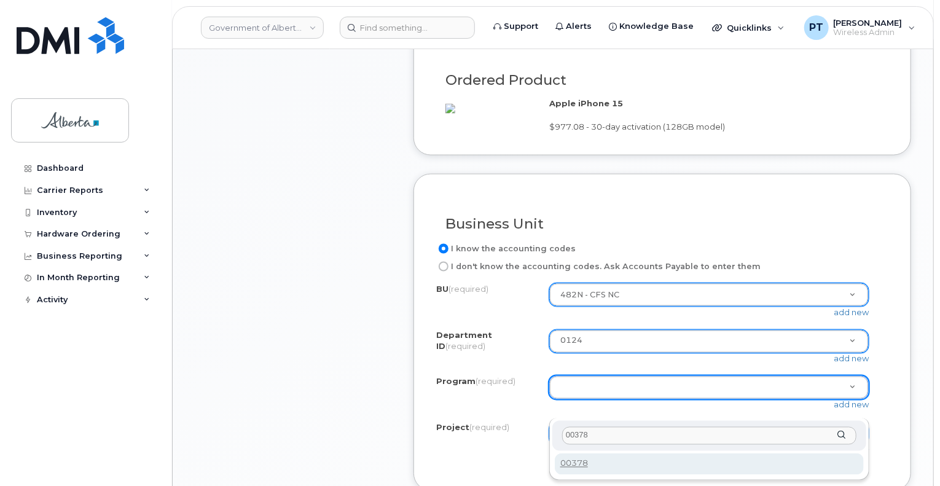
type input "00378"
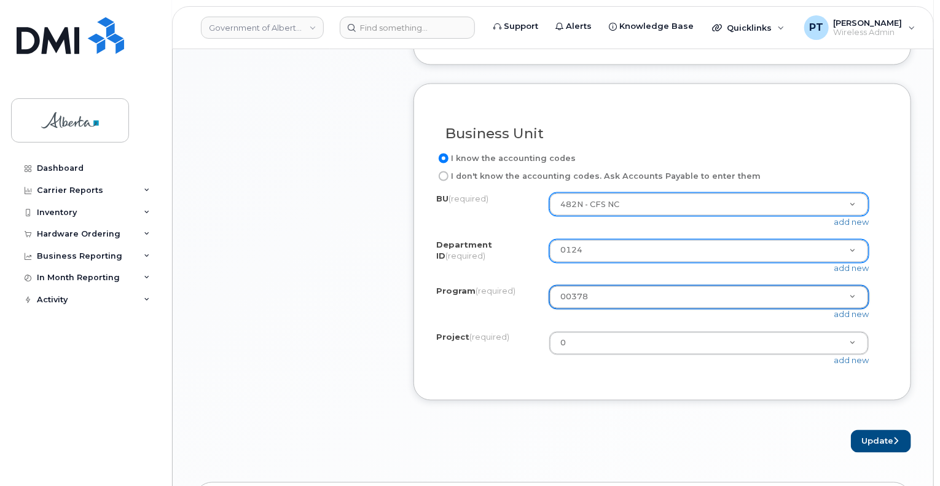
scroll to position [1044, 0]
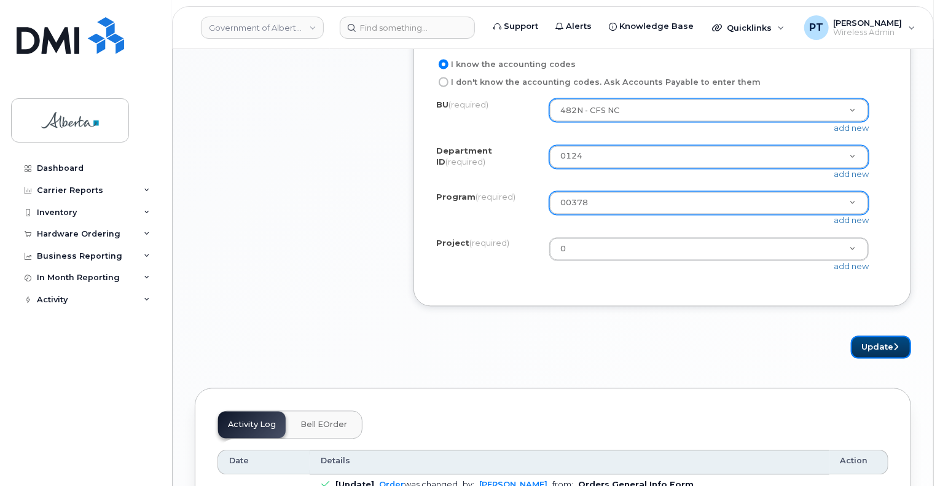
drag, startPoint x: 891, startPoint y: 367, endPoint x: 676, endPoint y: 342, distance: 215.9
click at [890, 359] on button "Update" at bounding box center [881, 347] width 60 height 23
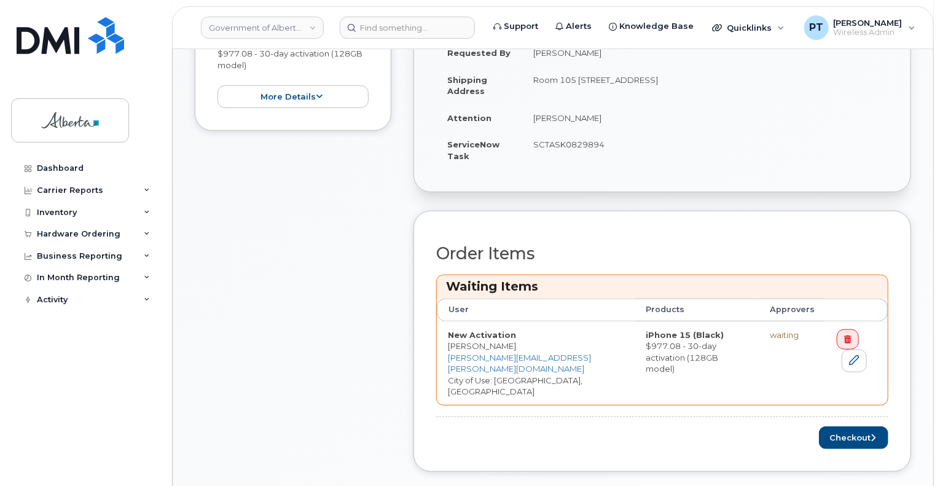
scroll to position [369, 0]
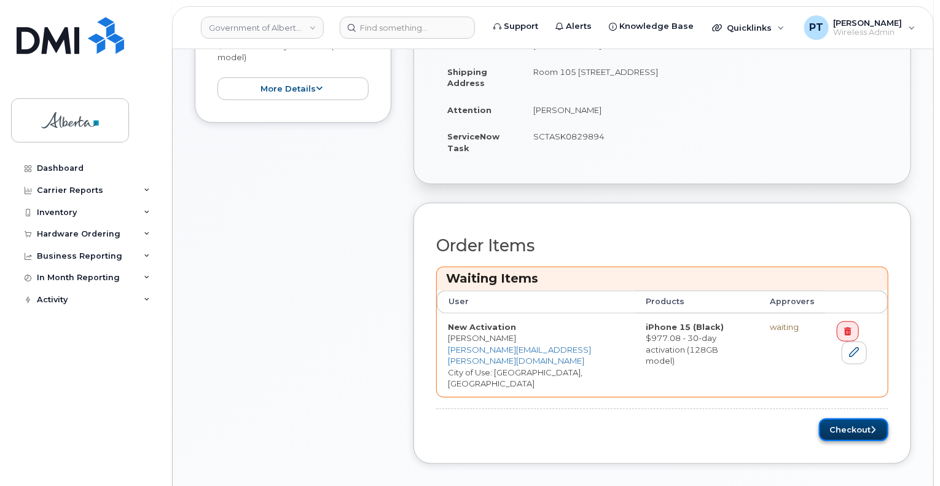
click at [847, 421] on button "Checkout" at bounding box center [853, 429] width 69 height 23
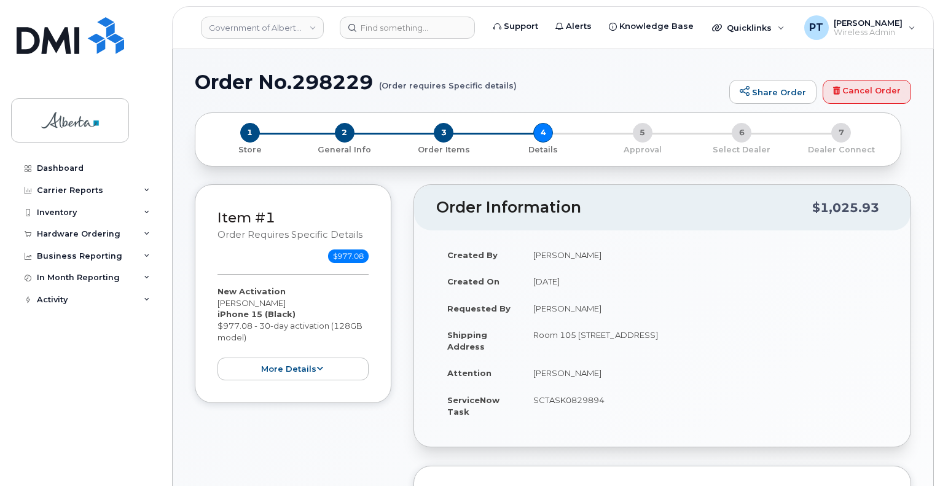
select select
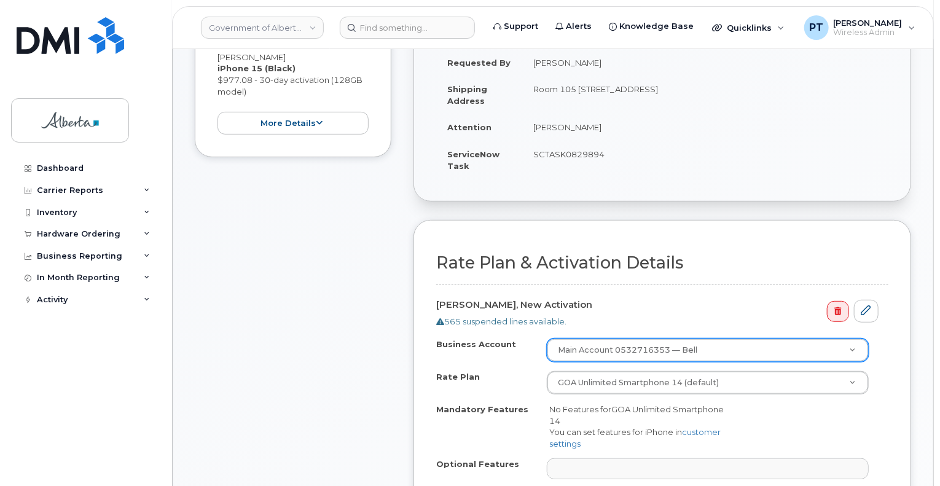
scroll to position [369, 0]
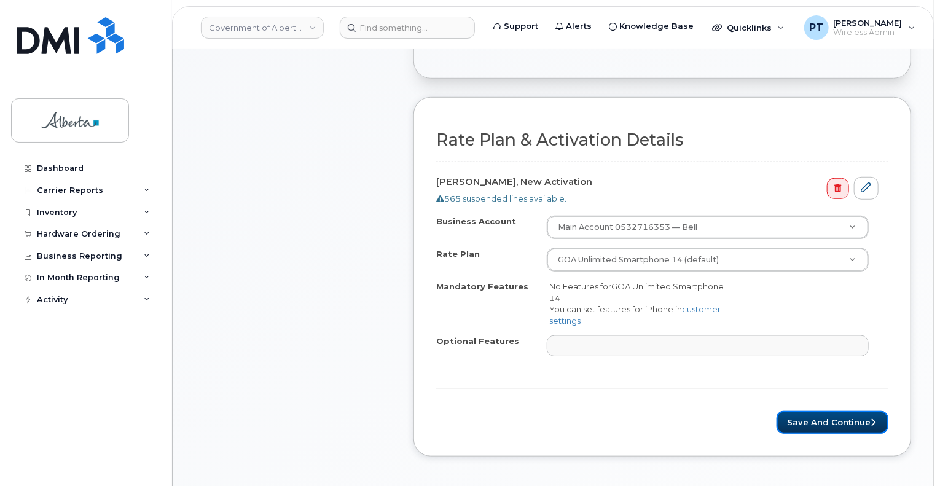
drag, startPoint x: 819, startPoint y: 416, endPoint x: 812, endPoint y: 402, distance: 15.4
click at [819, 416] on button "Save and Continue" at bounding box center [833, 422] width 112 height 23
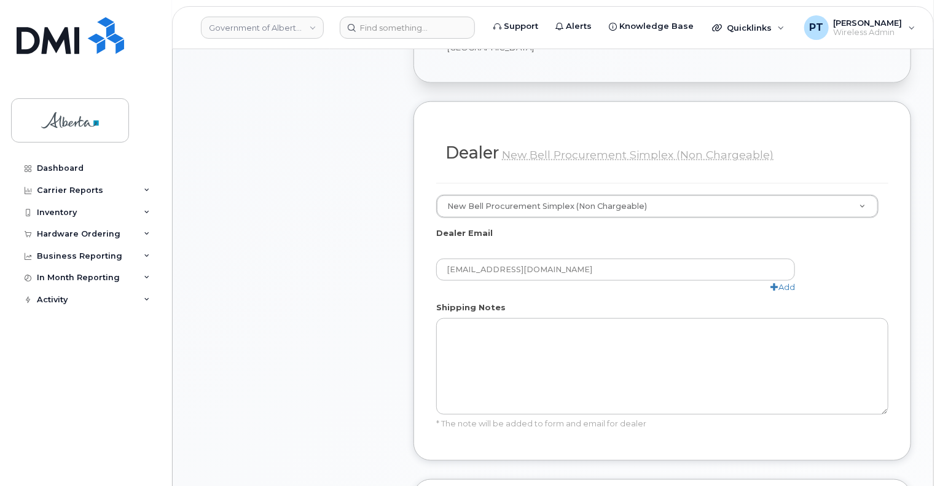
scroll to position [614, 0]
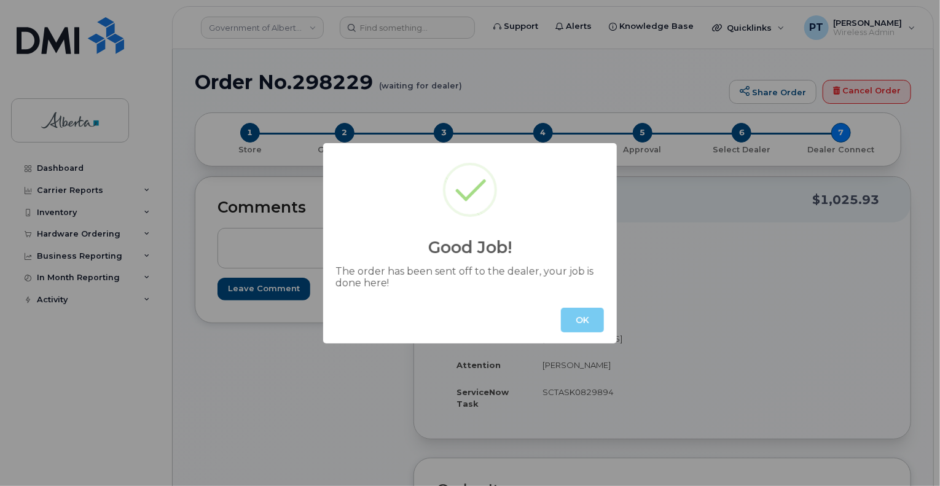
click at [587, 326] on button "OK" at bounding box center [582, 320] width 43 height 25
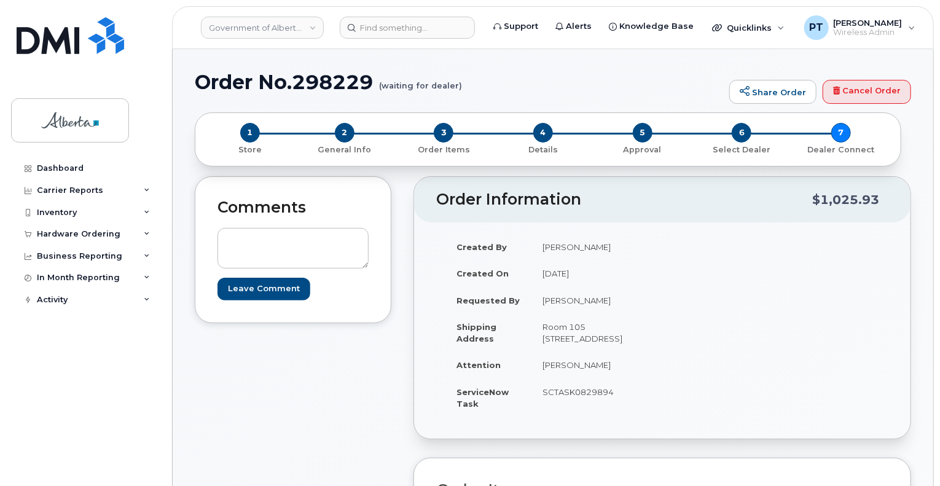
click at [332, 86] on h1 "Order No.298229 (waiting for dealer)" at bounding box center [459, 82] width 528 height 22
copy h1 "298229"
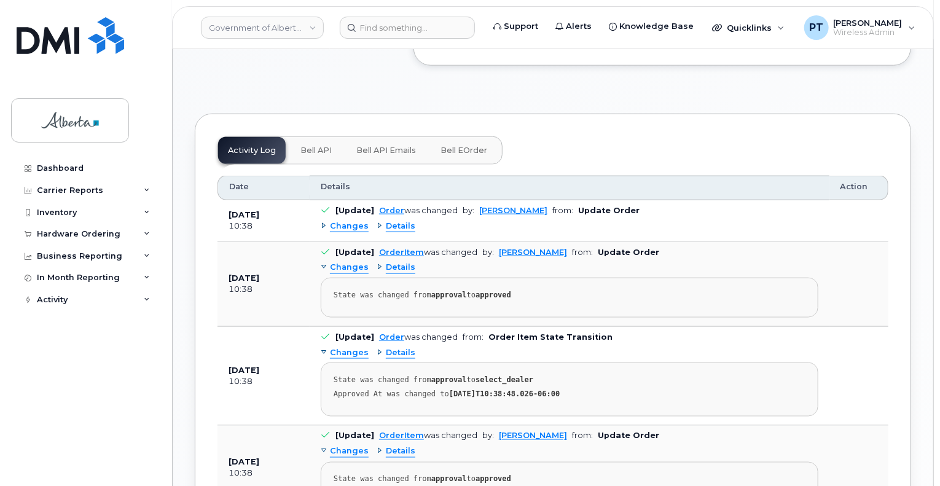
click at [311, 146] on span "Bell API" at bounding box center [315, 151] width 31 height 10
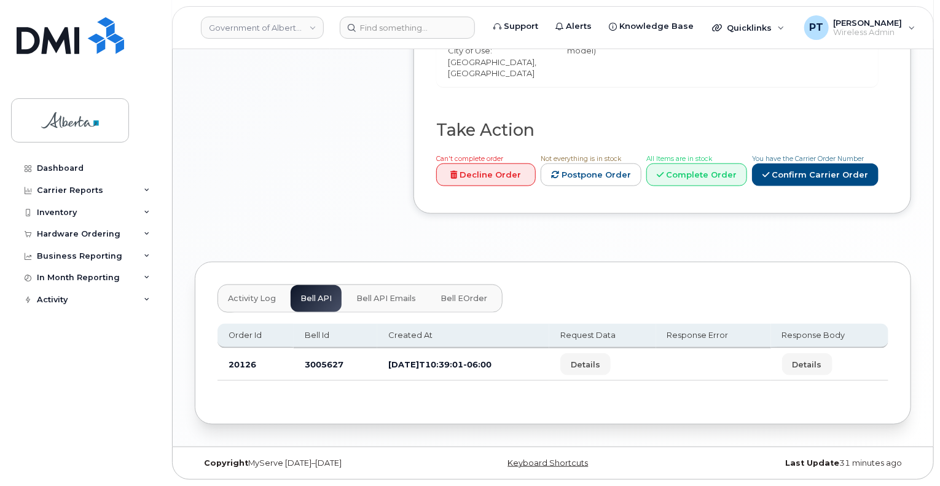
scroll to position [563, 0]
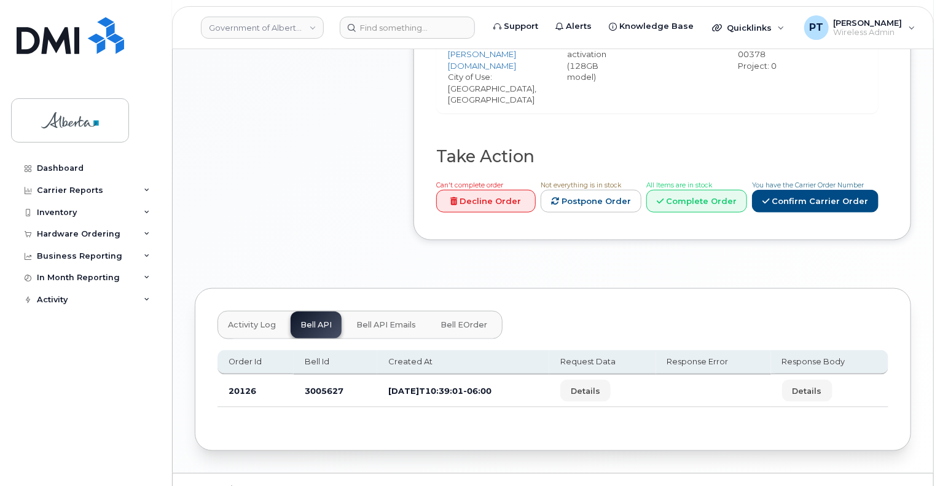
click at [324, 375] on td "3005627" at bounding box center [336, 391] width 84 height 33
copy td "3005627"
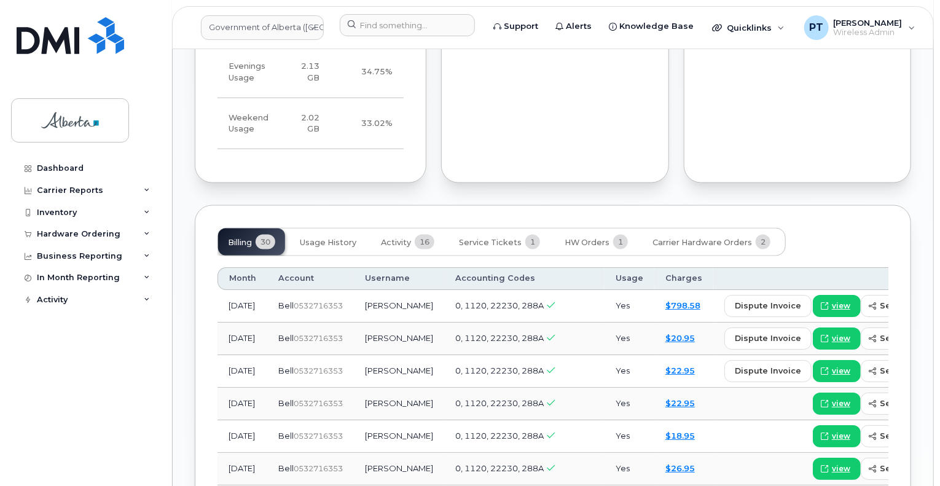
scroll to position [983, 0]
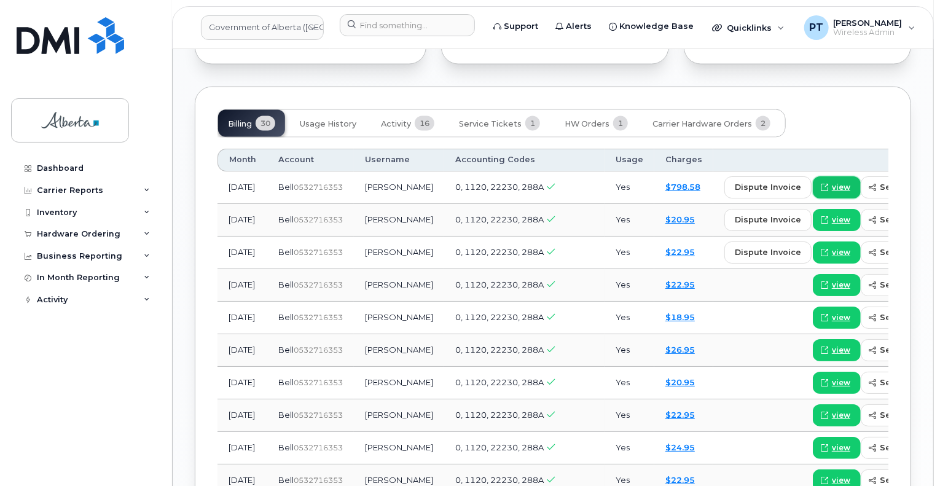
click at [832, 182] on span "view" at bounding box center [841, 187] width 18 height 11
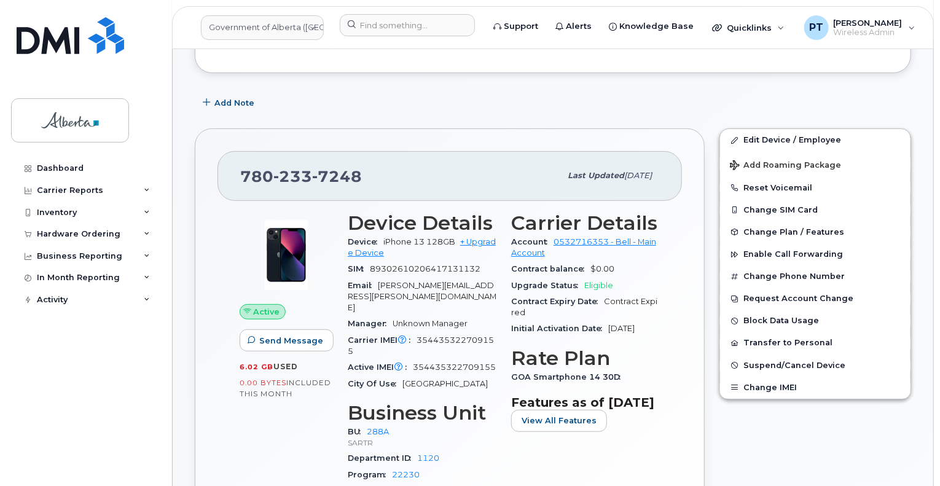
scroll to position [0, 0]
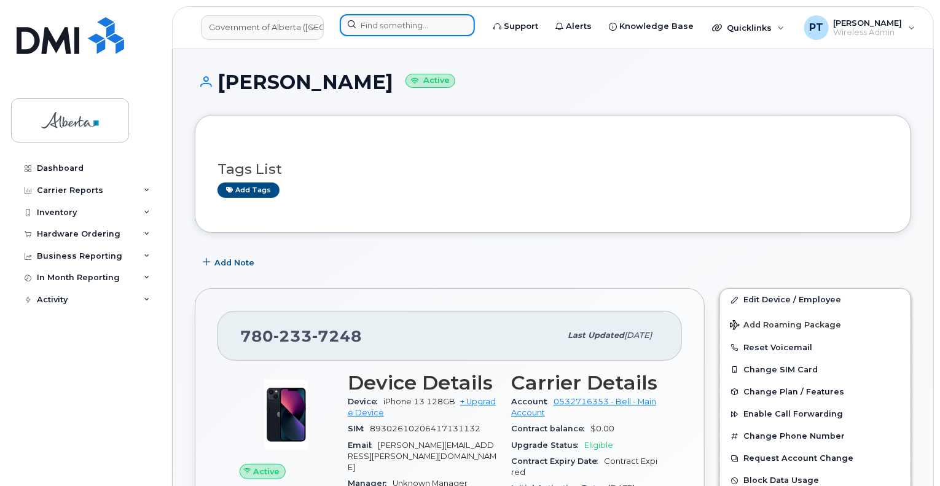
drag, startPoint x: 377, startPoint y: 25, endPoint x: 366, endPoint y: 33, distance: 13.6
click at [377, 25] on input at bounding box center [407, 25] width 135 height 22
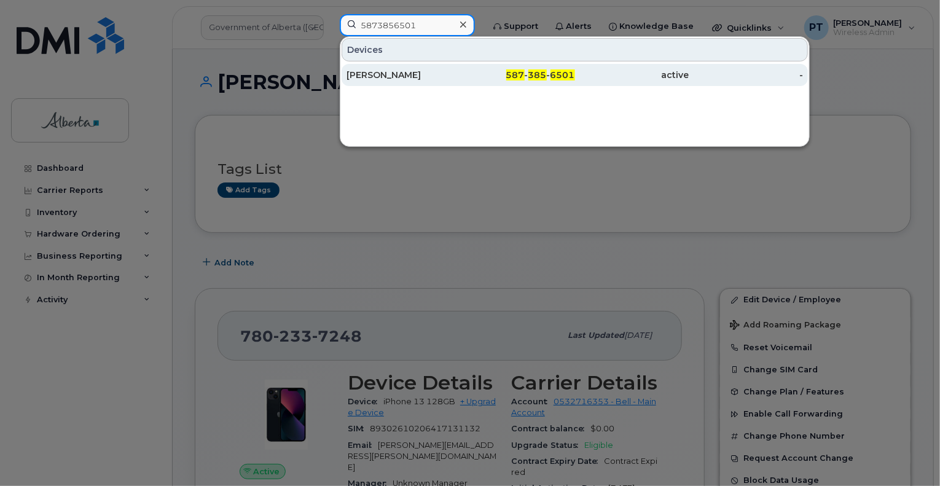
type input "5873856501"
click at [379, 76] on div "[PERSON_NAME]" at bounding box center [403, 75] width 114 height 12
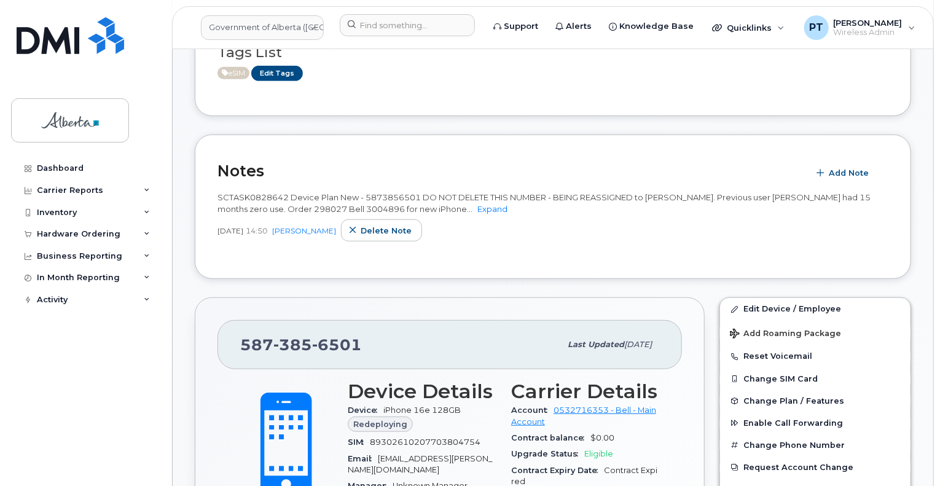
scroll to position [553, 0]
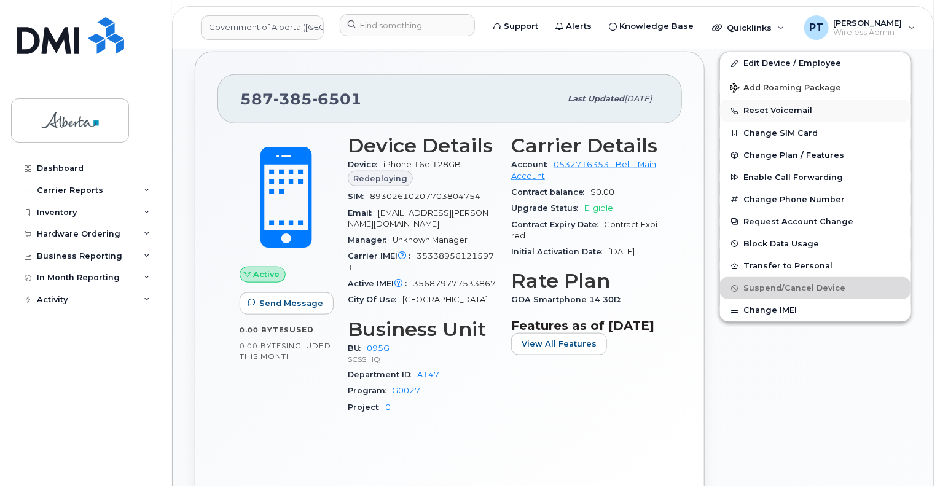
click at [776, 109] on button "Reset Voicemail" at bounding box center [815, 111] width 190 height 22
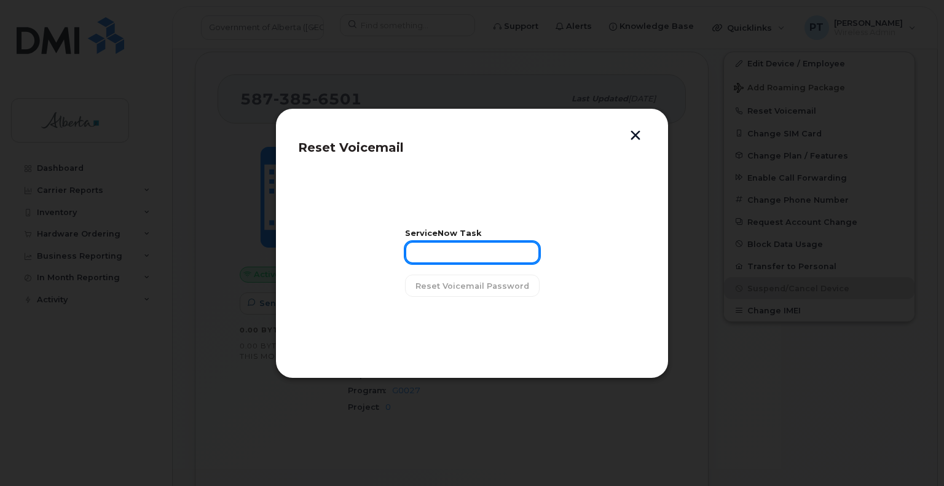
click at [451, 256] on input "text" at bounding box center [472, 252] width 135 height 22
paste input "SCTASK0828642"
type input "SCTASK0828642"
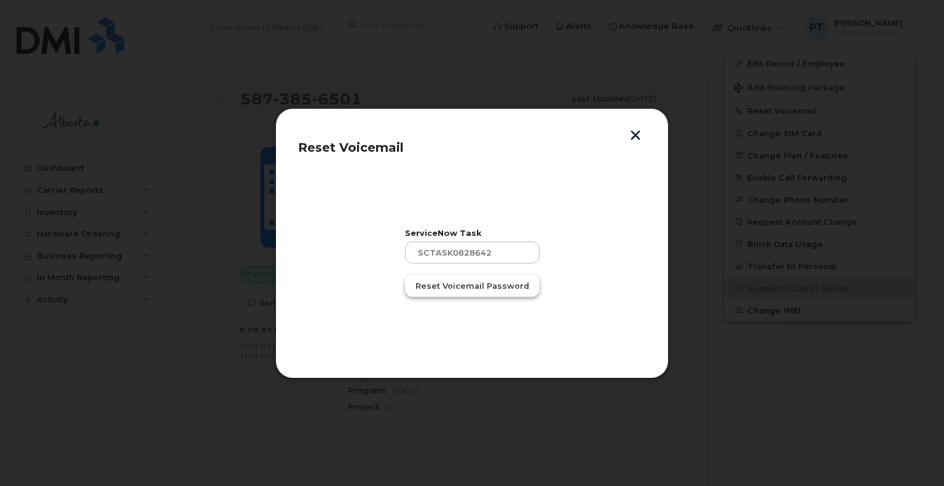
click at [465, 286] on span "Reset Voicemail Password" at bounding box center [472, 286] width 114 height 12
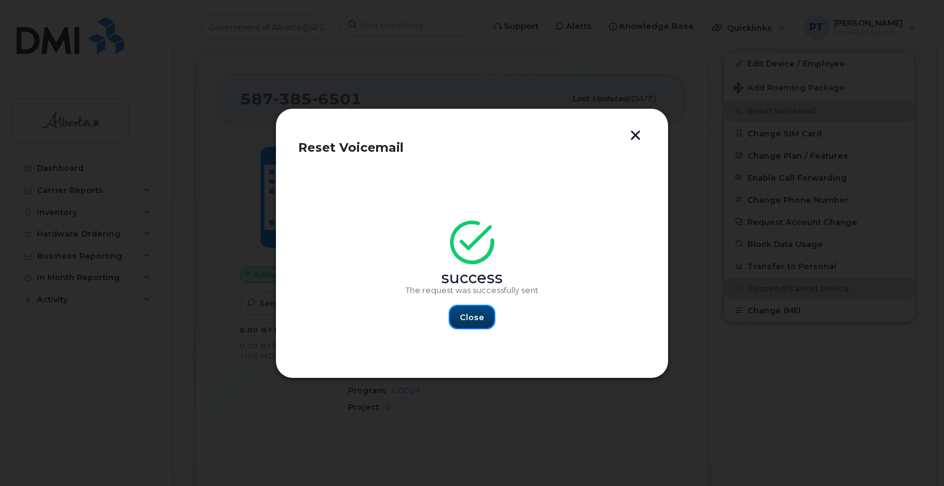
click at [469, 316] on span "Close" at bounding box center [472, 317] width 25 height 12
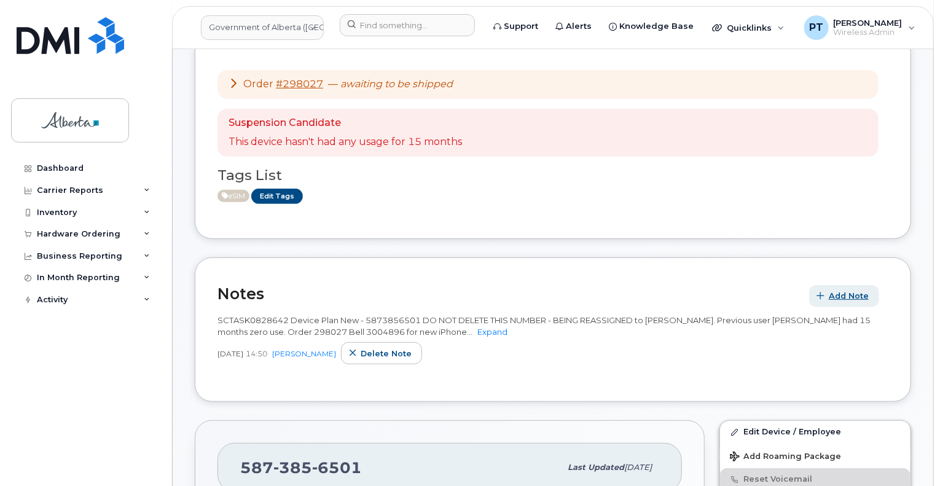
scroll to position [430, 0]
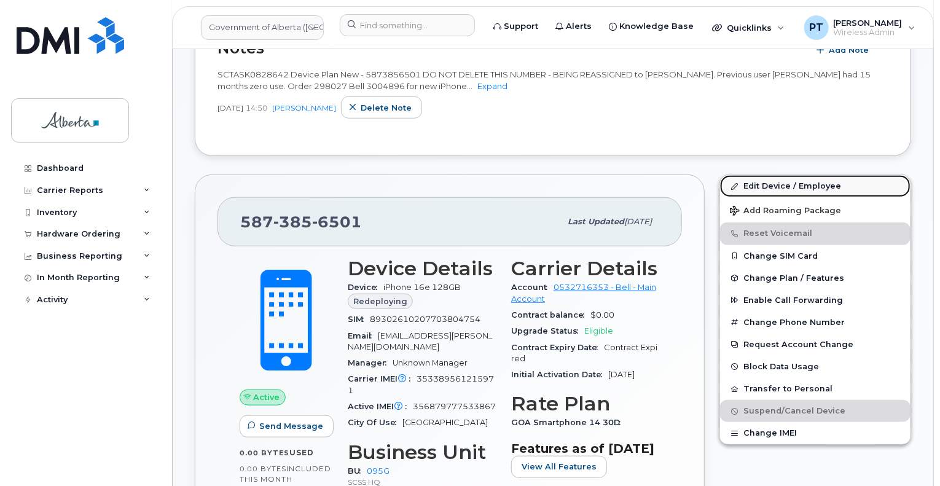
click at [770, 184] on link "Edit Device / Employee" at bounding box center [815, 186] width 190 height 22
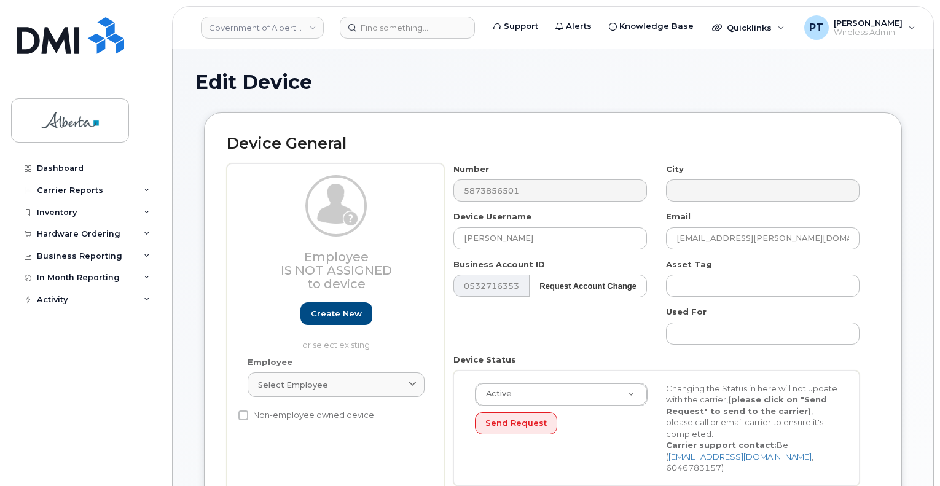
select select "4120333"
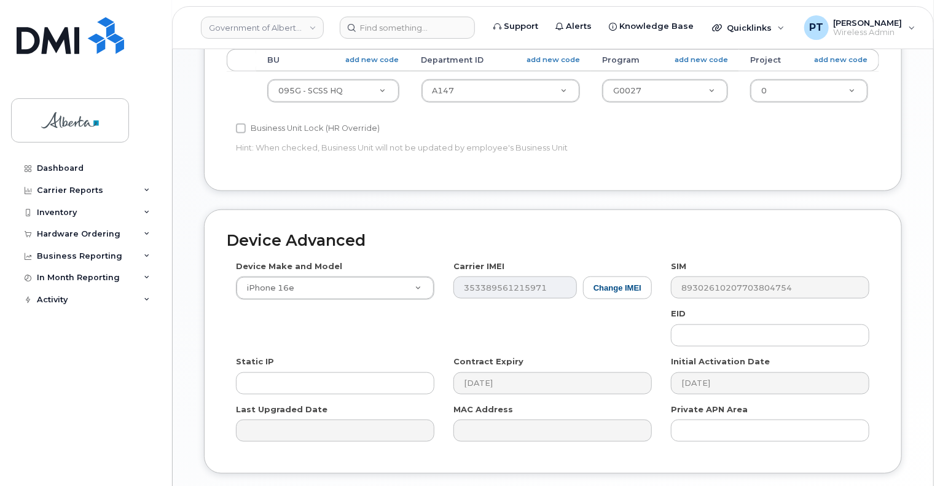
scroll to position [614, 0]
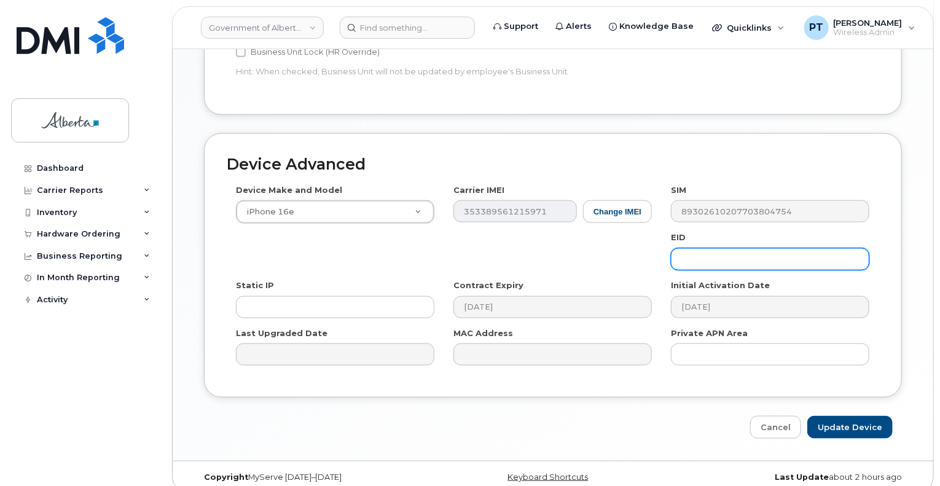
click at [754, 250] on input "text" at bounding box center [770, 259] width 198 height 22
paste input "89043052010008887025010361595233"
type input "89043052010008887025010361595233"
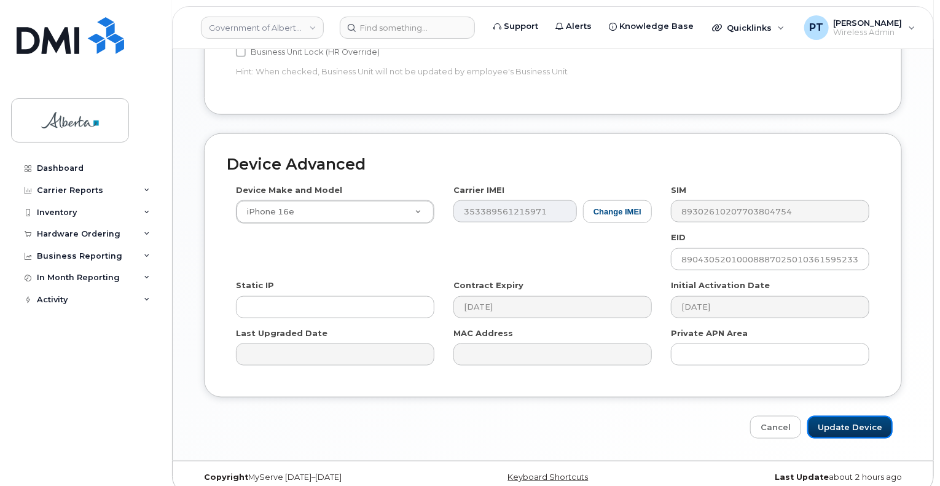
drag, startPoint x: 871, startPoint y: 410, endPoint x: 297, endPoint y: 417, distance: 574.4
click at [871, 416] on input "Update Device" at bounding box center [849, 427] width 85 height 23
type input "Saving..."
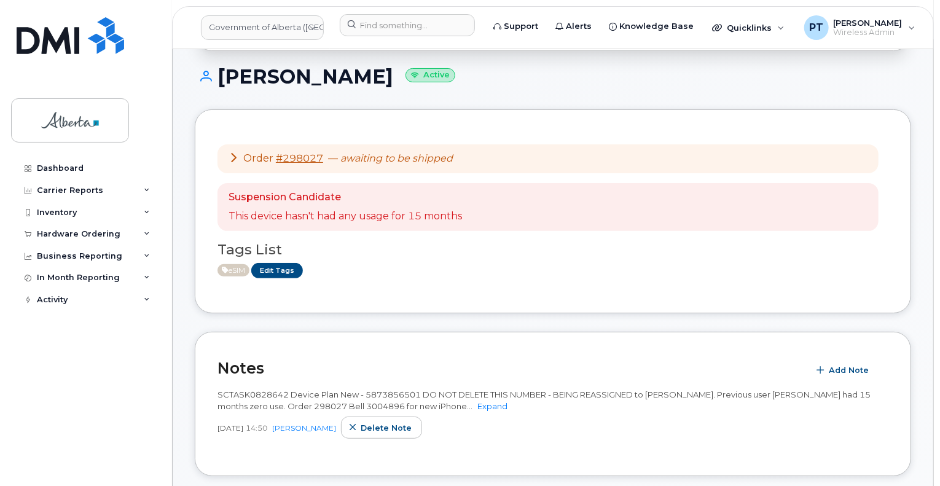
scroll to position [184, 0]
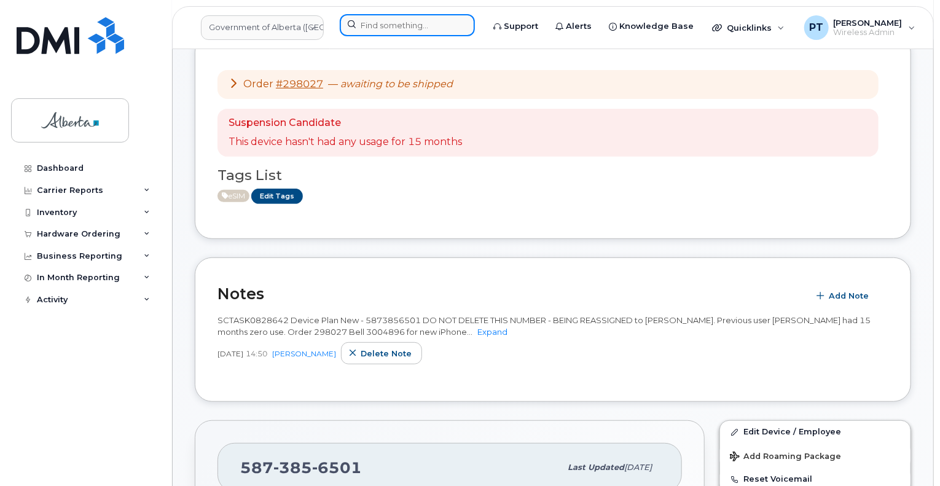
click at [431, 25] on input at bounding box center [407, 25] width 135 height 22
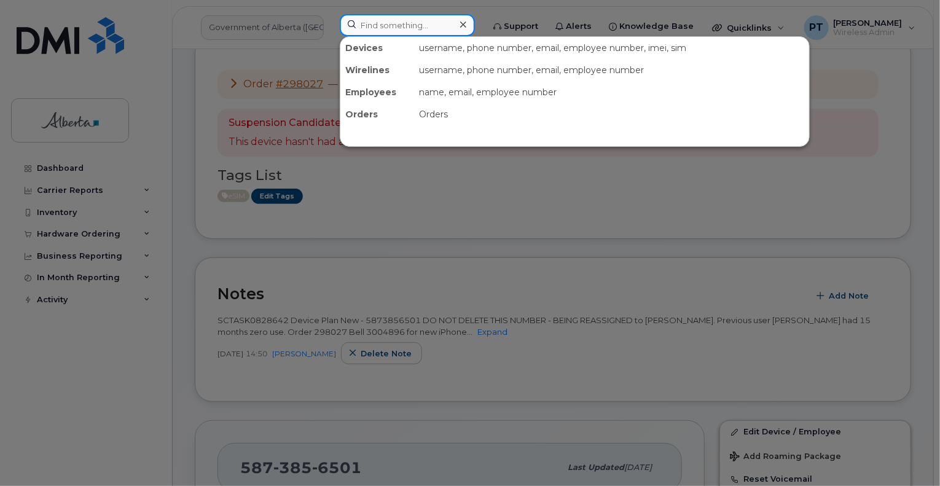
paste input "5873859659"
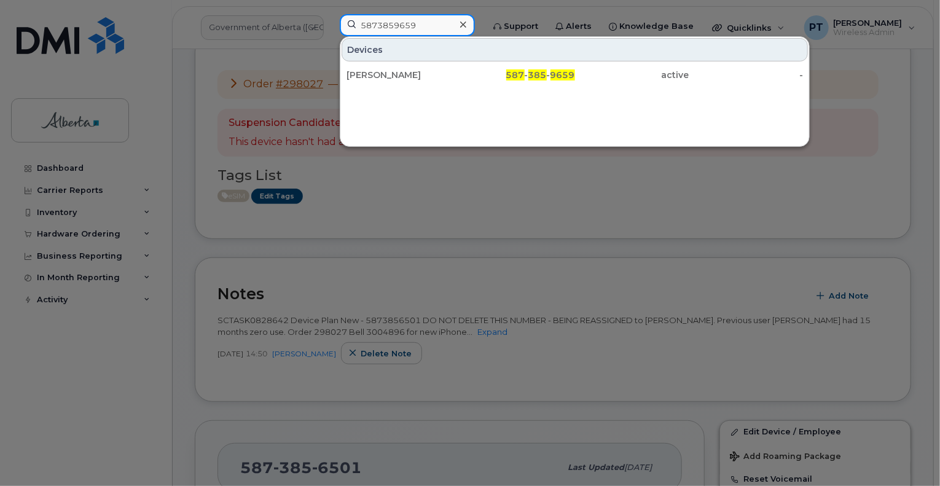
type input "5873859659"
click at [372, 76] on div "Ratula Morie" at bounding box center [403, 75] width 114 height 12
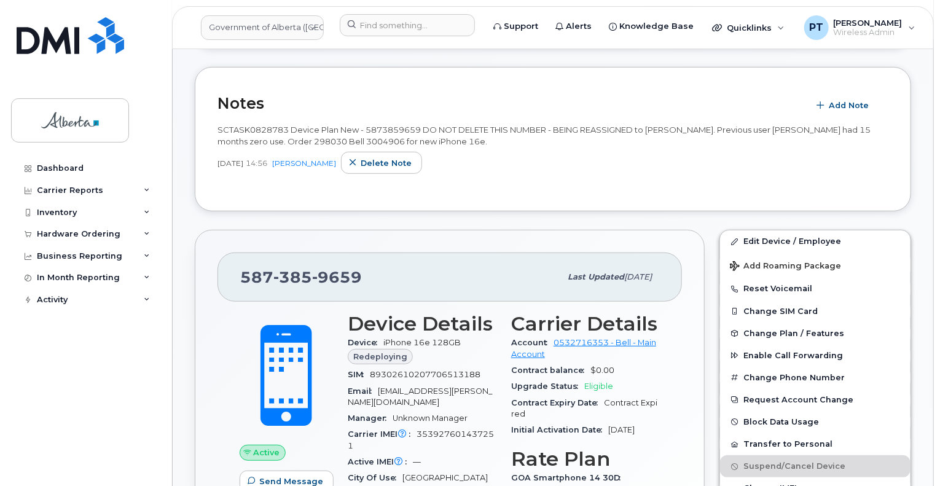
scroll to position [369, 0]
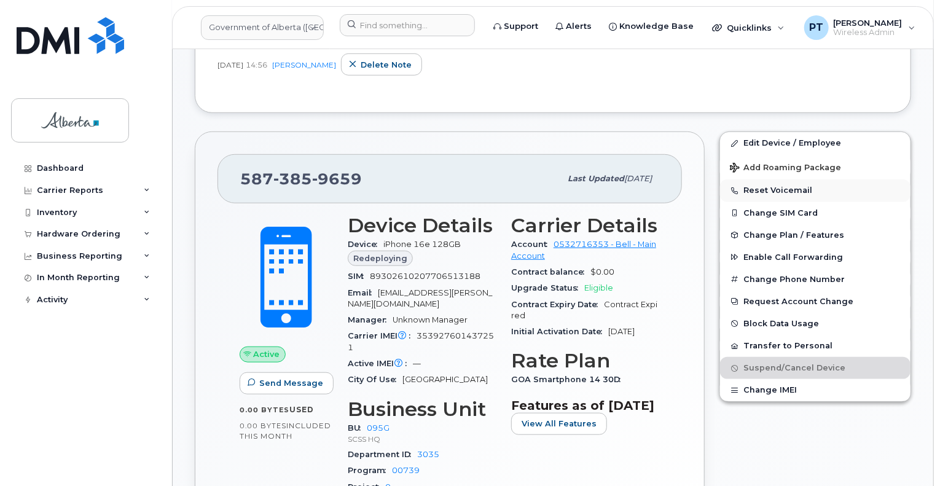
click at [770, 191] on button "Reset Voicemail" at bounding box center [815, 190] width 190 height 22
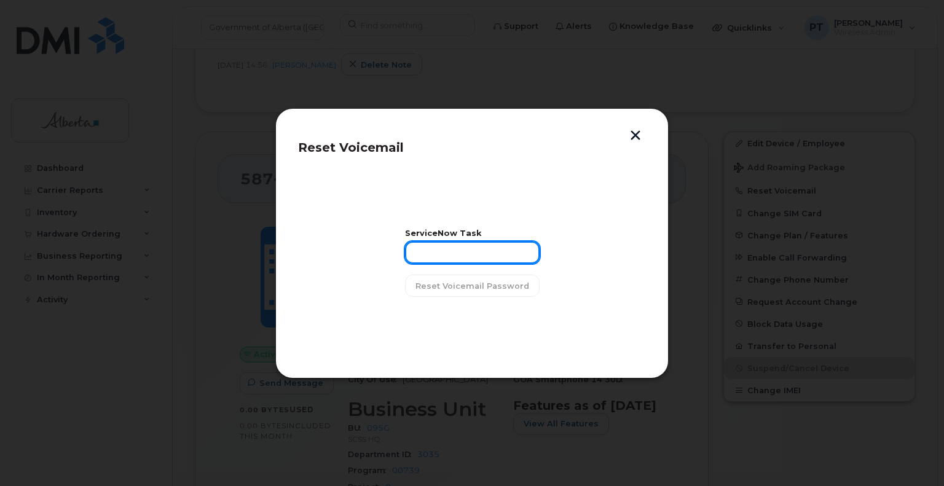
click at [506, 248] on input "text" at bounding box center [472, 252] width 135 height 22
click at [447, 248] on input "text" at bounding box center [472, 252] width 135 height 22
paste input "SCTASK0828783"
type input "SCTASK0828783"
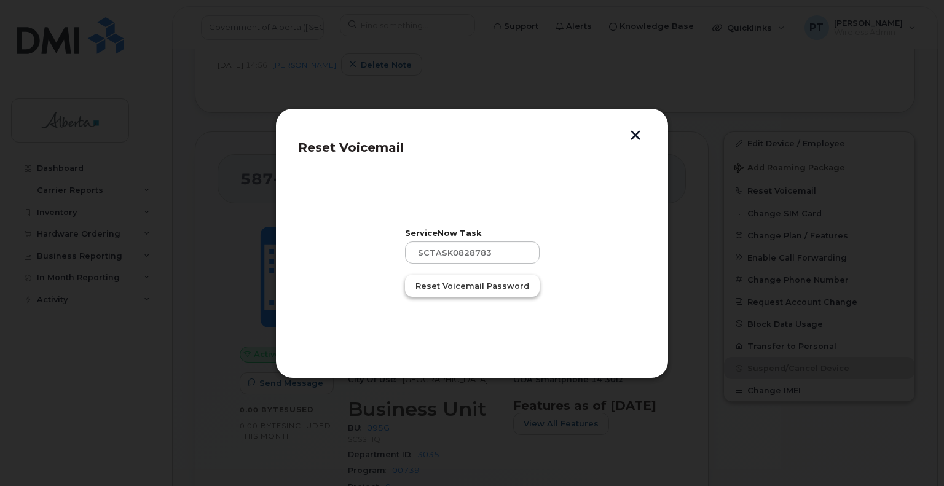
click at [468, 281] on span "Reset Voicemail Password" at bounding box center [472, 286] width 114 height 12
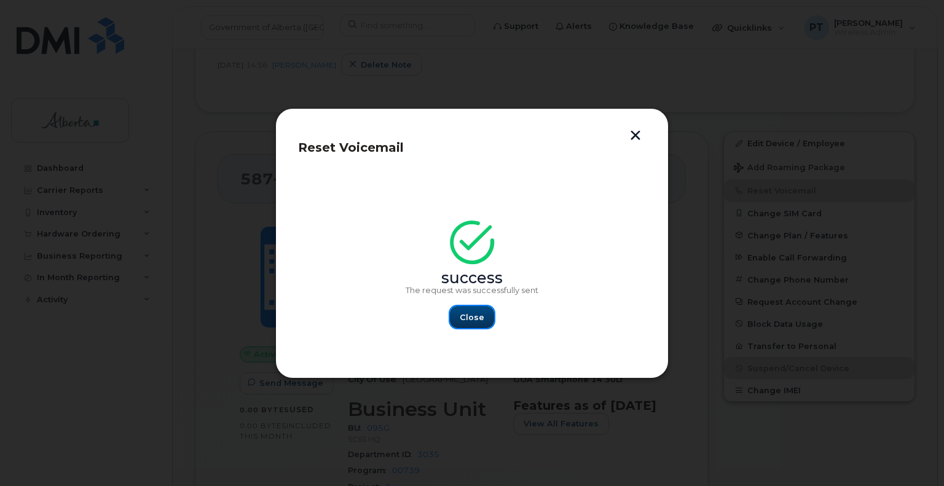
click at [479, 316] on span "Close" at bounding box center [472, 317] width 25 height 12
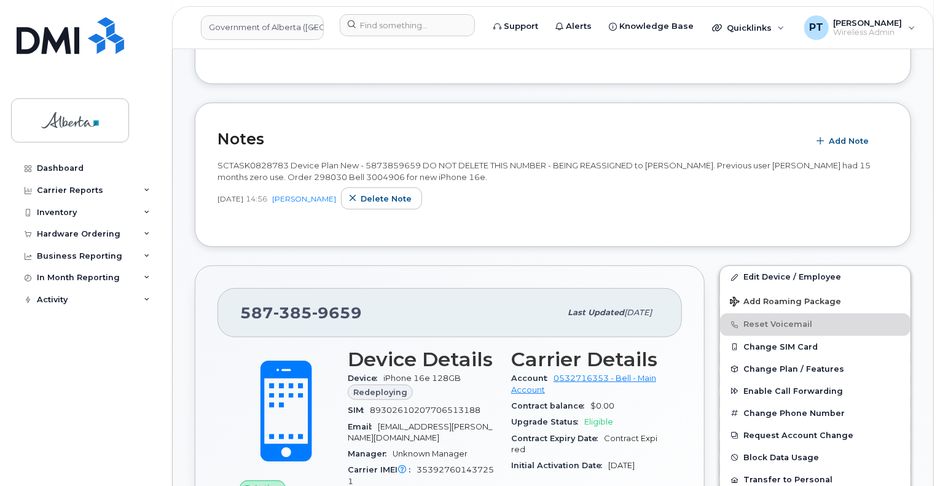
scroll to position [123, 0]
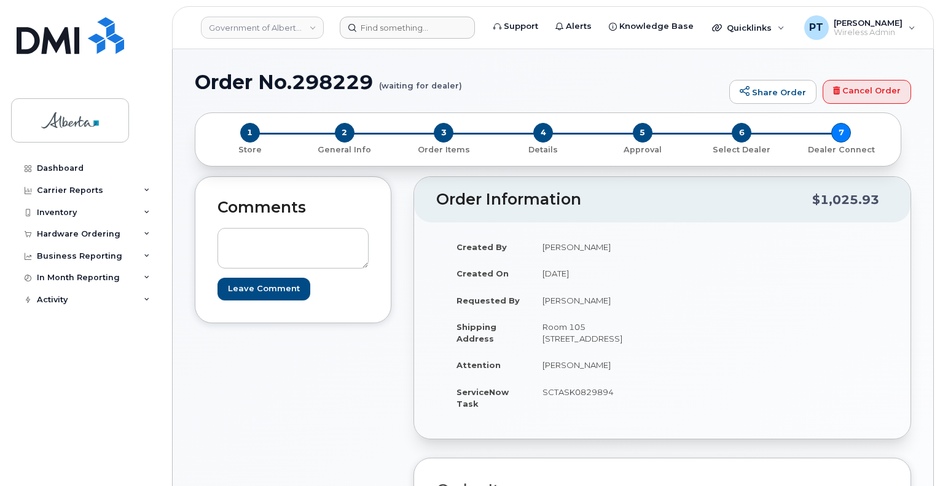
scroll to position [256, 0]
